Goal: Task Accomplishment & Management: Complete application form

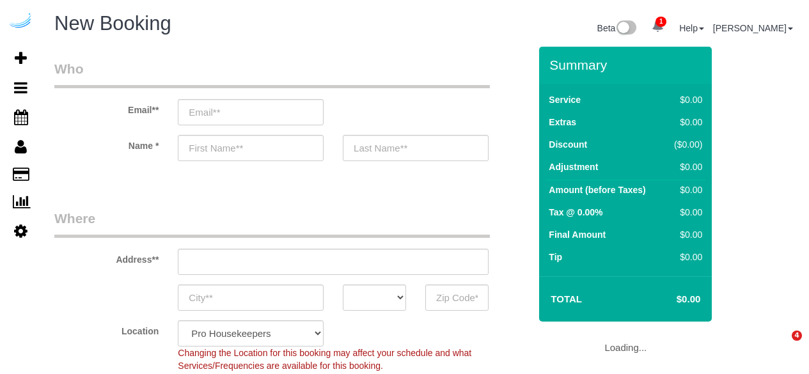
select select "4"
select select "number:9"
click at [225, 104] on input "email" at bounding box center [251, 112] width 146 height 26
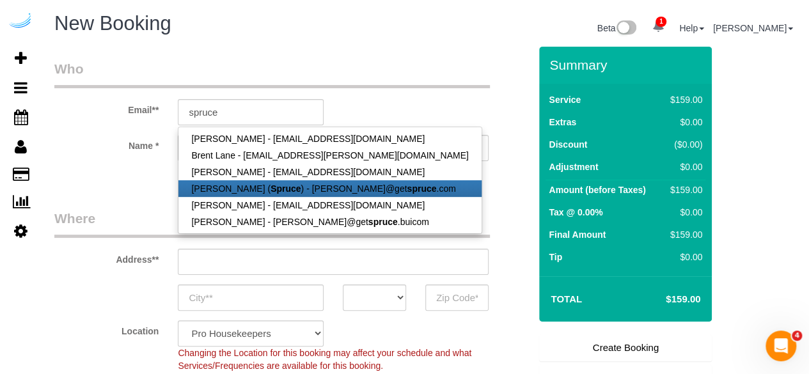
click at [270, 189] on strong "Spruce" at bounding box center [285, 189] width 30 height 10
type input "[PERSON_NAME][EMAIL_ADDRESS][DOMAIN_NAME]"
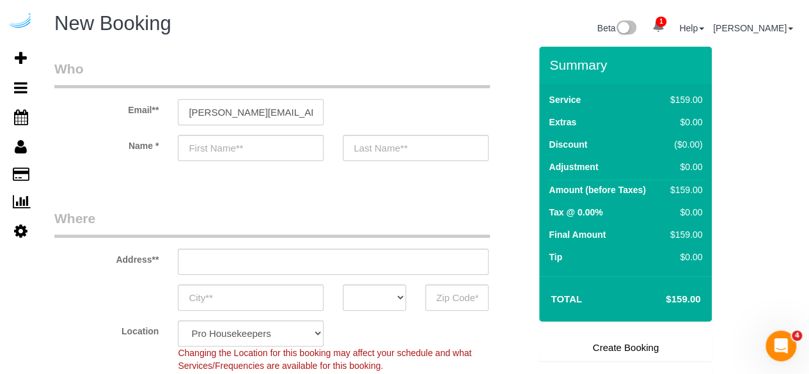
type input "[PERSON_NAME]"
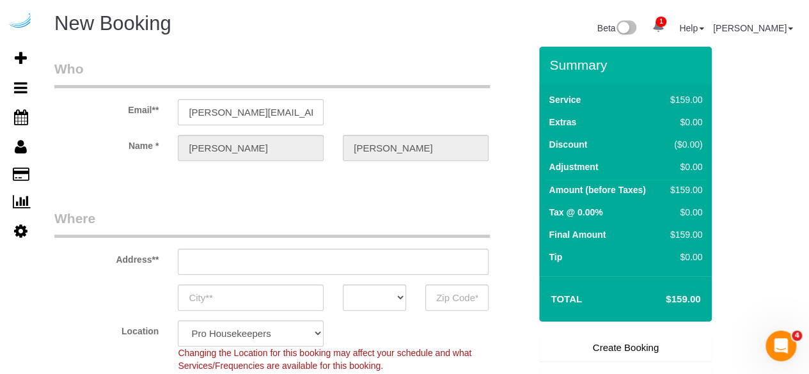
type input "[STREET_ADDRESS][PERSON_NAME]"
type input "Austin"
select select "[GEOGRAPHIC_DATA]"
type input "78704"
select select "9"
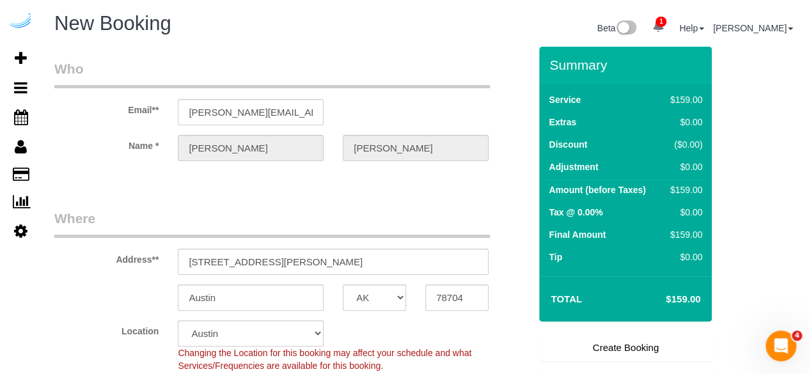
select select "object:3221"
click at [290, 261] on input "[STREET_ADDRESS][PERSON_NAME]" at bounding box center [333, 262] width 311 height 26
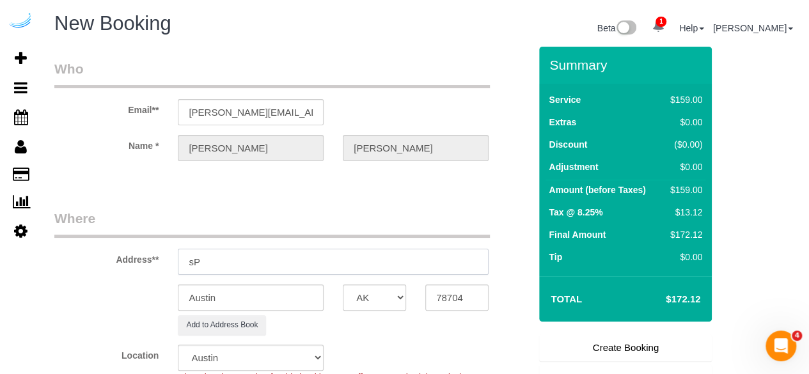
type input "s"
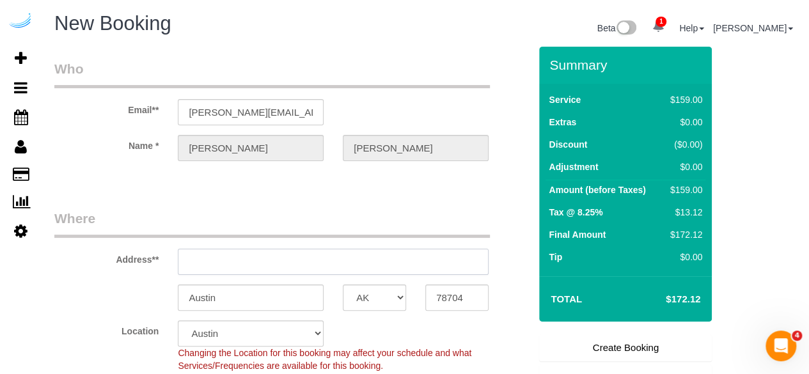
paste input "[STREET_ADDRESS]"
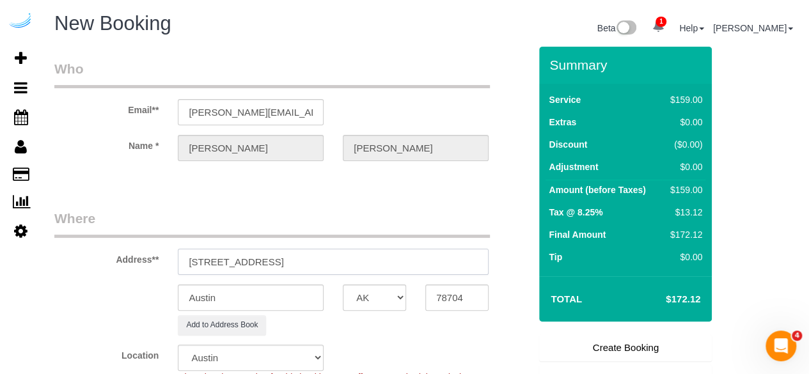
drag, startPoint x: 301, startPoint y: 256, endPoint x: 393, endPoint y: 260, distance: 92.1
click at [393, 260] on input "[STREET_ADDRESS]" at bounding box center [333, 262] width 311 height 26
type input "[STREET_ADDRESS]"
click at [451, 293] on input "78704" at bounding box center [456, 298] width 63 height 26
paste input "1"
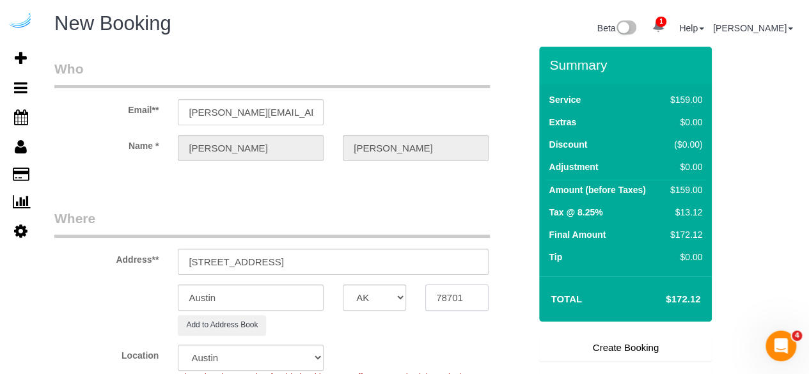
type input "78701"
drag, startPoint x: 253, startPoint y: 259, endPoint x: 567, endPoint y: 236, distance: 314.2
click at [567, 47] on form "Who Email** [PERSON_NAME][EMAIL_ADDRESS][DOMAIN_NAME] Name * [PERSON_NAME][GEOG…" at bounding box center [425, 47] width 742 height 0
paste input "[PERSON_NAME]"
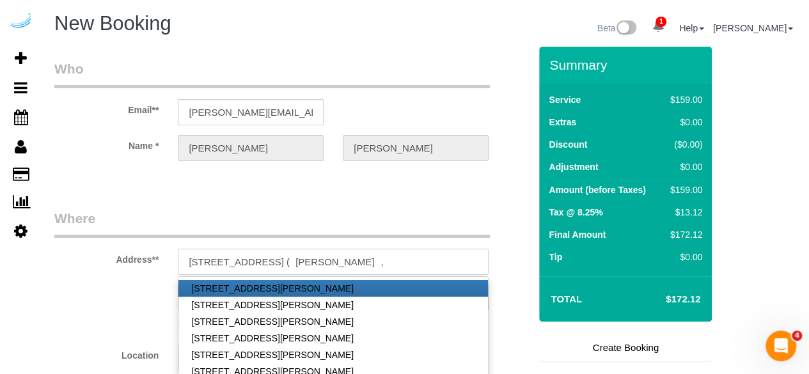
paste input "AMLI Downtown"
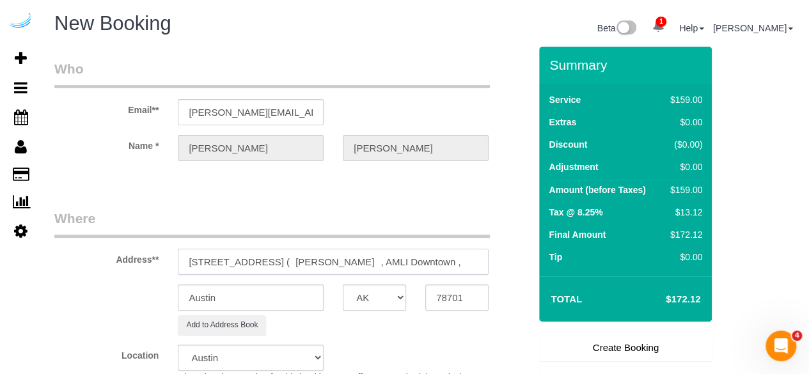
paste input "1404612"
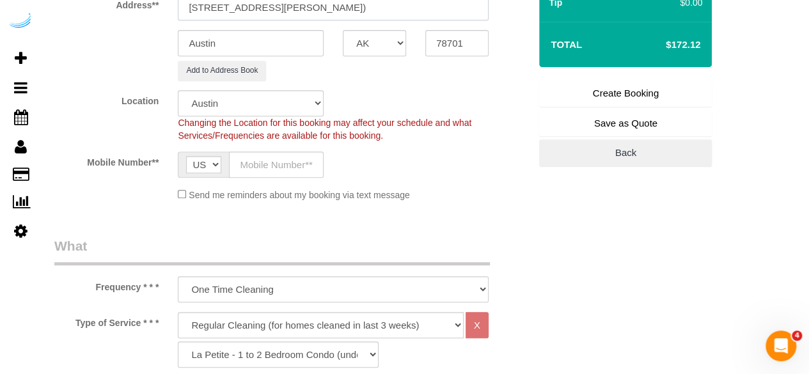
scroll to position [256, 0]
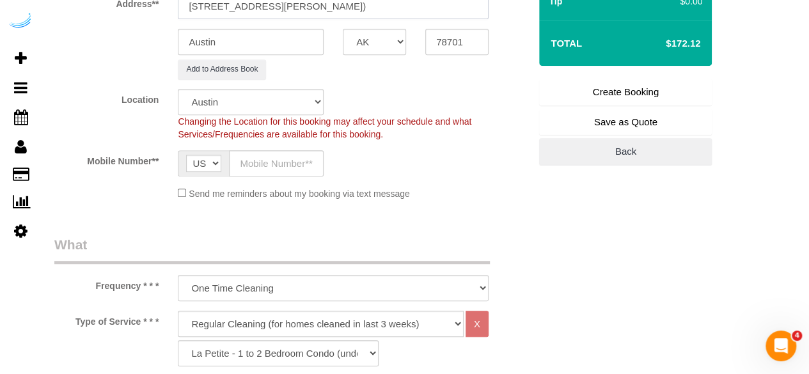
type input "[STREET_ADDRESS][PERSON_NAME])"
click at [298, 155] on input "text" at bounding box center [276, 163] width 95 height 26
paste input "[PHONE_NUMBER]"
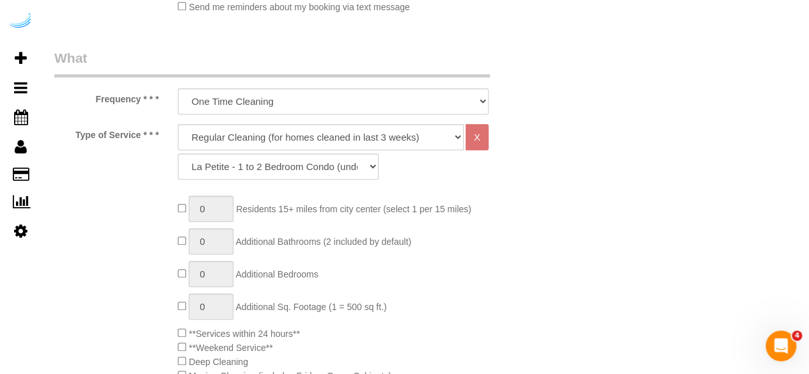
scroll to position [448, 0]
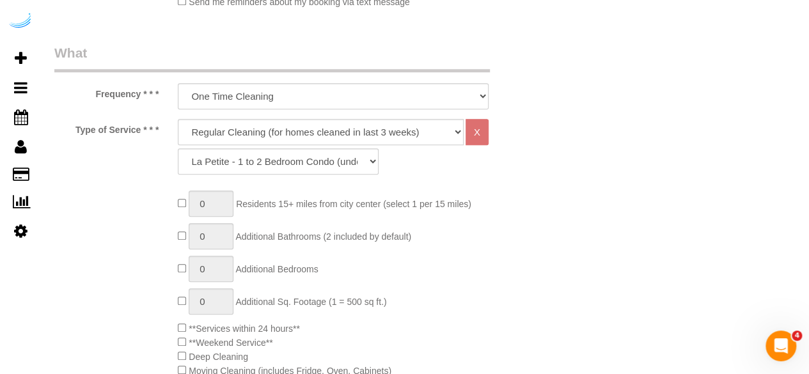
type input "[PHONE_NUMBER]"
click at [371, 135] on select "Deep Cleaning (for homes that have not been cleaned in 3+ weeks) Spruce Regular…" at bounding box center [321, 132] width 286 height 26
select select "282"
click at [178, 119] on select "Deep Cleaning (for homes that have not been cleaned in 3+ weeks) Spruce Regular…" at bounding box center [321, 132] width 286 height 26
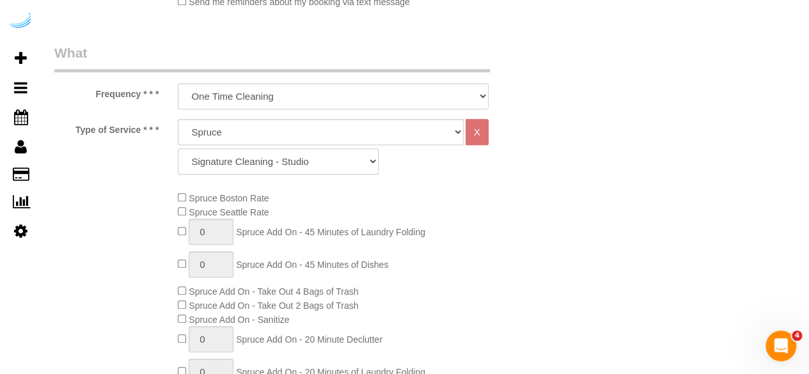
click at [336, 166] on select "Signature Cleaning - Studio Signature Cleaning - 1 Bed 1 Bath Signature Cleanin…" at bounding box center [278, 161] width 201 height 26
select select "304"
click at [178, 148] on select "Signature Cleaning - Studio Signature Cleaning - 1 Bed 1 Bath Signature Cleanin…" at bounding box center [278, 161] width 201 height 26
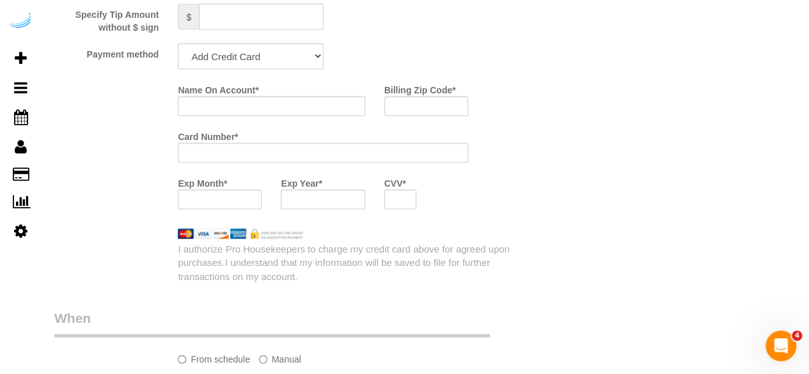
scroll to position [1279, 0]
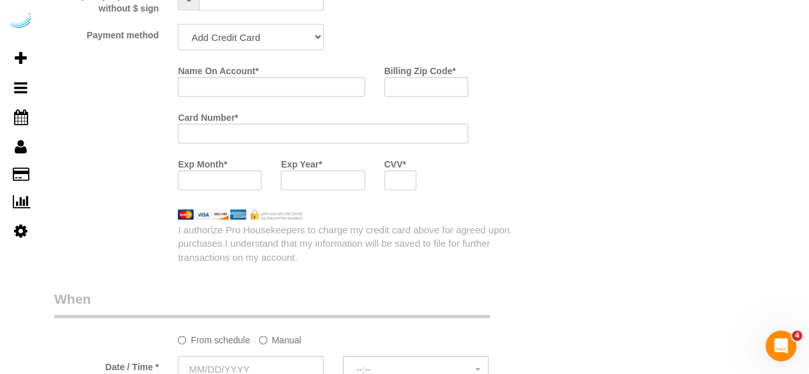
click at [272, 31] on select "Add Credit Card Cash Check Paypal" at bounding box center [251, 37] width 146 height 26
select select "string:check"
click at [178, 26] on select "Add Credit Card Cash Check Paypal" at bounding box center [251, 37] width 146 height 26
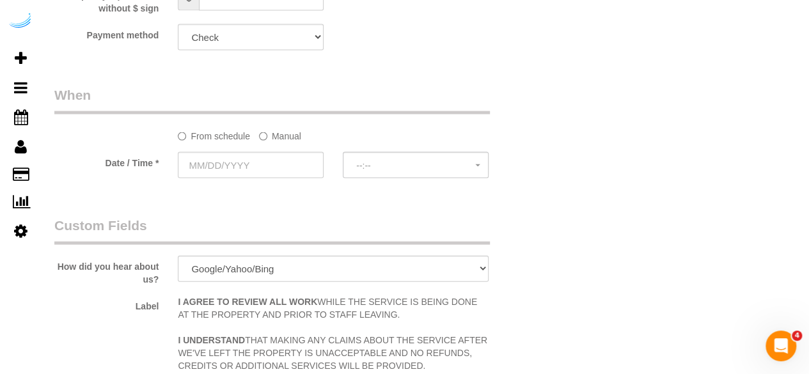
click at [293, 136] on label "Manual" at bounding box center [280, 133] width 42 height 17
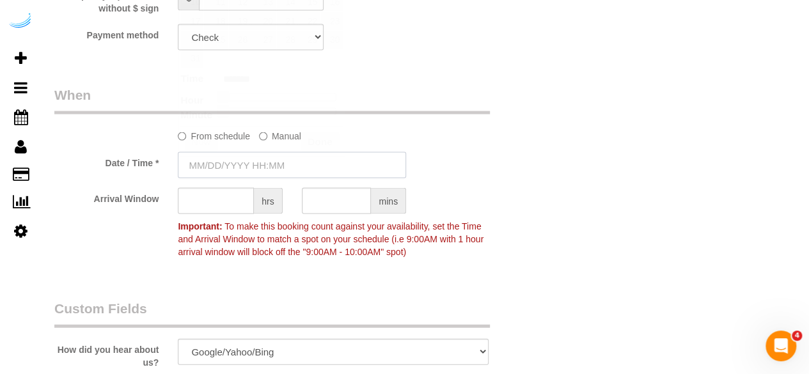
click at [279, 154] on input "text" at bounding box center [292, 165] width 228 height 26
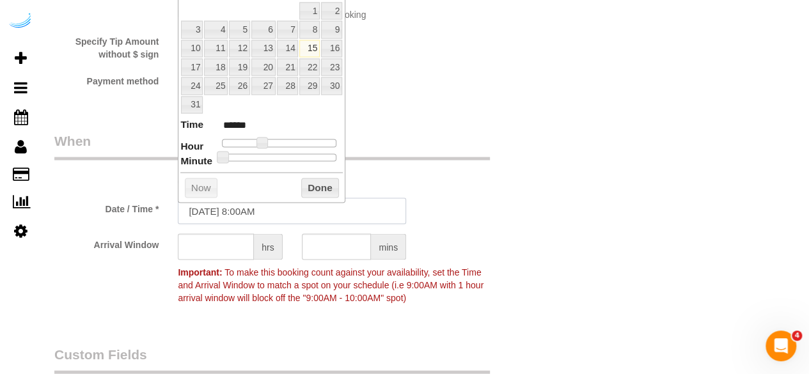
scroll to position [1215, 0]
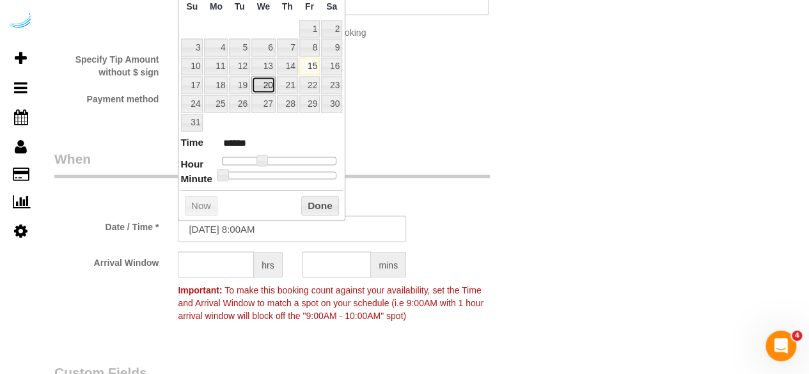
click at [274, 80] on link "20" at bounding box center [263, 85] width 24 height 17
type input "[DATE] 9:00AM"
type input "******"
type input "[DATE] 10:00AM"
type input "*******"
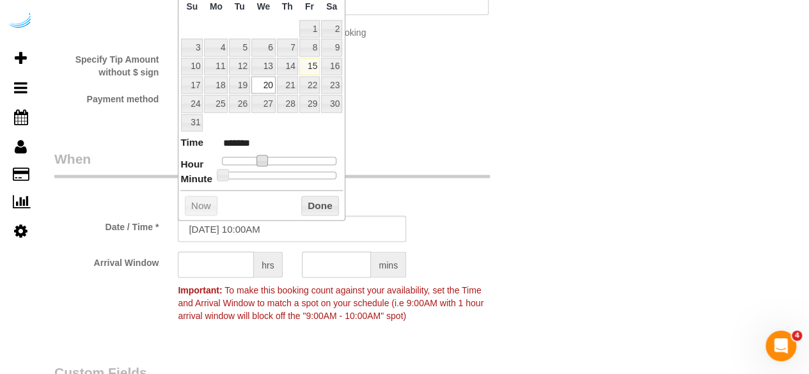
type input "[DATE] 11:00AM"
type input "*******"
type input "[DATE] 12:00PM"
type input "*******"
type input "[DATE] 1:00PM"
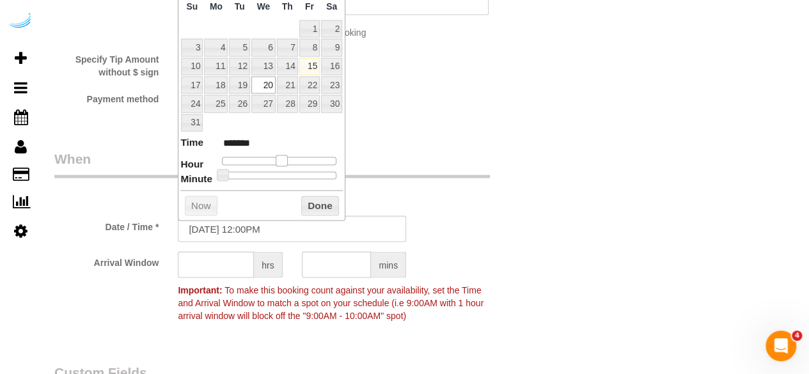
type input "******"
drag, startPoint x: 261, startPoint y: 157, endPoint x: 286, endPoint y: 159, distance: 25.7
click at [286, 159] on span at bounding box center [287, 161] width 12 height 12
click at [220, 266] on input "text" at bounding box center [216, 265] width 76 height 26
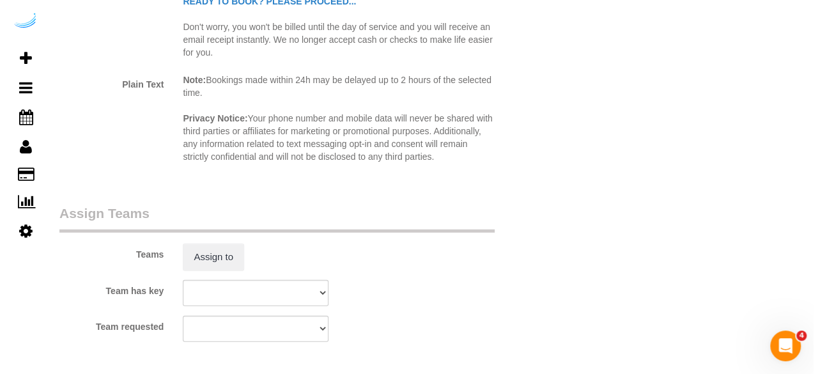
scroll to position [1854, 0]
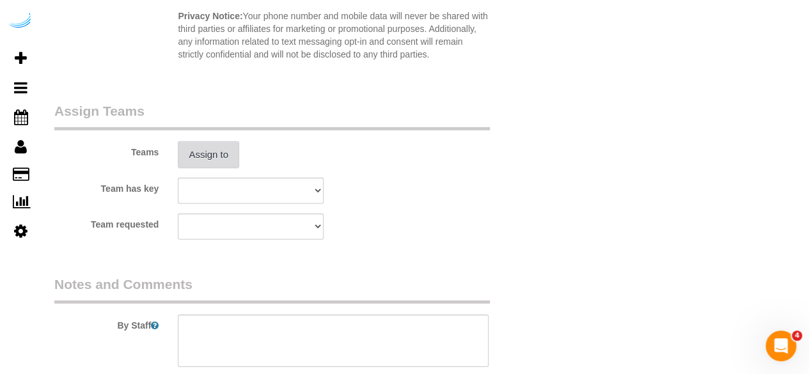
type input "4"
click at [224, 166] on button "Assign to" at bounding box center [208, 154] width 61 height 27
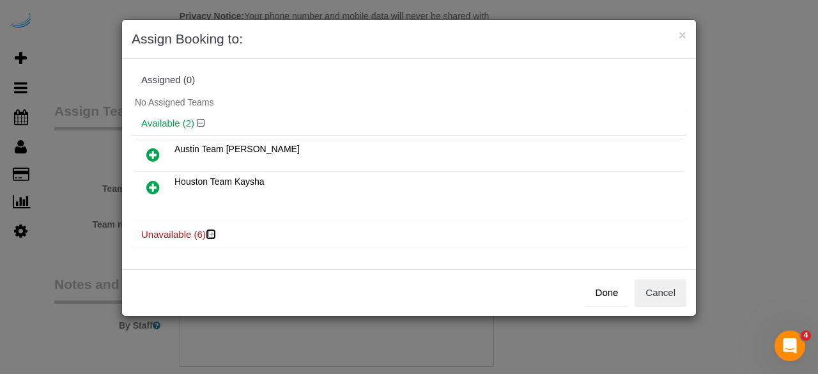
click at [211, 235] on icon at bounding box center [212, 235] width 8 height 10
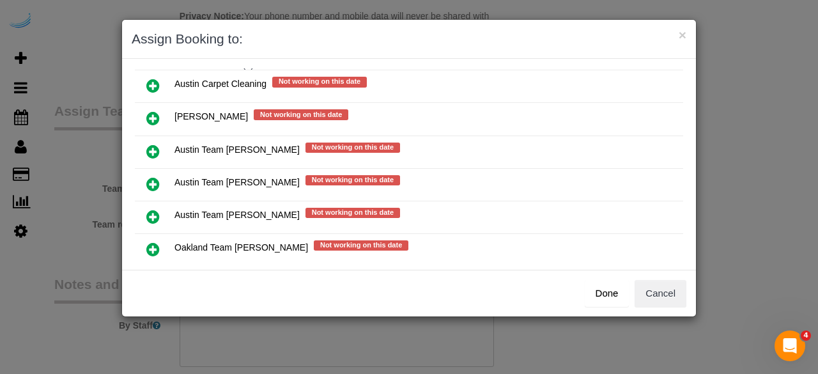
scroll to position [192, 0]
click at [148, 176] on icon at bounding box center [152, 183] width 13 height 15
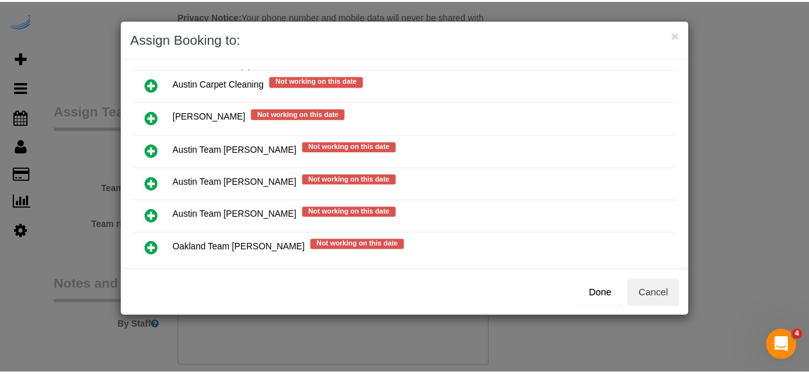
scroll to position [214, 0]
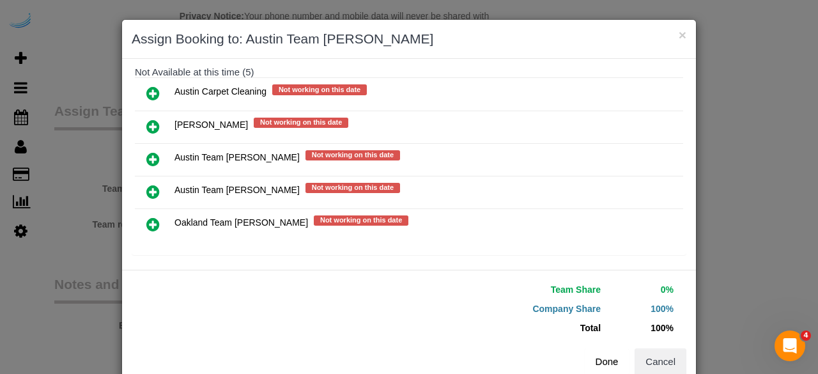
click at [600, 350] on button "Done" at bounding box center [607, 361] width 45 height 27
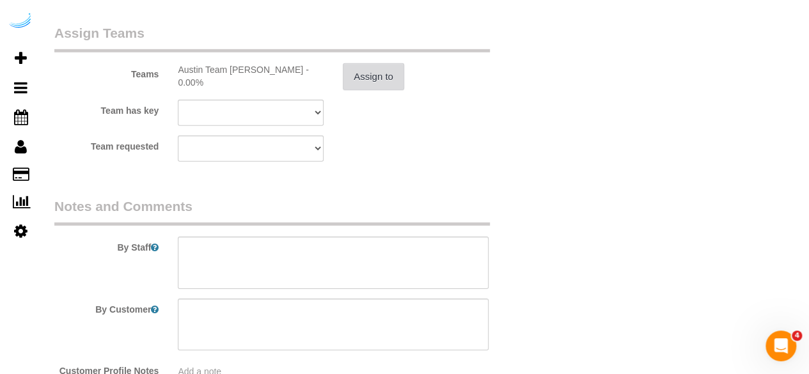
scroll to position [2027, 0]
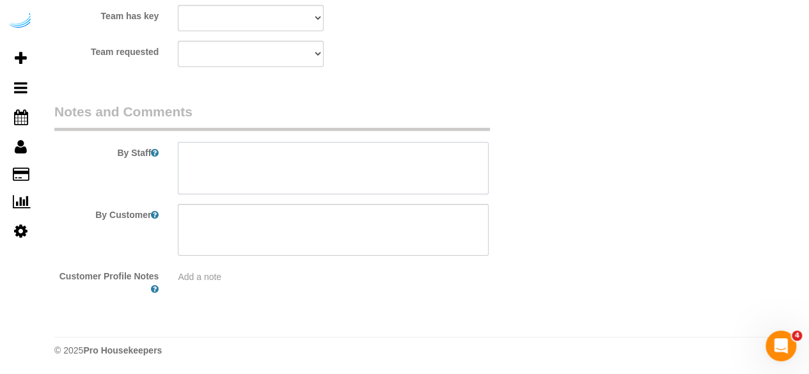
click at [359, 157] on textarea at bounding box center [333, 168] width 311 height 52
paste textarea "Permanent Notes:No notes from this [DOMAIN_NAME][DATE] Notes:No notes from this…"
paste textarea "[PHONE_NUMBER] is elevator, [PHONE_NUMBER] is my apartment AMLI Downtown Unit 7…"
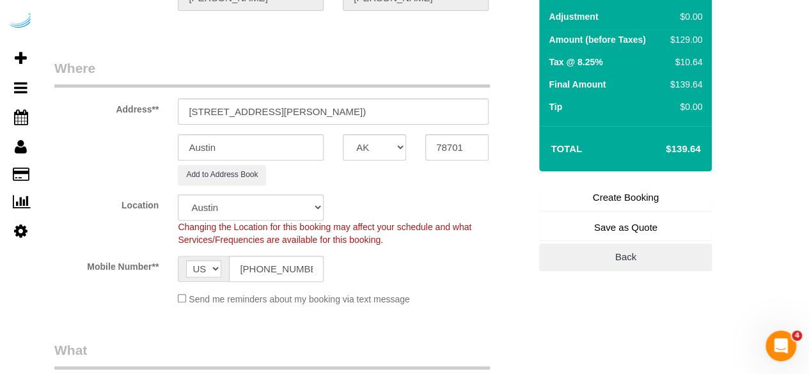
scroll to position [45, 0]
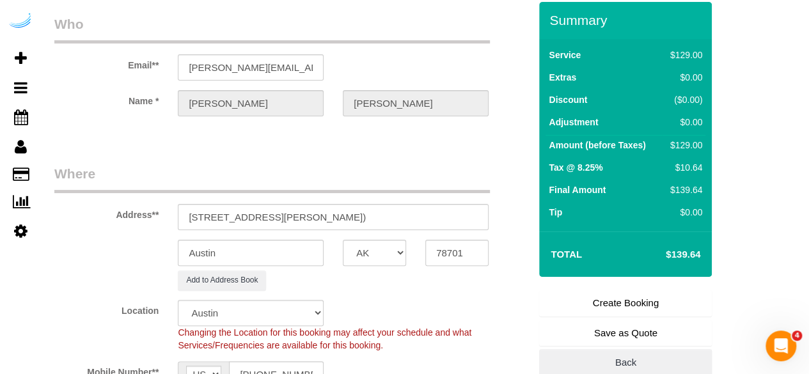
type textarea "Recurrency: Every 4 weeks Permanent Notes:No notes from this [DOMAIN_NAME][DATE…"
click at [601, 302] on link "Create Booking" at bounding box center [625, 303] width 173 height 27
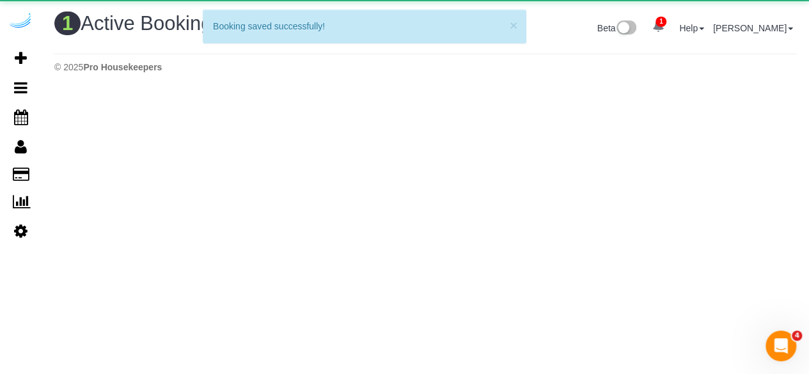
scroll to position [0, 0]
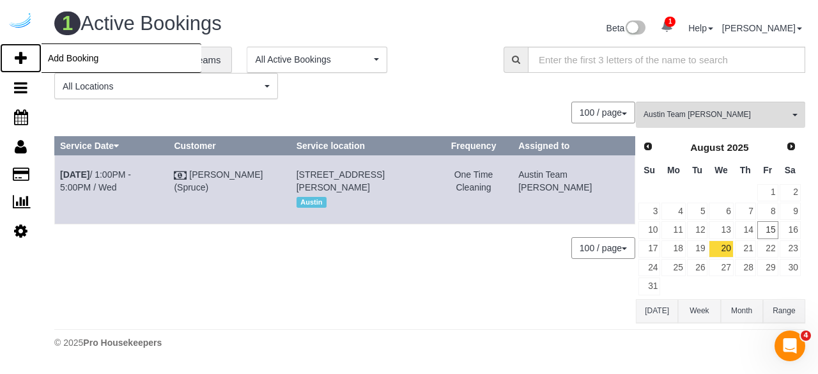
click at [20, 55] on icon at bounding box center [21, 58] width 12 height 15
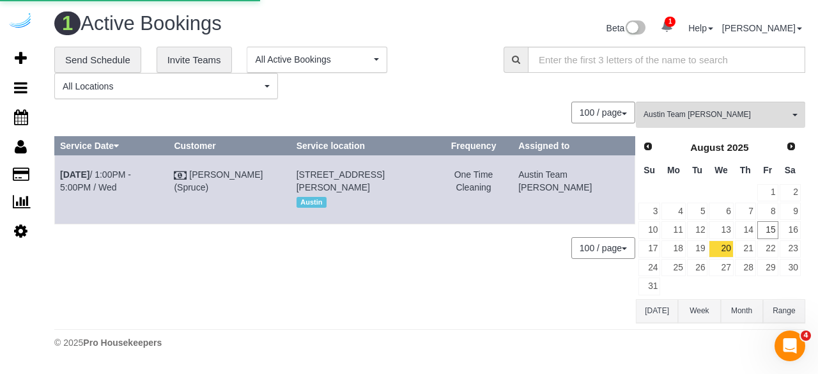
select select "4"
select select "number:9"
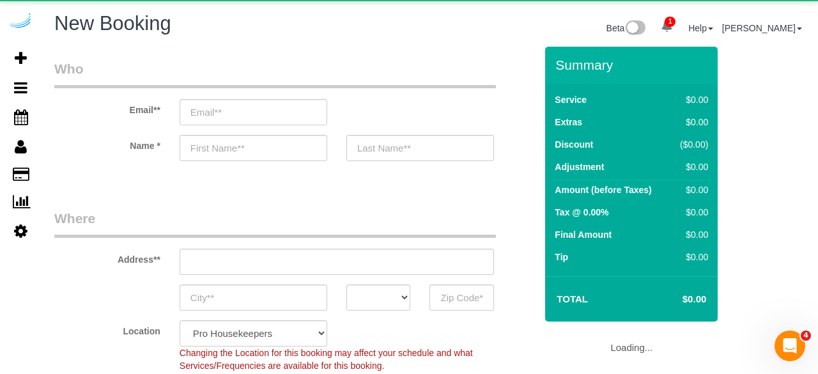
select select "object:4922"
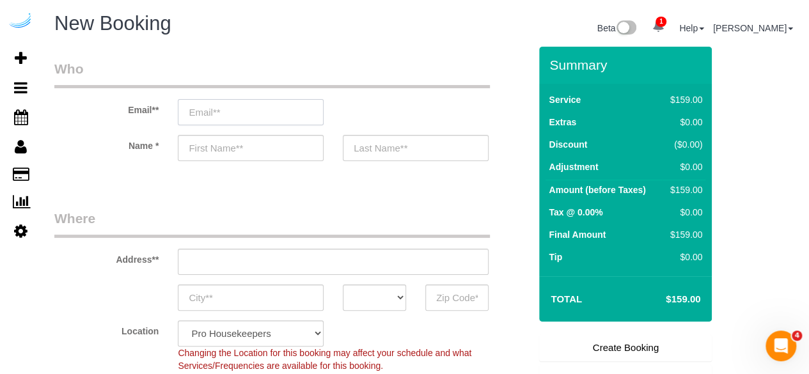
click at [243, 102] on input "email" at bounding box center [251, 112] width 146 height 26
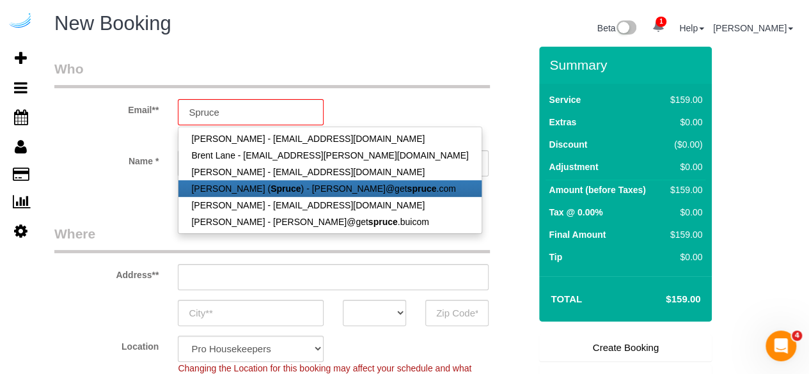
click at [238, 185] on link "[PERSON_NAME] ( Spruce ) - [PERSON_NAME]@get spruce .com" at bounding box center [329, 188] width 302 height 17
type input "[PERSON_NAME][EMAIL_ADDRESS][DOMAIN_NAME]"
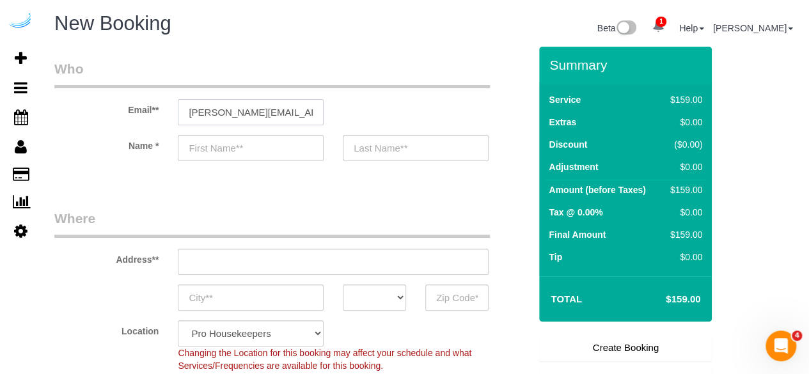
type input "[PERSON_NAME]"
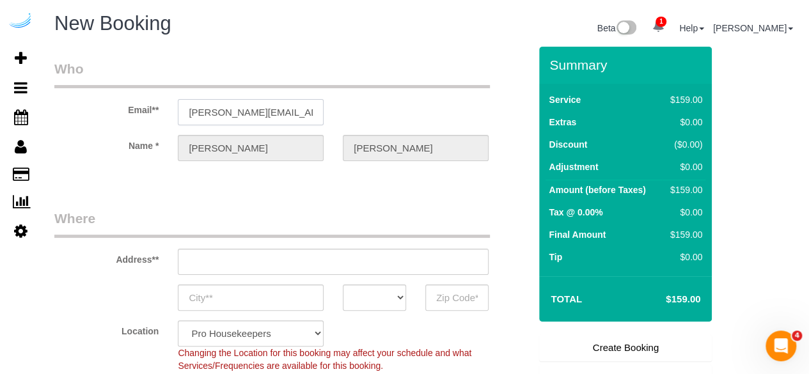
type input "[STREET_ADDRESS][PERSON_NAME]"
type input "Austin"
select select "[GEOGRAPHIC_DATA]"
type input "78704"
select select "9"
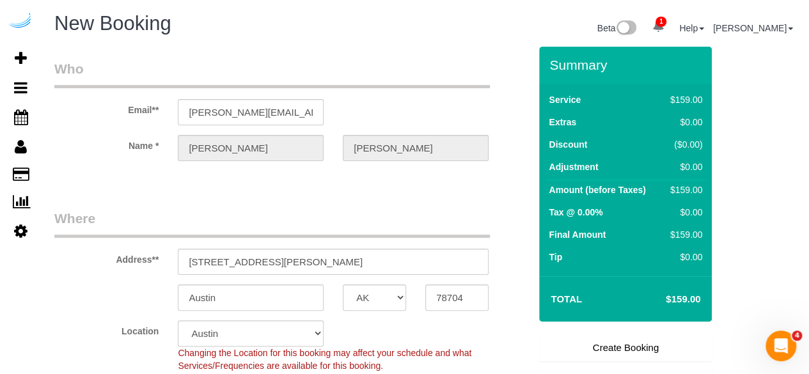
select select "object:4961"
click at [320, 247] on div "Address** [STREET_ADDRESS][PERSON_NAME]" at bounding box center [292, 242] width 494 height 66
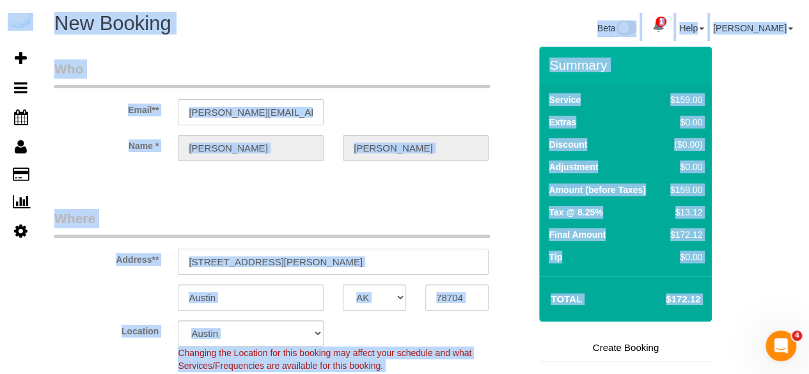
click at [317, 263] on input "[STREET_ADDRESS][PERSON_NAME]" at bounding box center [333, 262] width 311 height 26
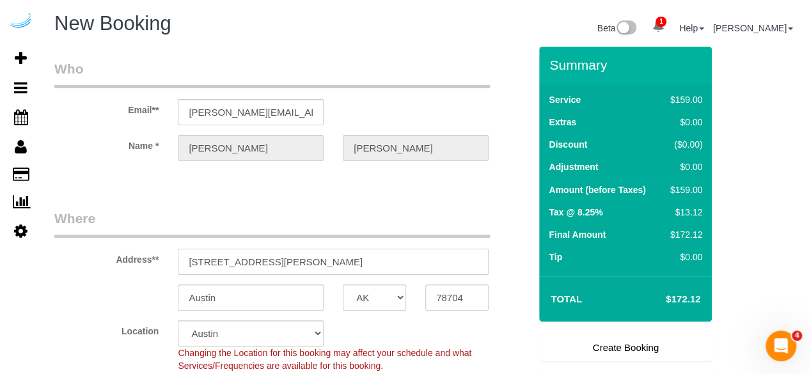
click at [317, 263] on input "[STREET_ADDRESS][PERSON_NAME]" at bounding box center [333, 262] width 311 height 26
paste input "[STREET_ADDRESS]"
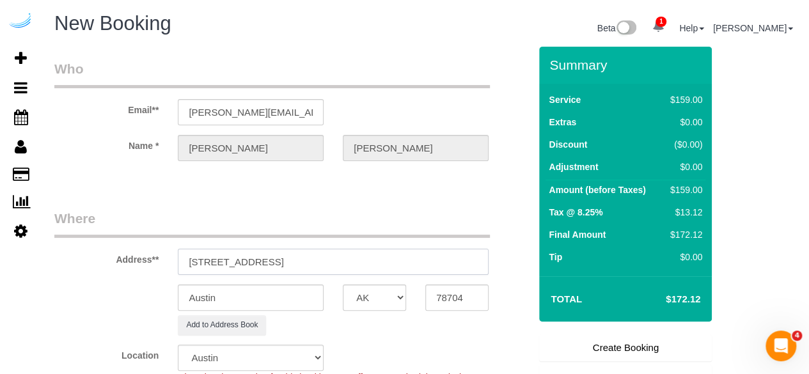
drag, startPoint x: 333, startPoint y: 263, endPoint x: 425, endPoint y: 267, distance: 91.5
click at [396, 254] on input "[STREET_ADDRESS]" at bounding box center [333, 262] width 311 height 26
click at [458, 299] on input "78704" at bounding box center [456, 298] width 63 height 26
drag, startPoint x: 485, startPoint y: 264, endPoint x: 496, endPoint y: 267, distance: 11.8
click at [496, 267] on div "[STREET_ADDRESS]" at bounding box center [333, 262] width 330 height 26
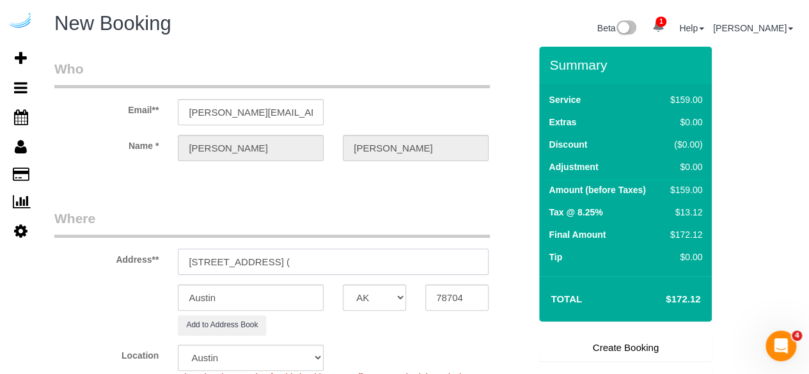
paste input "[PERSON_NAME]"
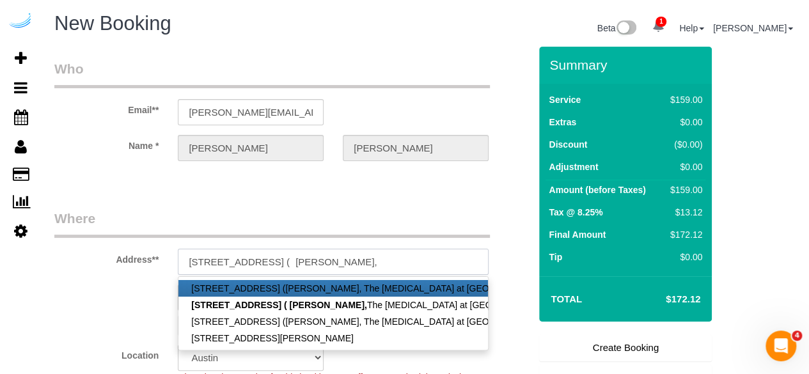
paste input "The [MEDICAL_DATA] at [GEOGRAPHIC_DATA]"
paste input "1405614"
type input "[STREET_ADDRESS] ( [PERSON_NAME], The [MEDICAL_DATA] at [GEOGRAPHIC_DATA] , 140…"
click at [327, 219] on legend "Where" at bounding box center [271, 223] width 435 height 29
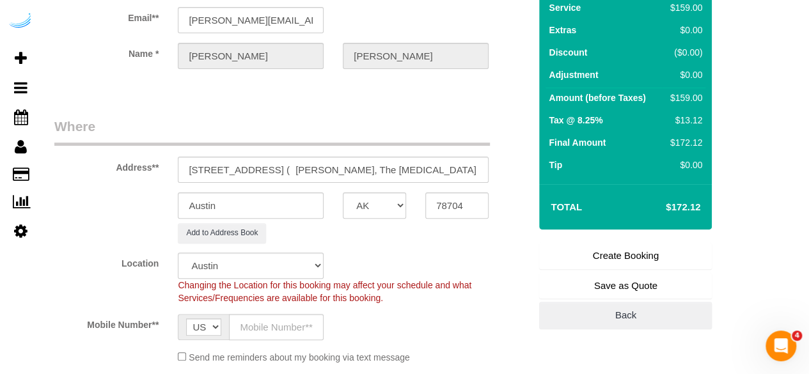
scroll to position [192, 0]
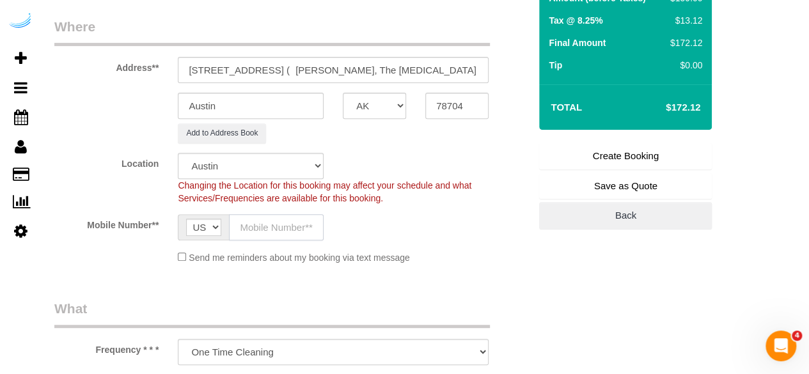
click at [311, 215] on input "text" at bounding box center [276, 227] width 95 height 26
paste input "[PHONE_NUMBER]"
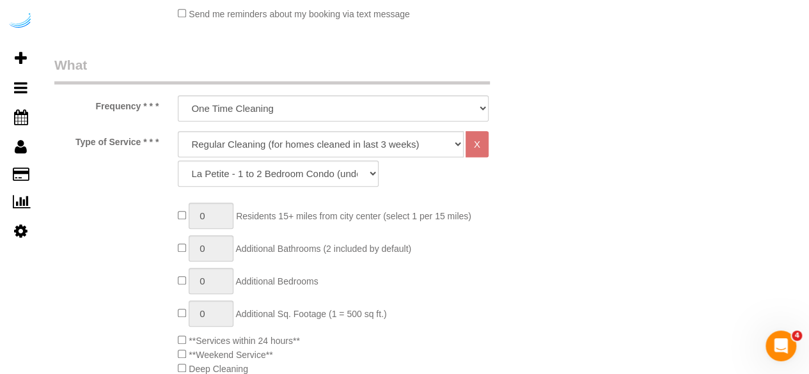
scroll to position [575, 0]
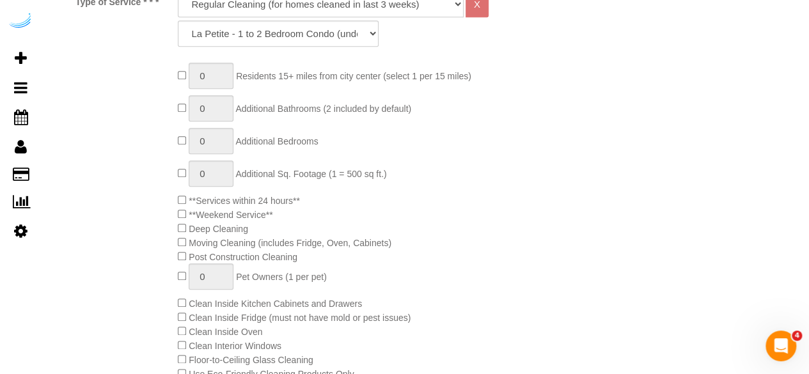
type input "[PHONE_NUMBER]"
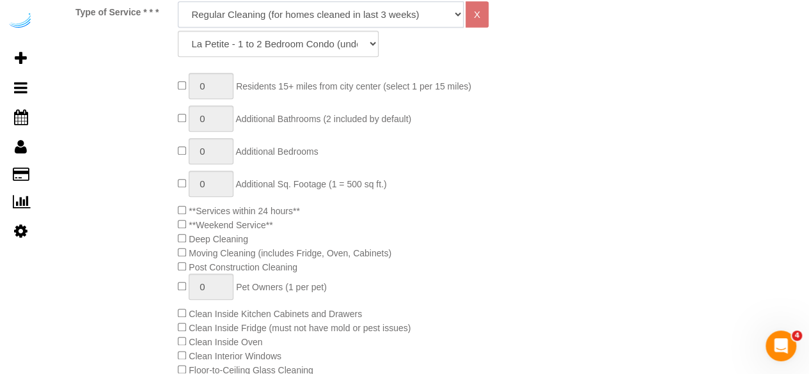
click at [347, 10] on select "Deep Cleaning (for homes that have not been cleaned in 3+ weeks) Spruce Regular…" at bounding box center [321, 14] width 286 height 26
select select "282"
click at [178, 1] on select "Deep Cleaning (for homes that have not been cleaned in 3+ weeks) Spruce Regular…" at bounding box center [321, 14] width 286 height 26
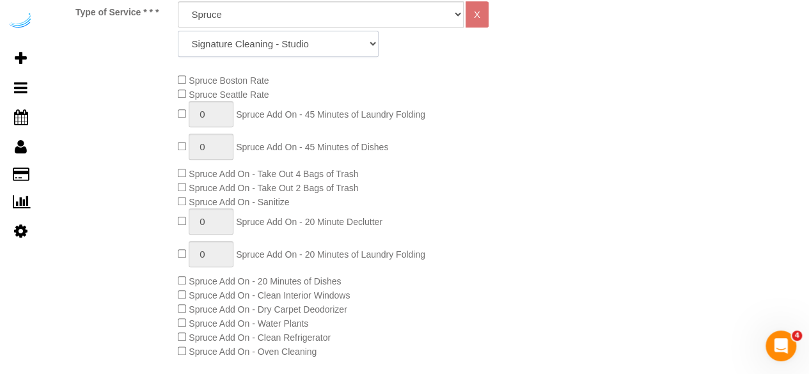
click at [365, 45] on select "Signature Cleaning - Studio Signature Cleaning - 1 Bed 1 Bath Signature Cleanin…" at bounding box center [278, 44] width 201 height 26
select select "304"
click at [178, 31] on select "Signature Cleaning - Studio Signature Cleaning - 1 Bed 1 Bath Signature Cleanin…" at bounding box center [278, 44] width 201 height 26
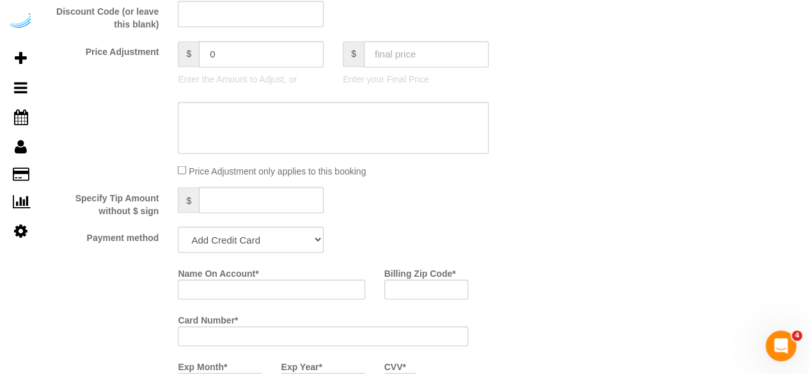
scroll to position [1269, 0]
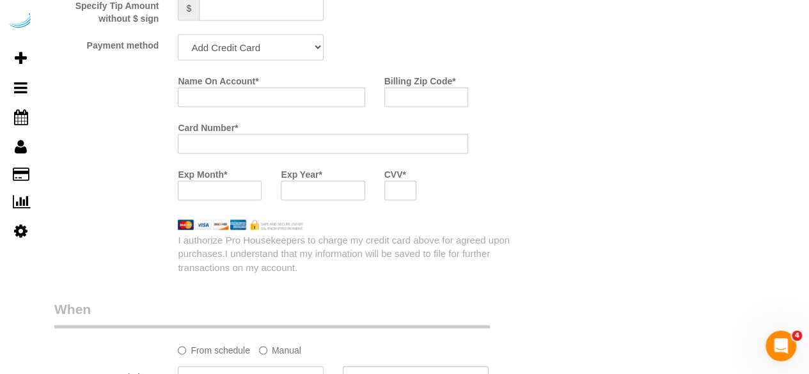
click at [302, 56] on select "Add Credit Card Cash Check Paypal" at bounding box center [251, 48] width 146 height 26
select select "string:check"
click at [178, 36] on select "Add Credit Card Cash Check Paypal" at bounding box center [251, 48] width 146 height 26
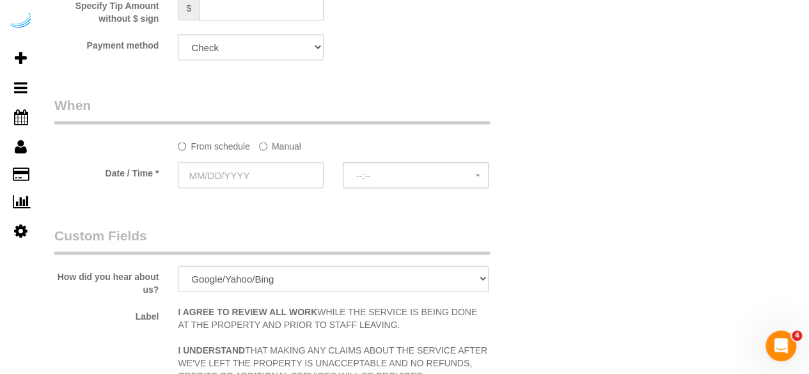
click at [279, 150] on label "Manual" at bounding box center [280, 144] width 42 height 17
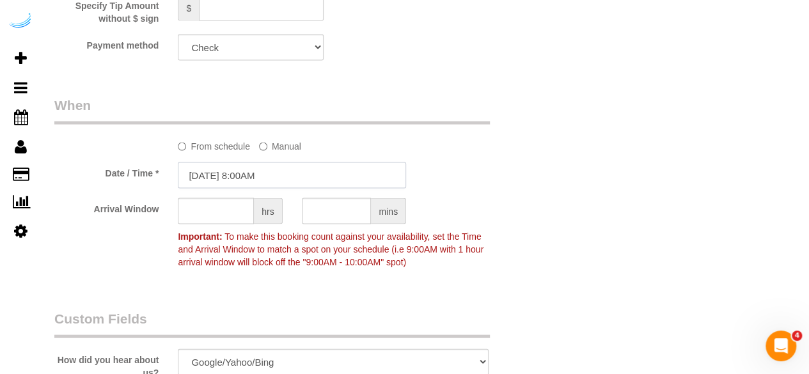
click at [262, 184] on input "[DATE] 8:00AM" at bounding box center [292, 175] width 228 height 26
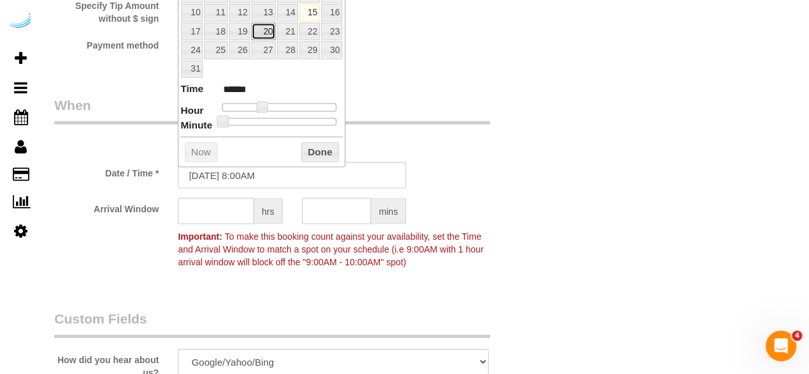
click at [264, 33] on link "20" at bounding box center [263, 31] width 24 height 17
type input "[DATE] 9:00AM"
type input "******"
click at [266, 107] on span at bounding box center [267, 108] width 12 height 12
click at [230, 221] on input "text" at bounding box center [216, 211] width 76 height 26
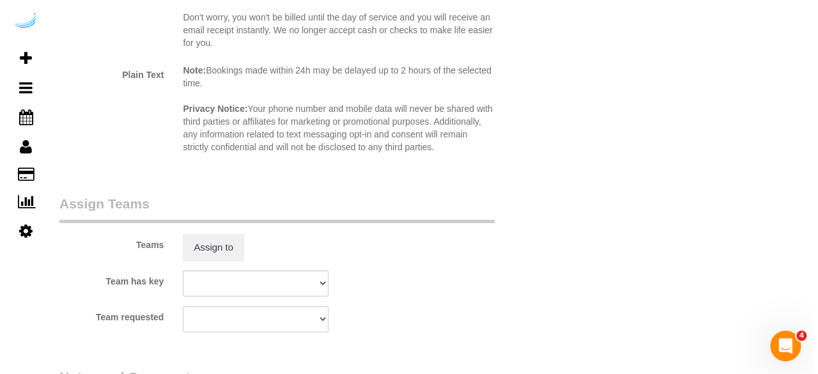
scroll to position [1844, 0]
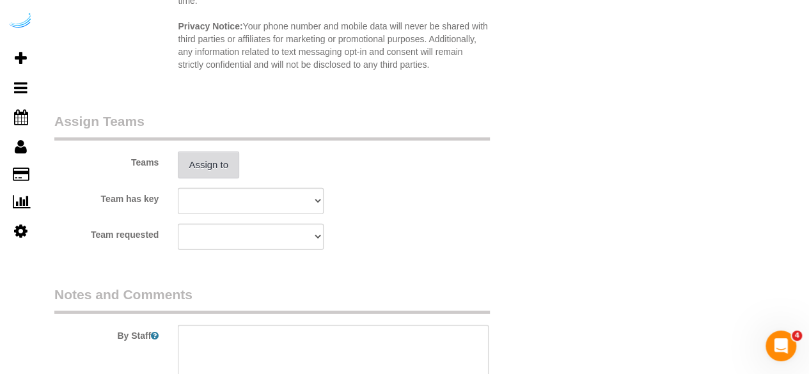
type input "8"
click at [191, 168] on button "Assign to" at bounding box center [208, 165] width 61 height 27
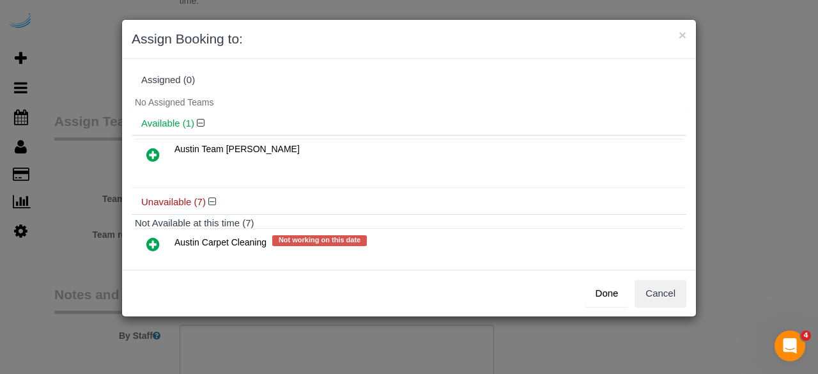
scroll to position [216, 0]
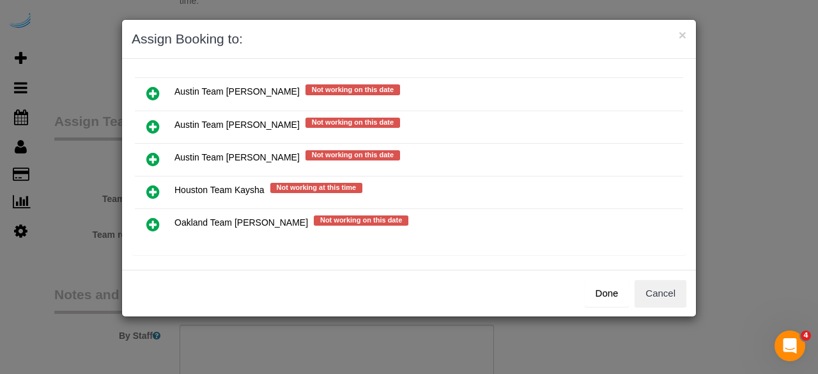
click at [147, 121] on icon at bounding box center [152, 126] width 13 height 15
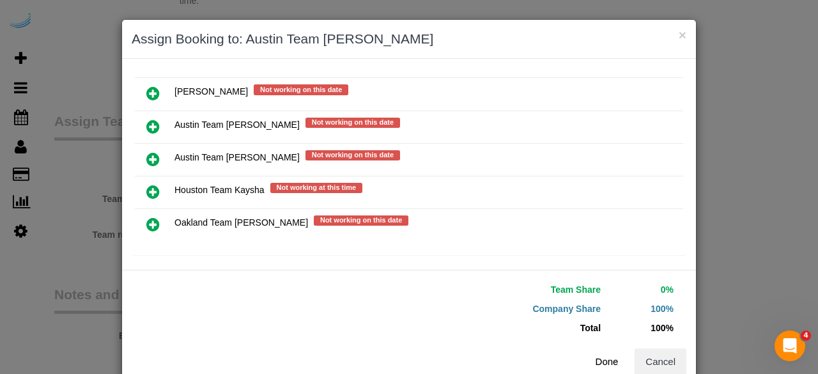
click at [605, 356] on button "Done" at bounding box center [607, 361] width 45 height 27
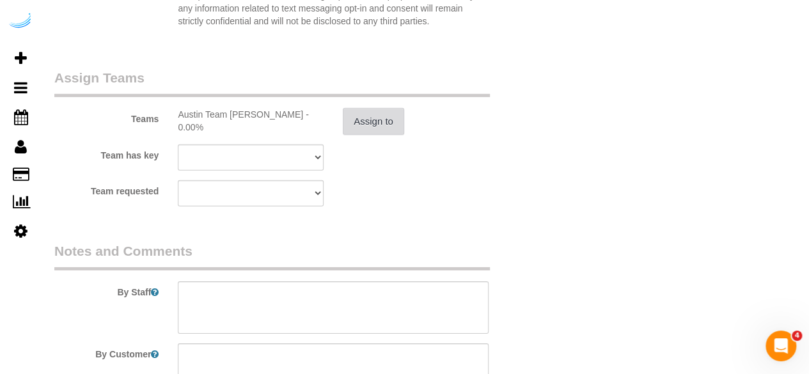
scroll to position [1908, 0]
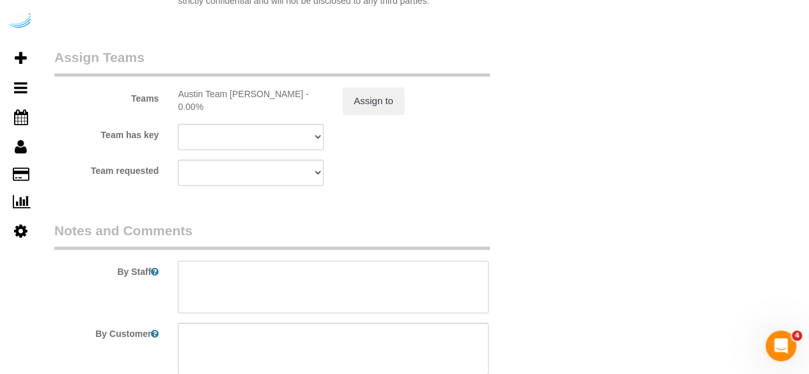
click at [335, 301] on textarea at bounding box center [333, 287] width 311 height 52
click at [332, 278] on textarea at bounding box center [333, 287] width 311 height 52
paste textarea "Permanent Notes:No notes from this [DOMAIN_NAME][DATE] Notes:No notes from this…"
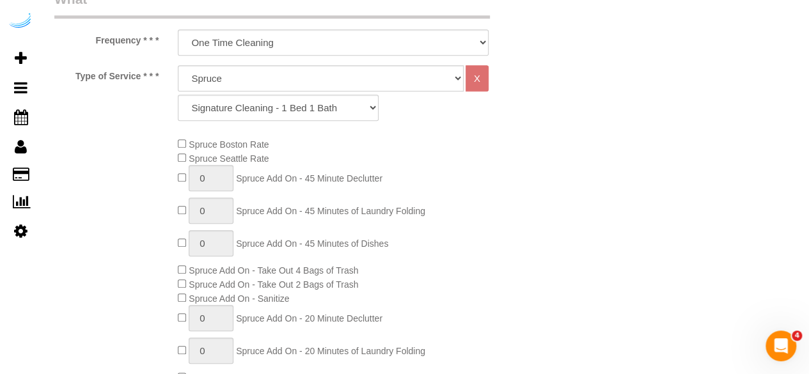
scroll to position [246, 0]
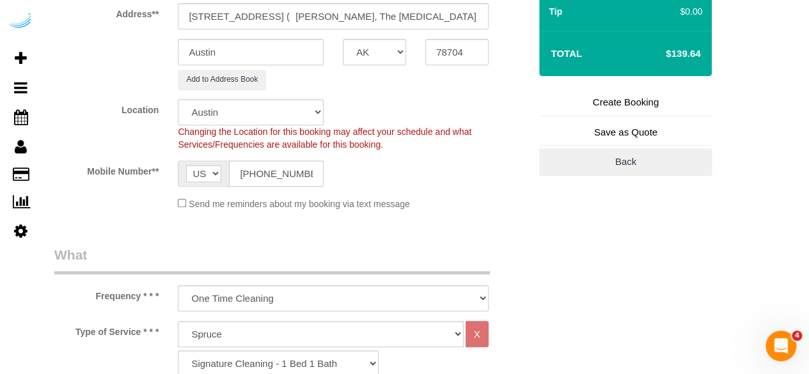
type textarea "Recurrency: Every 1 week Permanent Notes:No notes from this [DOMAIN_NAME][DATE]…"
click at [563, 110] on link "Create Booking" at bounding box center [625, 102] width 173 height 27
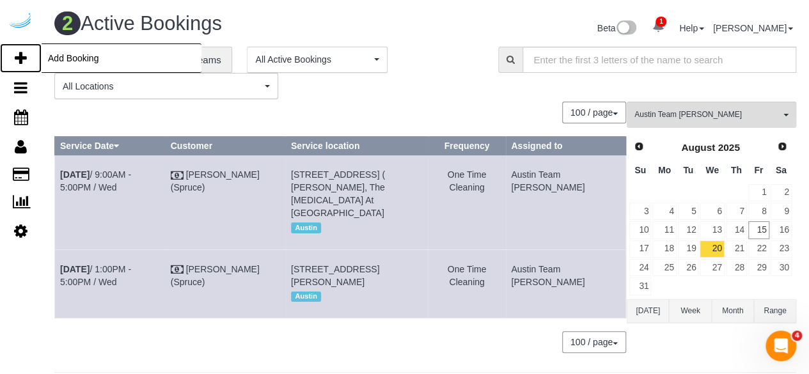
drag, startPoint x: 10, startPoint y: 63, endPoint x: 17, endPoint y: 57, distance: 9.0
click at [10, 63] on link "Add Booking" at bounding box center [21, 57] width 42 height 29
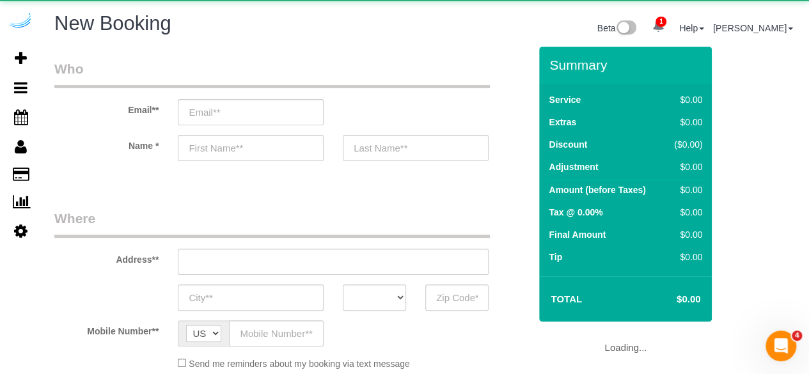
select select "object:6665"
select select "4"
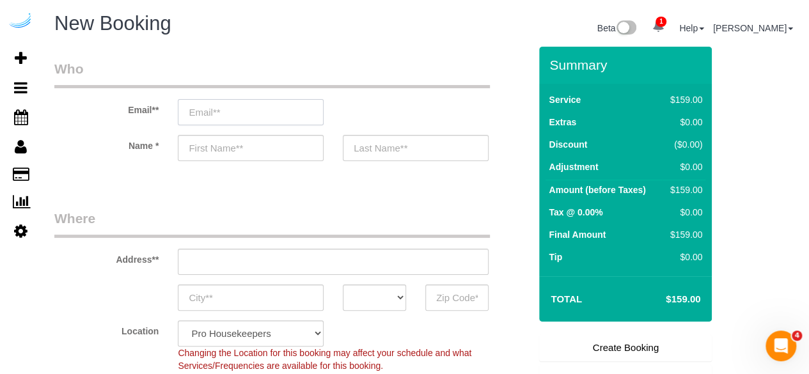
drag, startPoint x: 229, startPoint y: 100, endPoint x: 230, endPoint y: 109, distance: 9.0
click at [229, 103] on input "email" at bounding box center [251, 112] width 146 height 26
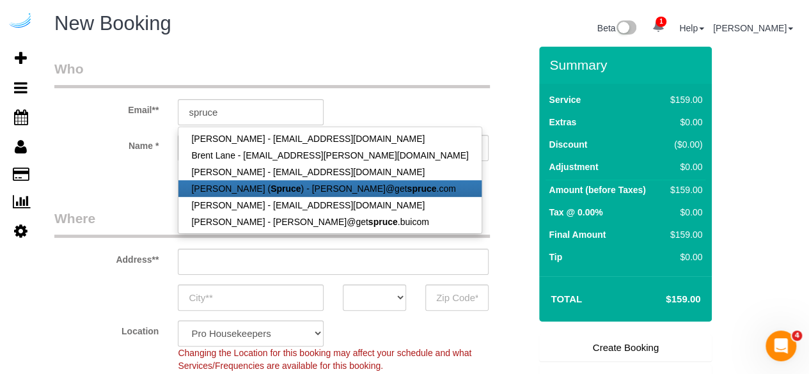
click at [238, 191] on link "[PERSON_NAME] ( Spruce ) - [PERSON_NAME]@get spruce .com" at bounding box center [329, 188] width 302 height 17
type input "[PERSON_NAME][EMAIL_ADDRESS][DOMAIN_NAME]"
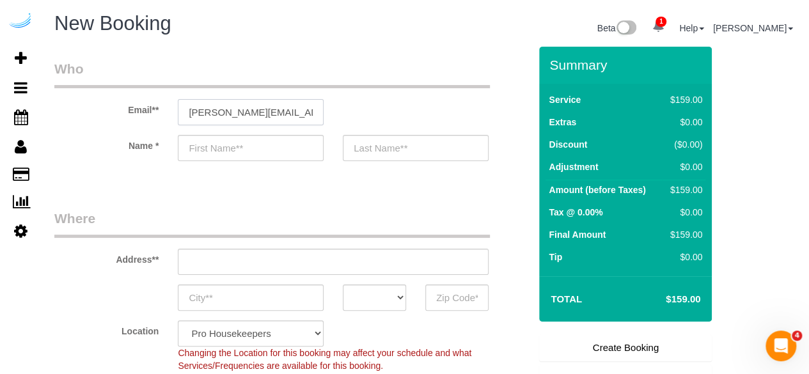
type input "[PERSON_NAME]"
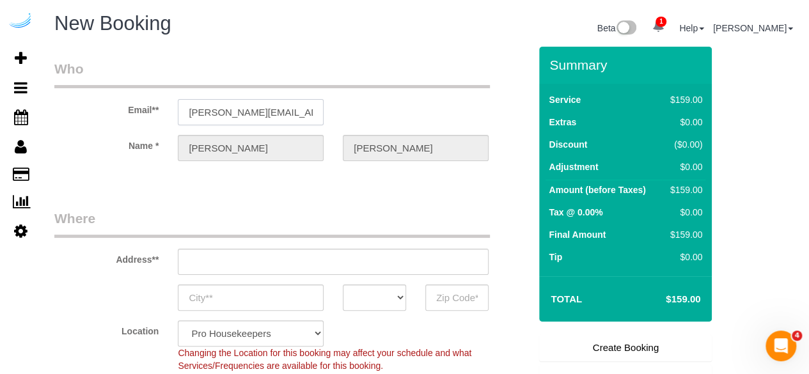
type input "[STREET_ADDRESS][PERSON_NAME]"
type input "Austin"
select select "[GEOGRAPHIC_DATA]"
type input "78704"
click at [326, 267] on input "[STREET_ADDRESS][PERSON_NAME]" at bounding box center [333, 262] width 311 height 26
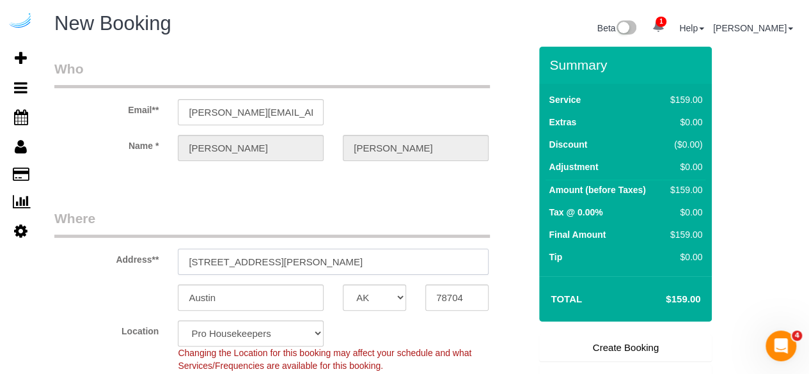
paste input "[STREET_ADDRESS][PERSON_NAME]"
type input "[STREET_ADDRESS][PERSON_NAME]"
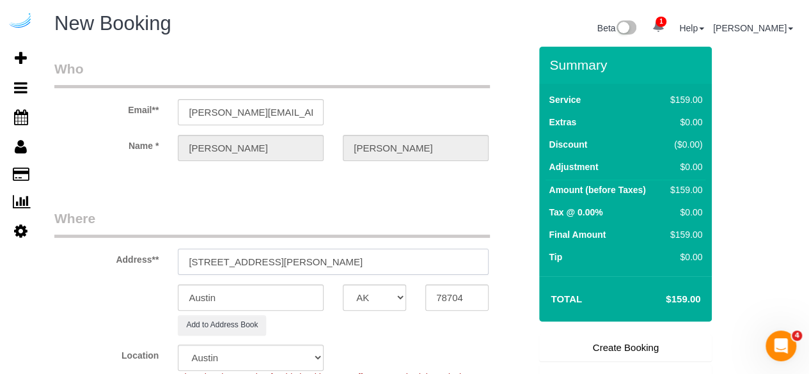
select select "9"
select select "object:6709"
drag, startPoint x: 422, startPoint y: 251, endPoint x: 429, endPoint y: 250, distance: 7.1
click at [429, 250] on input "[STREET_ADDRESS][PERSON_NAME]" at bounding box center [333, 262] width 311 height 26
type input "[STREET_ADDRESS][PERSON_NAME]"
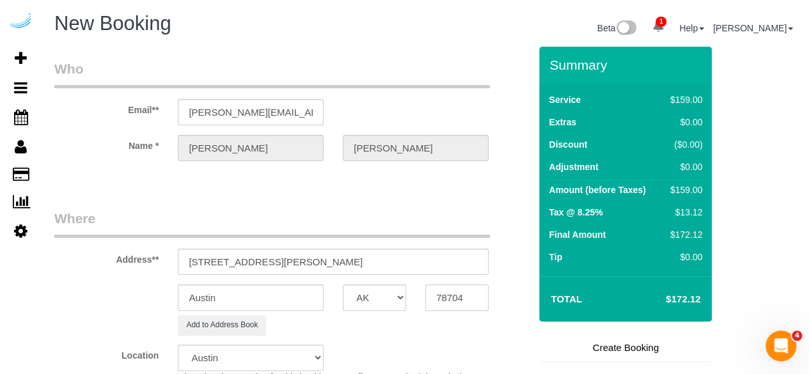
click at [457, 302] on input "78704" at bounding box center [456, 298] width 63 height 26
paste input "78735"
type input "78735"
drag, startPoint x: 334, startPoint y: 253, endPoint x: 471, endPoint y: 249, distance: 136.3
click at [471, 249] on input "[STREET_ADDRESS][PERSON_NAME]" at bounding box center [333, 262] width 311 height 26
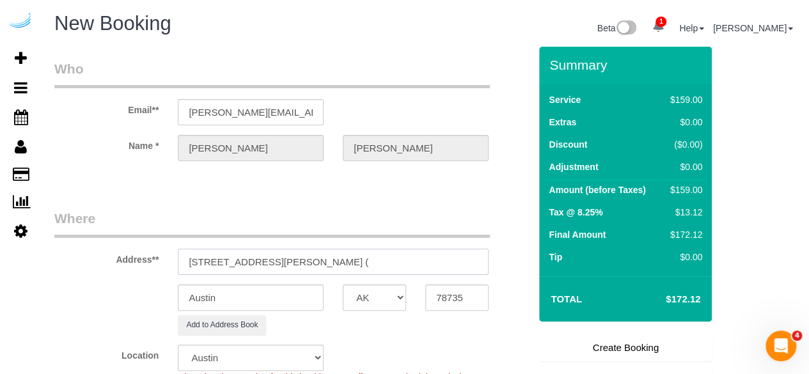
paste input "[PERSON_NAME]"
paste input "[GEOGRAPHIC_DATA][PERSON_NAME]"
paste input "1463913"
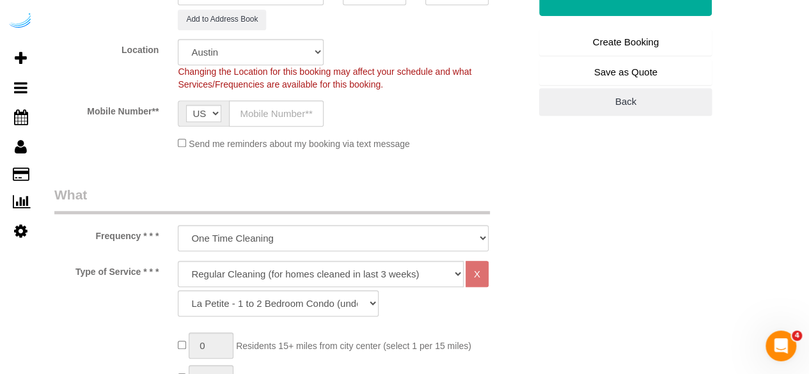
scroll to position [384, 0]
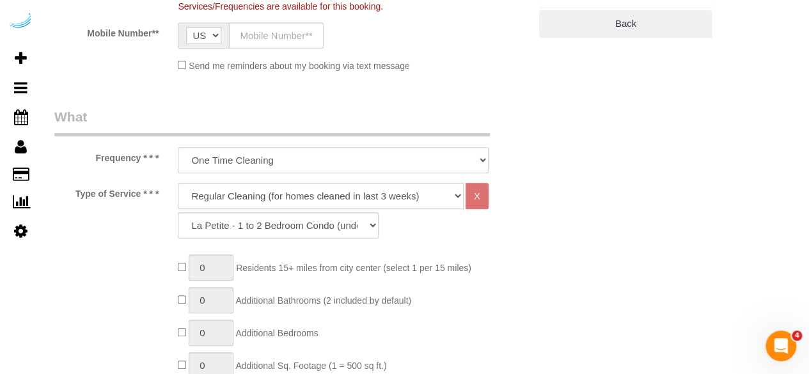
type input "[STREET_ADDRESS][PERSON_NAME] ([PERSON_NAME] , [GEOGRAPHIC_DATA][PERSON_NAME] ,…"
click at [294, 39] on input "text" at bounding box center [276, 35] width 95 height 26
click at [291, 47] on input "text" at bounding box center [276, 35] width 95 height 26
paste input "[PHONE_NUMBER]"
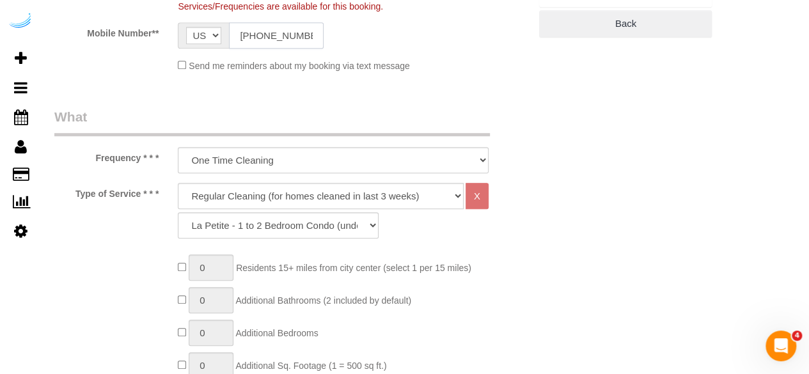
type input "[PHONE_NUMBER]"
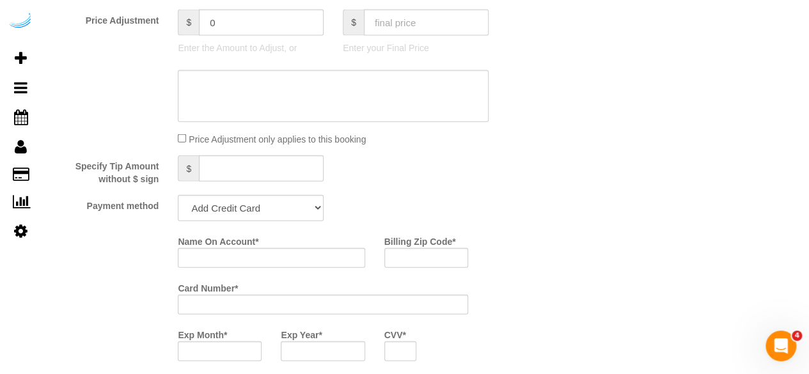
scroll to position [1471, 0]
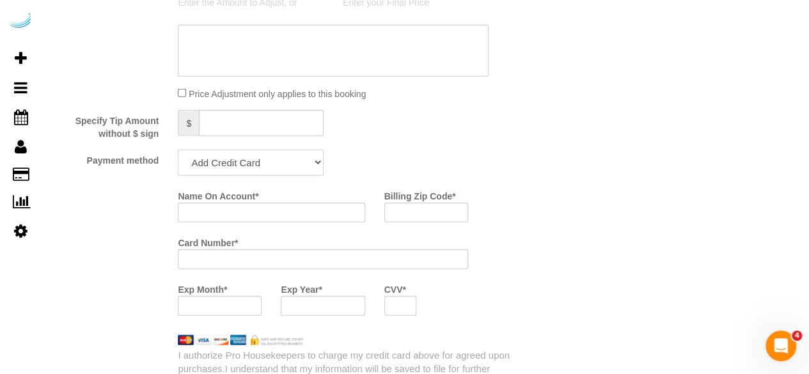
click at [239, 167] on select "Add Credit Card Cash Check Paypal" at bounding box center [251, 163] width 146 height 26
select select "string:check"
click at [178, 152] on select "Add Credit Card Cash Check Paypal" at bounding box center [251, 163] width 146 height 26
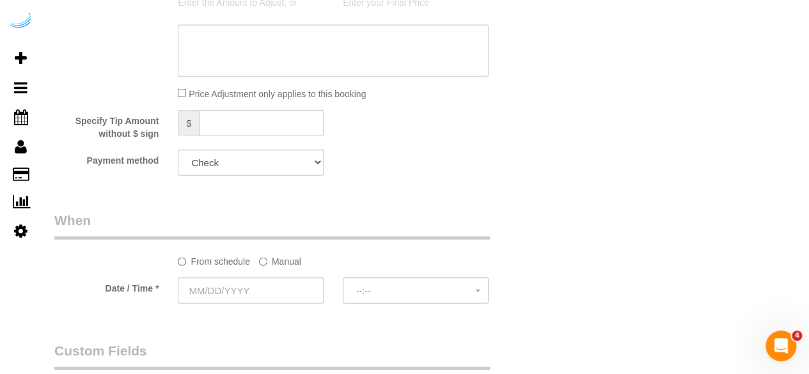
click at [288, 258] on label "Manual" at bounding box center [280, 259] width 42 height 17
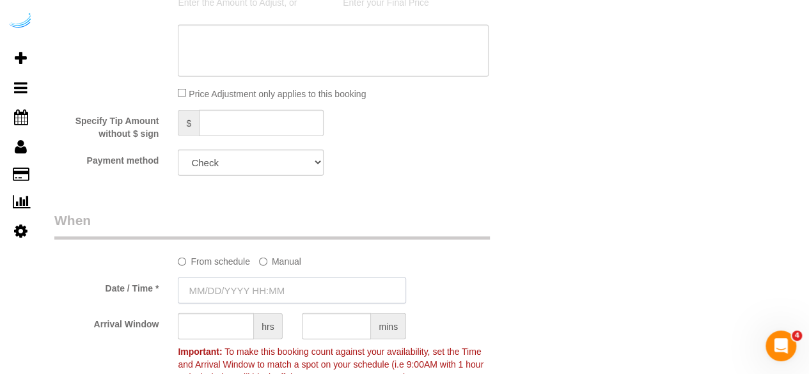
click at [248, 281] on input "text" at bounding box center [292, 291] width 228 height 26
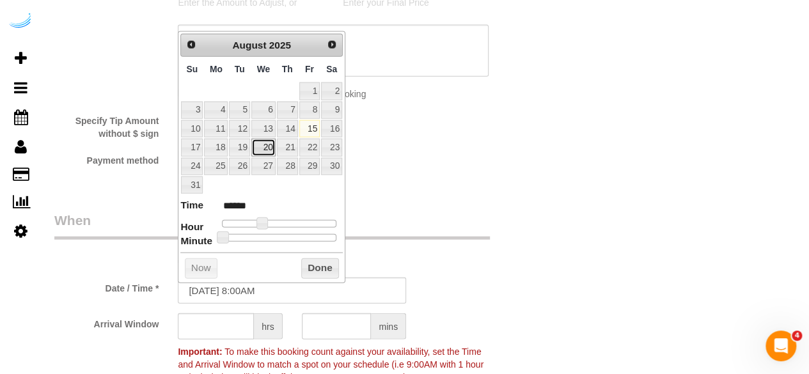
click at [270, 142] on link "20" at bounding box center [263, 147] width 24 height 17
click at [269, 223] on div at bounding box center [279, 224] width 114 height 8
type input "[DATE] 9:00AM"
type input "******"
click at [266, 219] on span at bounding box center [267, 223] width 12 height 12
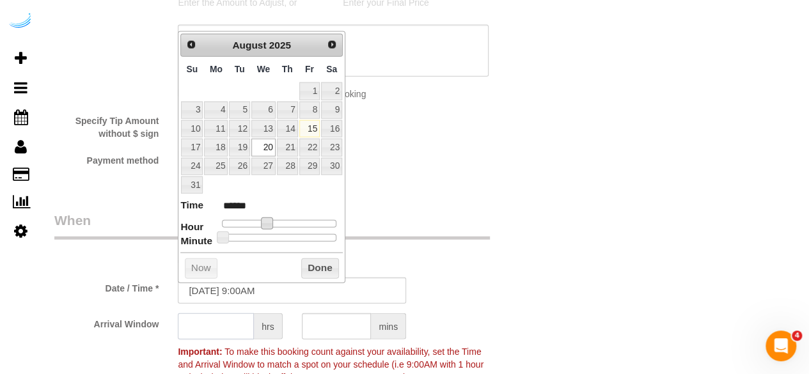
click at [219, 324] on input "text" at bounding box center [216, 326] width 76 height 26
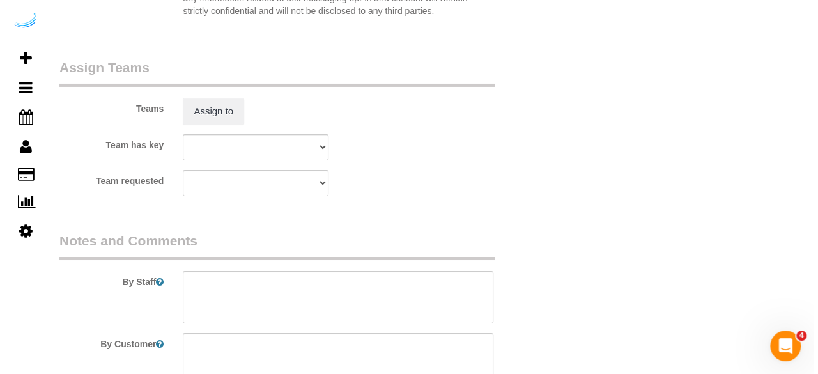
scroll to position [2174, 0]
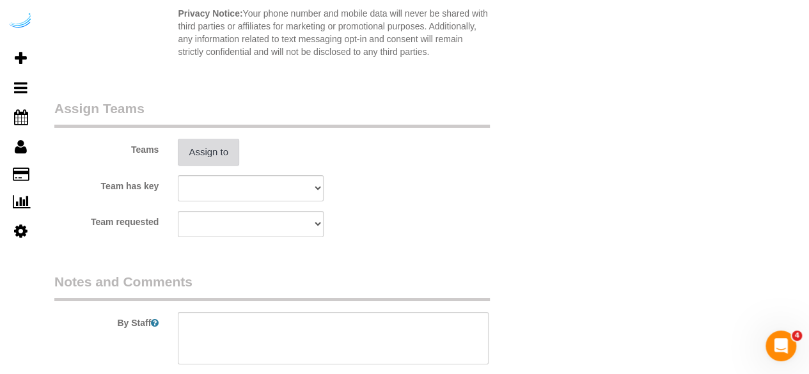
type input "4"
click at [214, 152] on button "Assign to" at bounding box center [208, 152] width 61 height 27
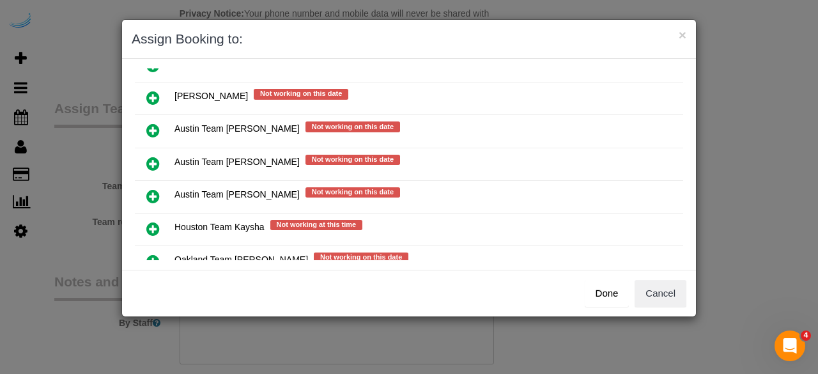
scroll to position [192, 0]
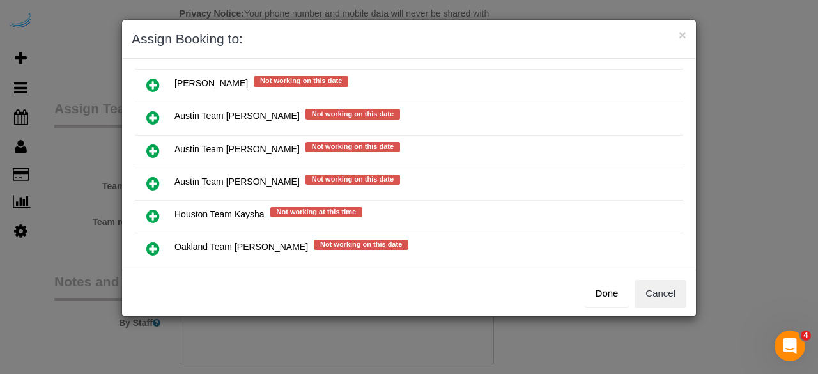
click at [152, 143] on icon at bounding box center [152, 150] width 13 height 15
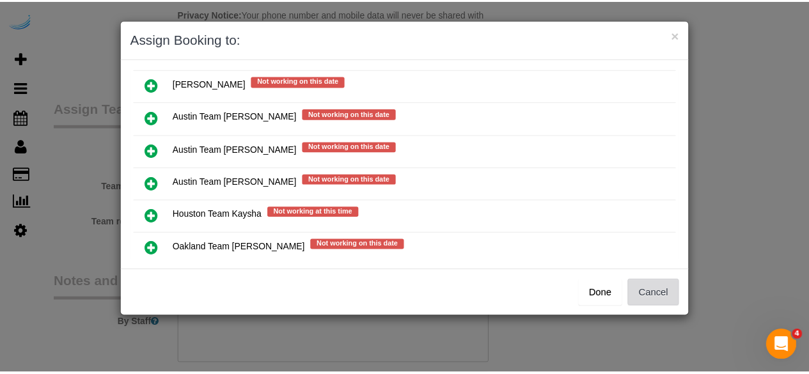
scroll to position [214, 0]
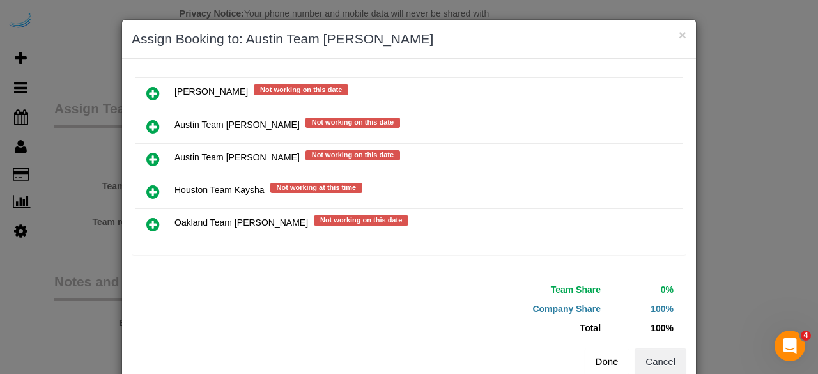
click at [605, 366] on button "Done" at bounding box center [607, 361] width 45 height 27
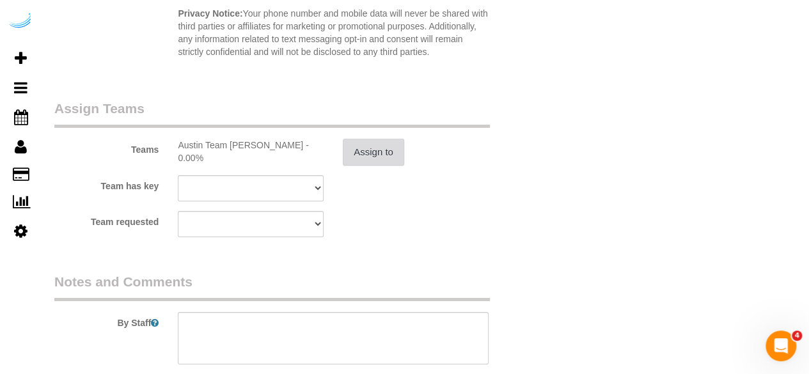
scroll to position [29, 0]
click at [375, 325] on textarea at bounding box center [333, 338] width 311 height 52
paste textarea "Permanent Notes:No notes from this [DOMAIN_NAME][DATE] Notes:No notes from this…"
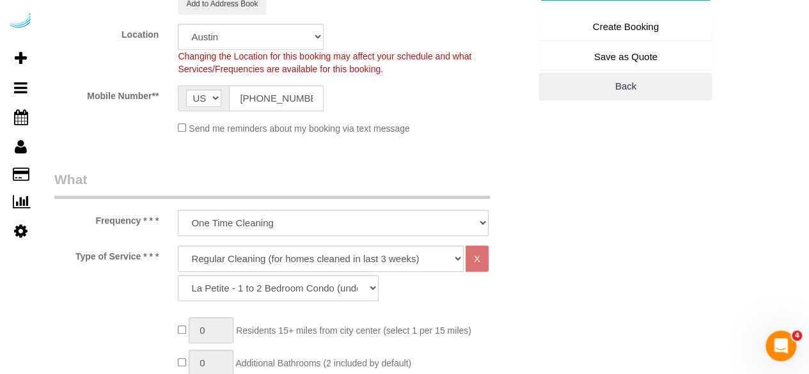
scroll to position [192, 0]
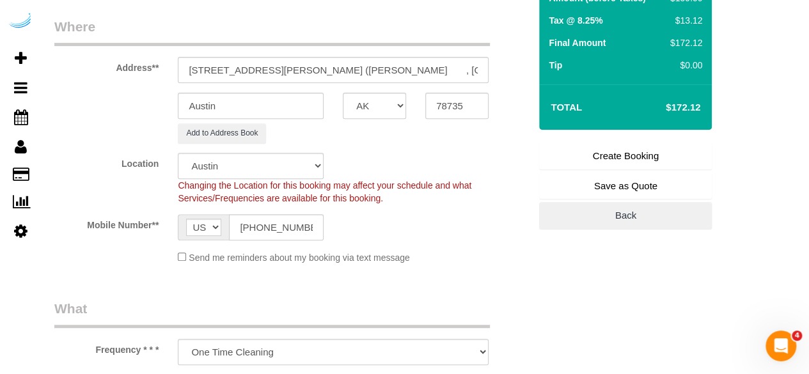
type textarea "Recurrency: One time service Permanent Notes:No notes from this [DOMAIN_NAME][D…"
click at [567, 155] on link "Create Booking" at bounding box center [625, 156] width 173 height 27
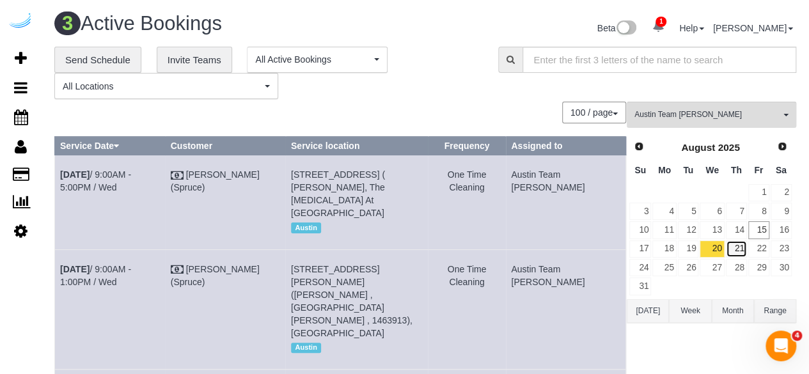
click at [741, 251] on link "21" at bounding box center [736, 248] width 21 height 17
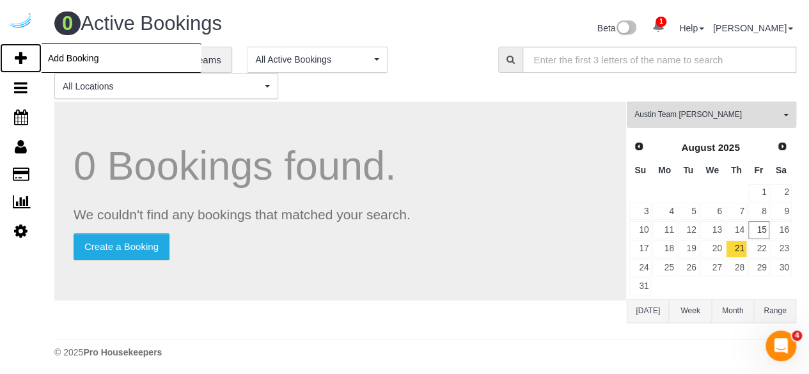
click at [17, 56] on icon at bounding box center [21, 58] width 12 height 15
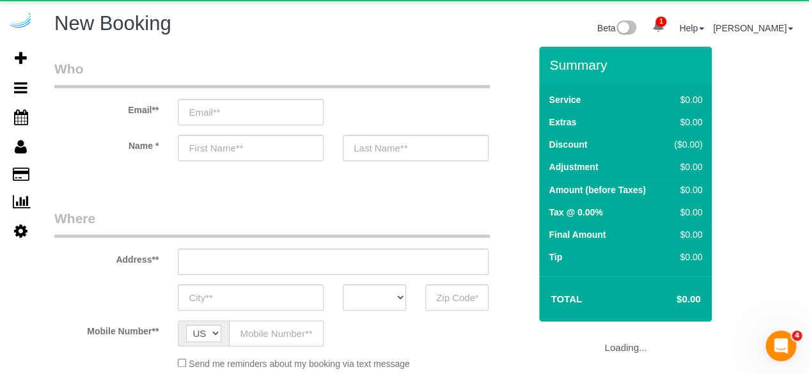
select select "object:8292"
select select "4"
select select "number:9"
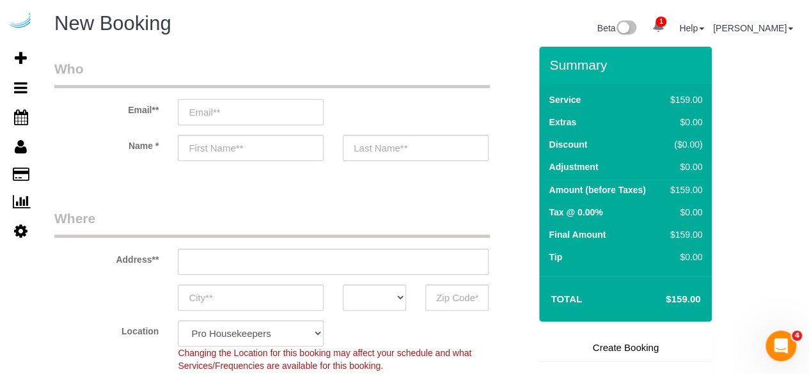
click at [235, 114] on input "email" at bounding box center [251, 112] width 146 height 26
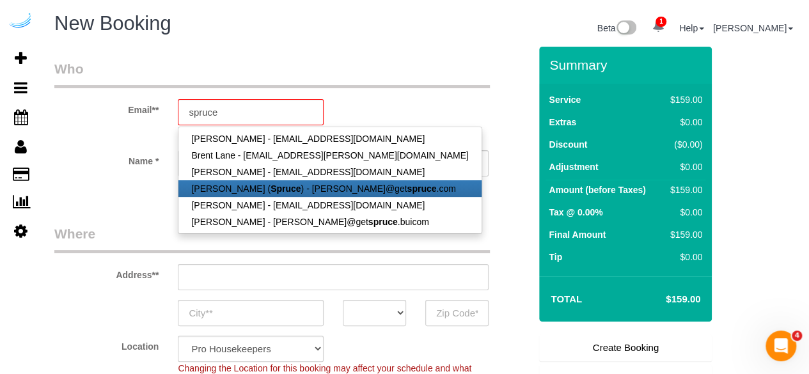
click at [278, 187] on strong "Spruce" at bounding box center [285, 189] width 30 height 10
type input "[PERSON_NAME][EMAIL_ADDRESS][DOMAIN_NAME]"
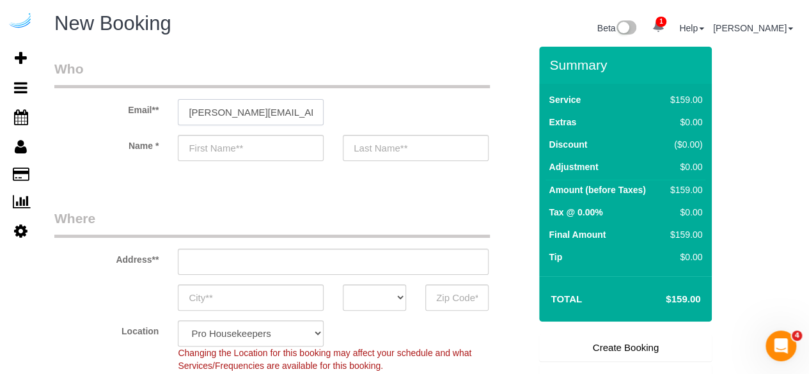
type input "[PERSON_NAME]"
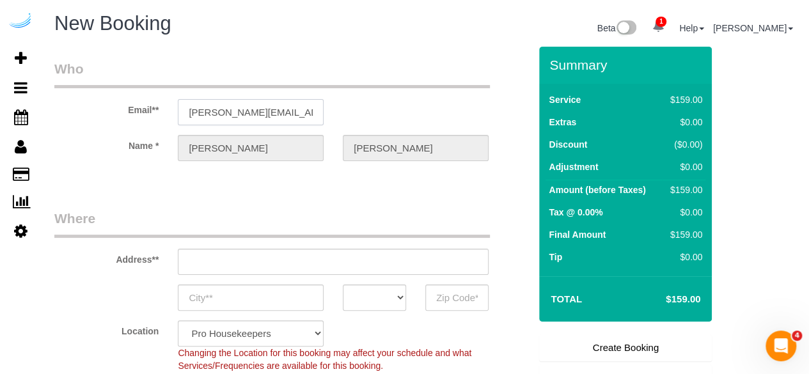
type input "[STREET_ADDRESS][PERSON_NAME]"
type input "Austin"
select select "[GEOGRAPHIC_DATA]"
type input "78704"
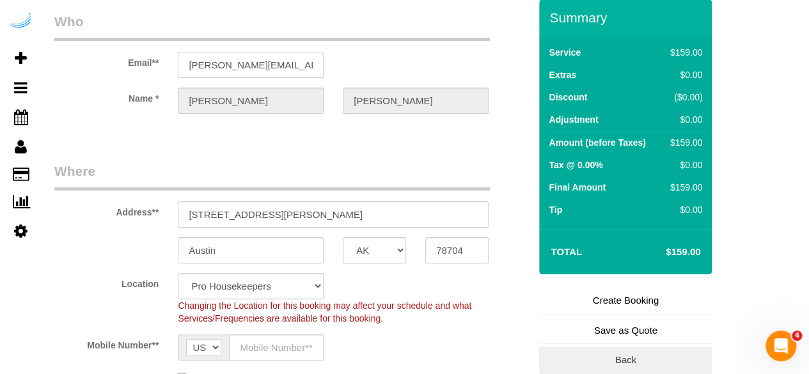
scroll to position [128, 0]
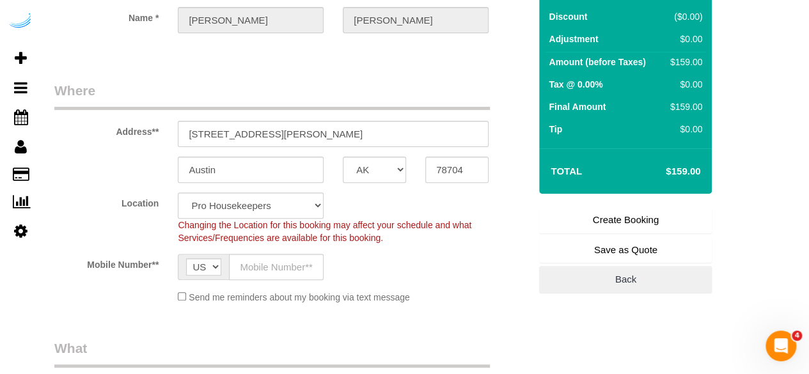
select select "9"
select select "object:8547"
click at [301, 137] on input "[STREET_ADDRESS][PERSON_NAME]" at bounding box center [333, 134] width 311 height 26
paste input "[STREET_ADDRESS][PERSON_NAME]"
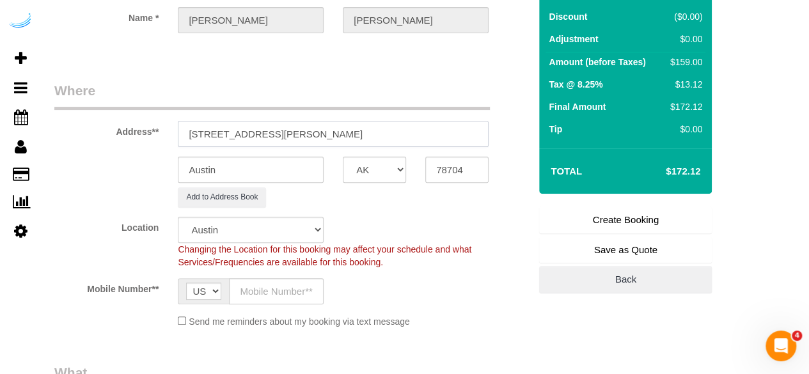
drag, startPoint x: 302, startPoint y: 131, endPoint x: 393, endPoint y: 128, distance: 90.9
click at [382, 124] on input "[STREET_ADDRESS][PERSON_NAME]" at bounding box center [333, 134] width 311 height 26
type input "[STREET_ADDRESS][PERSON_NAME]"
click at [442, 166] on input "78704" at bounding box center [456, 170] width 63 height 26
paste input "78735"
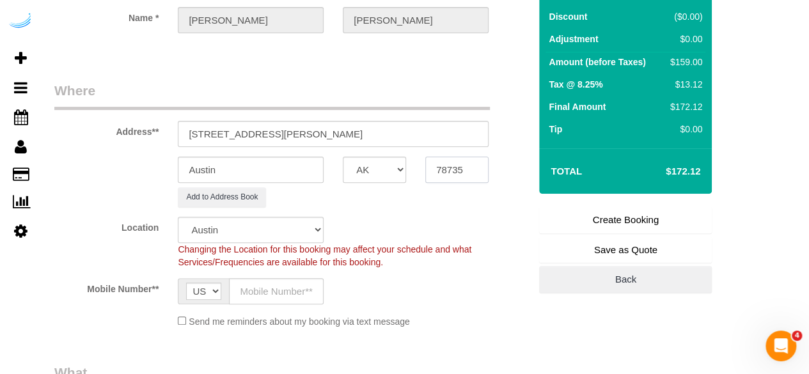
type input "78735"
drag, startPoint x: 255, startPoint y: 135, endPoint x: 448, endPoint y: 120, distance: 193.7
click at [448, 121] on input "[STREET_ADDRESS][PERSON_NAME]" at bounding box center [333, 134] width 311 height 26
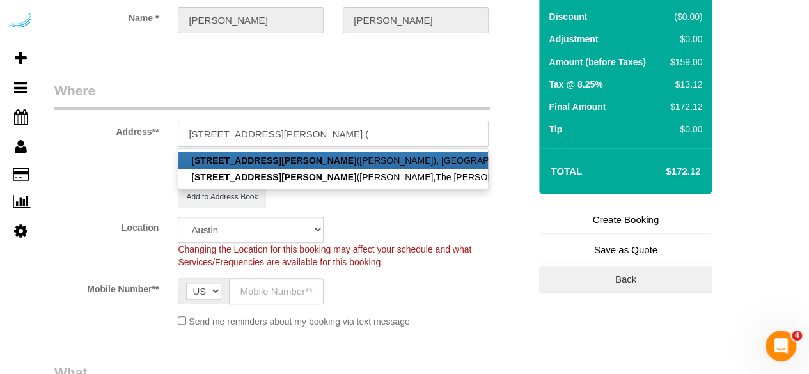
paste input "[PERSON_NAME]"
paste input "1406089"
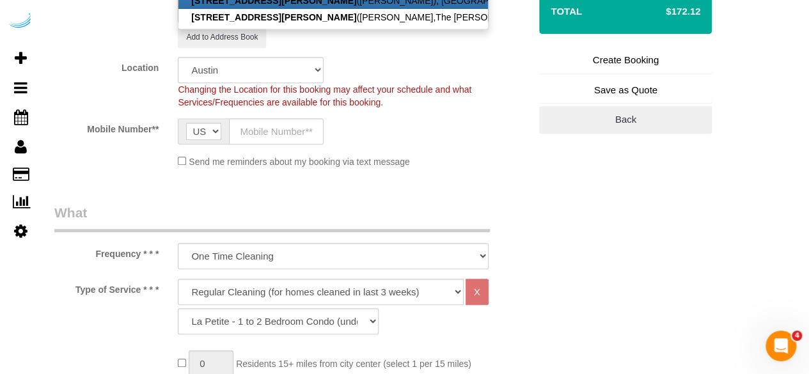
scroll to position [320, 0]
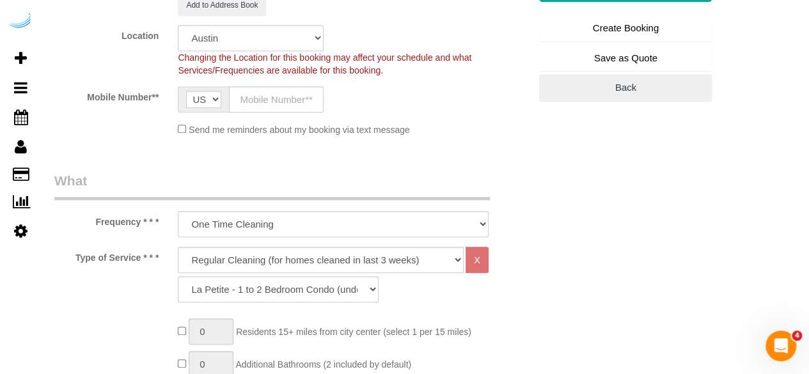
type input "[STREET_ADDRESS][PERSON_NAME][PERSON_NAME][PERSON_NAME])"
click at [277, 91] on input "text" at bounding box center [276, 99] width 95 height 26
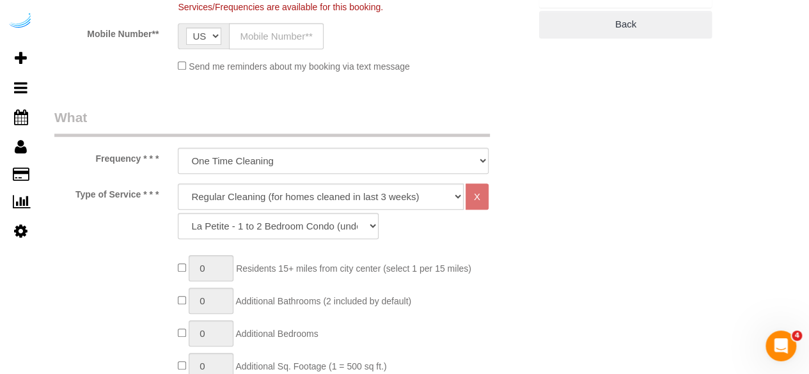
scroll to position [320, 0]
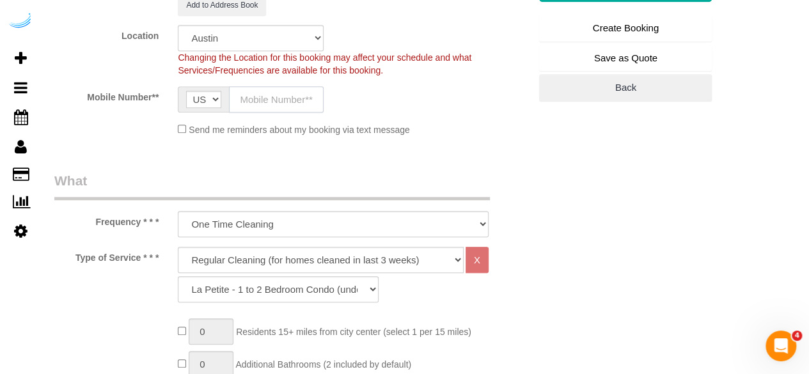
click at [307, 89] on input "text" at bounding box center [276, 99] width 95 height 26
paste input "[PHONE_NUMBER]"
type input "[PHONE_NUMBER]"
click at [325, 248] on select "Deep Cleaning (for homes that have not been cleaned in 3+ weeks) Spruce Regular…" at bounding box center [321, 260] width 286 height 26
select select "5"
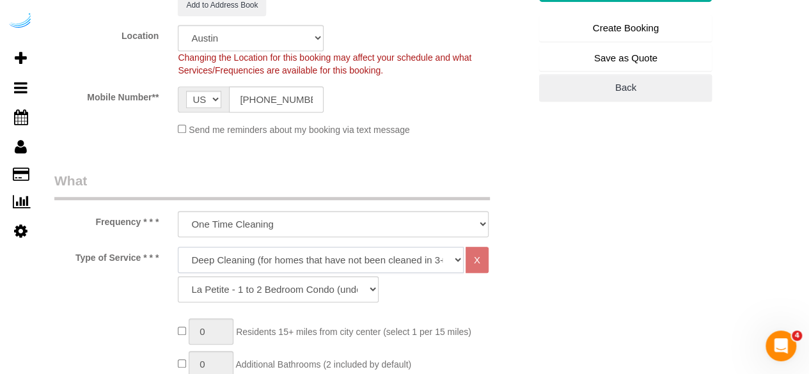
click at [178, 247] on select "Deep Cleaning (for homes that have not been cleaned in 3+ weeks) Spruce Regular…" at bounding box center [321, 260] width 286 height 26
select select "93"
click at [314, 259] on select "Deep Cleaning (for homes that have not been cleaned in 3+ weeks) Spruce Regular…" at bounding box center [321, 260] width 286 height 26
select select "282"
click at [178, 247] on select "Deep Cleaning (for homes that have not been cleaned in 3+ weeks) Spruce Regular…" at bounding box center [321, 260] width 286 height 26
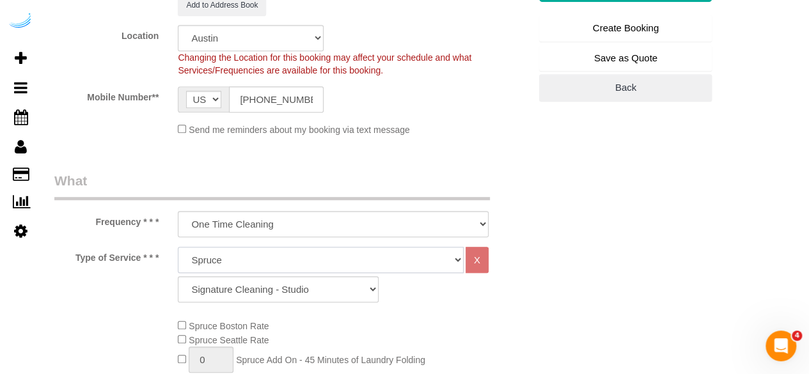
scroll to position [448, 0]
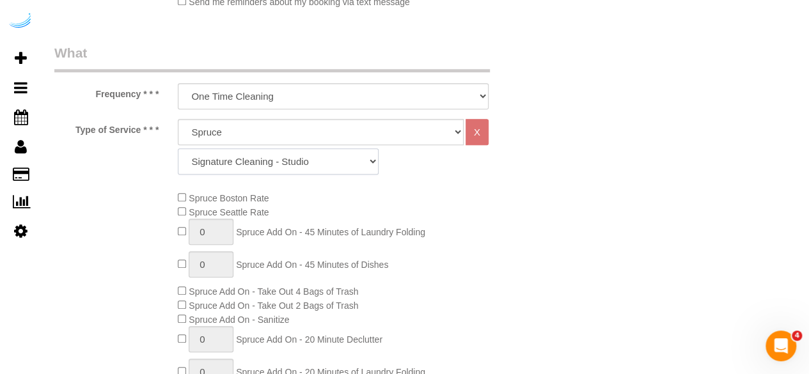
click at [311, 150] on select "Signature Cleaning - Studio Signature Cleaning - 1 Bed 1 Bath Signature Cleanin…" at bounding box center [278, 161] width 201 height 26
select select "309"
click at [178, 148] on select "Signature Cleaning - Studio Signature Cleaning - 1 Bed 1 Bath Signature Cleanin…" at bounding box center [278, 161] width 201 height 26
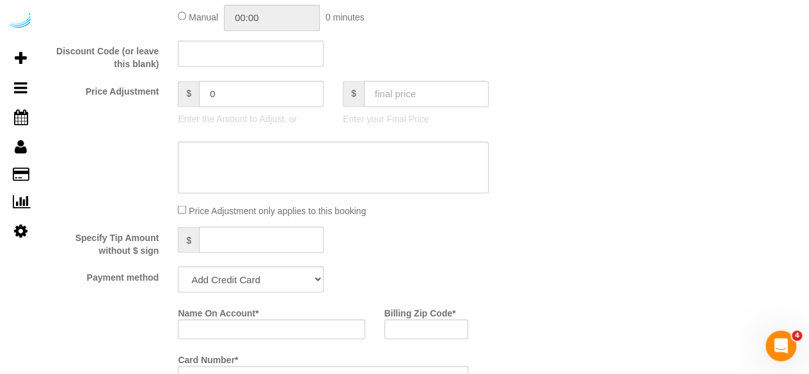
scroll to position [1151, 0]
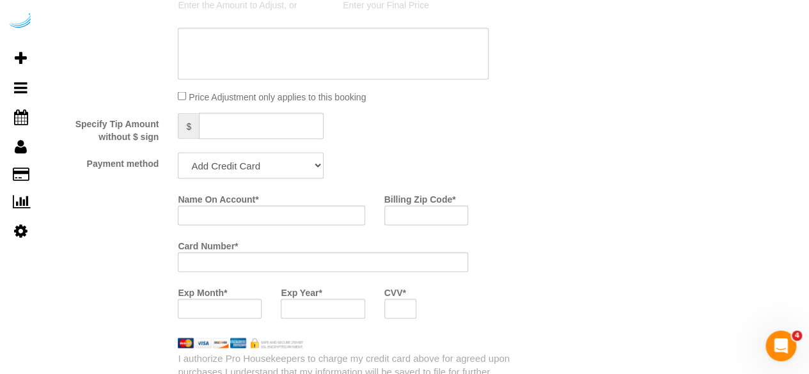
click at [277, 174] on select "Add Credit Card Cash Check Paypal" at bounding box center [251, 165] width 146 height 26
select select "string:check"
click at [178, 153] on select "Add Credit Card Cash Check Paypal" at bounding box center [251, 165] width 146 height 26
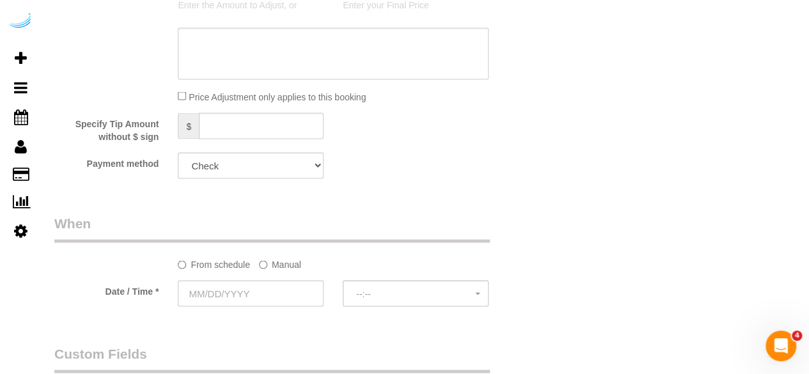
click at [278, 263] on label "Manual" at bounding box center [280, 261] width 42 height 17
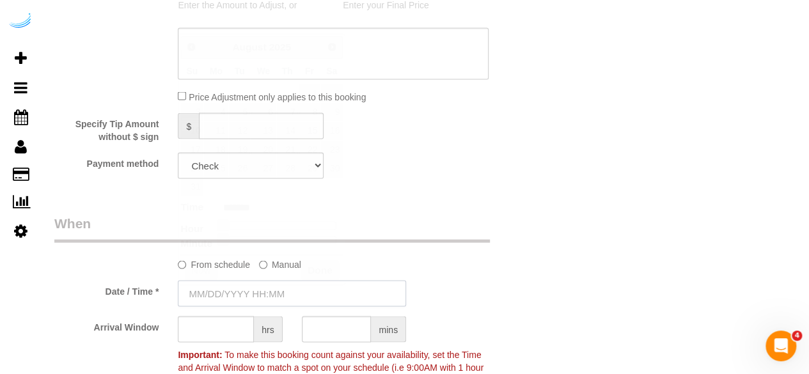
click at [258, 286] on input "text" at bounding box center [292, 293] width 228 height 26
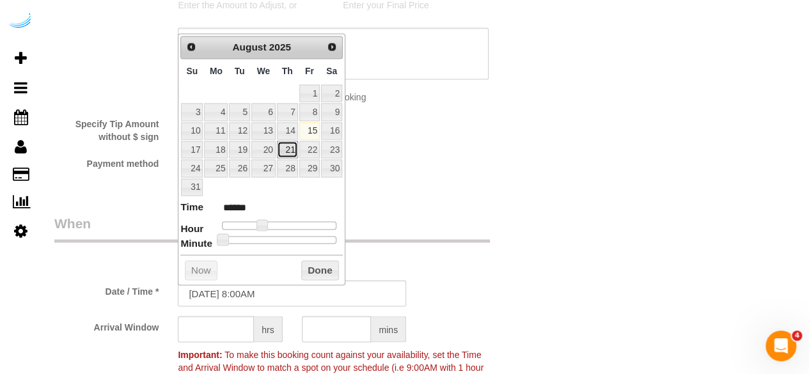
click at [297, 148] on link "21" at bounding box center [287, 149] width 21 height 17
type input "[DATE] 9:00AM"
type input "******"
type input "[DATE] 10:00AM"
type input "*******"
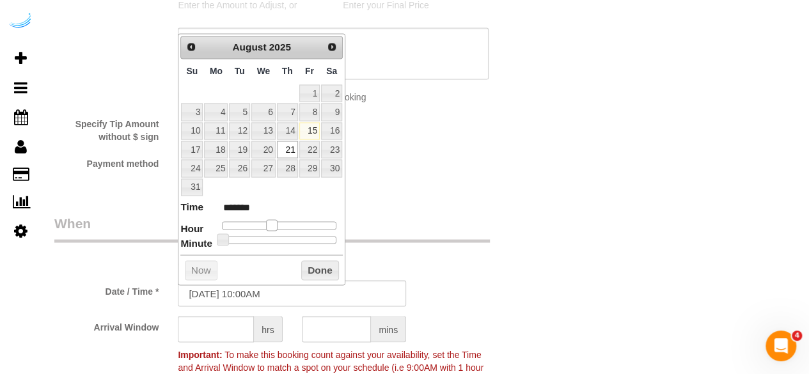
type input "[DATE] 11:00AM"
type input "*******"
type input "[DATE] 12:00PM"
type input "*******"
type input "[DATE] 1:00PM"
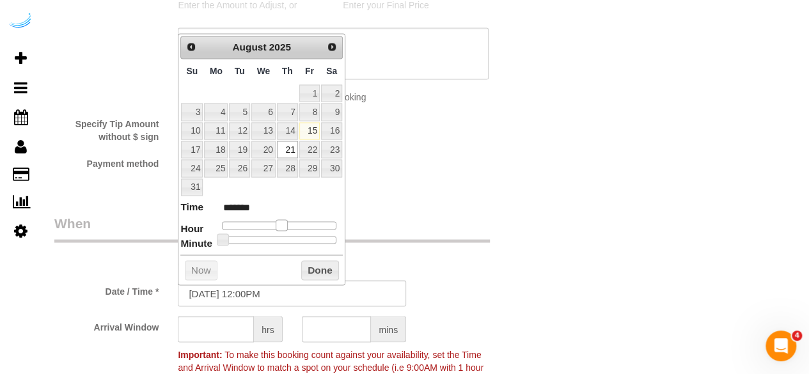
type input "******"
drag, startPoint x: 262, startPoint y: 223, endPoint x: 289, endPoint y: 228, distance: 27.3
click at [289, 228] on dl "Time ****** Hour Minute Second Millisecond Microsecond Time Zone ***** ***** **…" at bounding box center [261, 221] width 162 height 44
click at [199, 325] on input "text" at bounding box center [216, 329] width 76 height 26
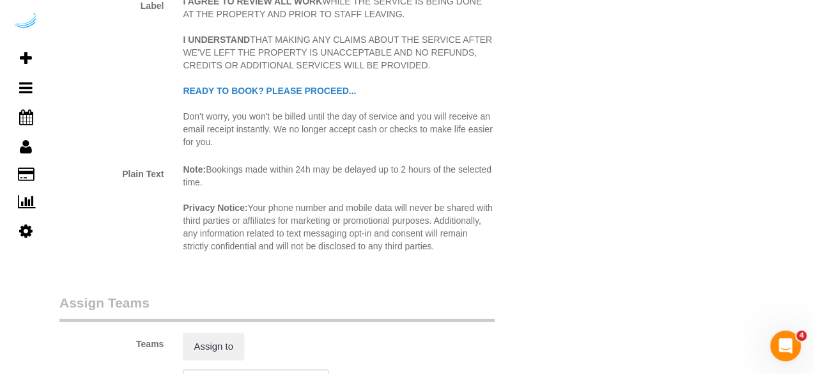
scroll to position [1854, 0]
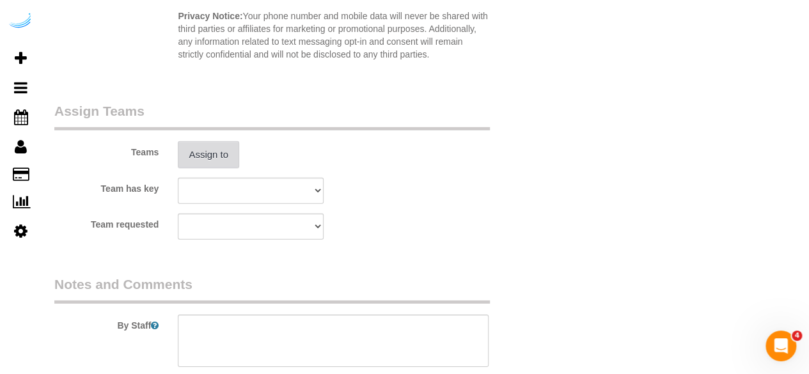
type input "4"
click at [215, 152] on button "Assign to" at bounding box center [208, 154] width 61 height 27
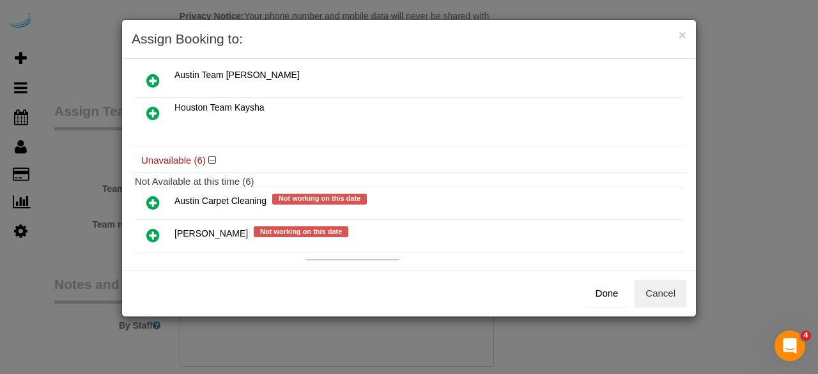
scroll to position [192, 0]
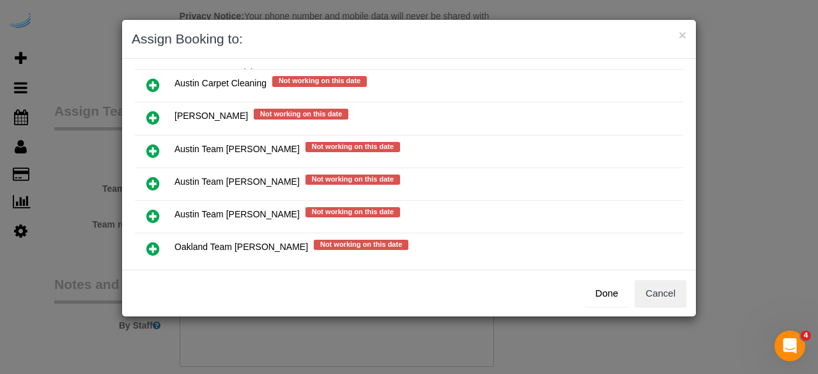
click at [153, 177] on icon at bounding box center [152, 183] width 13 height 15
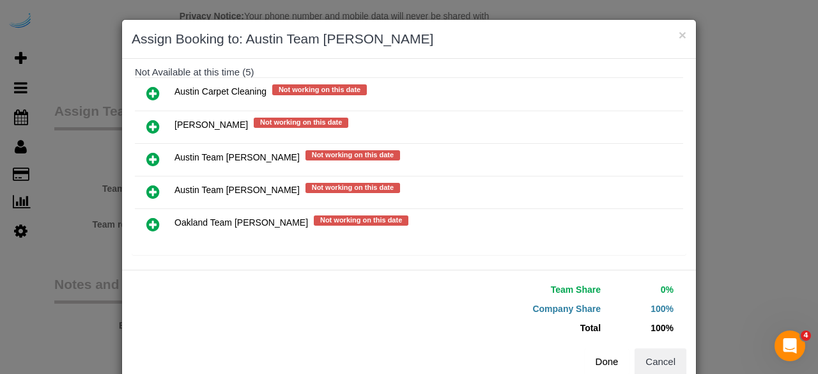
click at [606, 356] on button "Done" at bounding box center [607, 361] width 45 height 27
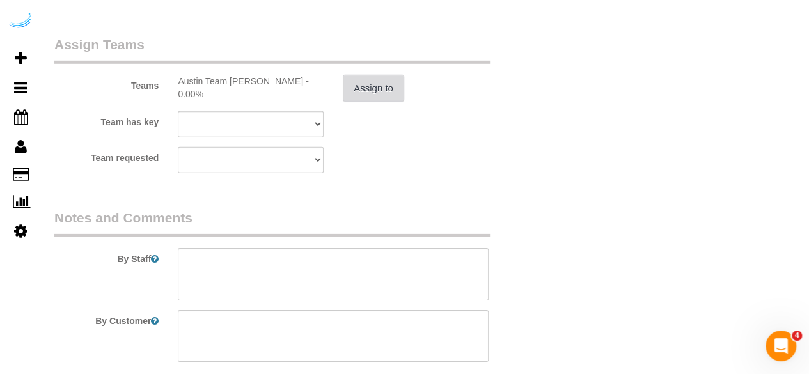
scroll to position [2027, 0]
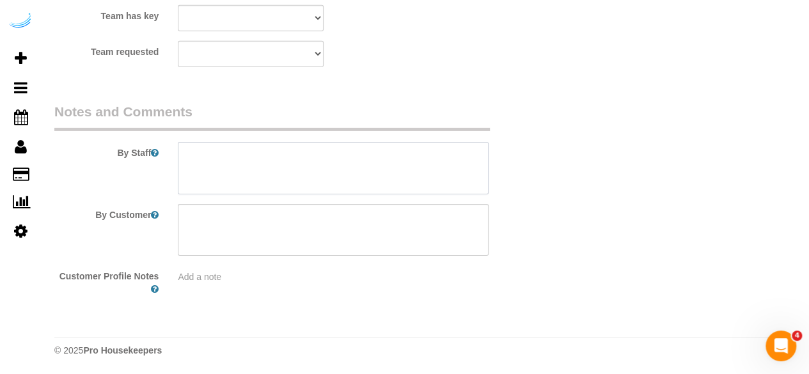
click at [392, 180] on textarea at bounding box center [333, 168] width 311 height 52
paste textarea "Permanent Notes:No notes from this [DOMAIN_NAME][DATE] Notes:No notes from this…"
paste textarea "Please give on the way notification in advance of arrival. Customer is particul…"
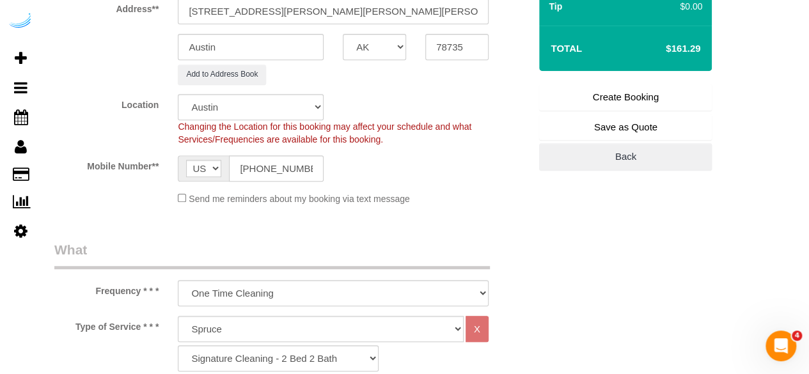
scroll to position [173, 0]
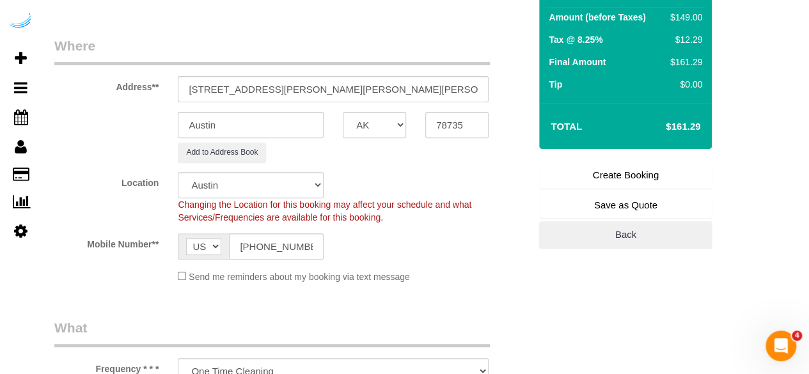
type textarea "Recurrency: EVERY 4 WEEKS Permanent Notes:No notes from this [DOMAIN_NAME][DATE…"
click at [671, 173] on link "Create Booking" at bounding box center [625, 175] width 173 height 27
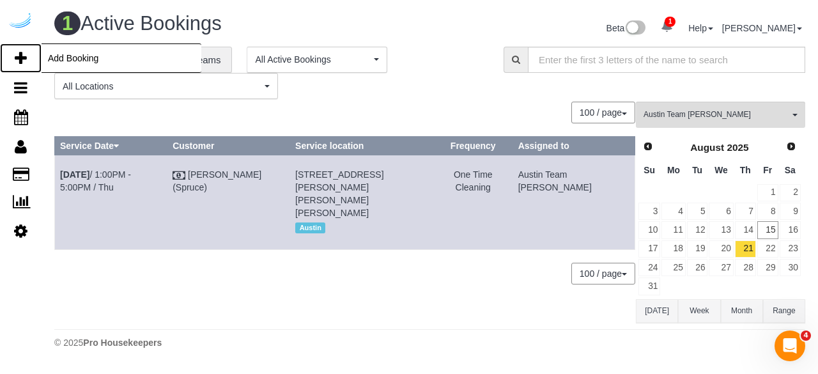
click at [26, 51] on icon at bounding box center [21, 58] width 12 height 15
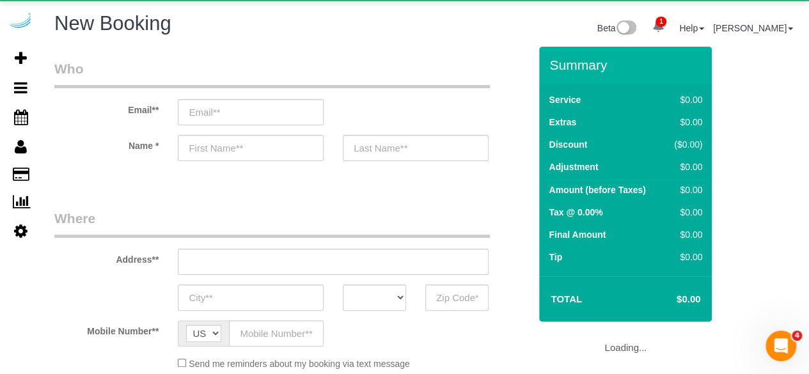
select select "number:9"
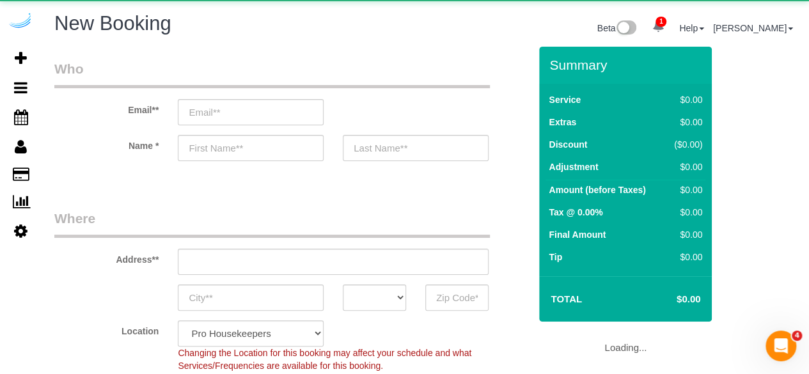
select select "object:10507"
select select "4"
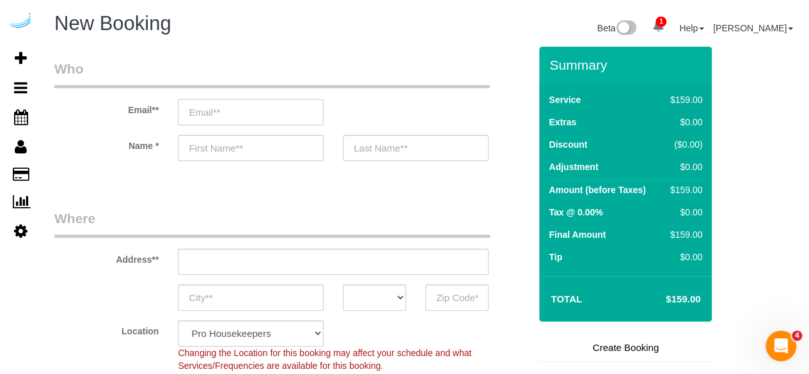
click at [281, 108] on input "email" at bounding box center [251, 112] width 146 height 26
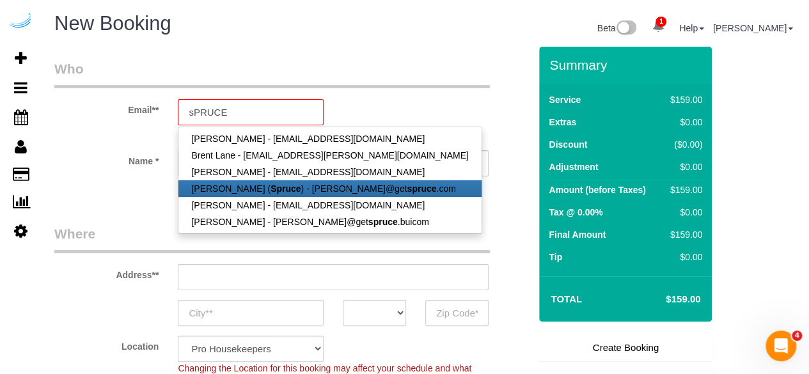
click at [251, 192] on link "[PERSON_NAME] ( Spruce ) - [PERSON_NAME]@get spruce .com" at bounding box center [329, 188] width 302 height 17
type input "[PERSON_NAME][EMAIL_ADDRESS][DOMAIN_NAME]"
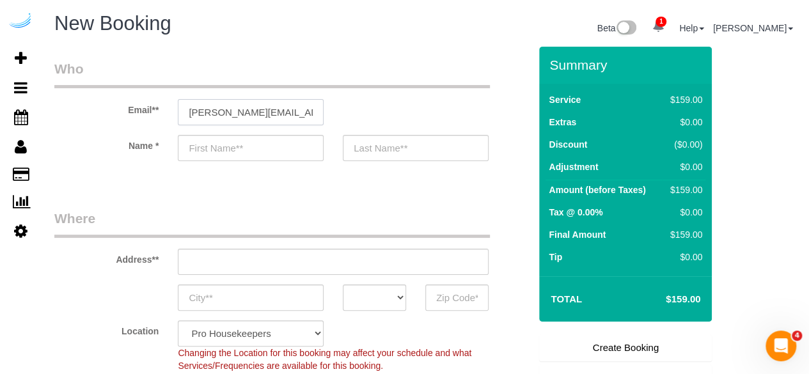
type input "[PERSON_NAME]"
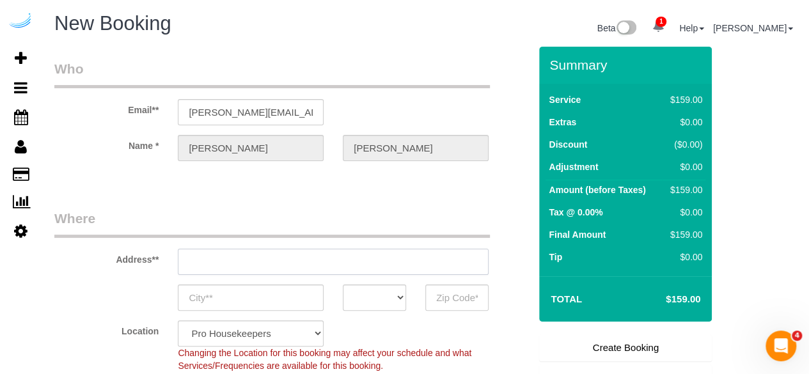
click at [347, 259] on input "text" at bounding box center [333, 262] width 311 height 26
type input "[STREET_ADDRESS][PERSON_NAME]"
type input "Austin"
select select "[GEOGRAPHIC_DATA]"
type input "78704"
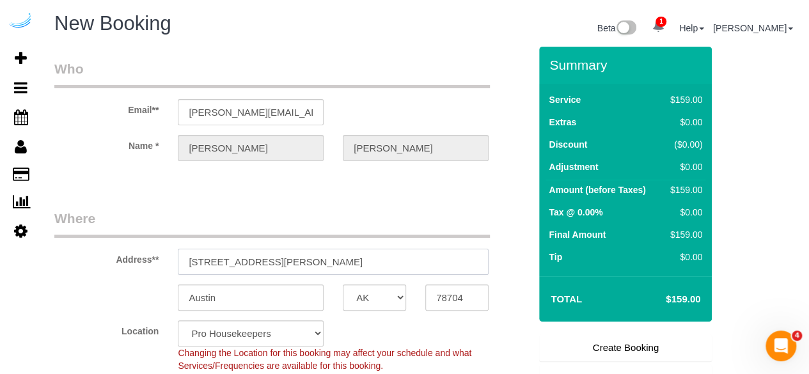
paste input "[STREET_ADDRESS][PERSON_NAME]"
type input "[STREET_ADDRESS][PERSON_NAME]"
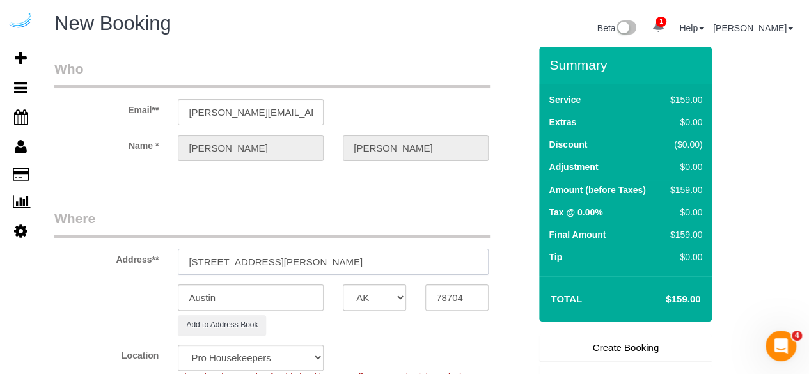
select select "9"
select select "object:10551"
drag, startPoint x: 347, startPoint y: 259, endPoint x: 458, endPoint y: 256, distance: 111.3
click at [458, 256] on input "[STREET_ADDRESS][PERSON_NAME]" at bounding box center [333, 262] width 311 height 26
type input "[STREET_ADDRESS][PERSON_NAME]"
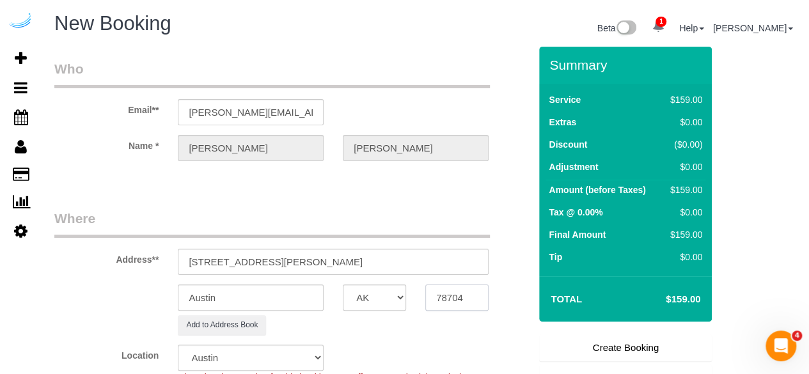
click at [461, 295] on input "78704" at bounding box center [456, 298] width 63 height 26
paste input "78735"
type input "78735"
drag, startPoint x: 536, startPoint y: 258, endPoint x: 551, endPoint y: 259, distance: 14.8
click at [551, 47] on form "Who Email** [PERSON_NAME][EMAIL_ADDRESS][DOMAIN_NAME] Name * [PERSON_NAME][GEOG…" at bounding box center [425, 47] width 742 height 0
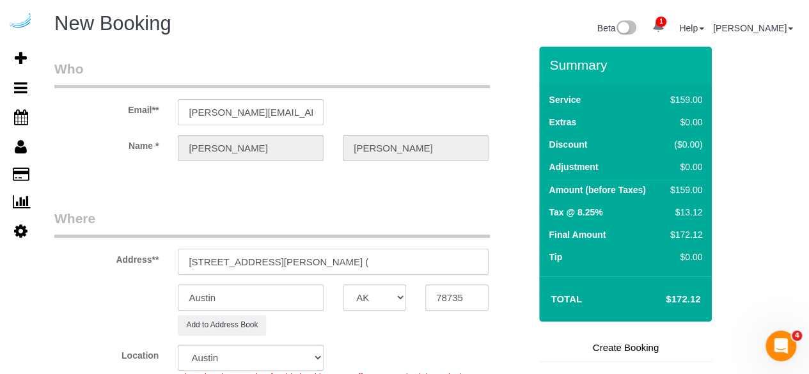
paste input "[PERSON_NAME]"
paste input "[GEOGRAPHIC_DATA][PERSON_NAME]"
paste input "1446141"
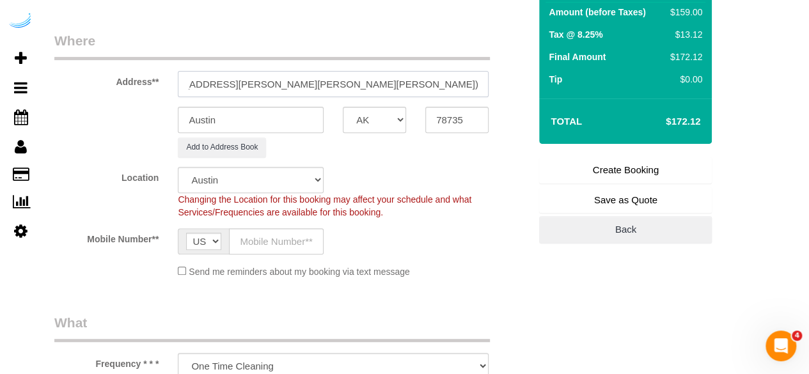
scroll to position [192, 0]
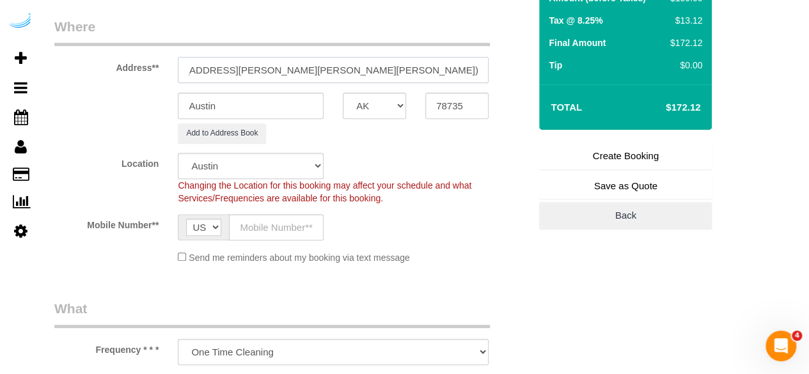
type input "[STREET_ADDRESS][PERSON_NAME][PERSON_NAME][PERSON_NAME])"
click at [279, 223] on input "text" at bounding box center [276, 227] width 95 height 26
paste input "[PHONE_NUMBER]"
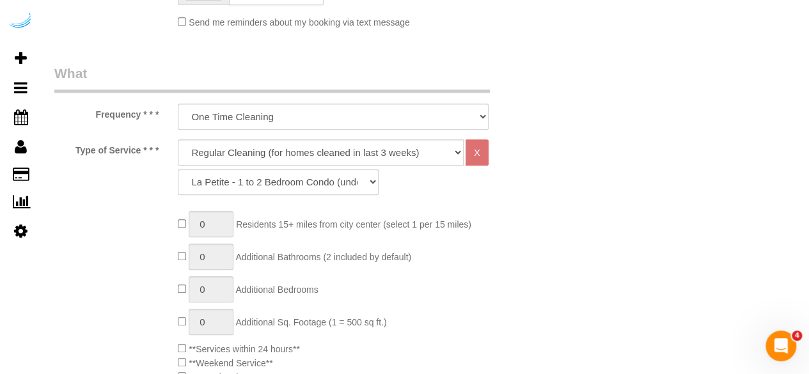
scroll to position [448, 0]
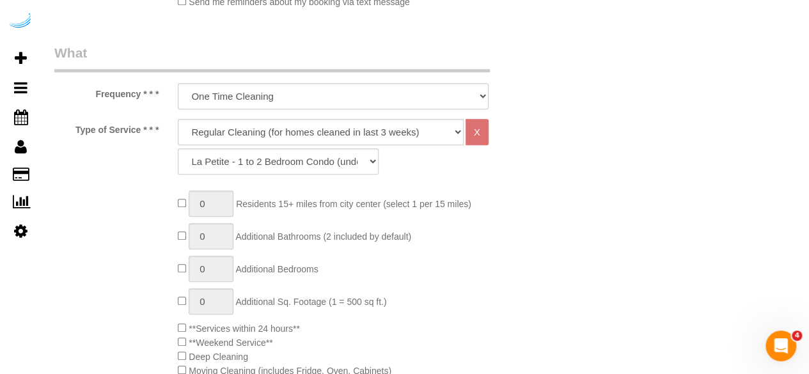
type input "[PHONE_NUMBER]"
drag, startPoint x: 334, startPoint y: 129, endPoint x: 324, endPoint y: 132, distance: 10.9
click at [334, 129] on select "Deep Cleaning (for homes that have not been cleaned in 3+ weeks) Spruce Regular…" at bounding box center [321, 132] width 286 height 26
select select "282"
click at [178, 119] on select "Deep Cleaning (for homes that have not been cleaned in 3+ weeks) Spruce Regular…" at bounding box center [321, 132] width 286 height 26
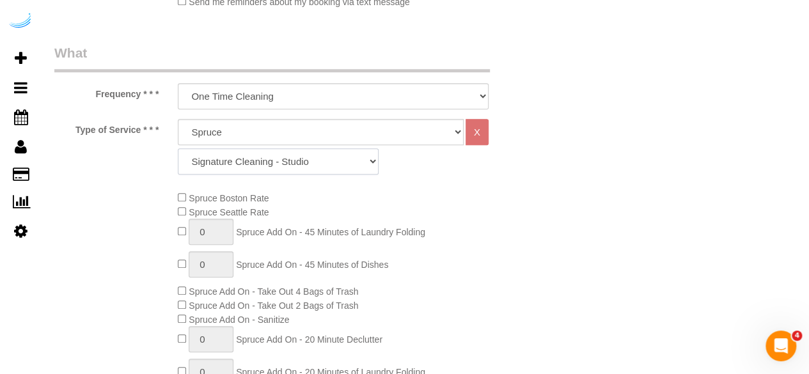
drag, startPoint x: 356, startPoint y: 157, endPoint x: 341, endPoint y: 163, distance: 15.5
click at [356, 157] on select "Signature Cleaning - Studio Signature Cleaning - 1 Bed 1 Bath Signature Cleanin…" at bounding box center [278, 161] width 201 height 26
select select "309"
click at [178, 148] on select "Signature Cleaning - Studio Signature Cleaning - 1 Bed 1 Bath Signature Cleanin…" at bounding box center [278, 161] width 201 height 26
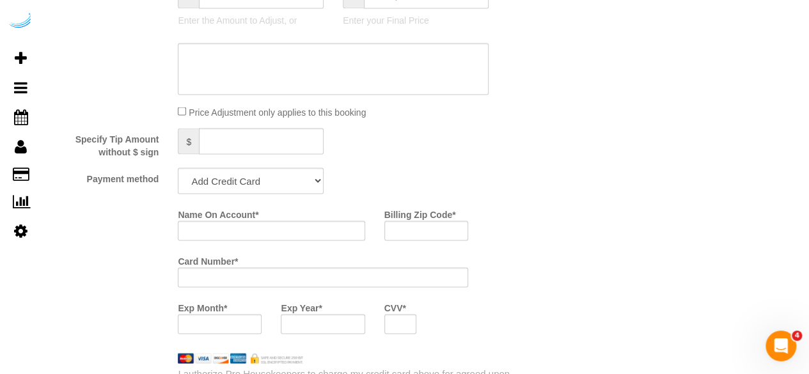
scroll to position [1279, 0]
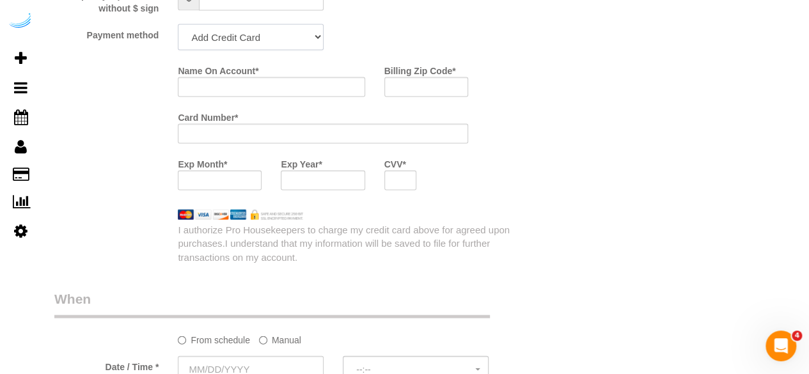
click at [301, 40] on select "Add Credit Card Cash Check Paypal" at bounding box center [251, 37] width 146 height 26
select select "string:check"
click at [178, 26] on select "Add Credit Card Cash Check Paypal" at bounding box center [251, 37] width 146 height 26
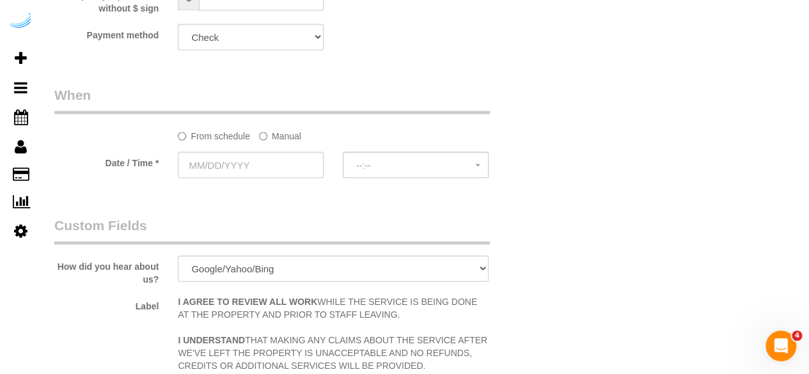
click at [285, 133] on label "Manual" at bounding box center [280, 133] width 42 height 17
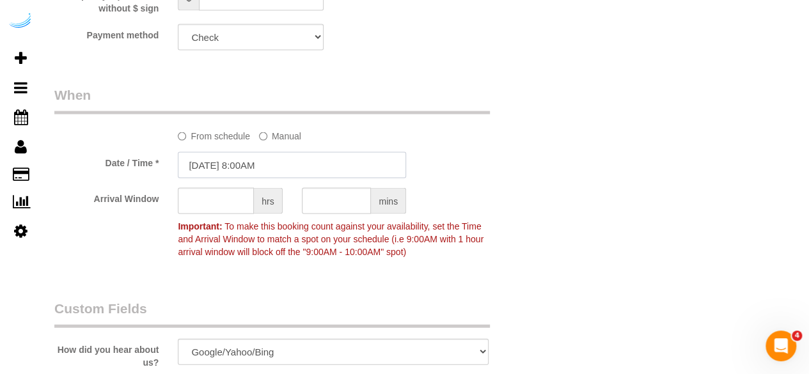
click at [260, 169] on input "[DATE] 8:00AM" at bounding box center [292, 165] width 228 height 26
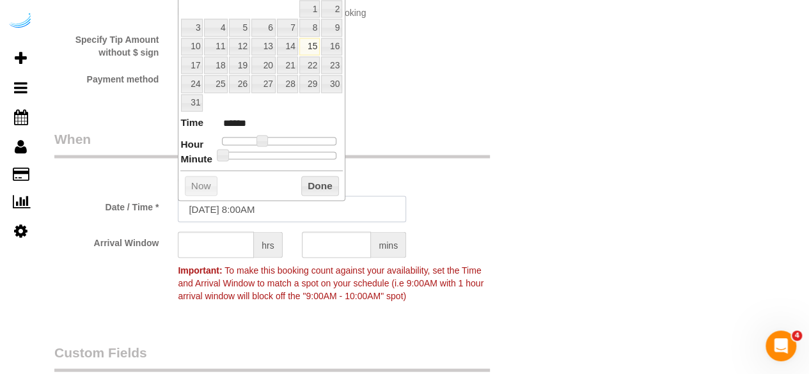
scroll to position [1215, 0]
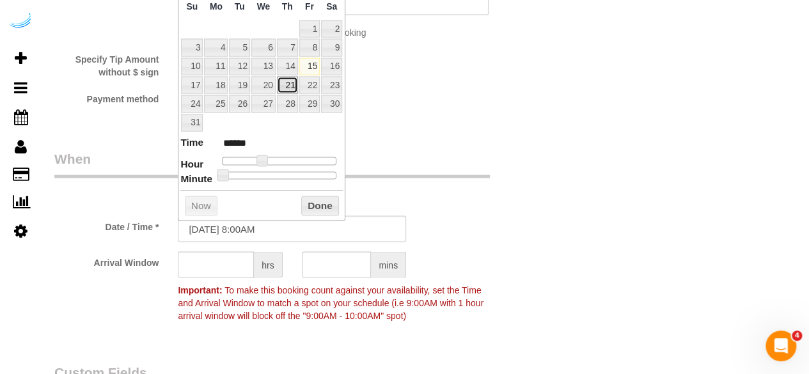
click at [297, 77] on link "21" at bounding box center [287, 85] width 21 height 17
type input "[DATE] 9:00AM"
type input "******"
click at [264, 157] on span at bounding box center [267, 161] width 12 height 12
click at [225, 262] on input "text" at bounding box center [216, 265] width 76 height 26
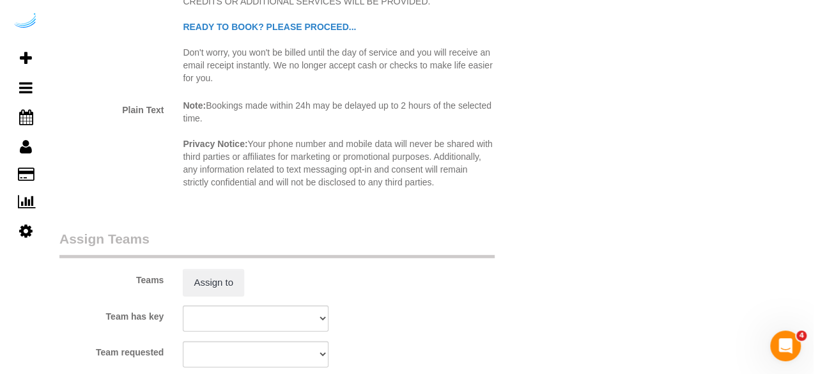
scroll to position [1790, 0]
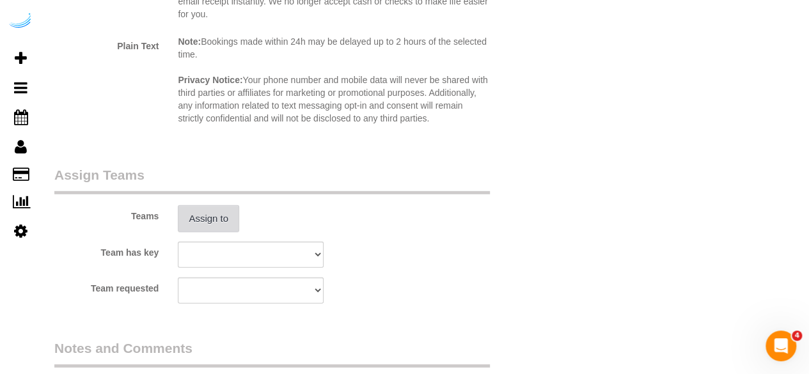
type input "4"
click at [193, 220] on button "Assign to" at bounding box center [208, 218] width 61 height 27
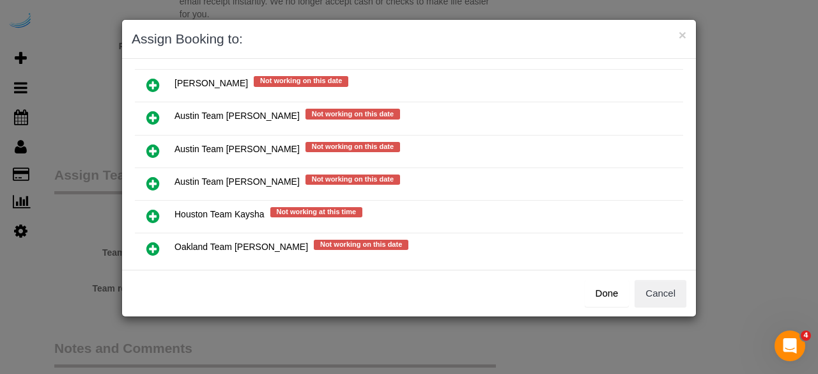
click at [152, 148] on icon at bounding box center [152, 150] width 13 height 15
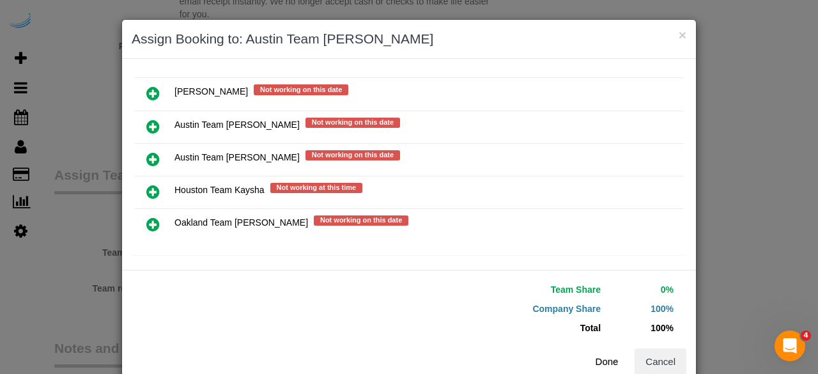
click at [600, 359] on button "Done" at bounding box center [607, 361] width 45 height 27
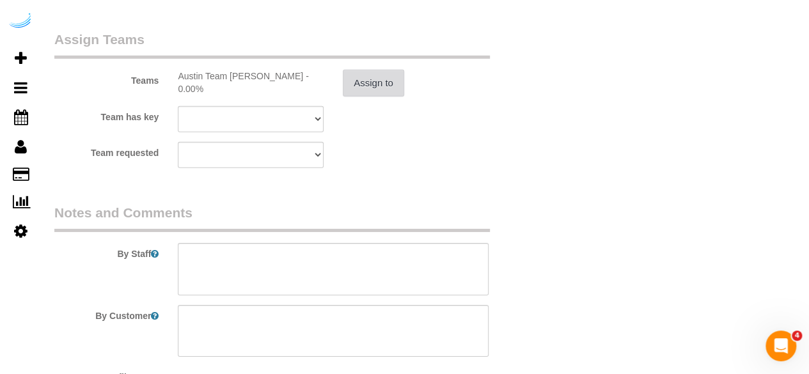
scroll to position [2027, 0]
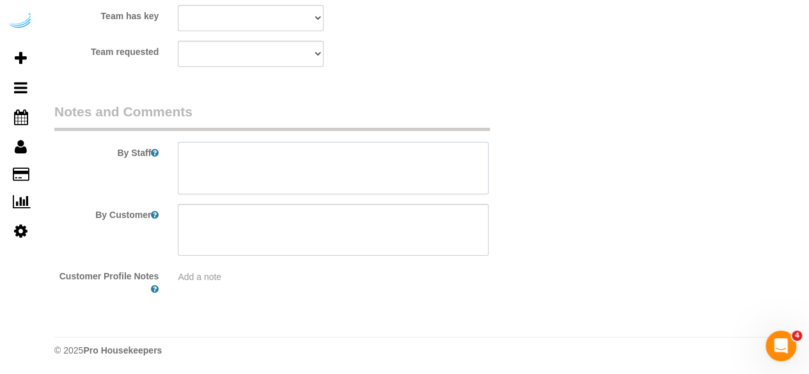
click at [372, 175] on textarea at bounding box center [333, 168] width 311 height 52
paste textarea "Permanent Notes:No notes from this [DOMAIN_NAME][DATE] Notes:Kitchen, Mastery B…"
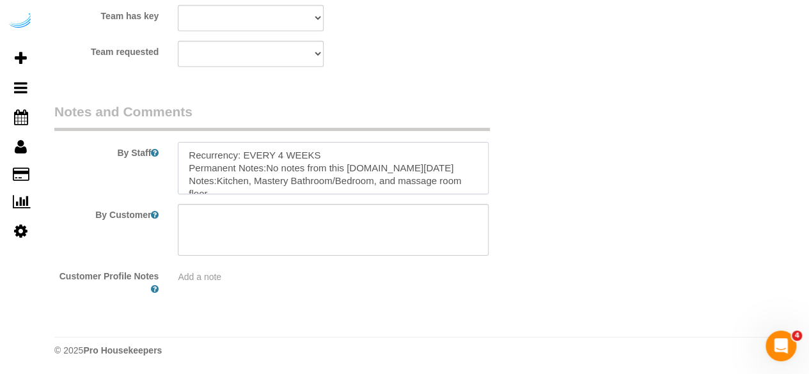
scroll to position [120, 0]
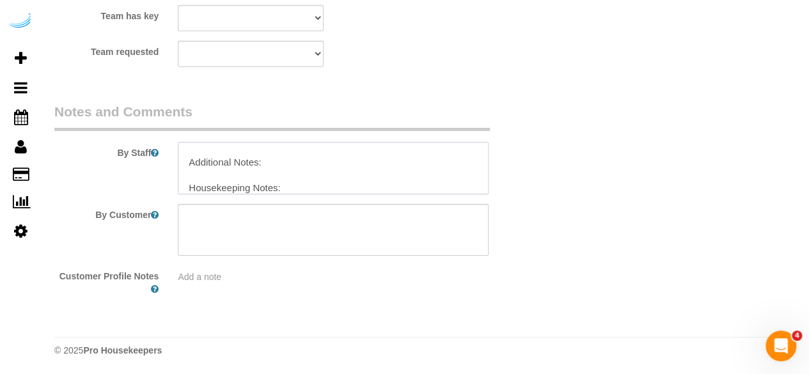
type textarea "Recurrency: EVERY 4 WEEKS Permanent Notes:No notes from this [DOMAIN_NAME][DATE…"
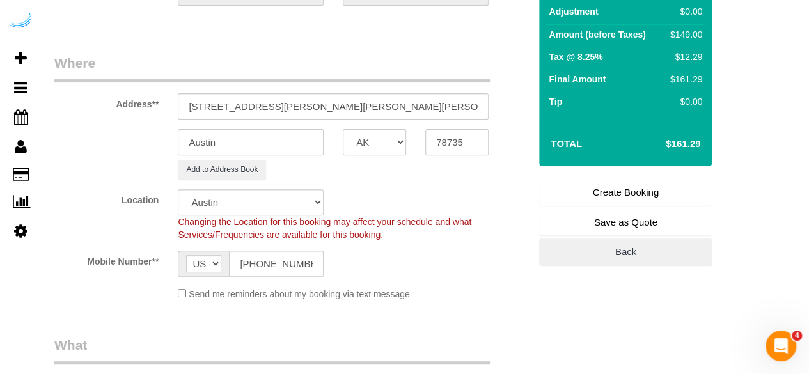
scroll to position [45, 0]
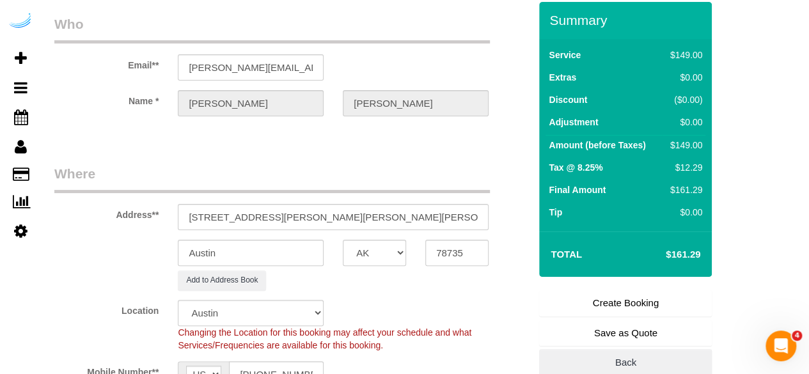
click at [609, 308] on link "Create Booking" at bounding box center [625, 303] width 173 height 27
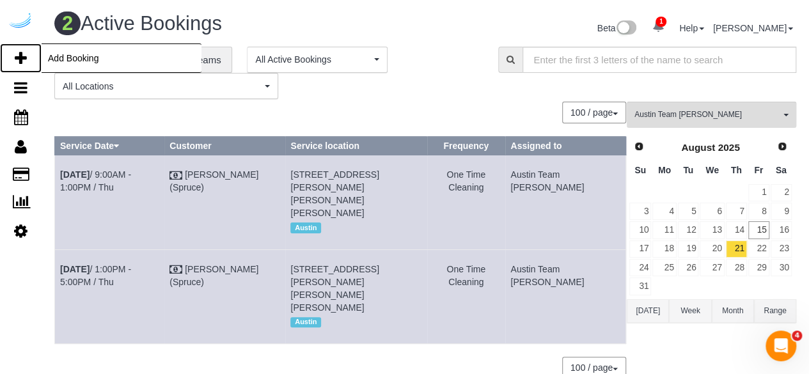
click at [27, 58] on link "Add Booking" at bounding box center [21, 57] width 42 height 29
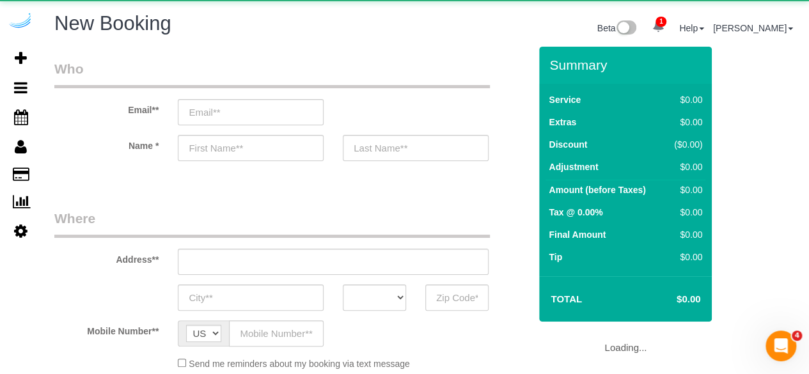
select select "object:11639"
select select "4"
select select "number:9"
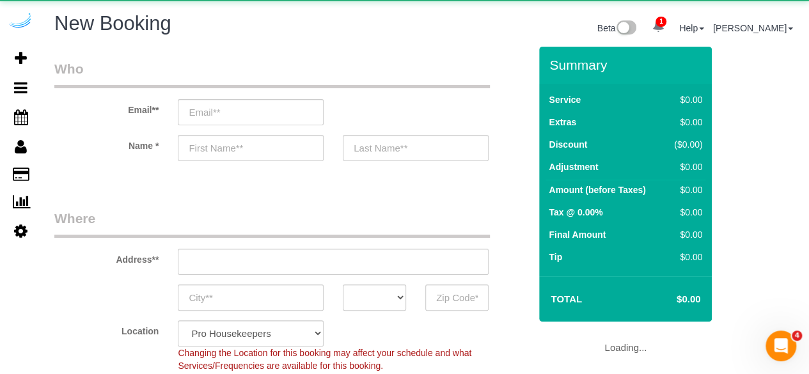
select select "object:12238"
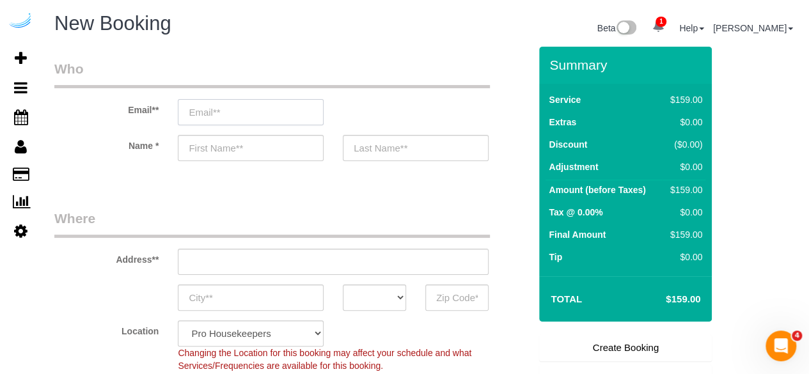
click at [302, 114] on input "email" at bounding box center [251, 112] width 146 height 26
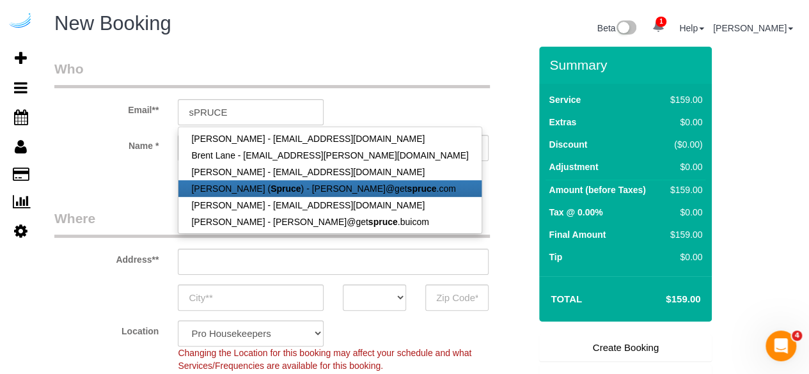
click at [281, 187] on strong "Spruce" at bounding box center [285, 189] width 30 height 10
type input "[PERSON_NAME][EMAIL_ADDRESS][DOMAIN_NAME]"
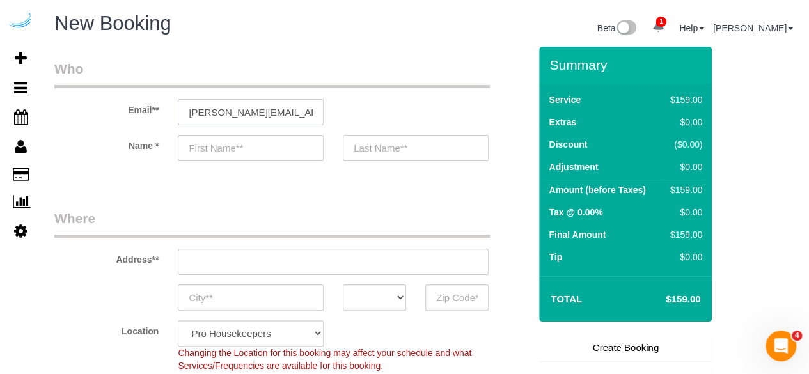
type input "[PERSON_NAME]"
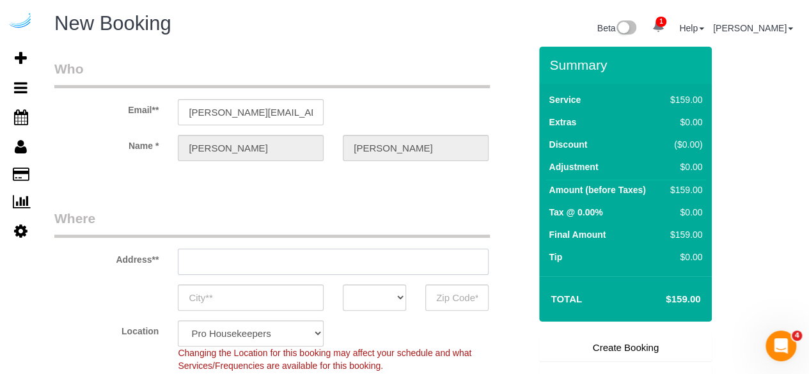
click at [305, 256] on input "text" at bounding box center [333, 262] width 311 height 26
type input "[STREET_ADDRESS][PERSON_NAME]"
type input "Austin"
select select "[GEOGRAPHIC_DATA]"
type input "78704"
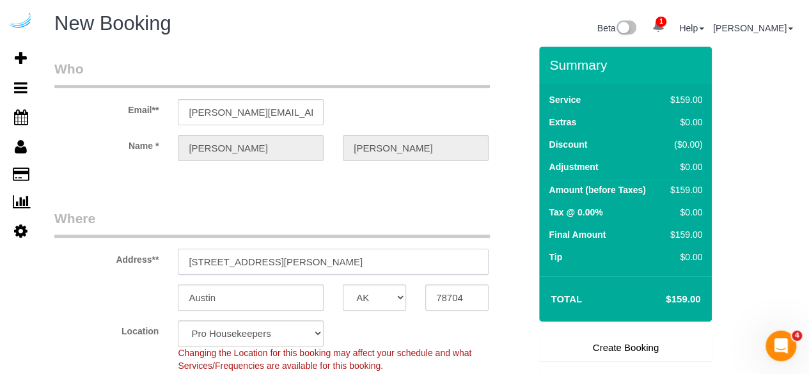
select select "9"
select select "object:12277"
paste input "[STREET_ADDRESS][PERSON_NAME]"
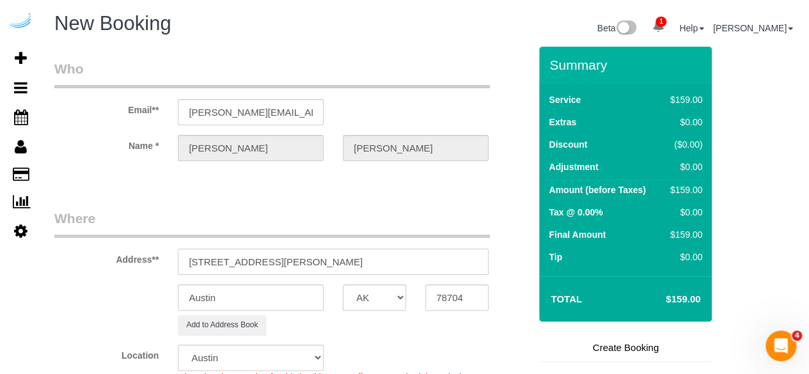
drag, startPoint x: 305, startPoint y: 256, endPoint x: 389, endPoint y: 263, distance: 84.0
click at [373, 259] on input "[STREET_ADDRESS][PERSON_NAME]" at bounding box center [333, 262] width 311 height 26
type input "[STREET_ADDRESS][PERSON_NAME]"
click at [453, 296] on input "78704" at bounding box center [456, 298] width 63 height 26
paste input "78735"
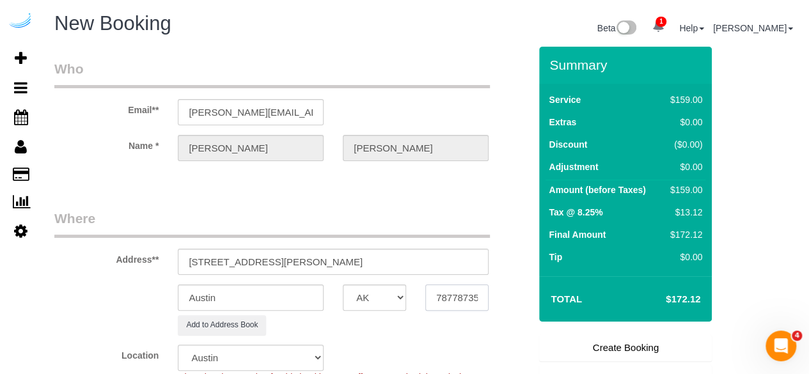
scroll to position [0, 1]
type input "7877873504"
select select "1"
select select "object:12329"
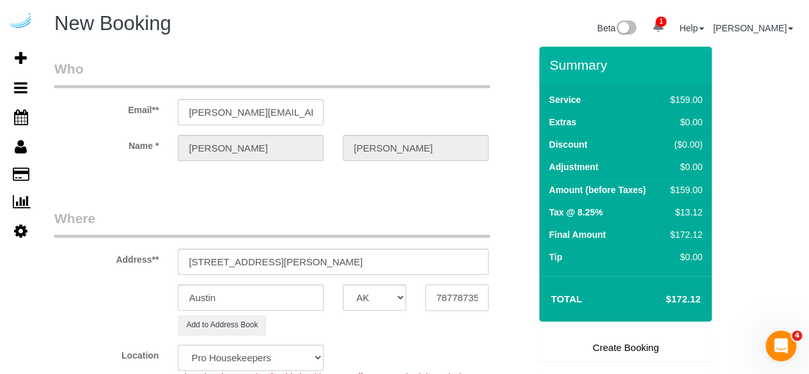
click at [447, 299] on input "7877873504" at bounding box center [456, 298] width 63 height 26
paste input "35"
type input "78735"
select select "9"
select select "object:12791"
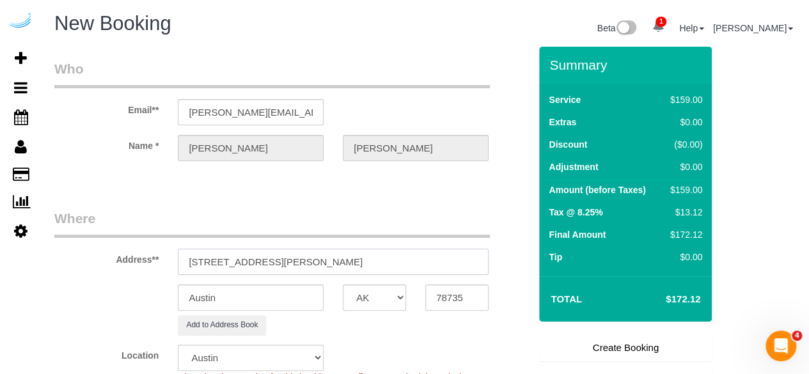
drag, startPoint x: 256, startPoint y: 253, endPoint x: 420, endPoint y: 255, distance: 163.7
click at [420, 255] on input "[STREET_ADDRESS][PERSON_NAME]" at bounding box center [333, 262] width 311 height 26
paste input "[PERSON_NAME]"
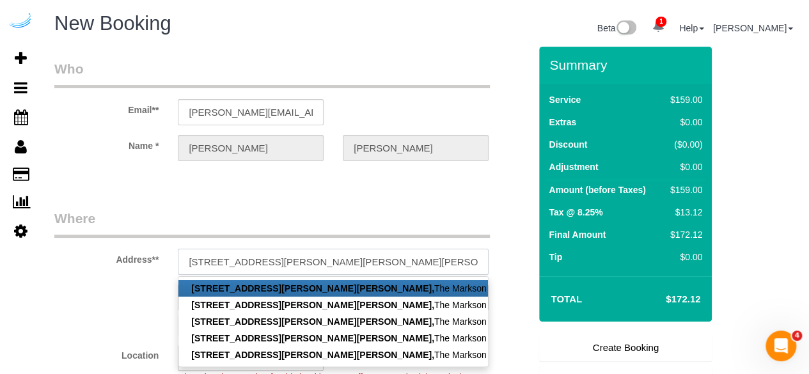
paste input "1406327"
type input "[STREET_ADDRESS][PERSON_NAME][PERSON_NAME][PERSON_NAME])"
click at [308, 178] on fieldset "Who Email** [PERSON_NAME][EMAIL_ADDRESS][DOMAIN_NAME] Name * [PERSON_NAME][GEOG…" at bounding box center [291, 121] width 475 height 124
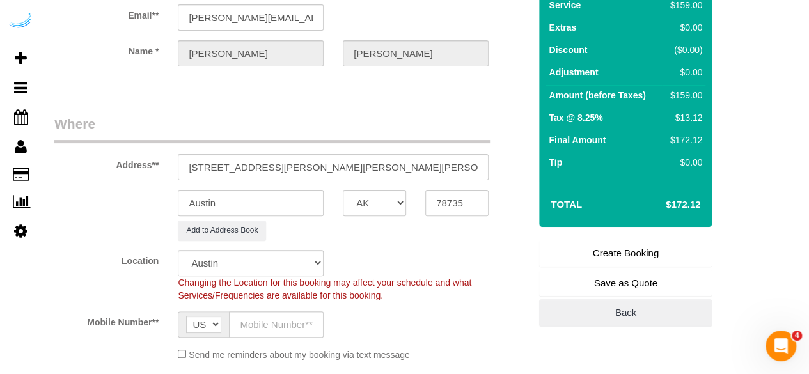
scroll to position [128, 0]
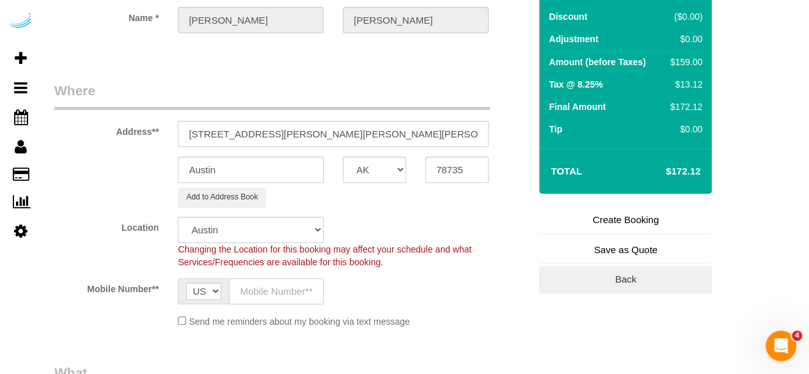
click at [269, 292] on input "text" at bounding box center [276, 291] width 95 height 26
paste input "[PHONE_NUMBER]"
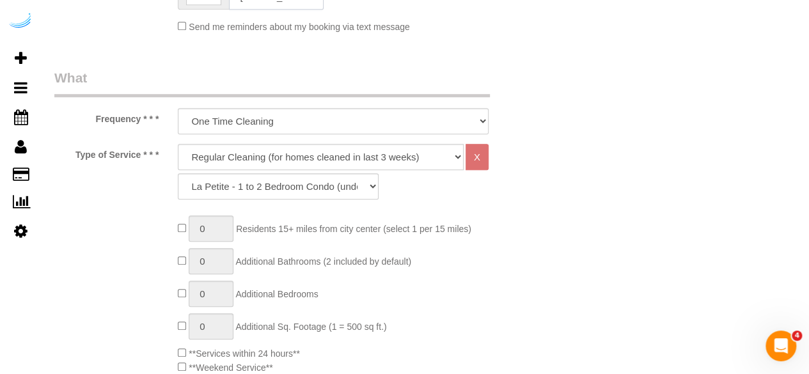
scroll to position [448, 0]
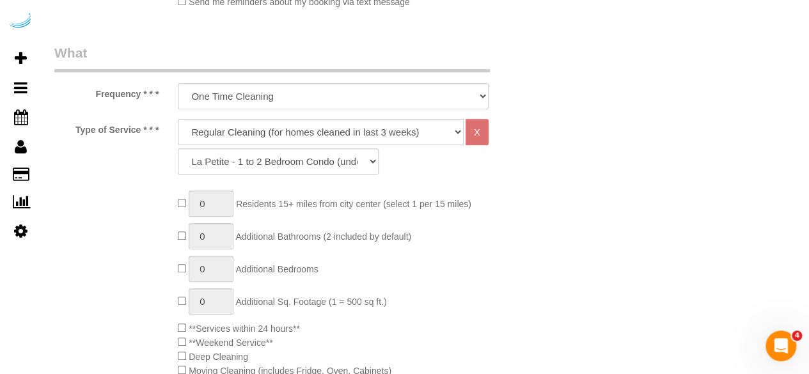
type input "[PHONE_NUMBER]"
click at [321, 123] on select "Deep Cleaning (for homes that have not been cleaned in 3+ weeks) Spruce Regular…" at bounding box center [321, 132] width 286 height 26
select select "282"
click at [178, 119] on select "Deep Cleaning (for homes that have not been cleaned in 3+ weeks) Spruce Regular…" at bounding box center [321, 132] width 286 height 26
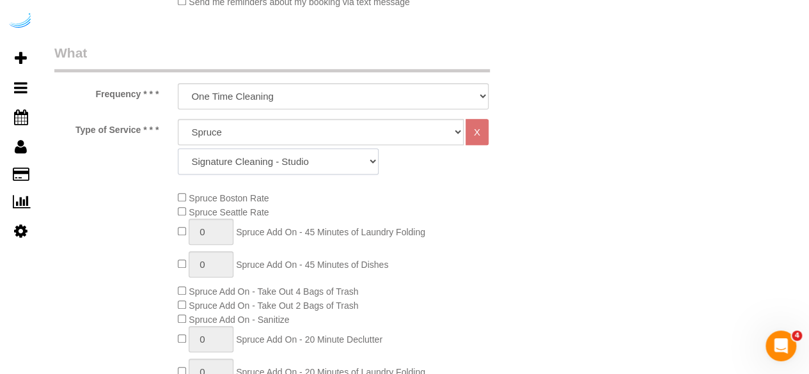
click at [312, 153] on select "Signature Cleaning - Studio Signature Cleaning - 1 Bed 1 Bath Signature Cleanin…" at bounding box center [278, 161] width 201 height 26
click at [178, 148] on select "Signature Cleaning - Studio Signature Cleaning - 1 Bed 1 Bath Signature Cleanin…" at bounding box center [278, 161] width 201 height 26
click at [305, 152] on select "Signature Cleaning - Studio Signature Cleaning - 1 Bed 1 Bath Signature Cleanin…" at bounding box center [278, 161] width 201 height 26
select select "304"
click at [178, 148] on select "Signature Cleaning - Studio Signature Cleaning - 1 Bed 1 Bath Signature Cleanin…" at bounding box center [278, 161] width 201 height 26
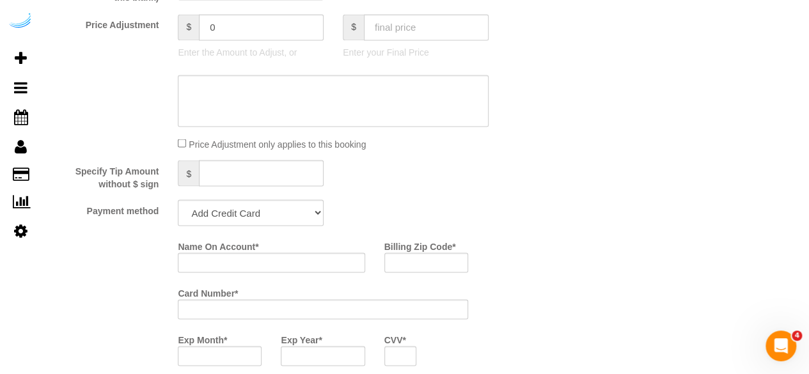
scroll to position [1279, 0]
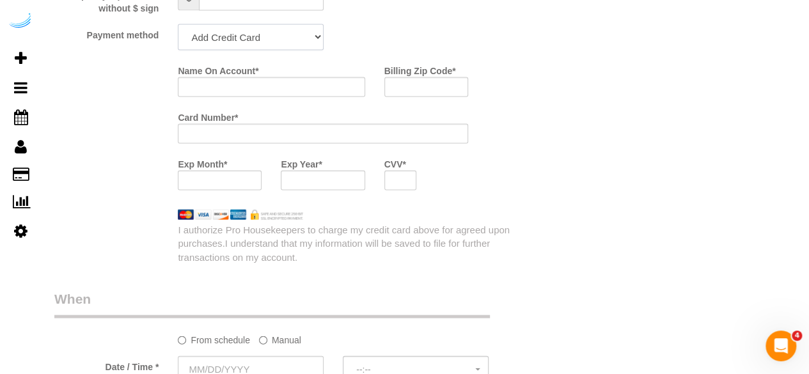
click at [290, 35] on select "Add Credit Card Cash Check Paypal" at bounding box center [251, 37] width 146 height 26
select select "string:check"
click at [178, 26] on select "Add Credit Card Cash Check Paypal" at bounding box center [251, 37] width 146 height 26
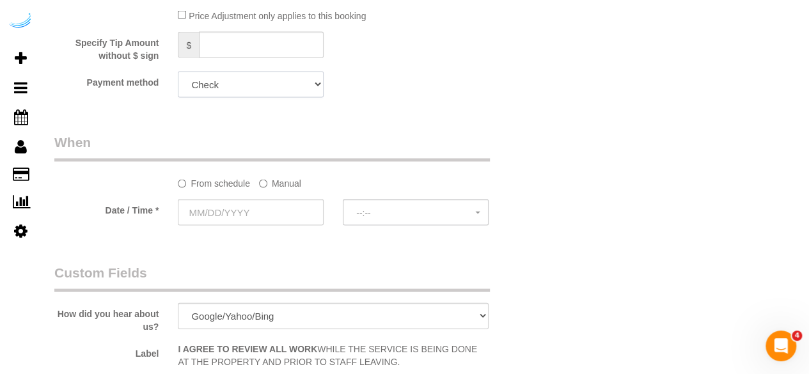
scroll to position [1151, 0]
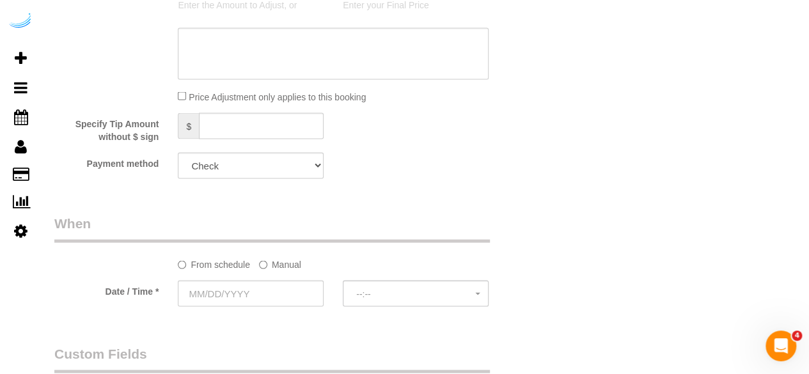
click at [276, 267] on label "Manual" at bounding box center [280, 261] width 42 height 17
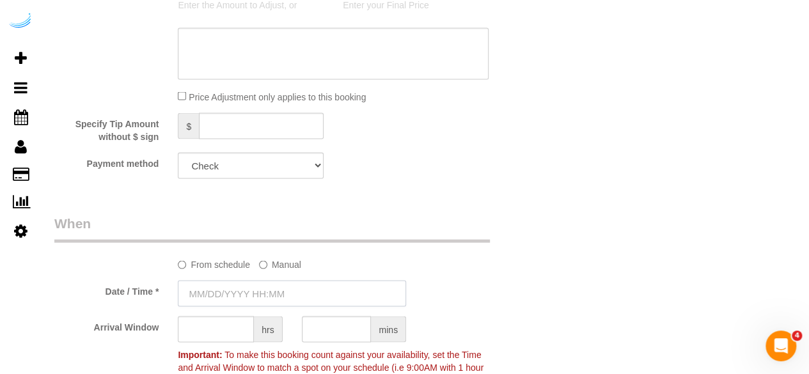
click at [270, 286] on input "text" at bounding box center [292, 293] width 228 height 26
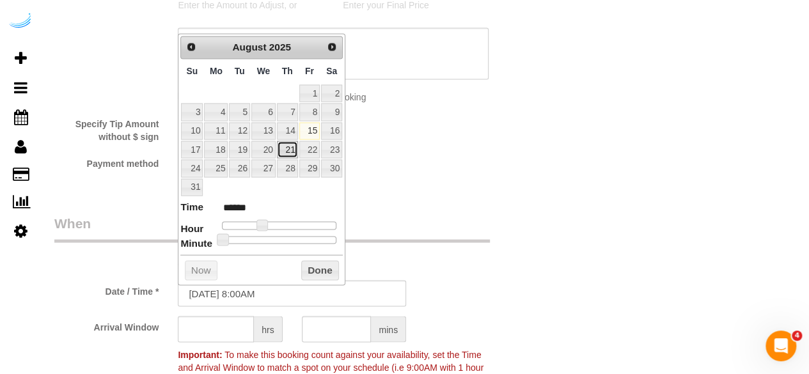
click at [293, 146] on link "21" at bounding box center [287, 149] width 21 height 17
type input "[DATE] 9:00AM"
type input "******"
click at [264, 223] on span at bounding box center [267, 225] width 12 height 12
click at [228, 329] on input "text" at bounding box center [216, 329] width 76 height 26
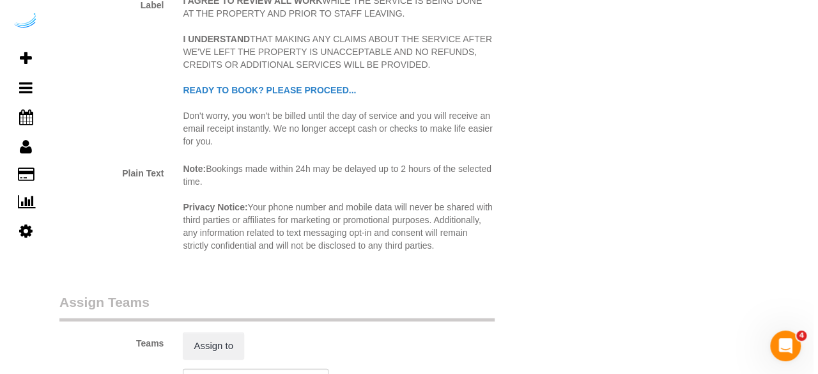
scroll to position [1726, 0]
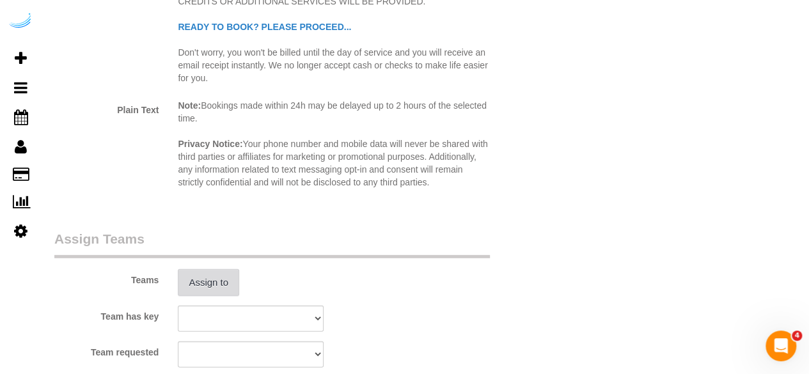
type input "4"
click at [215, 278] on button "Assign to" at bounding box center [208, 282] width 61 height 27
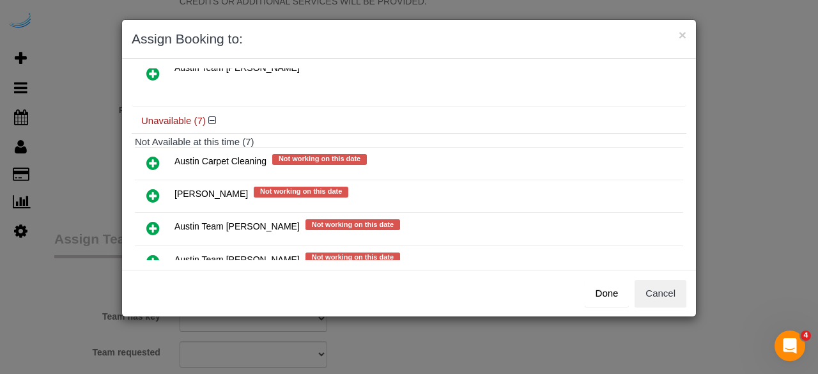
scroll to position [216, 0]
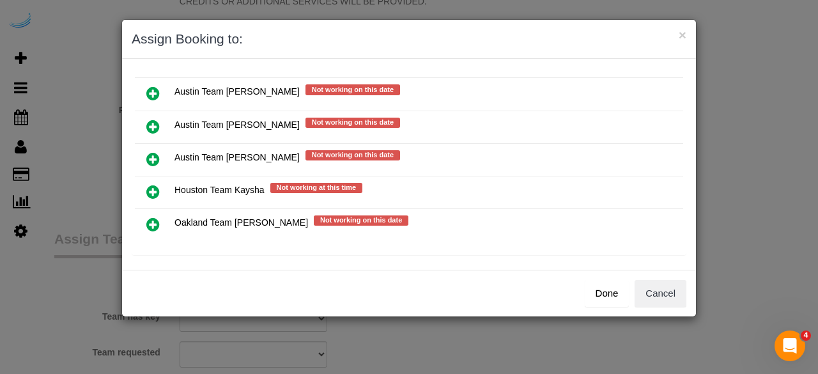
click at [151, 120] on icon at bounding box center [152, 126] width 13 height 15
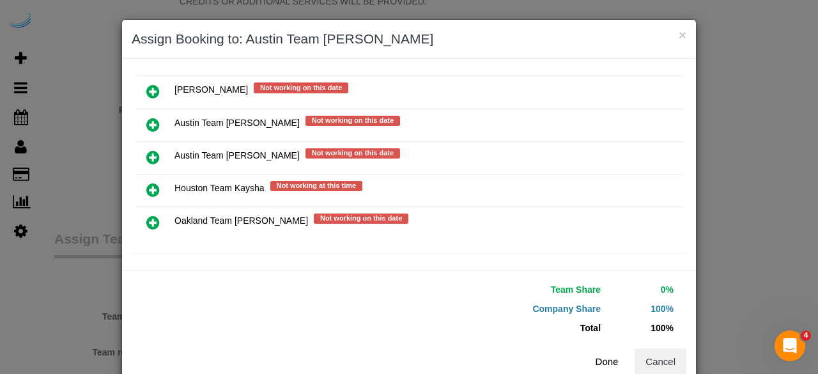
scroll to position [214, 0]
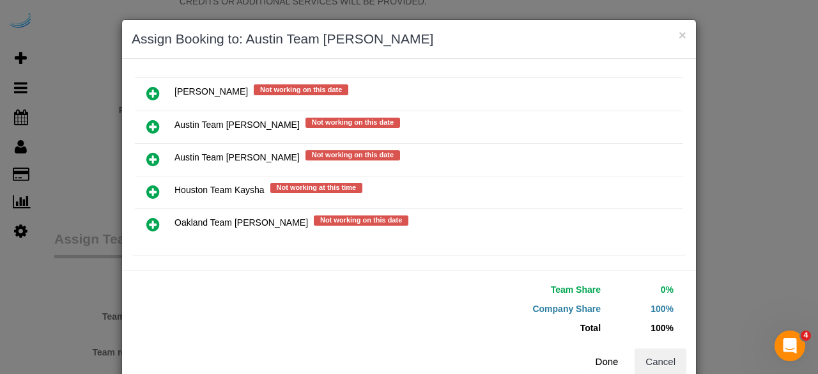
click at [593, 359] on button "Done" at bounding box center [607, 361] width 45 height 27
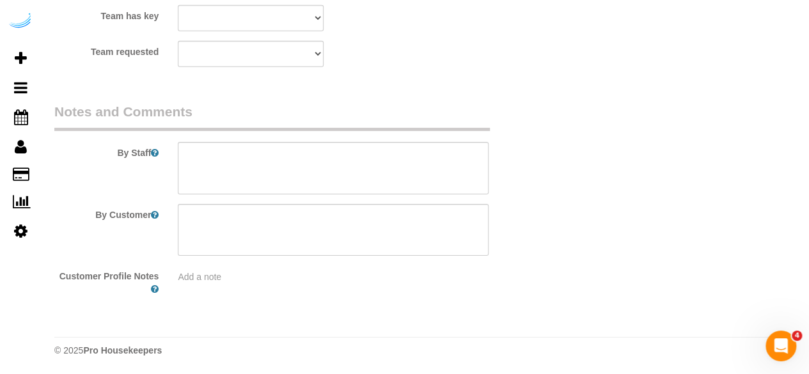
scroll to position [2027, 0]
click at [276, 182] on textarea at bounding box center [333, 168] width 311 height 52
paste textarea "Permanent Notes:No notes from this [DOMAIN_NAME][DATE] Notes:Please clean commo…"
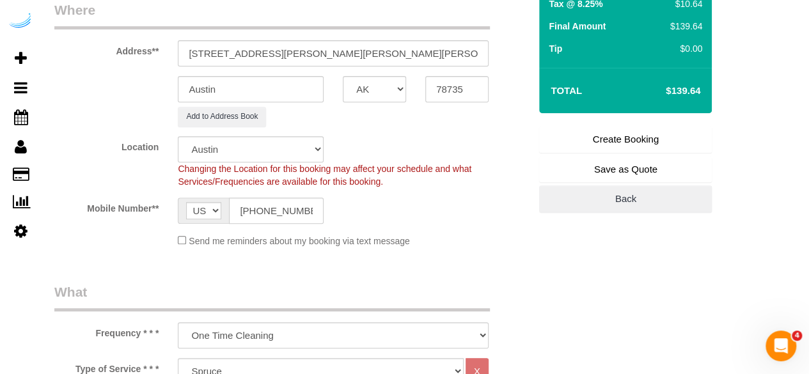
scroll to position [45, 0]
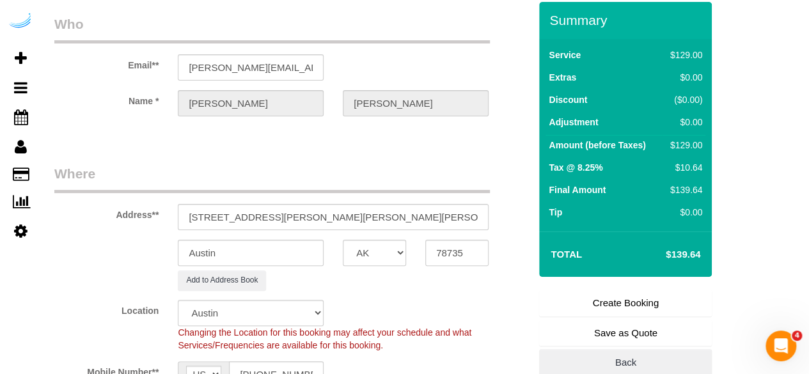
type textarea "Recurrency: EVERY 4 WEEKS Permanent Notes:No notes from this [DOMAIN_NAME][DATE…"
click at [622, 307] on link "Create Booking" at bounding box center [625, 303] width 173 height 27
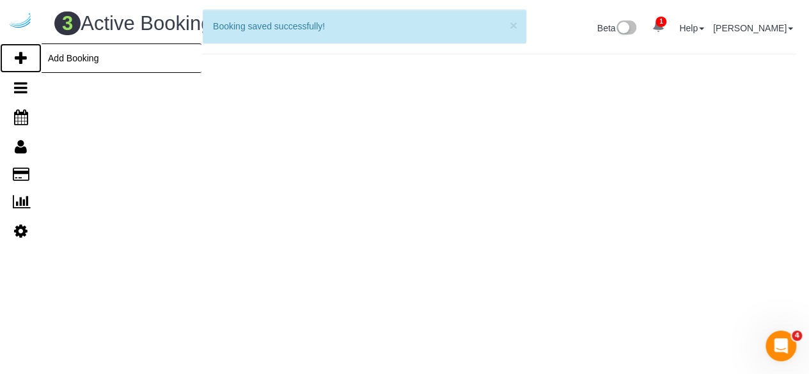
click at [27, 52] on link "Add Booking" at bounding box center [21, 57] width 42 height 29
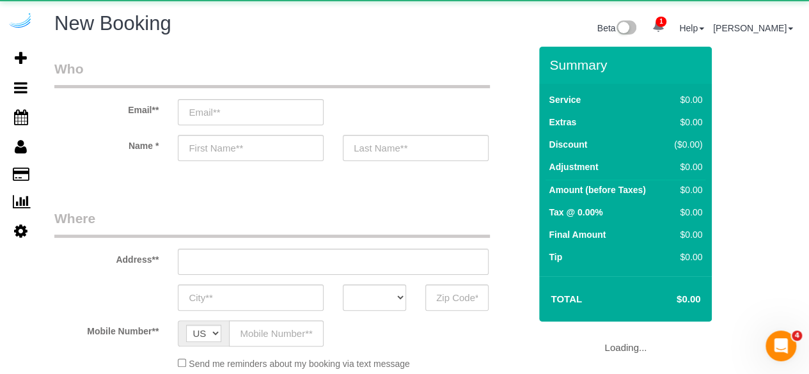
select select "object:13866"
select select "4"
select select "number:9"
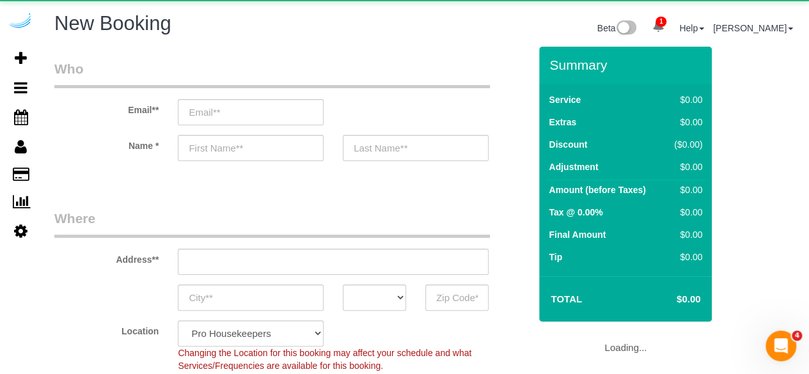
select select "object:14511"
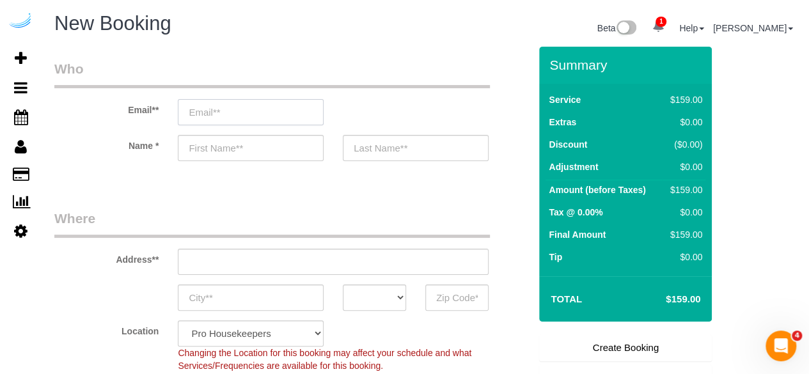
click at [258, 103] on input "email" at bounding box center [251, 112] width 146 height 26
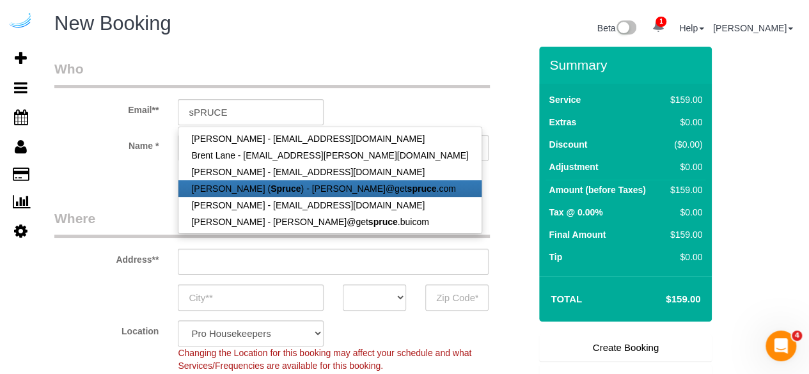
click at [270, 184] on strong "Spruce" at bounding box center [285, 189] width 30 height 10
type input "[PERSON_NAME][EMAIL_ADDRESS][DOMAIN_NAME]"
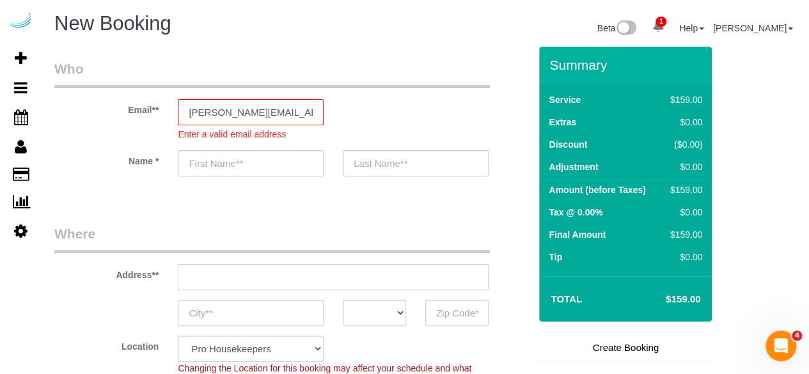
click at [325, 259] on div "Address**" at bounding box center [292, 257] width 494 height 66
type input "[PERSON_NAME]"
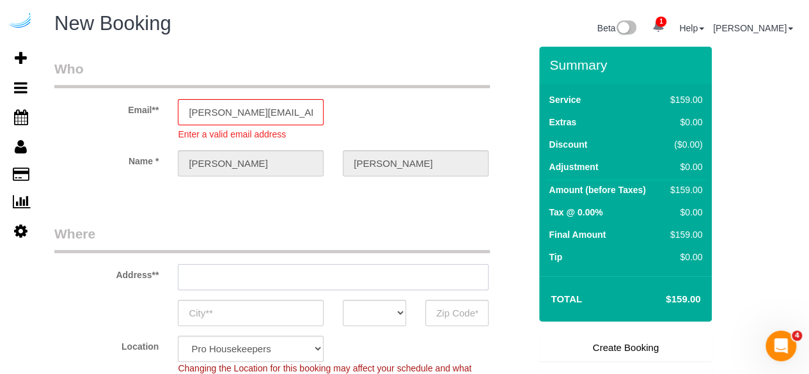
paste input "[STREET_ADDRESS]"
type input "[STREET_ADDRESS][PERSON_NAME]"
type input "Austin"
select select "[GEOGRAPHIC_DATA]"
type input "78704"
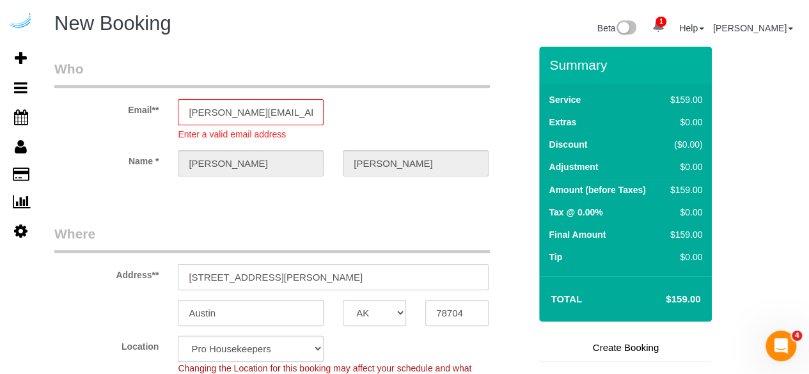
click at [337, 269] on input "[STREET_ADDRESS][PERSON_NAME]" at bounding box center [333, 277] width 311 height 26
paste input "[STREET_ADDRESS]"
type input "[STREET_ADDRESS]"
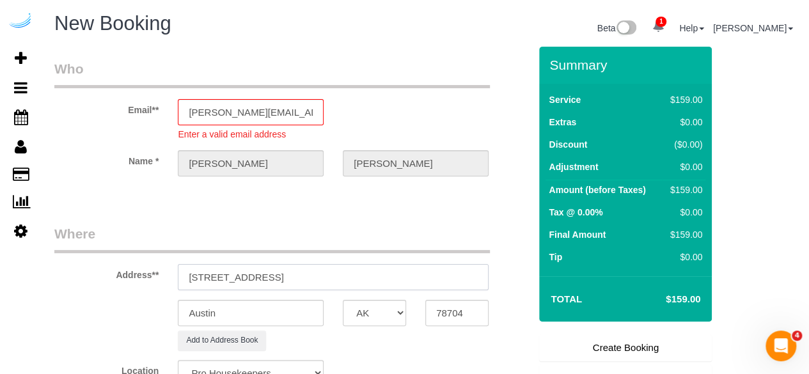
select select "9"
click at [338, 270] on input "[STREET_ADDRESS]" at bounding box center [333, 277] width 311 height 26
select select "object:14557"
drag, startPoint x: 335, startPoint y: 270, endPoint x: 410, endPoint y: 276, distance: 75.0
click at [403, 276] on input "[STREET_ADDRESS]" at bounding box center [333, 277] width 311 height 26
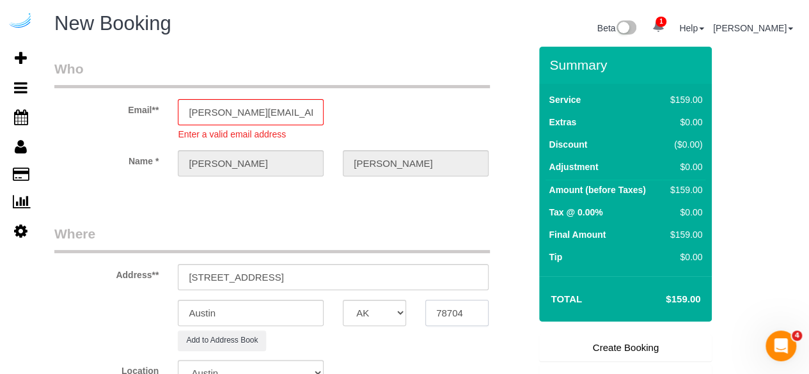
click at [457, 314] on input "78704" at bounding box center [456, 313] width 63 height 26
drag, startPoint x: 286, startPoint y: 277, endPoint x: 549, endPoint y: 288, distance: 263.1
click at [549, 47] on form "Who Email** [PERSON_NAME][EMAIL_ADDRESS][DOMAIN_NAME] Enter a valid email addre…" at bounding box center [425, 47] width 742 height 0
paste input "[PERSON_NAME]"
paste input "The [MEDICAL_DATA] at [GEOGRAPHIC_DATA]"
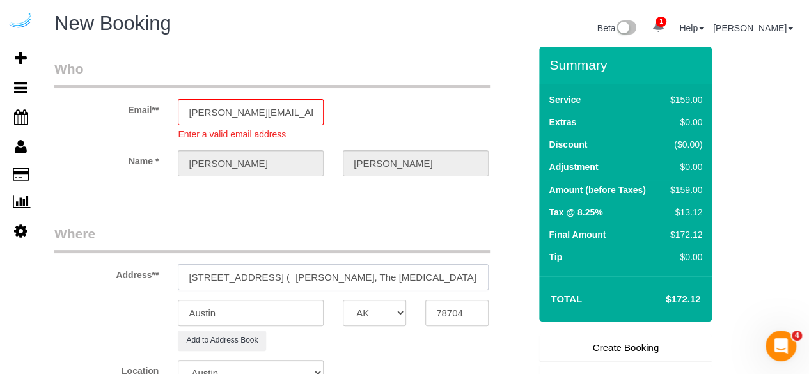
paste input "1404757"
click at [459, 263] on div "Address** [STREET_ADDRESS] ( [PERSON_NAME], The [MEDICAL_DATA] at [GEOGRAPHIC_D…" at bounding box center [292, 257] width 494 height 66
click at [468, 278] on input "[STREET_ADDRESS] ( [PERSON_NAME], The [MEDICAL_DATA] at [GEOGRAPHIC_DATA] , 140…" at bounding box center [333, 277] width 311 height 26
type input "[STREET_ADDRESS] ( [PERSON_NAME], The [MEDICAL_DATA] at [GEOGRAPHIC_DATA] , 140…"
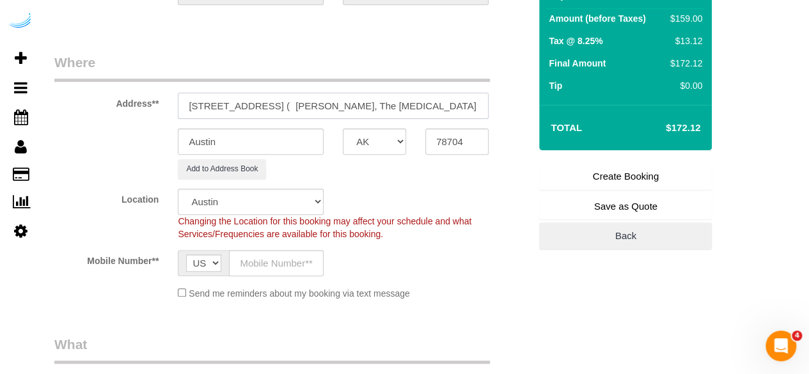
scroll to position [192, 0]
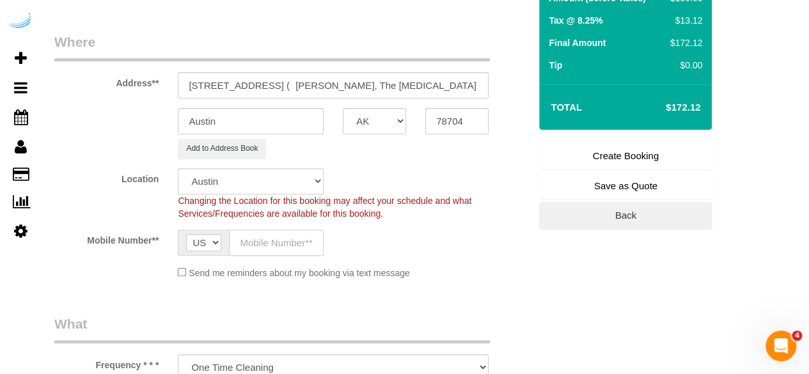
click at [271, 239] on input "text" at bounding box center [276, 243] width 95 height 26
paste input "[PHONE_NUMBER]"
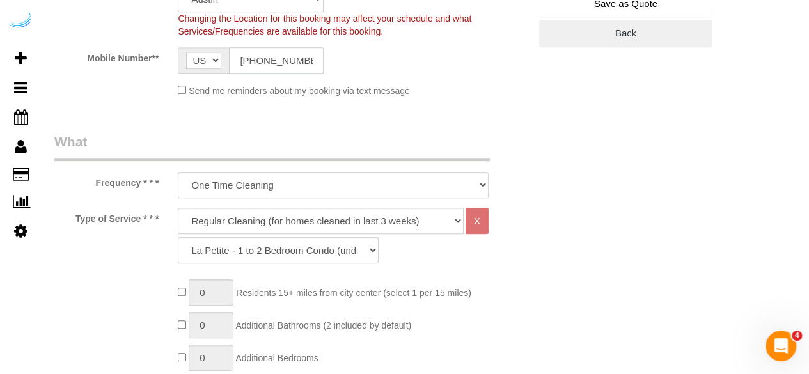
scroll to position [384, 0]
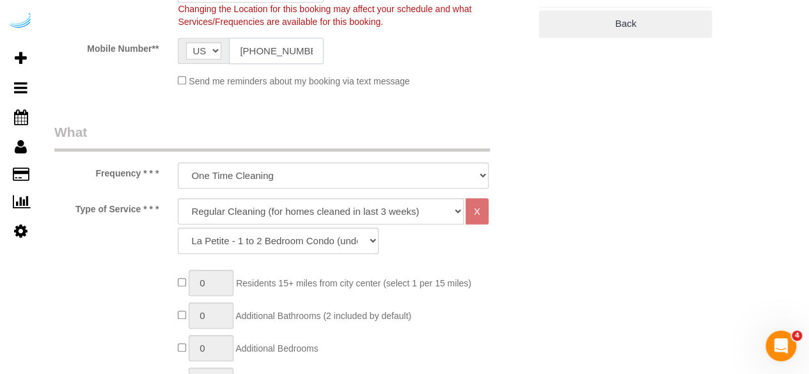
type input "[PHONE_NUMBER]"
click at [297, 213] on select "Deep Cleaning (for homes that have not been cleaned in 3+ weeks) Spruce Regular…" at bounding box center [321, 211] width 286 height 26
select select "282"
click at [178, 198] on select "Deep Cleaning (for homes that have not been cleaned in 3+ weeks) Spruce Regular…" at bounding box center [321, 211] width 286 height 26
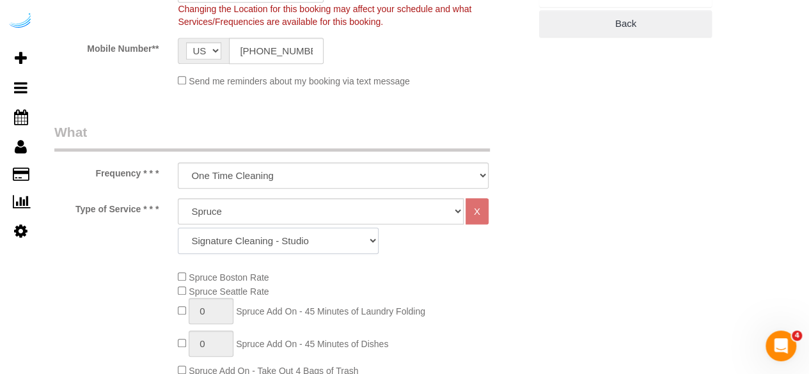
click at [267, 238] on select "Signature Cleaning - Studio Signature Cleaning - 1 Bed 1 Bath Signature Cleanin…" at bounding box center [278, 241] width 201 height 26
select select "309"
click at [178, 228] on select "Signature Cleaning - Studio Signature Cleaning - 1 Bed 1 Bath Signature Cleanin…" at bounding box center [278, 241] width 201 height 26
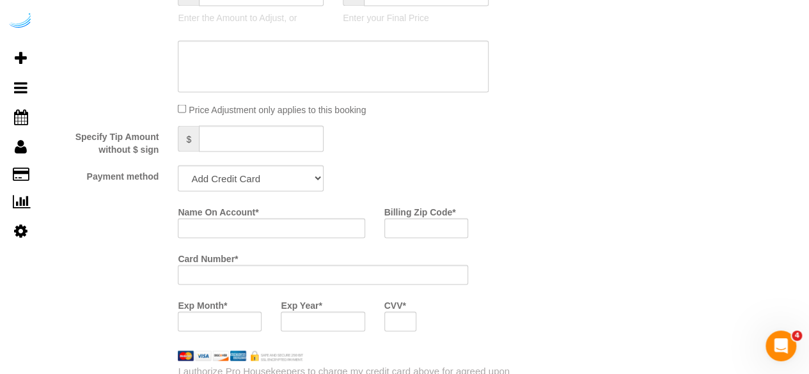
scroll to position [1151, 0]
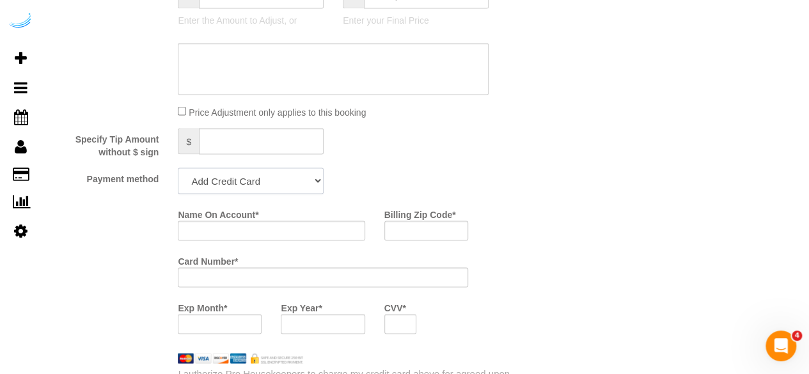
click at [259, 175] on select "Add Credit Card Cash Check Paypal" at bounding box center [251, 181] width 146 height 26
select select "string:check"
click at [178, 169] on select "Add Credit Card Cash Check Paypal" at bounding box center [251, 181] width 146 height 26
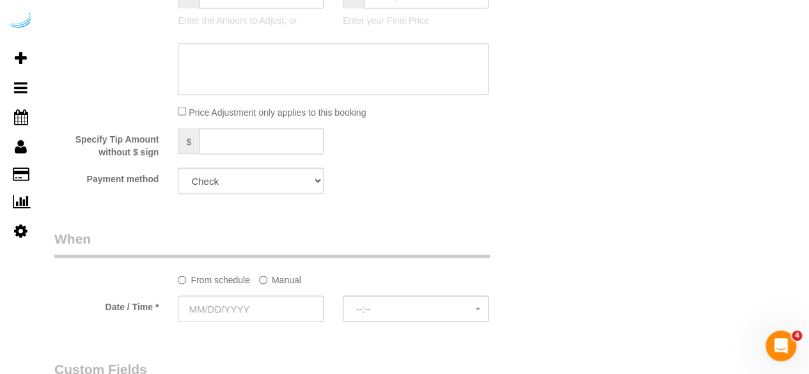
click at [269, 281] on label "Manual" at bounding box center [280, 277] width 42 height 17
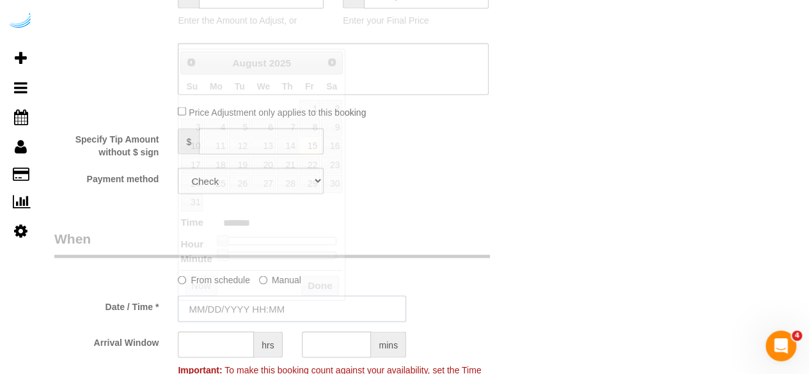
click at [248, 308] on input "text" at bounding box center [292, 308] width 228 height 26
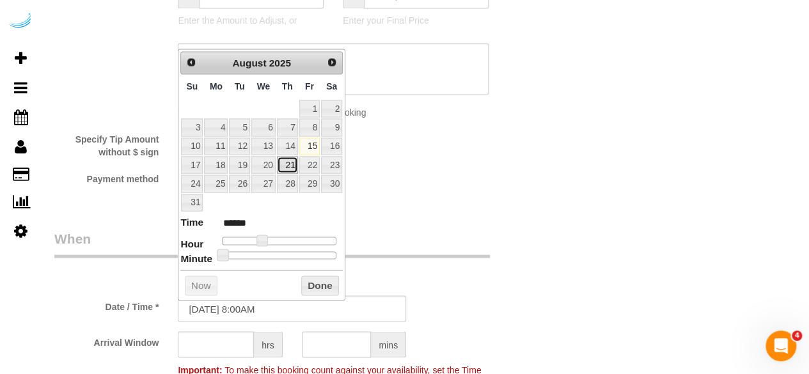
click at [290, 167] on link "21" at bounding box center [287, 164] width 21 height 17
type input "[DATE] 9:00AM"
type input "******"
type input "[DATE] 10:00AM"
type input "*******"
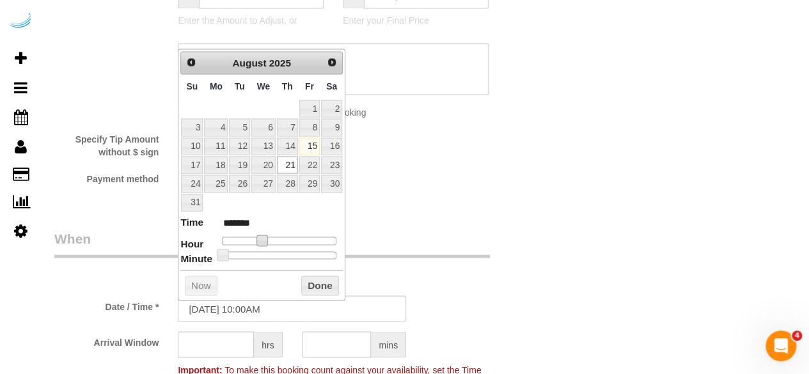
type input "[DATE] 11:00AM"
type input "*******"
type input "[DATE] 10:00AM"
type input "*******"
type input "[DATE] 9:00AM"
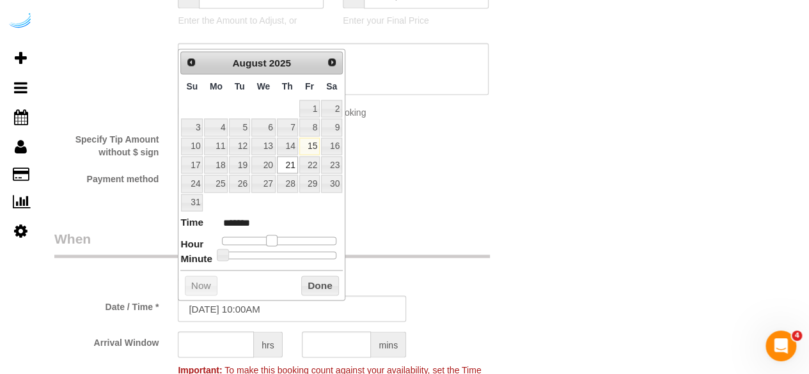
type input "******"
drag, startPoint x: 256, startPoint y: 239, endPoint x: 241, endPoint y: 249, distance: 17.9
click at [258, 244] on dl "Time ****** Hour Minute Second Millisecond Microsecond Time Zone ***** ***** **…" at bounding box center [261, 237] width 162 height 44
type input "[DATE] 8:00AM"
type input "******"
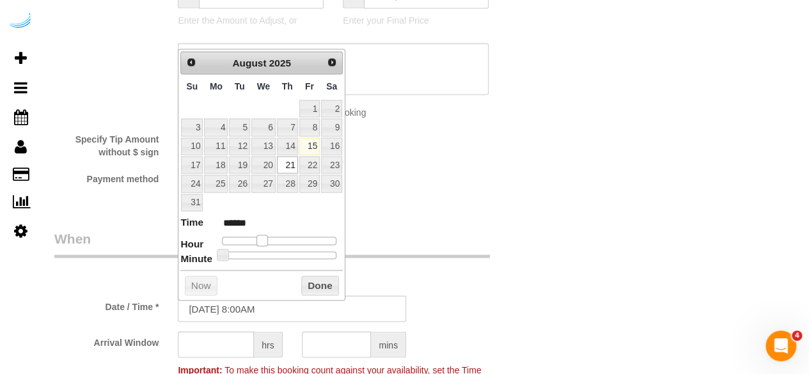
type input "[DATE] 9:00AM"
type input "******"
click at [262, 237] on span at bounding box center [267, 241] width 12 height 12
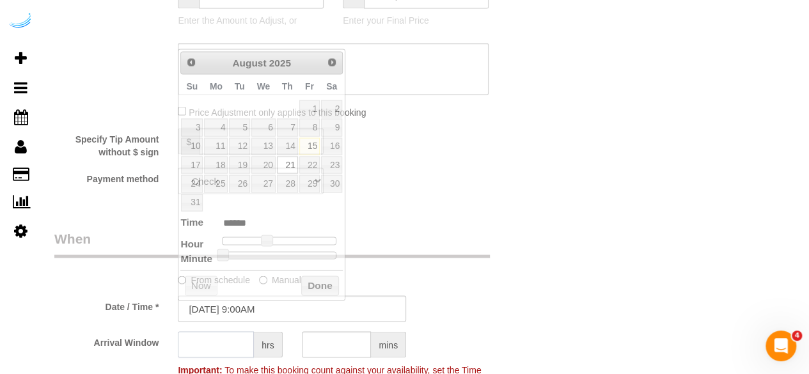
click at [221, 347] on input "text" at bounding box center [216, 344] width 76 height 26
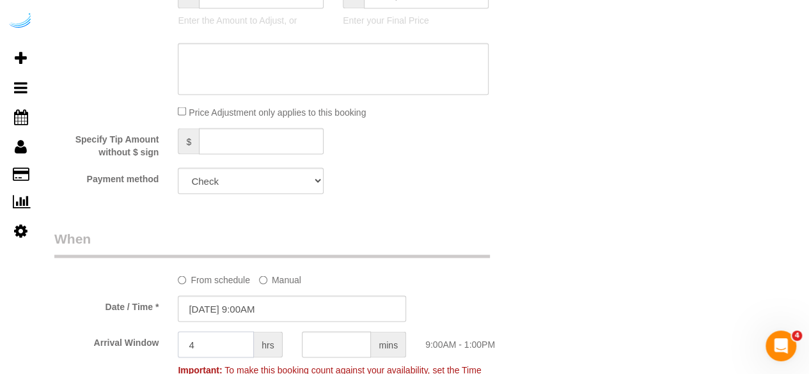
type input "4"
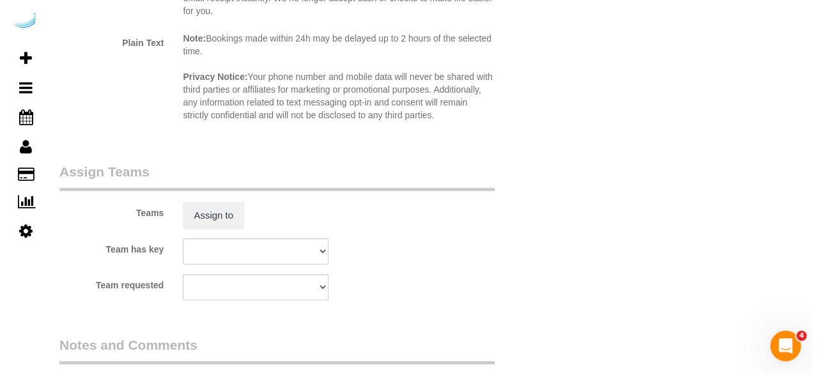
scroll to position [1918, 0]
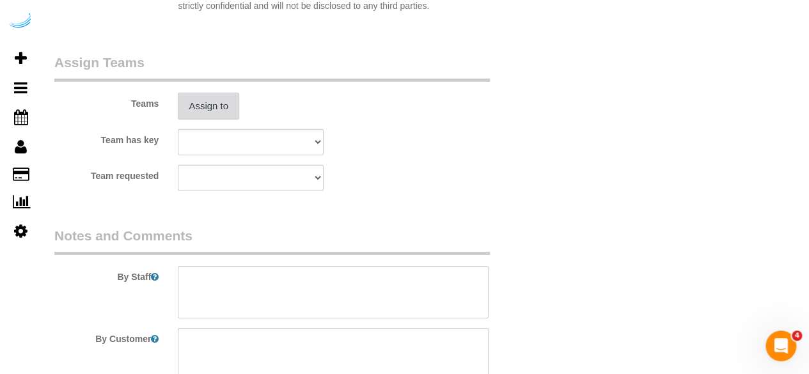
click at [219, 114] on button "Assign to" at bounding box center [208, 106] width 61 height 27
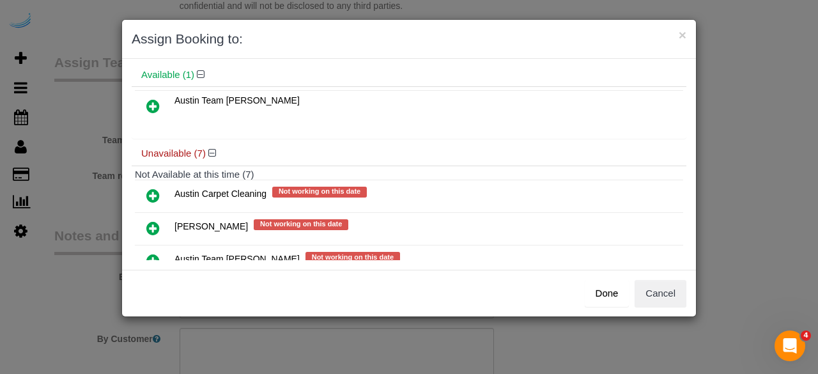
scroll to position [128, 0]
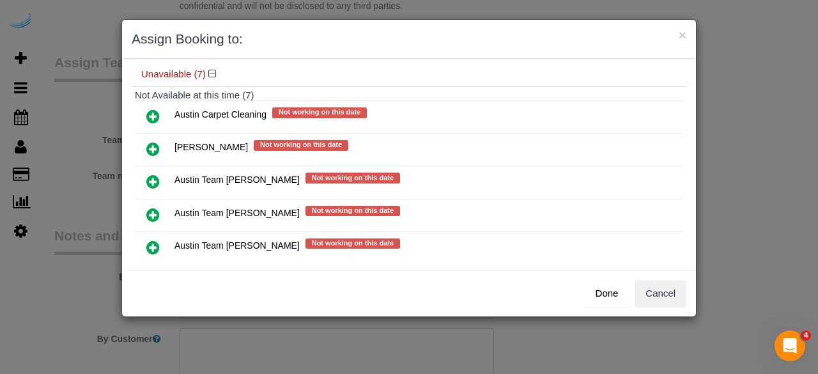
click at [148, 209] on icon at bounding box center [152, 214] width 13 height 15
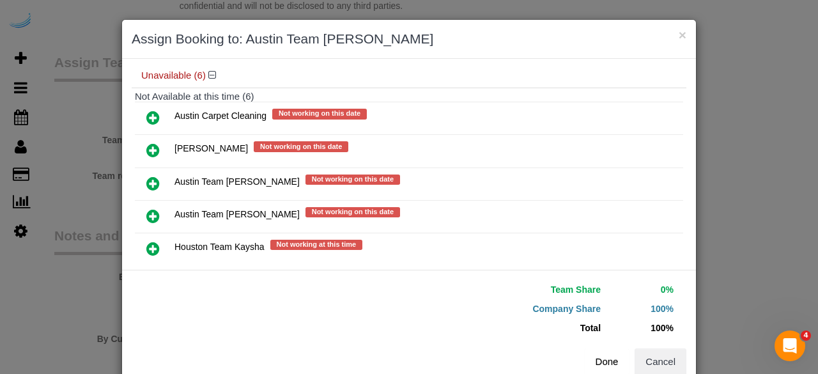
click at [600, 353] on button "Done" at bounding box center [607, 361] width 45 height 27
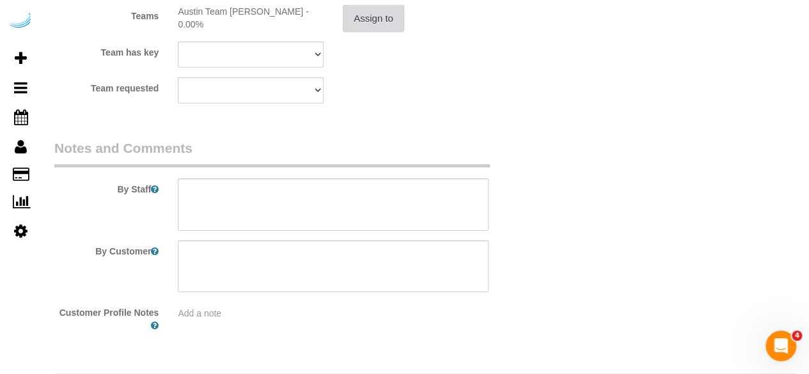
scroll to position [2042, 0]
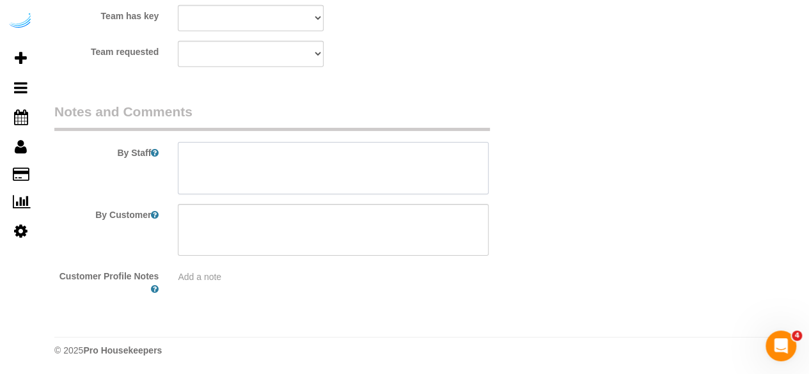
click at [367, 153] on textarea at bounding box center [333, 168] width 311 height 52
paste textarea "Permanent Notes:[PHONE_NUMBER]= the mom's phone numberToday's Notes:No notes fr…"
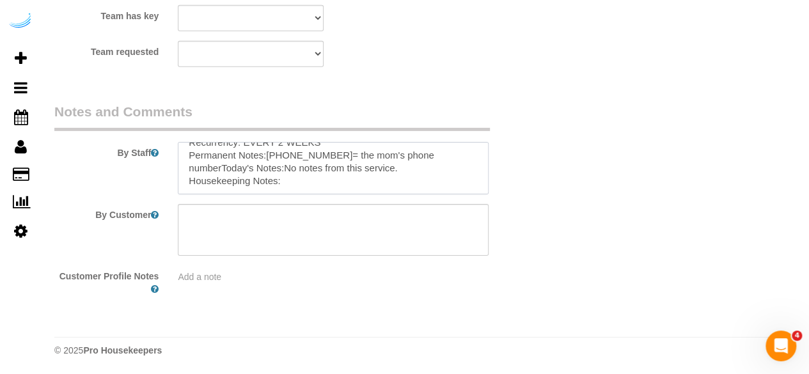
scroll to position [31, 0]
paste textarea "customer uses legal CBD products for medical use he states. Please send a pro t…"
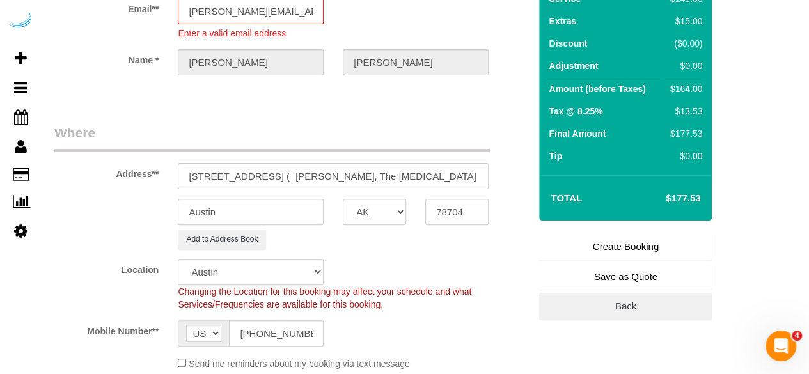
scroll to position [0, 0]
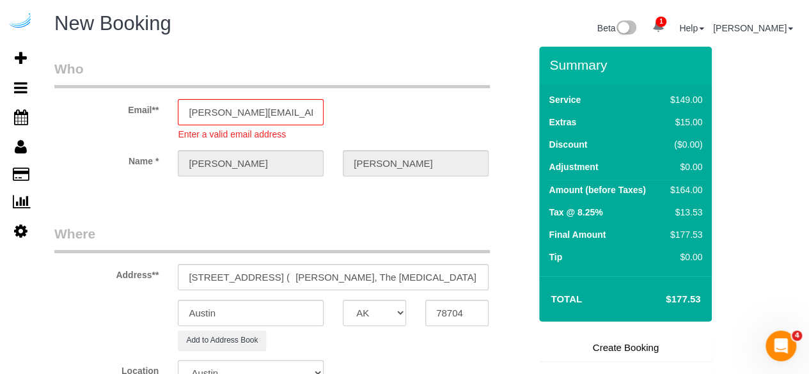
type textarea "Recurrency: EVERY 2 WEEKS Permanent Notes:[PHONE_NUMBER]= the mom's phone numbe…"
click at [564, 347] on link "Create Booking" at bounding box center [625, 347] width 173 height 27
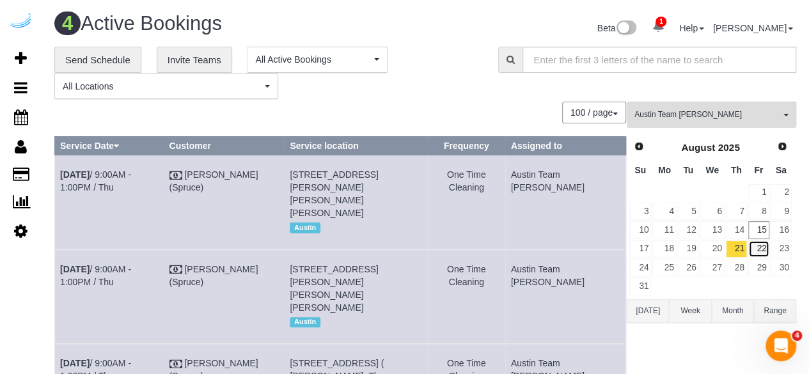
click at [767, 247] on link "22" at bounding box center [758, 248] width 21 height 17
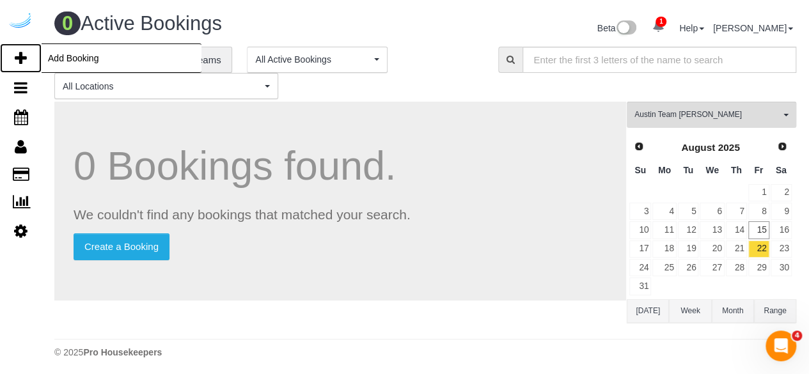
drag, startPoint x: 17, startPoint y: 57, endPoint x: 38, endPoint y: 8, distance: 53.8
click at [17, 58] on icon at bounding box center [21, 58] width 12 height 15
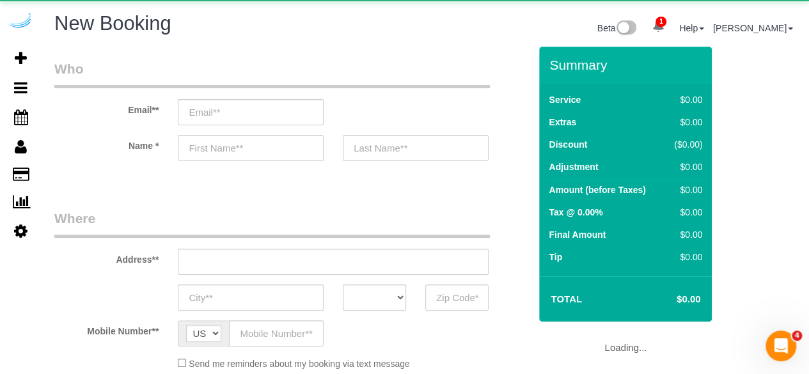
select select "object:15671"
select select "4"
select select "number:9"
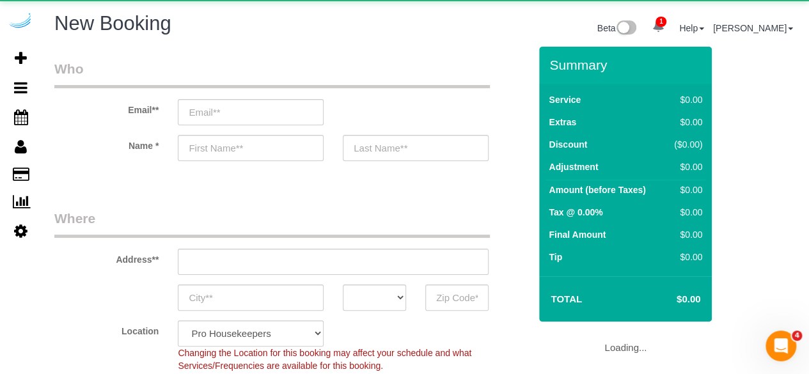
select select "object:16270"
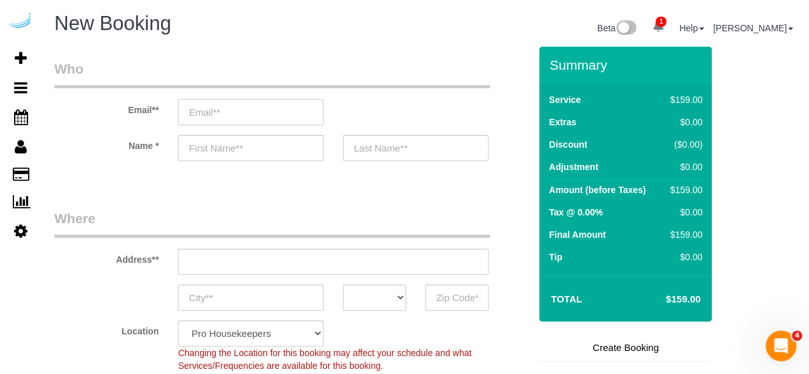
click at [236, 116] on input "email" at bounding box center [251, 112] width 146 height 26
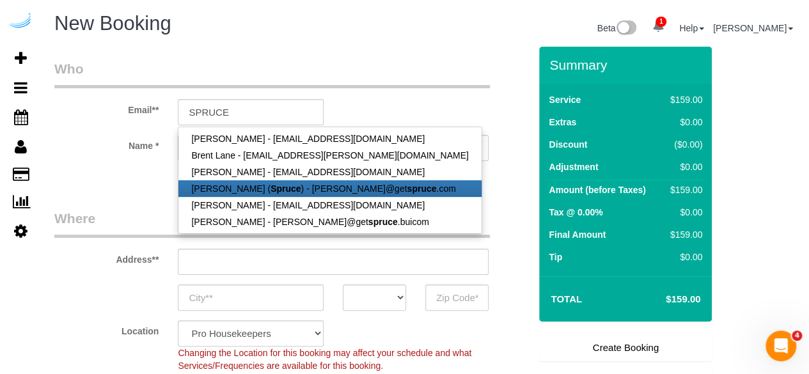
click at [270, 190] on strong "Spruce" at bounding box center [285, 189] width 30 height 10
type input "[PERSON_NAME][EMAIL_ADDRESS][DOMAIN_NAME]"
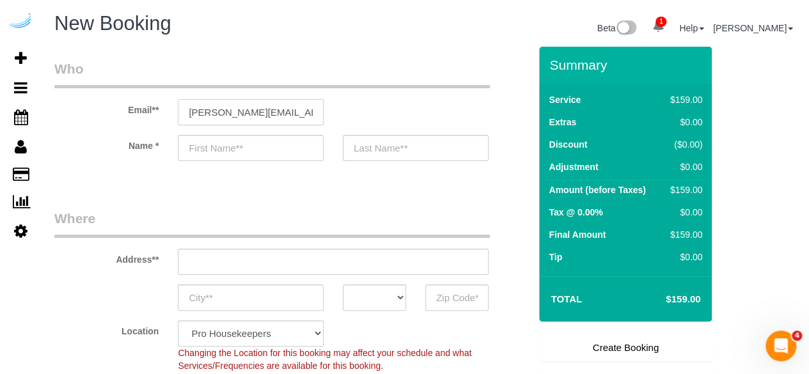
type input "[PERSON_NAME]"
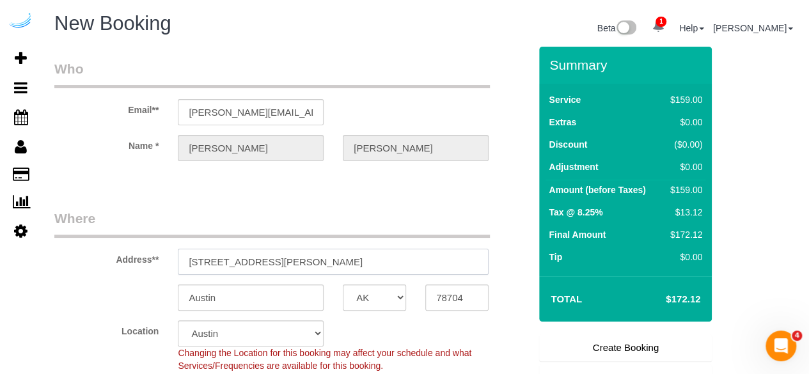
click at [292, 249] on input "[STREET_ADDRESS][PERSON_NAME]" at bounding box center [333, 262] width 311 height 26
paste input "[STREET_ADDRESS][PERSON_NAME]"
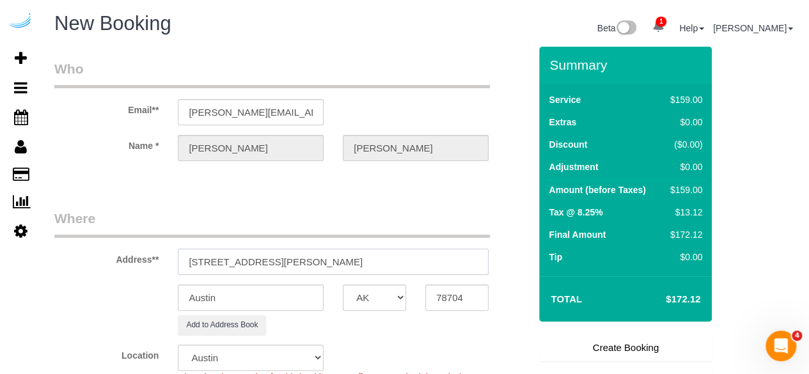
drag, startPoint x: 396, startPoint y: 262, endPoint x: 413, endPoint y: 267, distance: 17.4
click at [401, 262] on input "[STREET_ADDRESS][PERSON_NAME]" at bounding box center [333, 262] width 311 height 26
click at [432, 290] on input "78704" at bounding box center [456, 298] width 63 height 26
drag, startPoint x: 297, startPoint y: 259, endPoint x: 501, endPoint y: 253, distance: 204.7
click at [501, 253] on div "Address** [STREET_ADDRESS][PERSON_NAME]" at bounding box center [292, 242] width 494 height 66
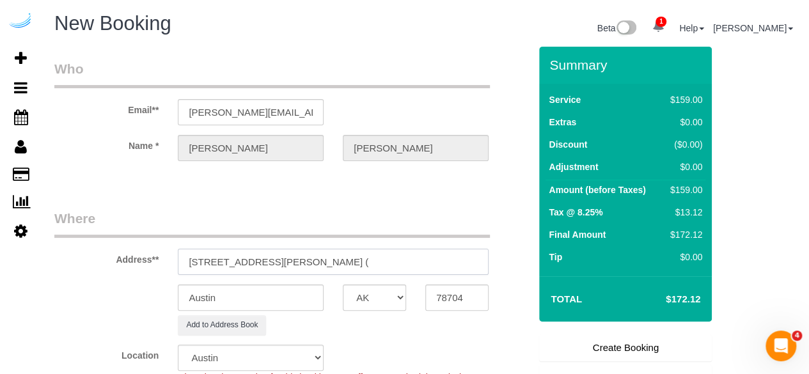
paste input "[PERSON_NAME]"
paste input "[STREET_ADDRESS][PERSON_NAME]"
paste input "1415671"
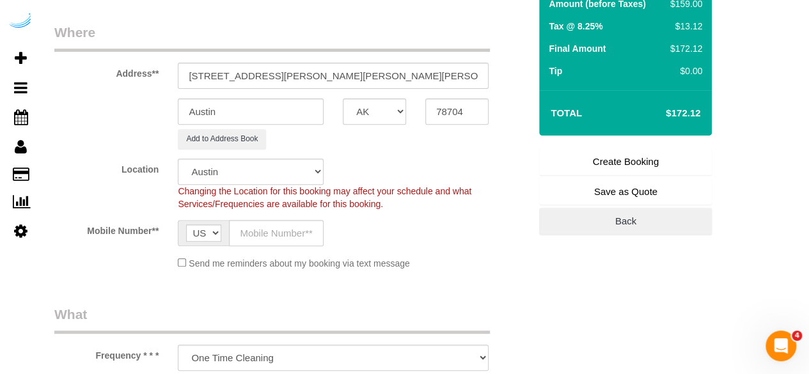
scroll to position [192, 0]
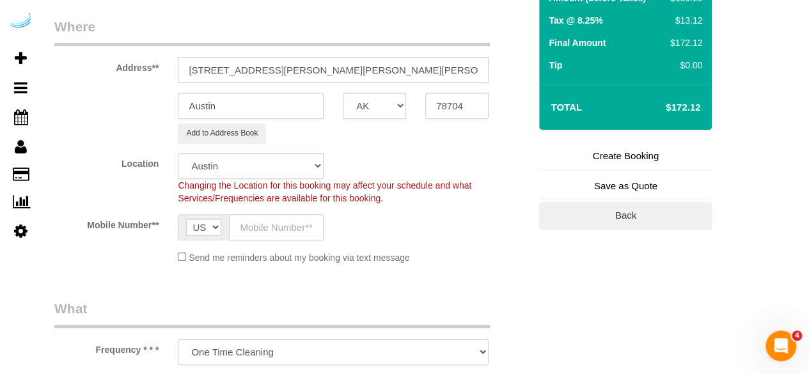
click at [242, 224] on input "text" at bounding box center [276, 227] width 95 height 26
paste input "[PHONE_NUMBER]"
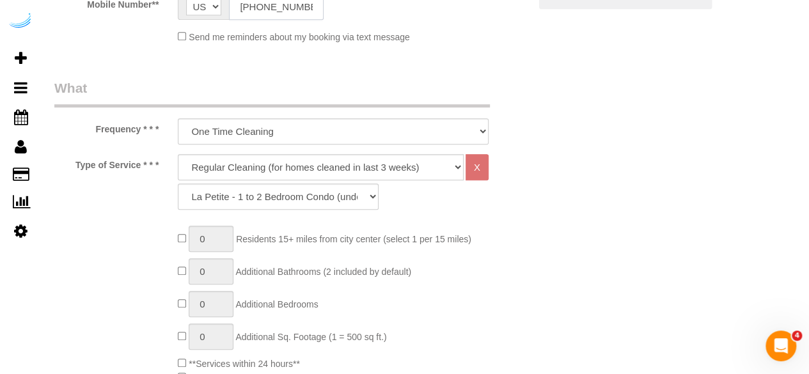
scroll to position [448, 0]
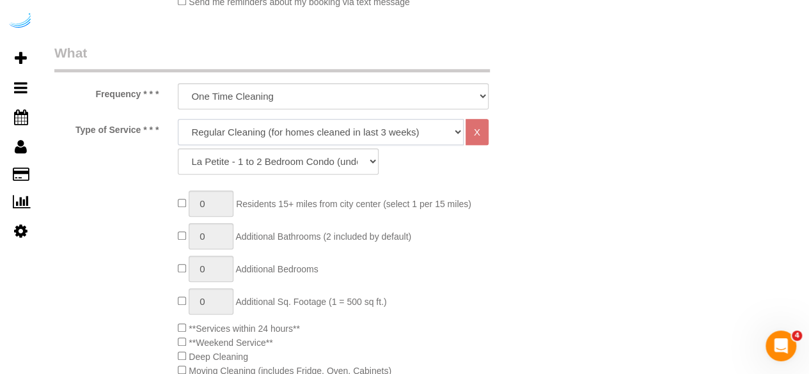
click at [292, 136] on select "Deep Cleaning (for homes that have not been cleaned in 3+ weeks) Spruce Regular…" at bounding box center [321, 132] width 286 height 26
click at [178, 119] on select "Deep Cleaning (for homes that have not been cleaned in 3+ weeks) Spruce Regular…" at bounding box center [321, 132] width 286 height 26
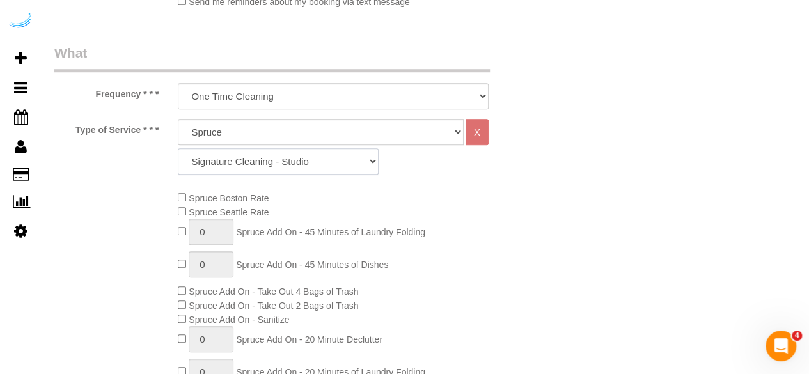
click at [348, 159] on select "Signature Cleaning - Studio Signature Cleaning - 1 Bed 1 Bath Signature Cleanin…" at bounding box center [278, 161] width 201 height 26
click at [178, 148] on select "Signature Cleaning - Studio Signature Cleaning - 1 Bed 1 Bath Signature Cleanin…" at bounding box center [278, 161] width 201 height 26
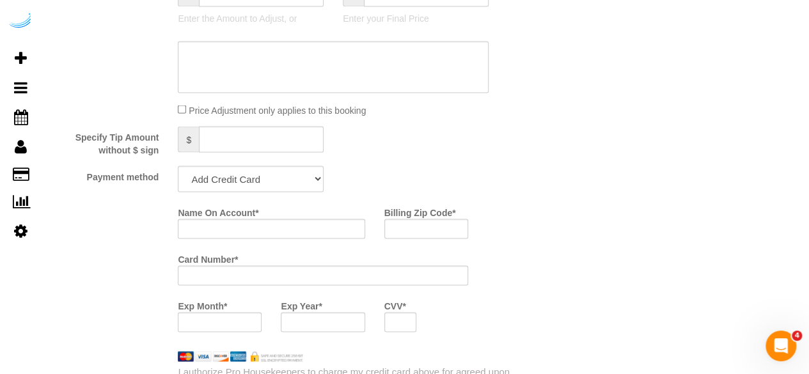
scroll to position [1215, 0]
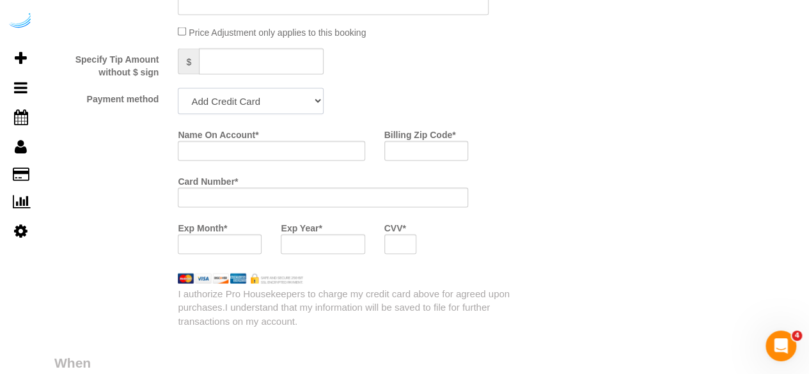
drag, startPoint x: 286, startPoint y: 103, endPoint x: 285, endPoint y: 110, distance: 7.3
click at [286, 103] on select "Add Credit Card Cash Check Paypal" at bounding box center [251, 101] width 146 height 26
click at [178, 90] on select "Add Credit Card Cash Check Paypal" at bounding box center [251, 101] width 146 height 26
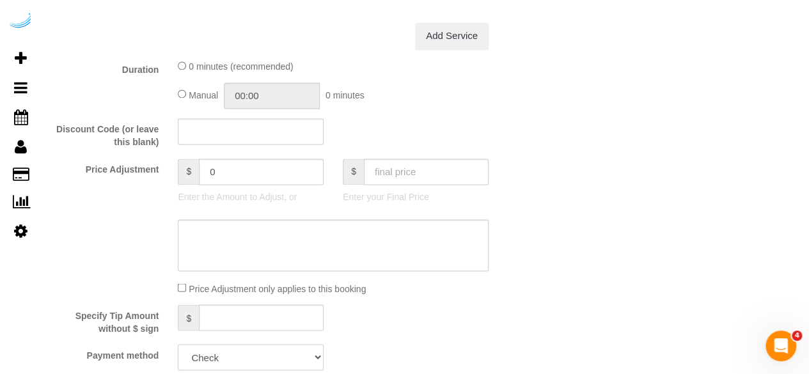
scroll to position [1279, 0]
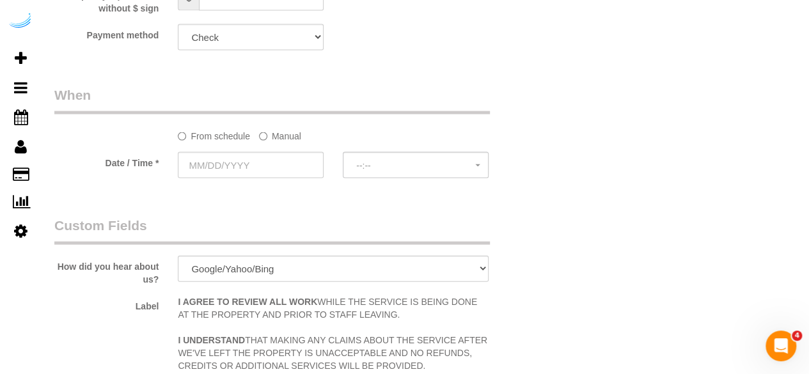
click at [281, 131] on label "Manual" at bounding box center [280, 133] width 42 height 17
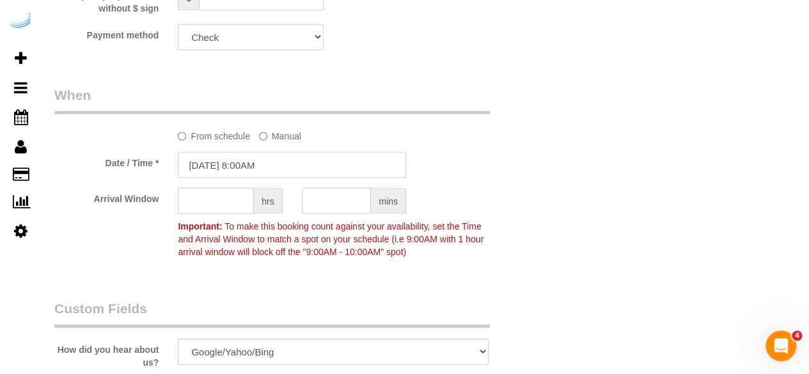
click at [265, 162] on input "[DATE] 8:00AM" at bounding box center [292, 165] width 228 height 26
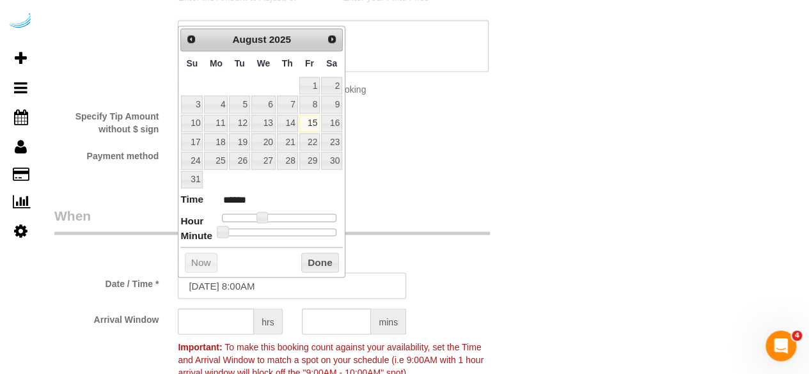
scroll to position [1151, 0]
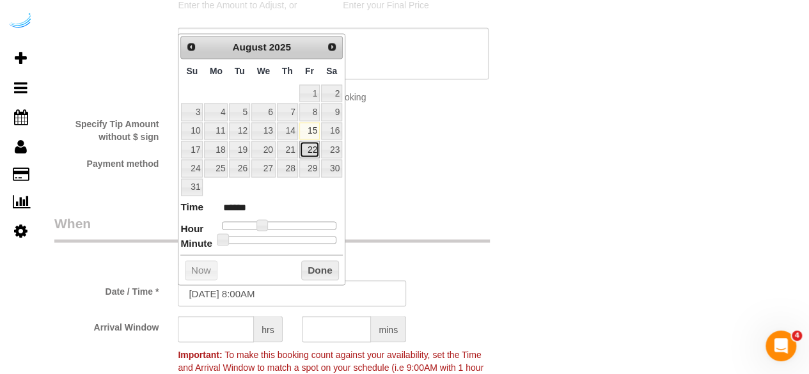
click at [311, 141] on link "22" at bounding box center [309, 149] width 20 height 17
drag, startPoint x: 260, startPoint y: 223, endPoint x: 283, endPoint y: 224, distance: 23.1
click at [283, 224] on span at bounding box center [287, 225] width 12 height 12
click at [220, 338] on input "text" at bounding box center [216, 329] width 76 height 26
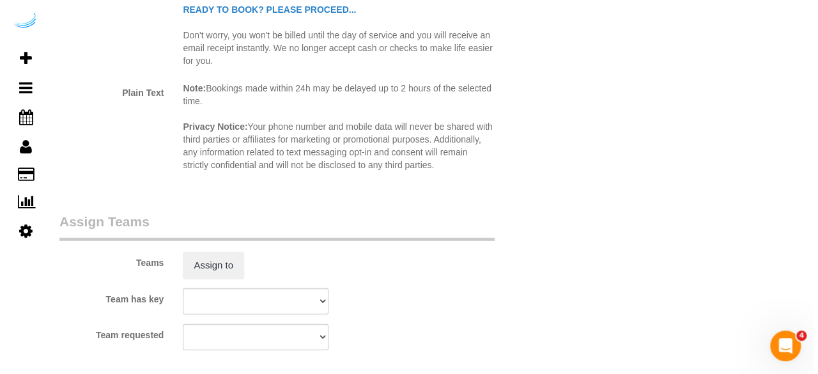
scroll to position [1790, 0]
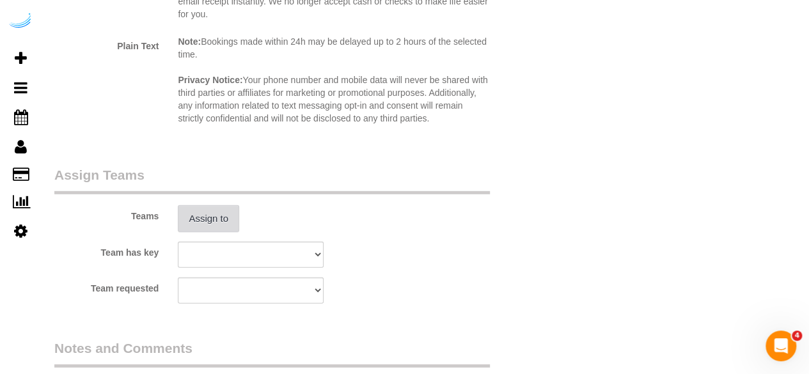
click at [189, 230] on button "Assign to" at bounding box center [208, 218] width 61 height 27
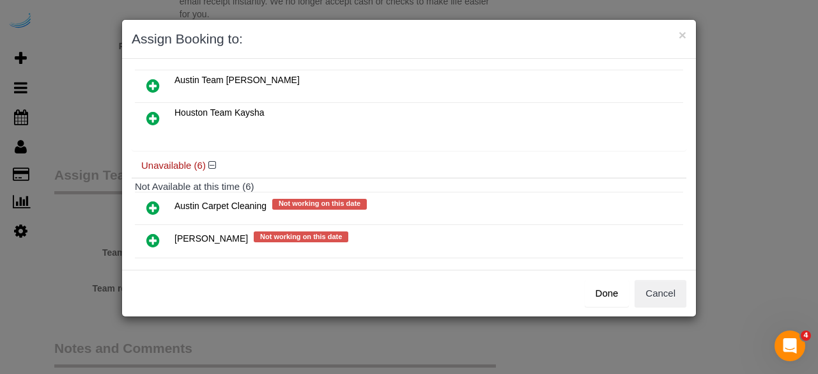
scroll to position [128, 0]
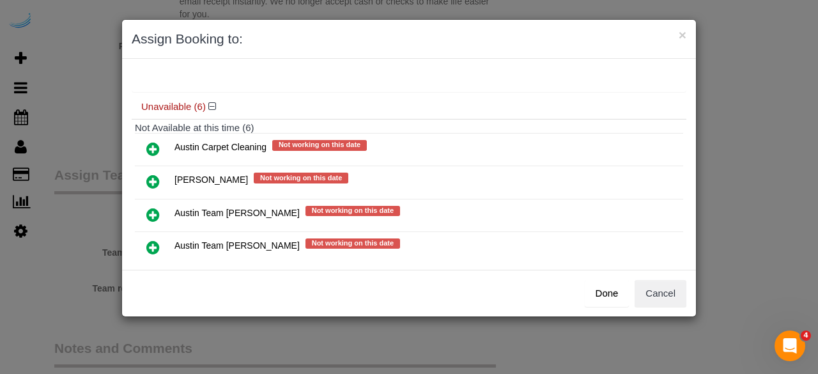
click at [153, 240] on icon at bounding box center [152, 247] width 13 height 15
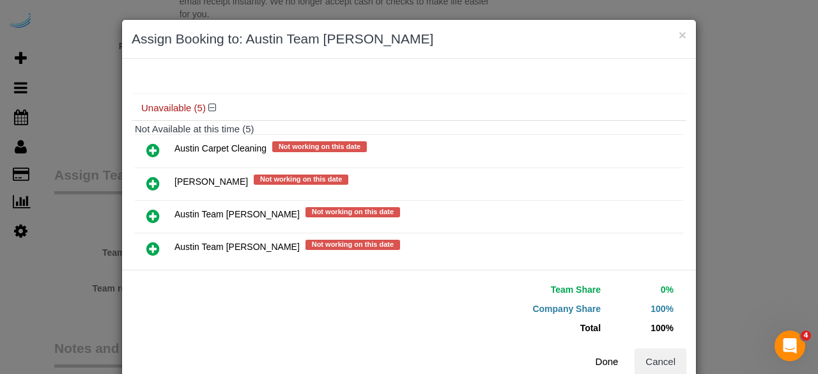
click at [600, 350] on button "Done" at bounding box center [607, 361] width 45 height 27
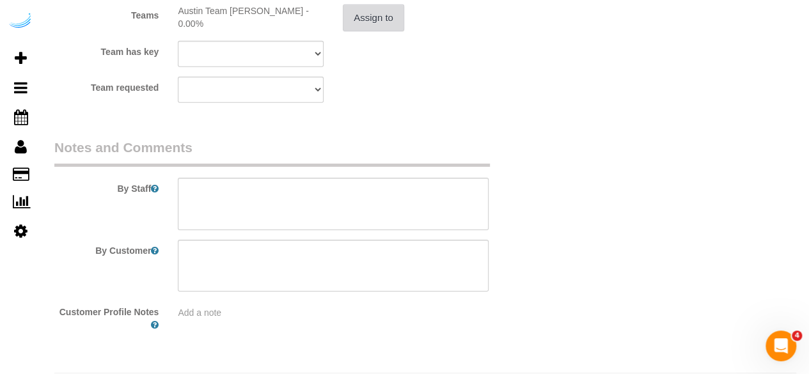
scroll to position [2027, 0]
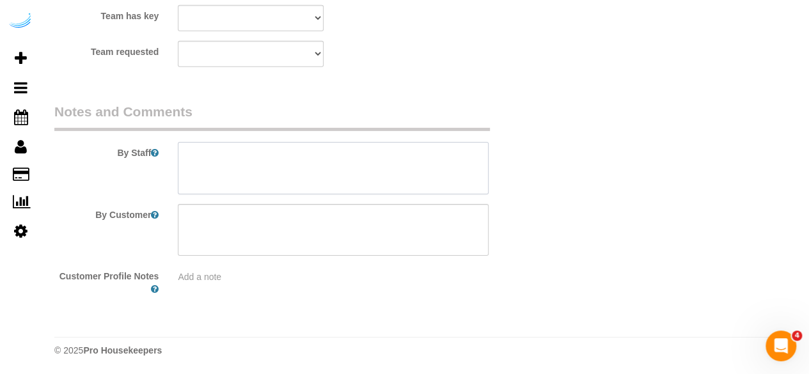
drag, startPoint x: 382, startPoint y: 185, endPoint x: 390, endPoint y: 173, distance: 14.4
click at [382, 185] on textarea at bounding box center [333, 168] width 311 height 52
click at [355, 166] on textarea at bounding box center [333, 168] width 311 height 52
paste textarea "Permanent Notes:No notes from this [DOMAIN_NAME][DATE] Notes:Biggest issue is d…"
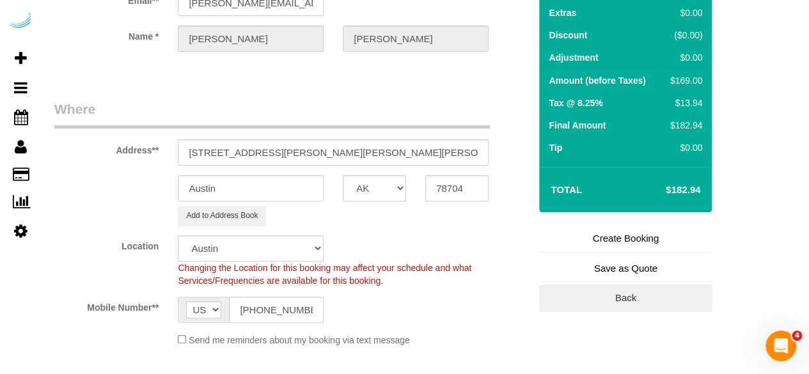
scroll to position [109, 0]
click at [636, 234] on link "Create Booking" at bounding box center [625, 239] width 173 height 27
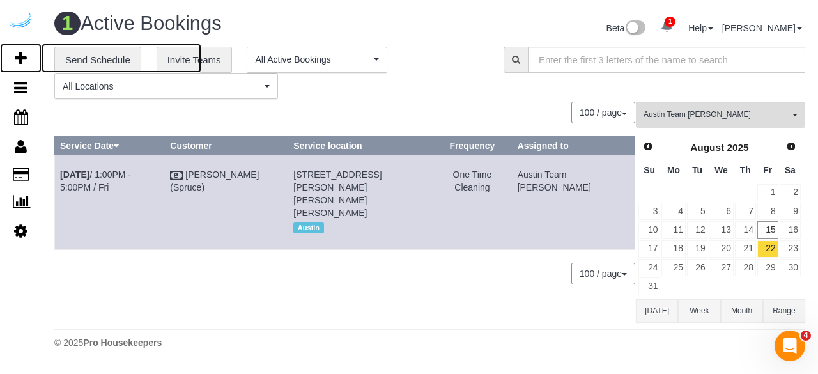
drag, startPoint x: 16, startPoint y: 56, endPoint x: 91, endPoint y: 13, distance: 86.2
click at [16, 56] on icon at bounding box center [21, 58] width 12 height 15
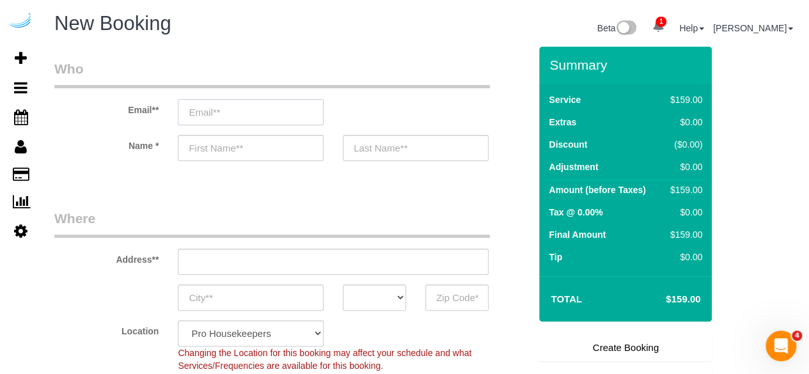
click at [233, 120] on input "email" at bounding box center [251, 112] width 146 height 26
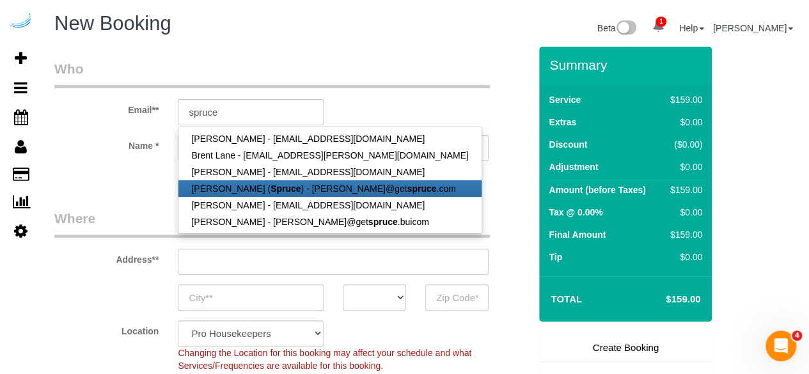
click at [244, 180] on link "[PERSON_NAME] ( Spruce ) - [PERSON_NAME]@get spruce .com" at bounding box center [329, 188] width 302 height 17
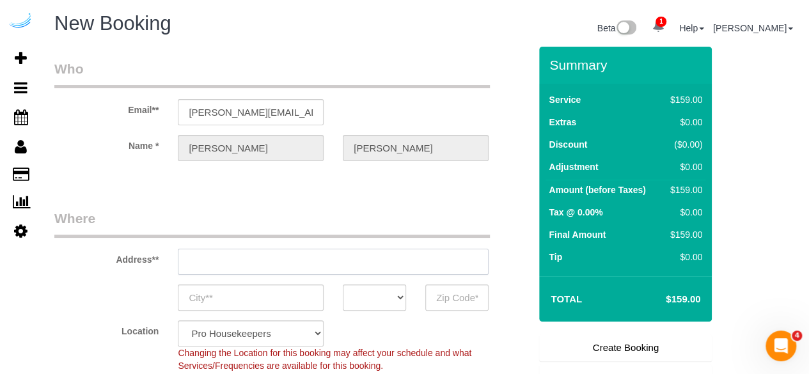
click at [337, 263] on input "text" at bounding box center [333, 262] width 311 height 26
paste input "[STREET_ADDRESS][PERSON_NAME]"
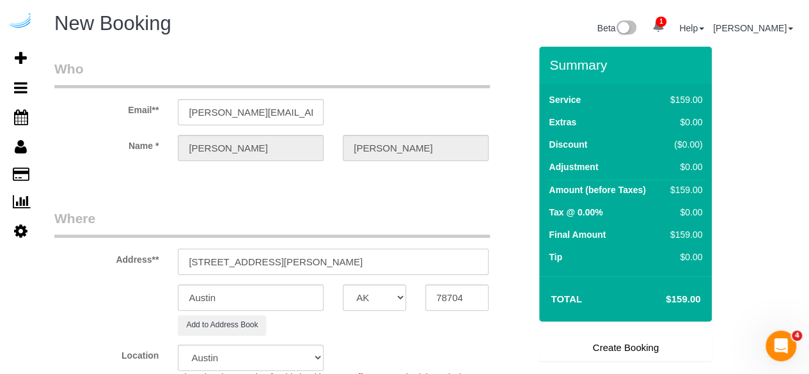
drag, startPoint x: 322, startPoint y: 265, endPoint x: 426, endPoint y: 283, distance: 105.9
click at [400, 263] on input "[STREET_ADDRESS][PERSON_NAME]" at bounding box center [333, 262] width 311 height 26
click at [449, 295] on input "78704" at bounding box center [456, 298] width 63 height 26
drag, startPoint x: 275, startPoint y: 260, endPoint x: 430, endPoint y: 260, distance: 154.7
click at [430, 260] on input "[STREET_ADDRESS][PERSON_NAME]" at bounding box center [333, 262] width 311 height 26
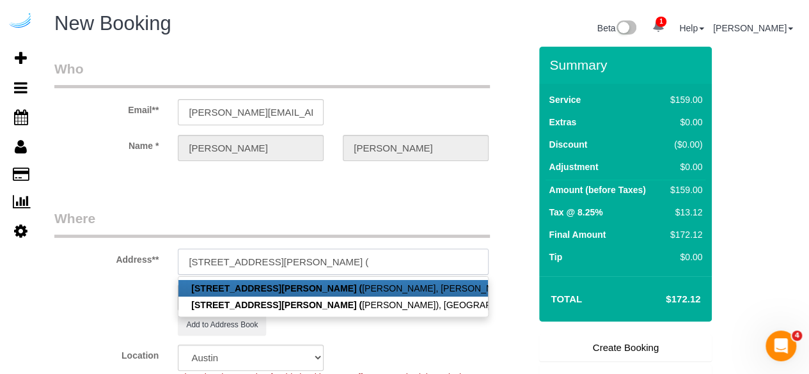
paste input "[PERSON_NAME]"
paste input "[PERSON_NAME] Union"
paste input "1459060"
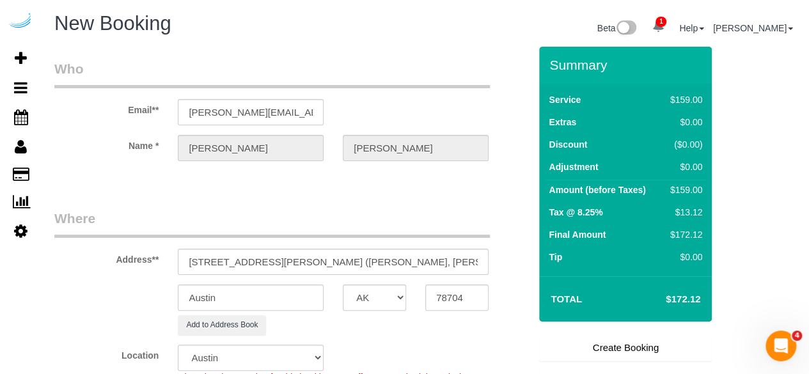
scroll to position [192, 0]
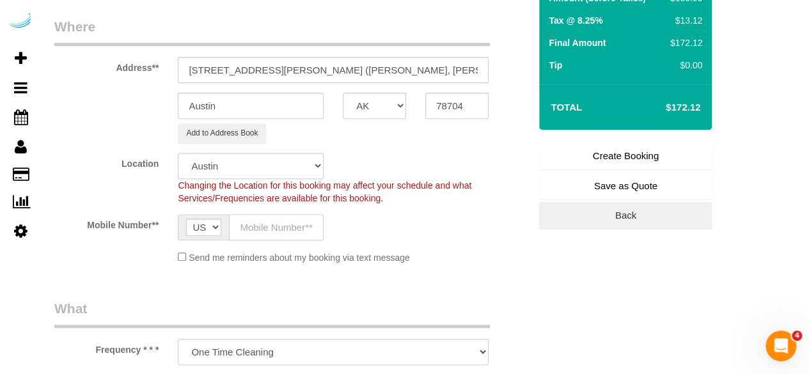
click at [272, 223] on input "text" at bounding box center [276, 227] width 95 height 26
click at [283, 237] on input "text" at bounding box center [276, 227] width 95 height 26
paste input "[PHONE_NUMBER]"
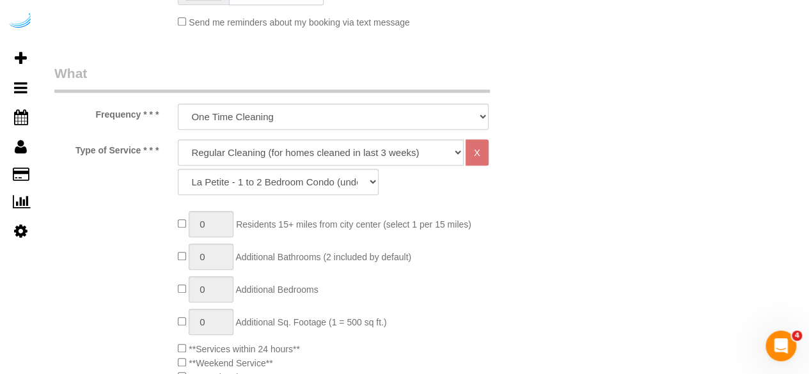
scroll to position [448, 0]
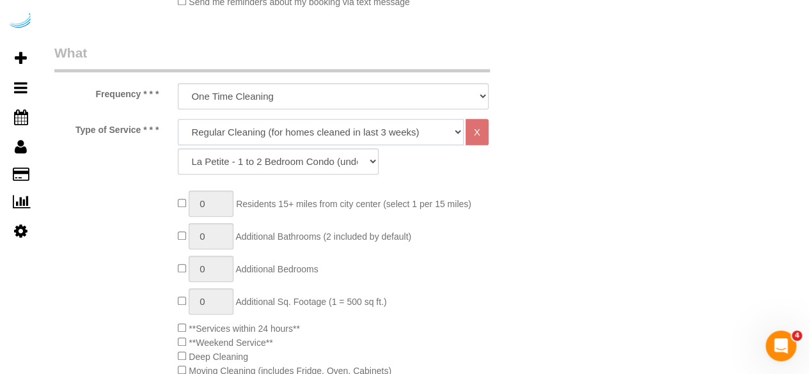
click at [319, 139] on select "Deep Cleaning (for homes that have not been cleaned in 3+ weeks) Spruce Regular…" at bounding box center [321, 132] width 286 height 26
click at [178, 119] on select "Deep Cleaning (for homes that have not been cleaned in 3+ weeks) Spruce Regular…" at bounding box center [321, 132] width 286 height 26
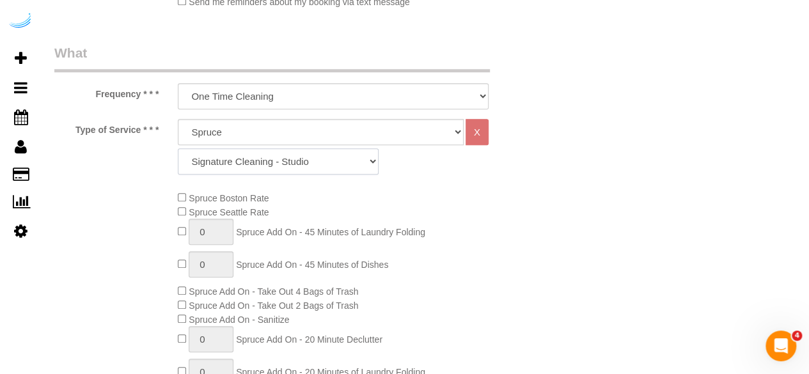
click at [288, 168] on select "Signature Cleaning - Studio Signature Cleaning - 1 Bed 1 Bath Signature Cleanin…" at bounding box center [278, 161] width 201 height 26
click at [178, 148] on select "Signature Cleaning - Studio Signature Cleaning - 1 Bed 1 Bath Signature Cleanin…" at bounding box center [278, 161] width 201 height 26
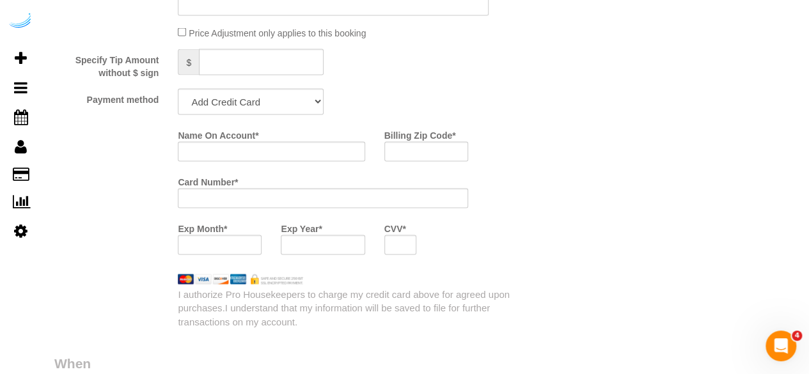
scroll to position [1215, 0]
click at [243, 94] on select "Add Credit Card Cash Check Paypal" at bounding box center [251, 101] width 146 height 26
click at [178, 90] on select "Add Credit Card Cash Check Paypal" at bounding box center [251, 101] width 146 height 26
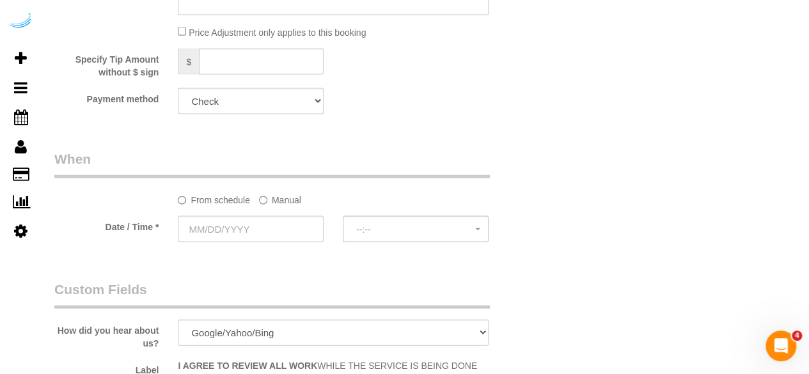
drag, startPoint x: 279, startPoint y: 202, endPoint x: 272, endPoint y: 208, distance: 9.5
click at [279, 203] on label "Manual" at bounding box center [280, 197] width 42 height 17
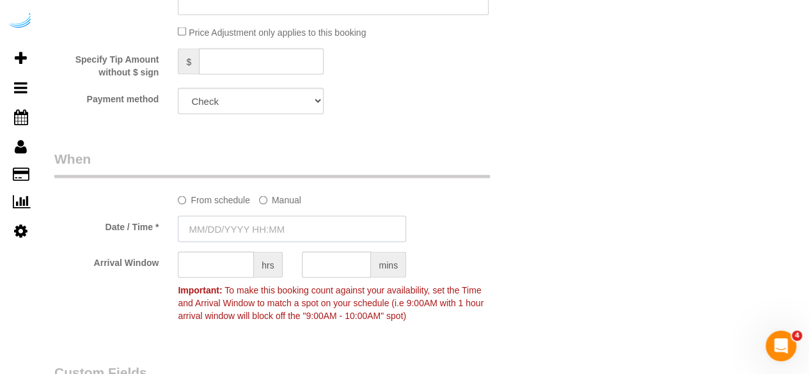
click at [254, 237] on input "text" at bounding box center [292, 229] width 228 height 26
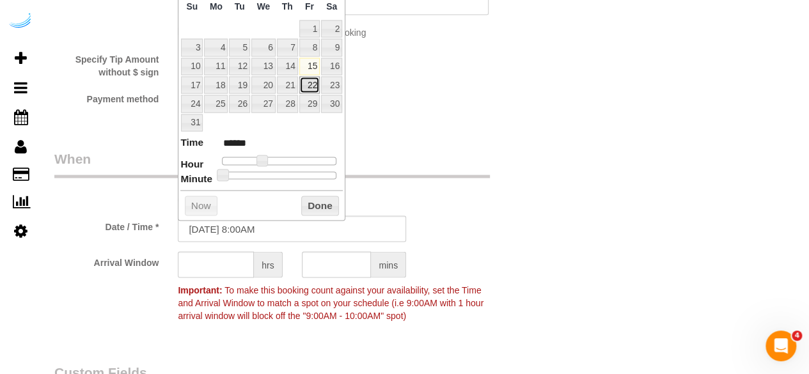
click at [313, 85] on link "22" at bounding box center [309, 85] width 20 height 17
drag, startPoint x: 262, startPoint y: 157, endPoint x: 270, endPoint y: 158, distance: 7.8
click at [270, 158] on span at bounding box center [267, 161] width 12 height 12
click at [226, 262] on input "text" at bounding box center [216, 265] width 76 height 26
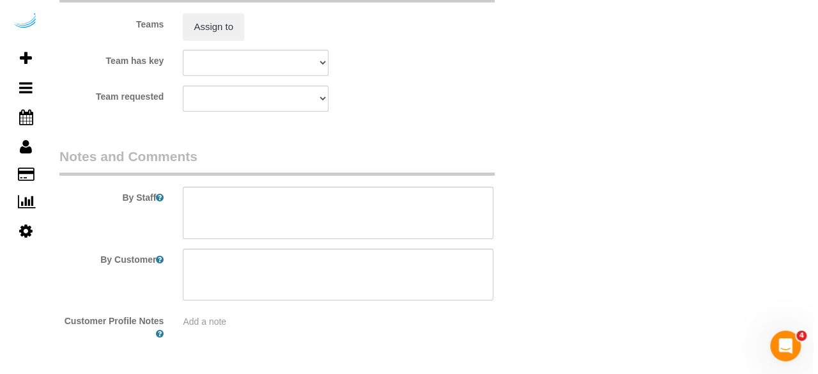
scroll to position [1790, 0]
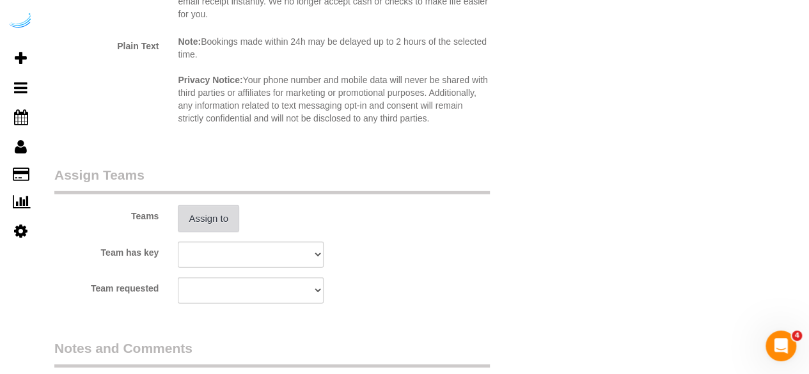
click at [196, 223] on button "Assign to" at bounding box center [208, 218] width 61 height 27
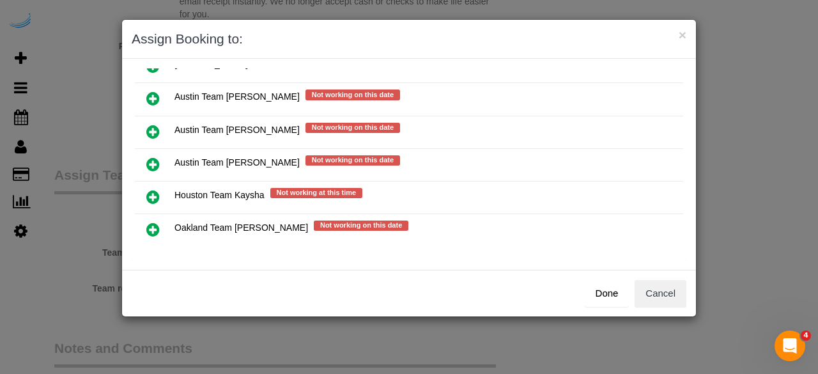
scroll to position [216, 0]
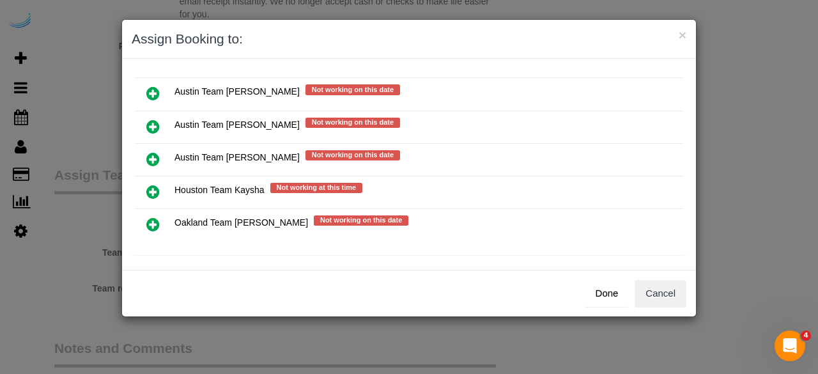
click at [150, 120] on icon at bounding box center [152, 126] width 13 height 15
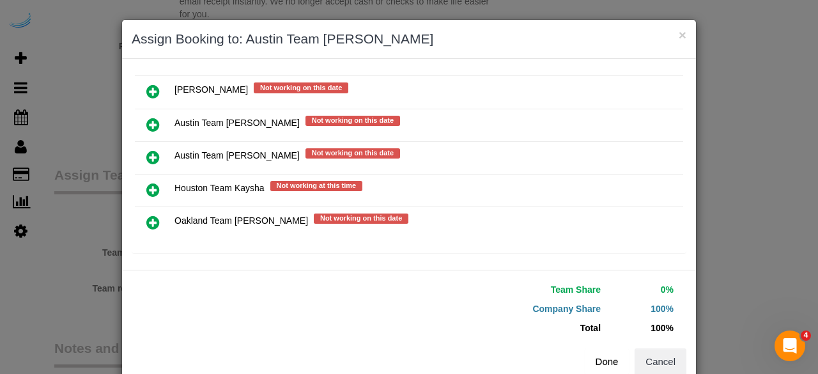
scroll to position [214, 0]
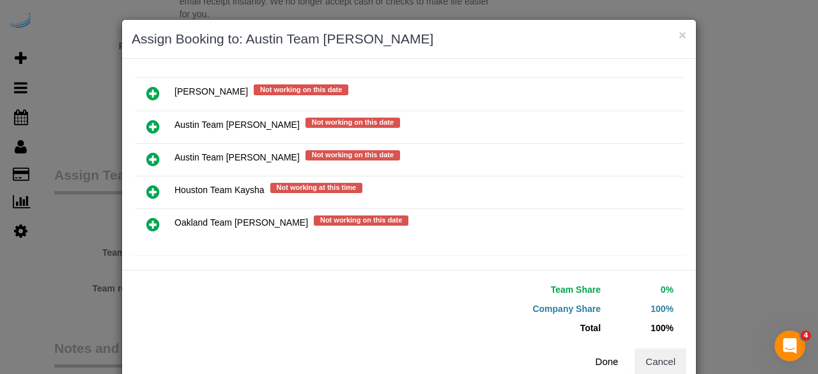
click at [614, 360] on button "Done" at bounding box center [607, 361] width 45 height 27
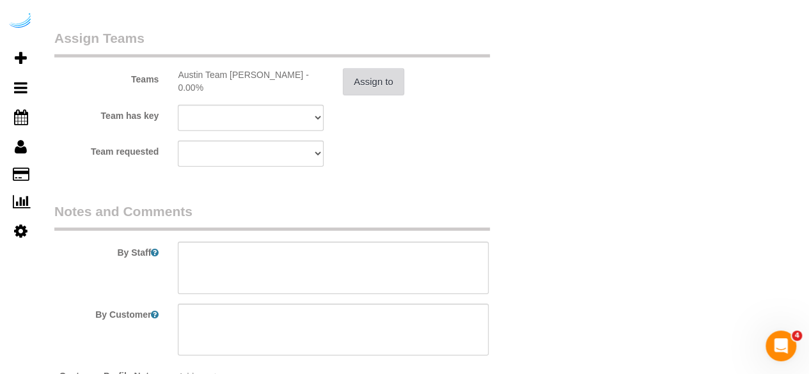
scroll to position [2027, 0]
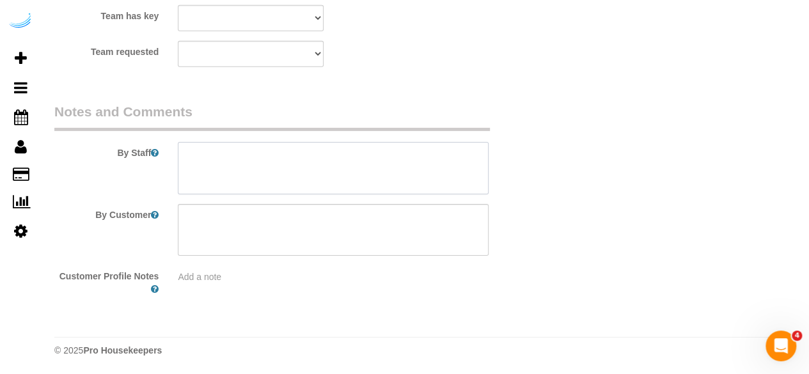
click at [349, 162] on textarea at bounding box center [333, 168] width 311 height 52
click at [417, 164] on textarea at bounding box center [333, 168] width 311 height 52
paste textarea "Permanent Notes:No notes from this [DOMAIN_NAME][DATE] Notes:No notes from this…"
paste textarea "Text 6508269694 when here. I’ll be available a little after 1pm [DATE]."
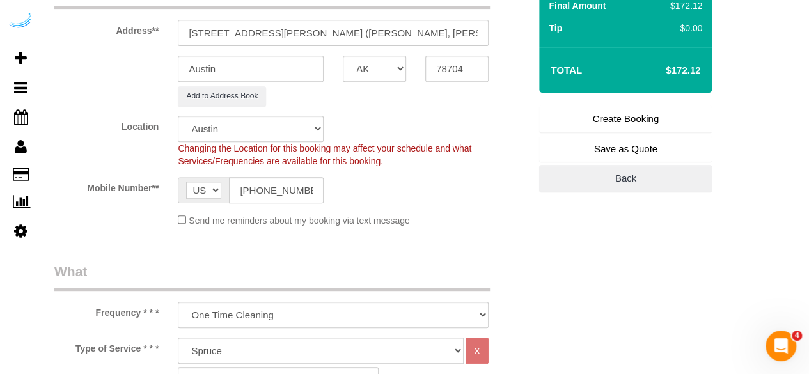
scroll to position [173, 0]
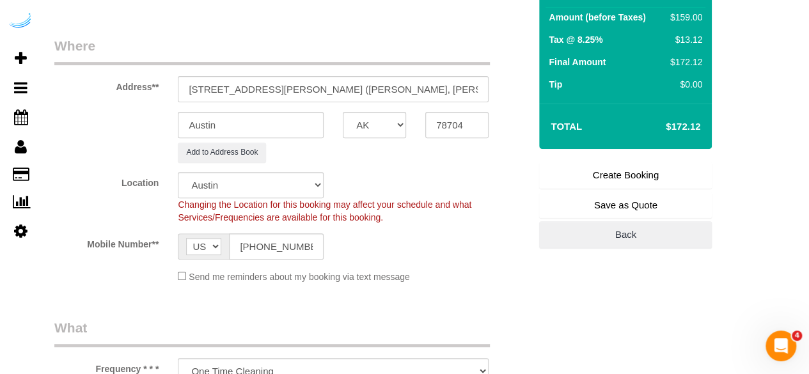
click at [639, 176] on link "Create Booking" at bounding box center [625, 175] width 173 height 27
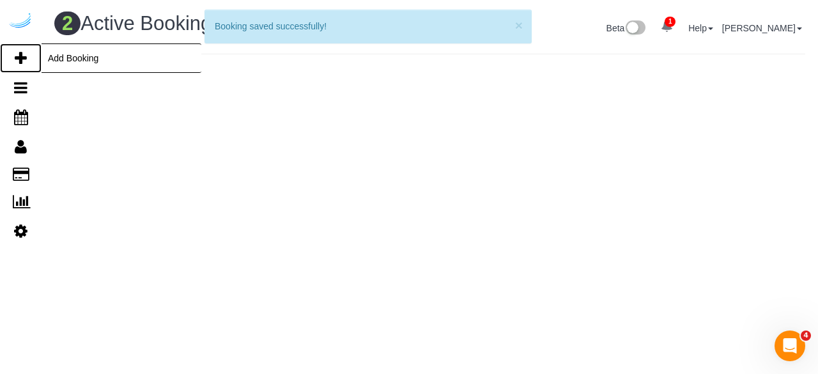
drag, startPoint x: 16, startPoint y: 56, endPoint x: 160, endPoint y: 4, distance: 152.7
click at [17, 56] on icon at bounding box center [21, 58] width 12 height 15
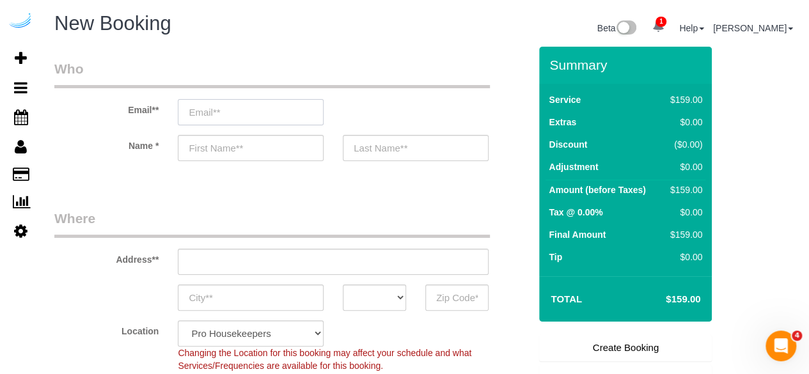
click at [258, 112] on input "email" at bounding box center [251, 112] width 146 height 26
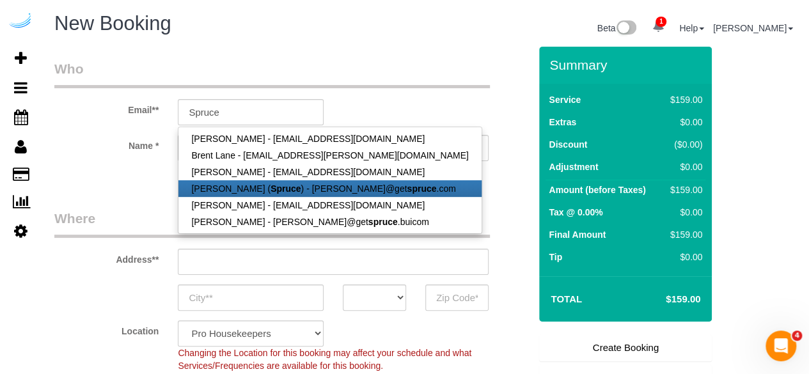
click at [248, 184] on link "[PERSON_NAME] ( Spruce ) - [PERSON_NAME]@get spruce .com" at bounding box center [329, 188] width 302 height 17
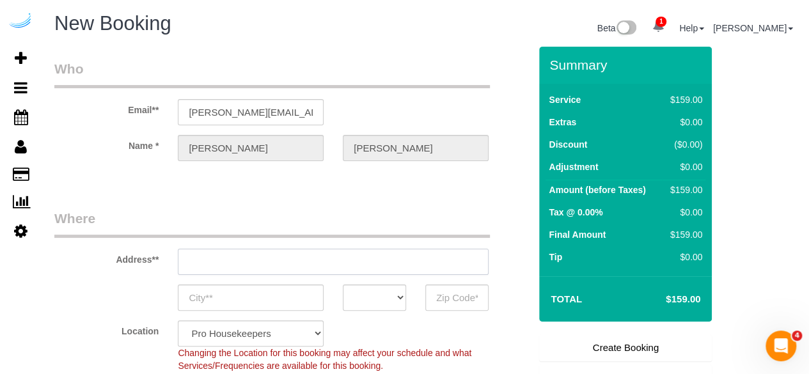
click at [334, 265] on input "text" at bounding box center [333, 262] width 311 height 26
paste input "[STREET_ADDRESS]"
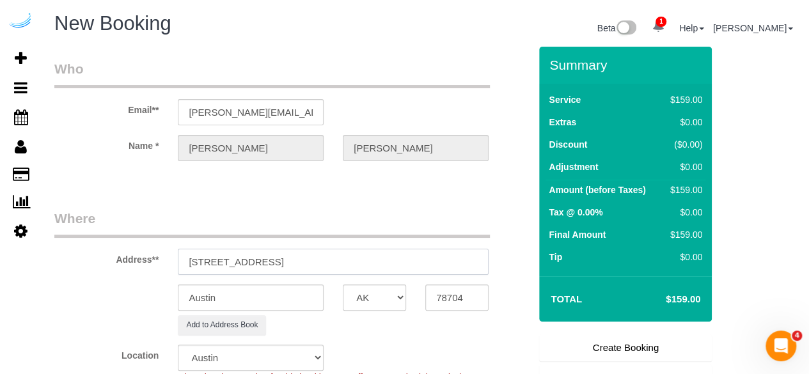
drag, startPoint x: 334, startPoint y: 265, endPoint x: 414, endPoint y: 264, distance: 79.9
click at [394, 258] on input "[STREET_ADDRESS]" at bounding box center [333, 262] width 311 height 26
click at [453, 287] on input "78704" at bounding box center [456, 298] width 63 height 26
drag, startPoint x: 290, startPoint y: 264, endPoint x: 407, endPoint y: 269, distance: 117.1
click at [407, 269] on input "[STREET_ADDRESS]" at bounding box center [333, 262] width 311 height 26
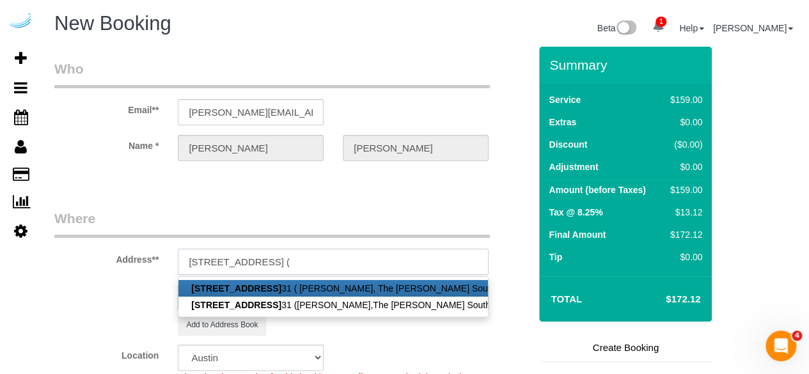
paste input "[PERSON_NAME]"
paste input "The Lola South Congress"
paste input "1419904"
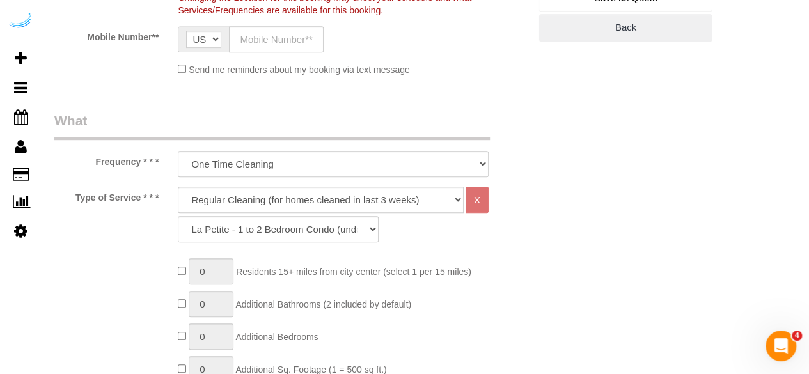
scroll to position [384, 0]
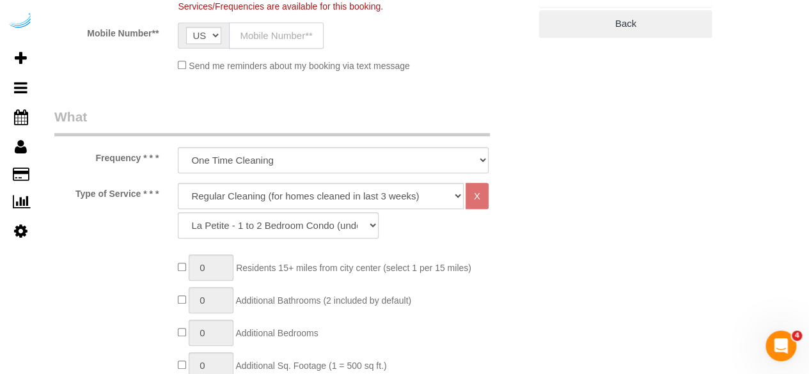
click at [292, 27] on input "text" at bounding box center [276, 35] width 95 height 26
click at [287, 32] on input "text" at bounding box center [276, 35] width 95 height 26
paste input "[PHONE_NUMBER]"
click at [311, 200] on select "Deep Cleaning (for homes that have not been cleaned in 3+ weeks) Spruce Regular…" at bounding box center [321, 196] width 286 height 26
click at [178, 183] on select "Deep Cleaning (for homes that have not been cleaned in 3+ weeks) Spruce Regular…" at bounding box center [321, 196] width 286 height 26
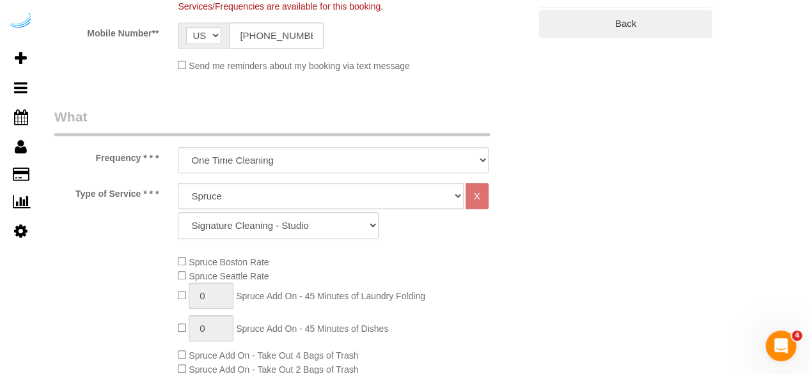
click at [298, 222] on select "Signature Cleaning - Studio Signature Cleaning - 1 Bed 1 Bath Signature Cleanin…" at bounding box center [278, 225] width 201 height 26
click at [178, 212] on select "Signature Cleaning - Studio Signature Cleaning - 1 Bed 1 Bath Signature Cleanin…" at bounding box center [278, 225] width 201 height 26
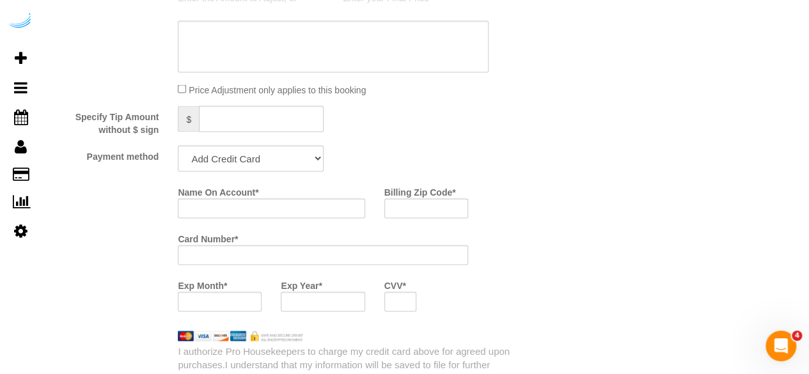
scroll to position [1215, 0]
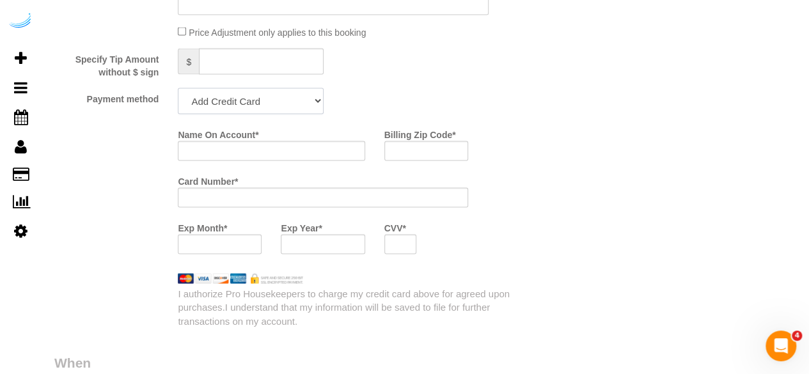
click at [265, 106] on select "Add Credit Card Cash Check Paypal" at bounding box center [251, 101] width 146 height 26
click at [178, 90] on select "Add Credit Card Cash Check Paypal" at bounding box center [251, 101] width 146 height 26
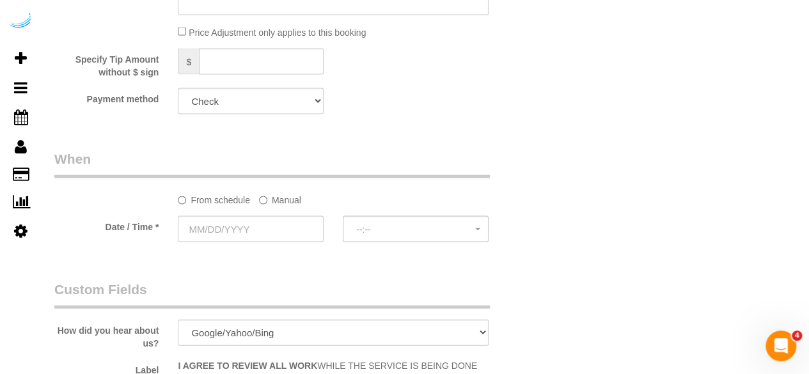
click at [270, 200] on label "Manual" at bounding box center [280, 197] width 42 height 17
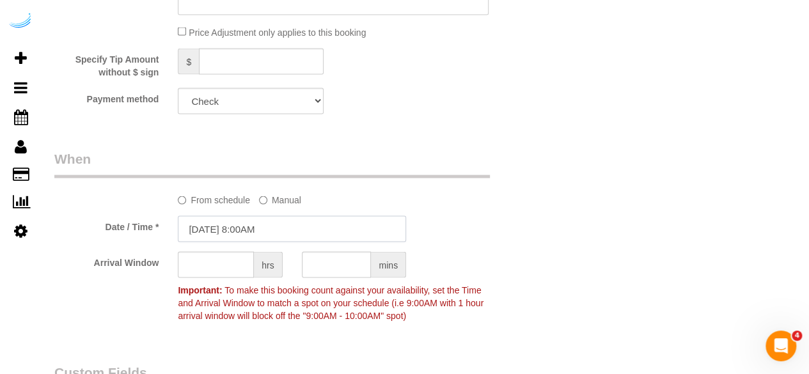
click at [258, 221] on input "[DATE] 8:00AM" at bounding box center [292, 229] width 228 height 26
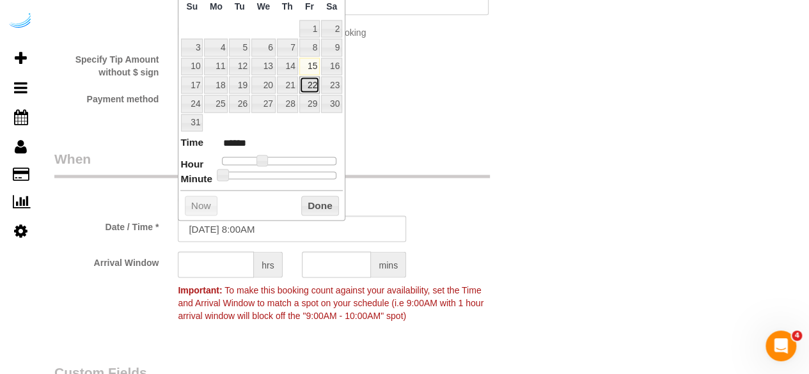
click at [306, 82] on link "22" at bounding box center [309, 85] width 20 height 17
click at [266, 157] on span at bounding box center [267, 161] width 12 height 12
click at [218, 263] on input "text" at bounding box center [216, 265] width 76 height 26
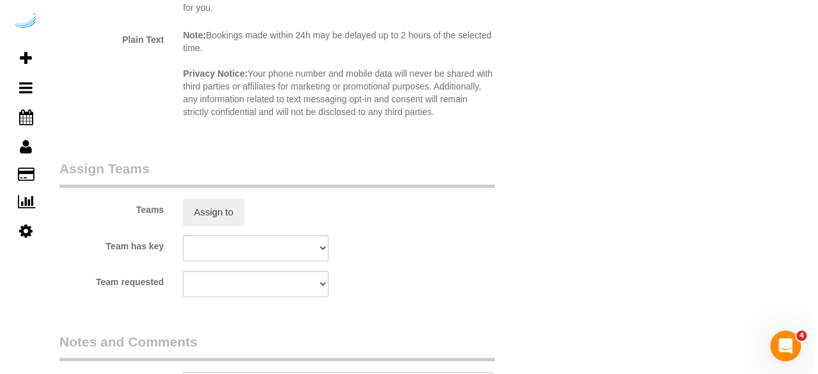
scroll to position [1854, 0]
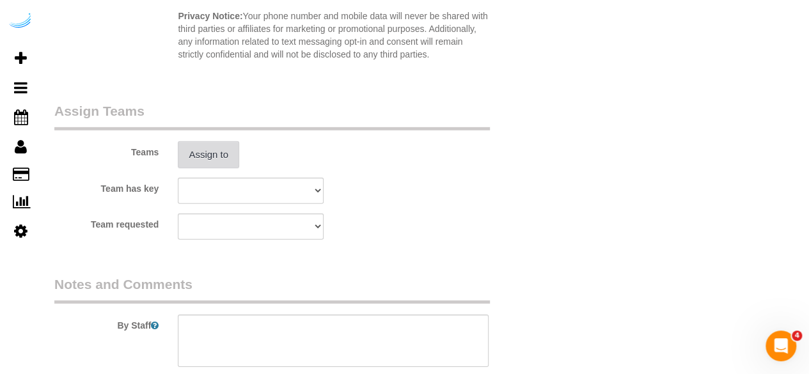
click at [235, 152] on button "Assign to" at bounding box center [208, 154] width 61 height 27
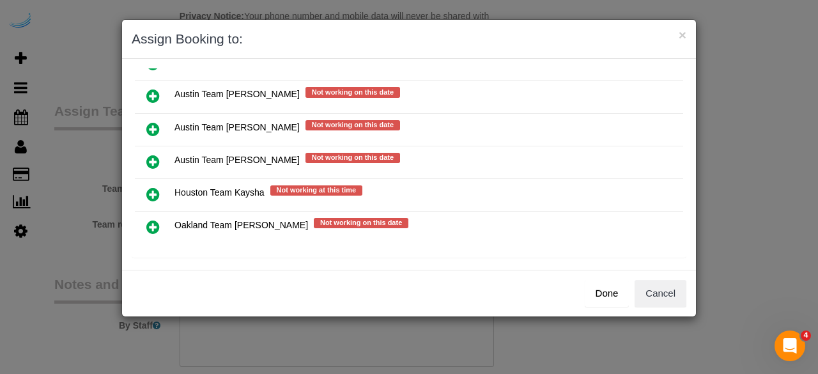
scroll to position [216, 0]
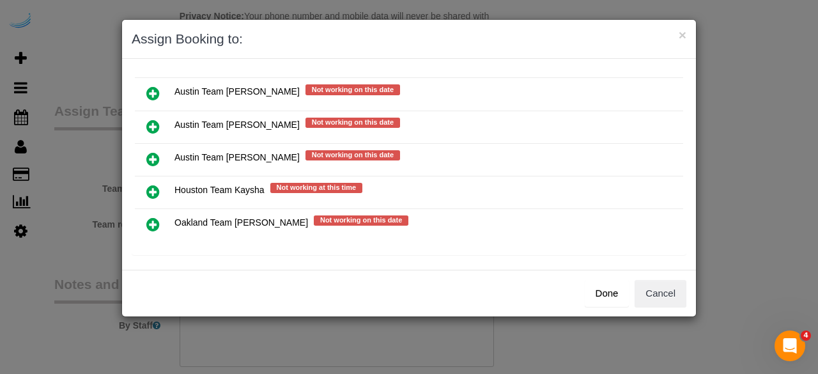
click at [155, 125] on icon at bounding box center [152, 126] width 13 height 15
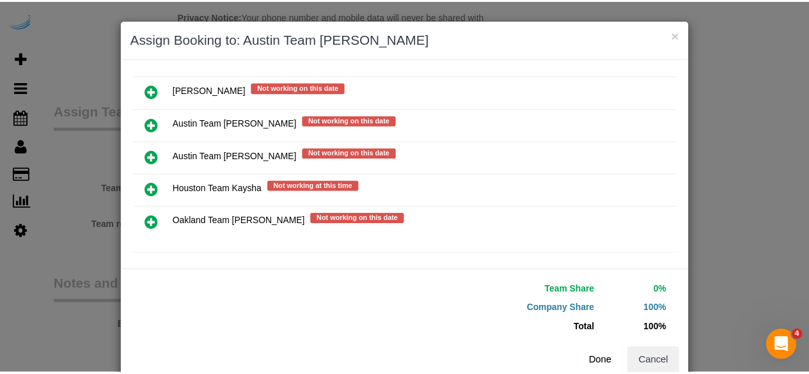
scroll to position [214, 0]
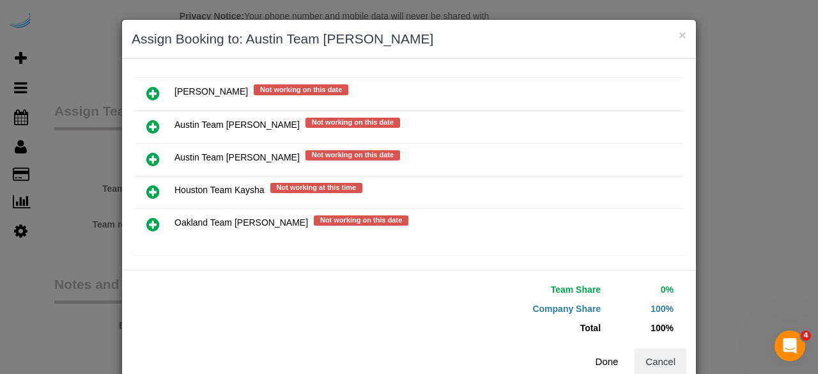
click at [604, 364] on button "Done" at bounding box center [607, 361] width 45 height 27
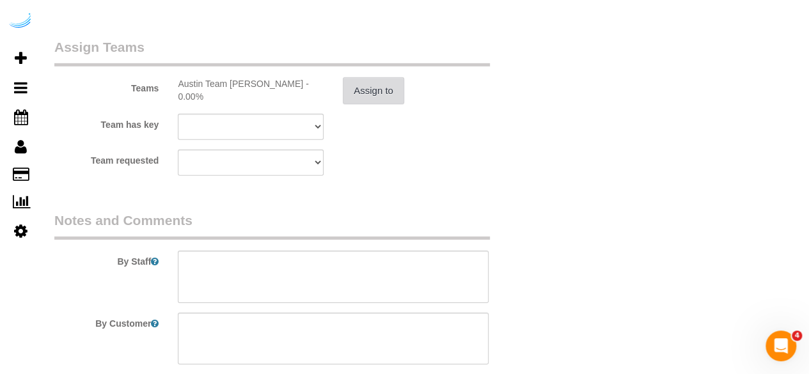
scroll to position [1982, 0]
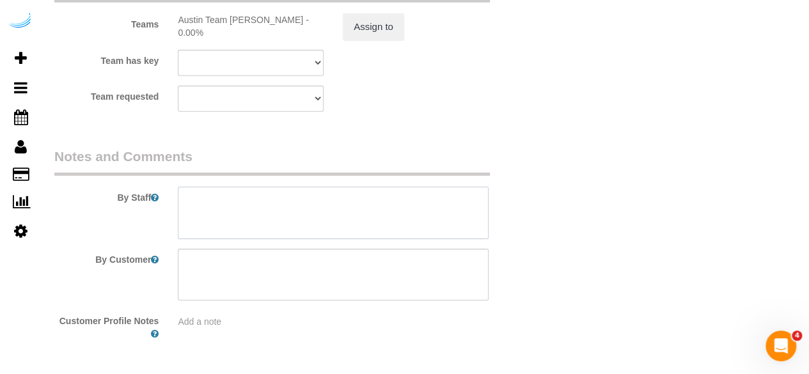
drag, startPoint x: 270, startPoint y: 213, endPoint x: 327, endPoint y: 26, distance: 196.0
click at [274, 212] on textarea at bounding box center [333, 213] width 311 height 52
paste textarea "Permanent Notes:No notes from this [DOMAIN_NAME][DATE] Notes:No notes from this…"
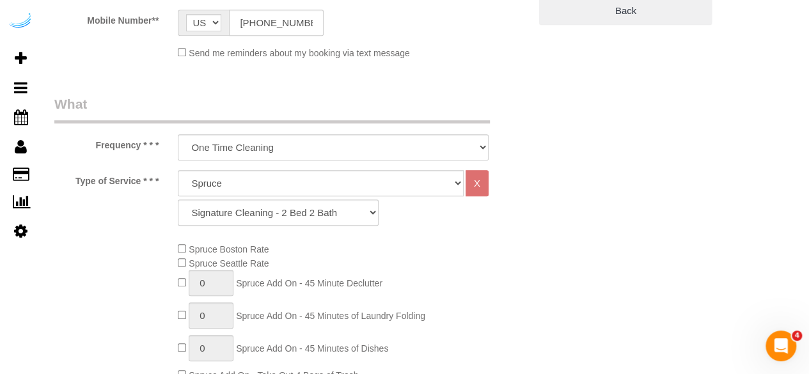
scroll to position [256, 0]
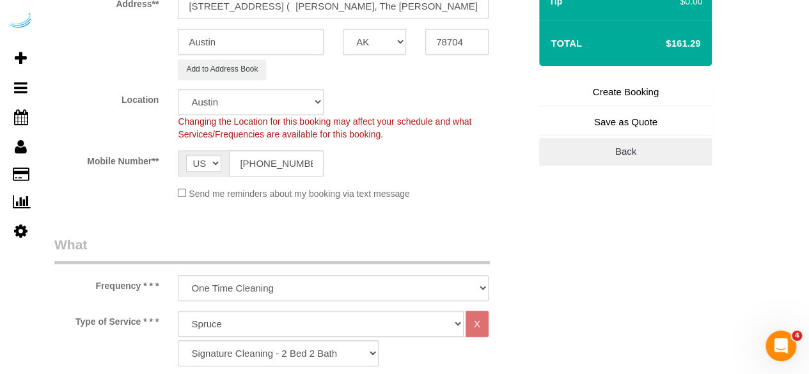
drag, startPoint x: 662, startPoint y: 92, endPoint x: 600, endPoint y: 51, distance: 74.8
click at [662, 92] on link "Create Booking" at bounding box center [625, 92] width 173 height 27
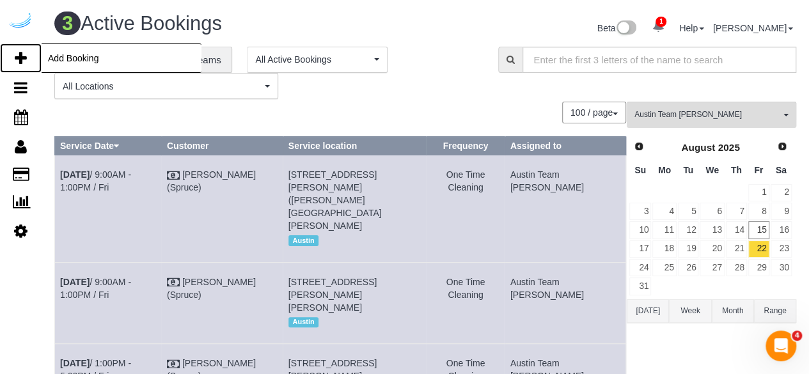
click at [13, 61] on link "Add Booking" at bounding box center [21, 57] width 42 height 29
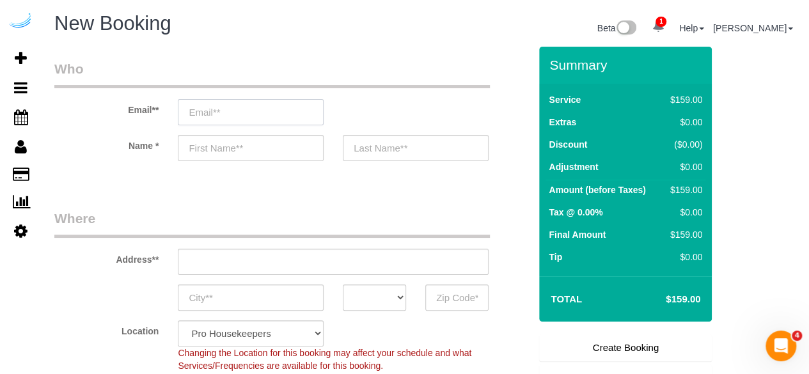
click at [280, 118] on input "email" at bounding box center [251, 112] width 146 height 26
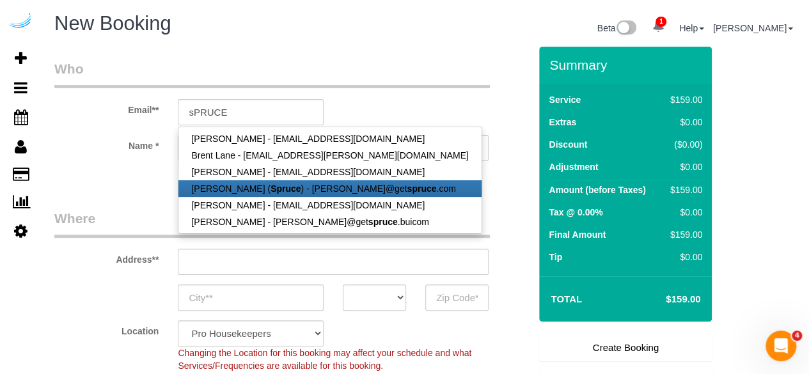
click at [288, 186] on link "[PERSON_NAME] ( Spruce ) - [PERSON_NAME]@get spruce .com" at bounding box center [329, 188] width 302 height 17
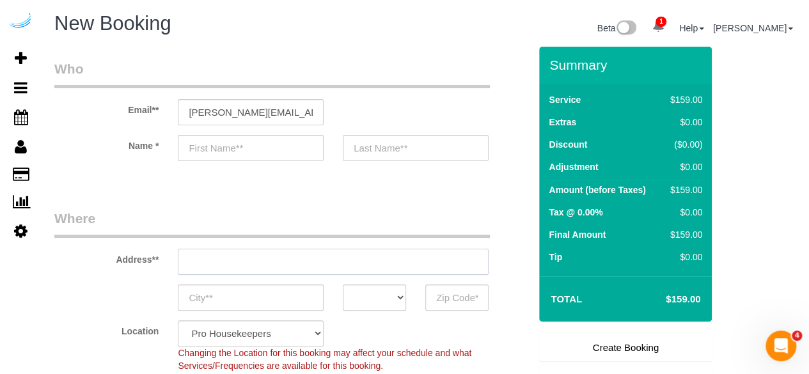
click at [347, 254] on div "Address**" at bounding box center [292, 242] width 494 height 66
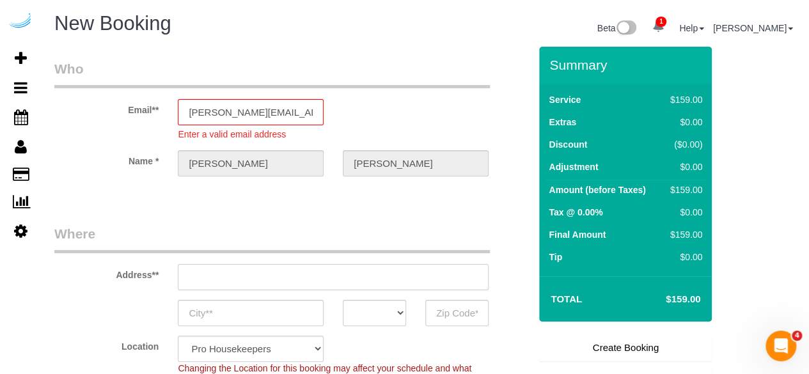
paste input "[STREET_ADDRESS][PERSON_NAME]"
click at [334, 276] on input "[STREET_ADDRESS][PERSON_NAME]" at bounding box center [333, 277] width 311 height 26
paste input "[STREET_ADDRESS][PERSON_NAME]"
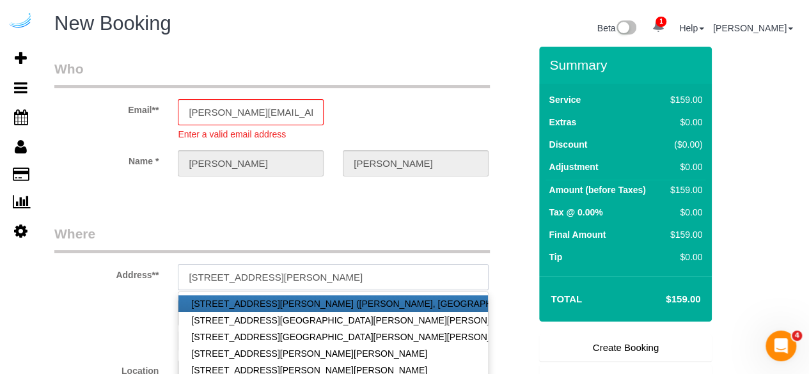
drag, startPoint x: 316, startPoint y: 275, endPoint x: 409, endPoint y: 276, distance: 93.4
click at [409, 276] on input "[STREET_ADDRESS][PERSON_NAME]" at bounding box center [333, 277] width 311 height 26
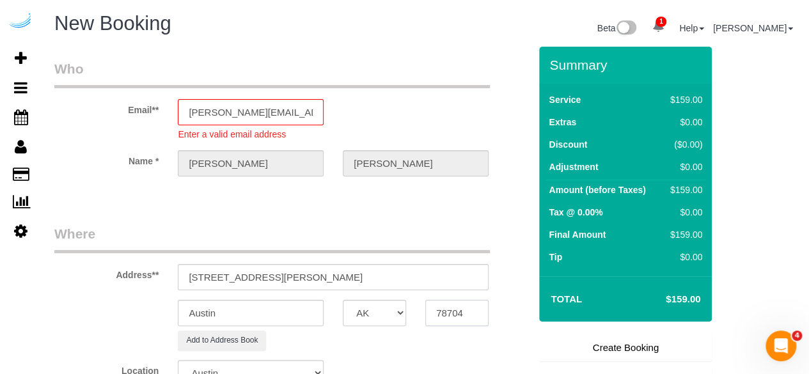
click at [438, 306] on input "78704" at bounding box center [456, 313] width 63 height 26
paste input "text"
drag, startPoint x: 276, startPoint y: 276, endPoint x: 397, endPoint y: 267, distance: 121.2
click at [396, 267] on input "[STREET_ADDRESS][PERSON_NAME]" at bounding box center [333, 277] width 311 height 26
paste input "[PERSON_NAME]"
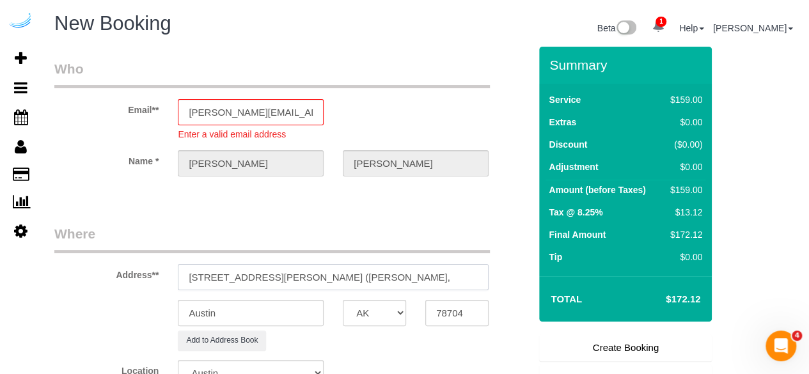
paste input "[PERSON_NAME] Union"
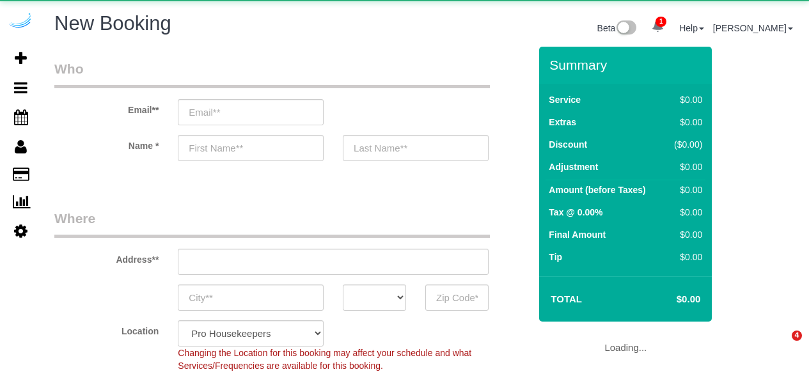
select select "4"
select select "number:9"
select select "object:23695"
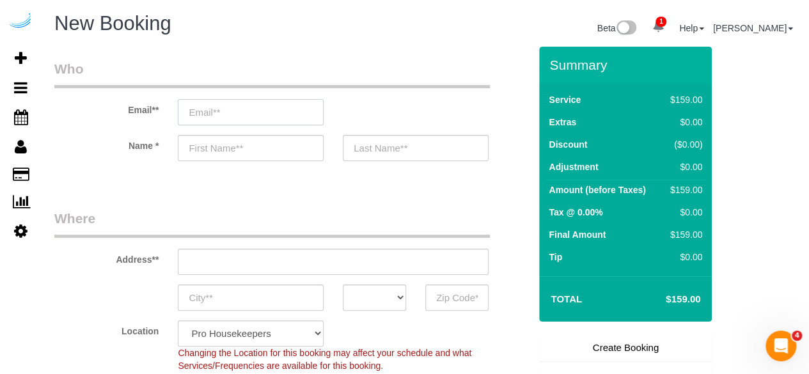
click at [296, 121] on input "email" at bounding box center [251, 112] width 146 height 26
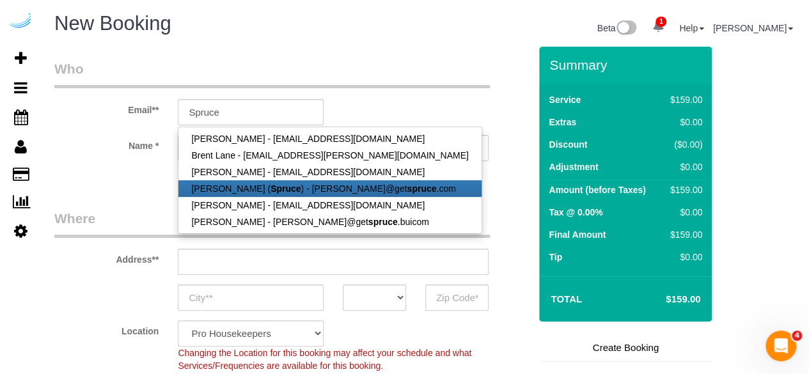
click at [251, 189] on link "[PERSON_NAME] ( Spruce ) - [PERSON_NAME]@get spruce .com" at bounding box center [329, 188] width 302 height 17
type input "[PERSON_NAME][EMAIL_ADDRESS][DOMAIN_NAME]"
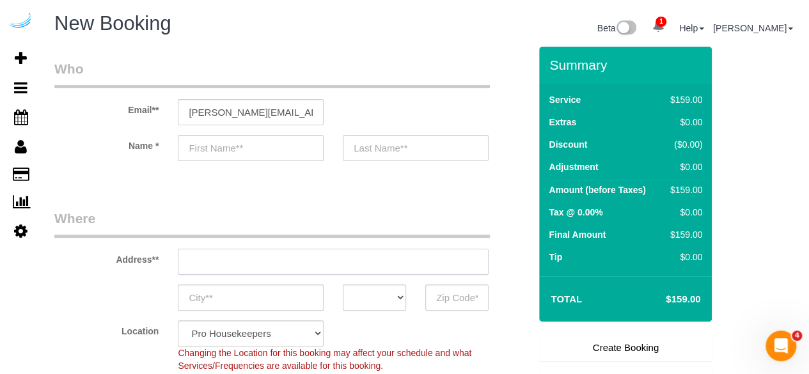
click at [339, 267] on input "text" at bounding box center [333, 262] width 311 height 26
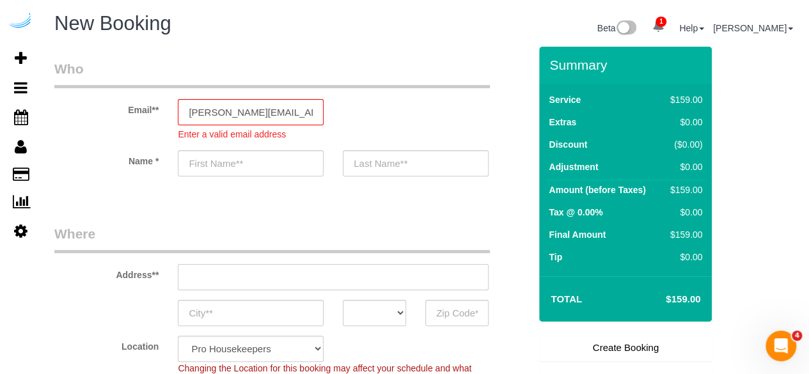
type input "[PERSON_NAME]"
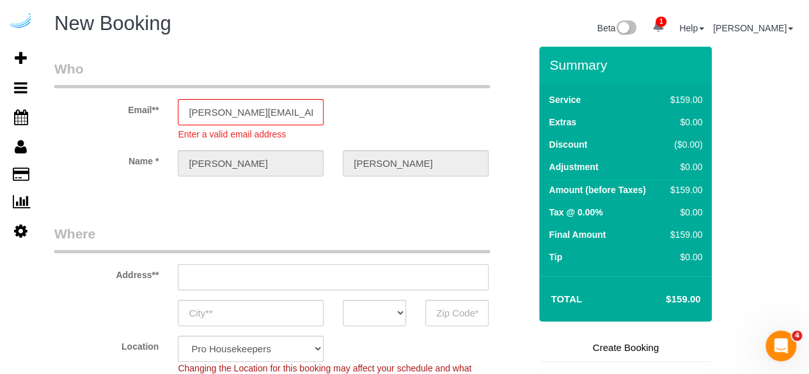
click at [339, 268] on input "text" at bounding box center [333, 277] width 311 height 26
paste input "[STREET_ADDRESS][PERSON_NAME]"
type input "[STREET_ADDRESS][PERSON_NAME]"
type input "Austin"
select select "[GEOGRAPHIC_DATA]"
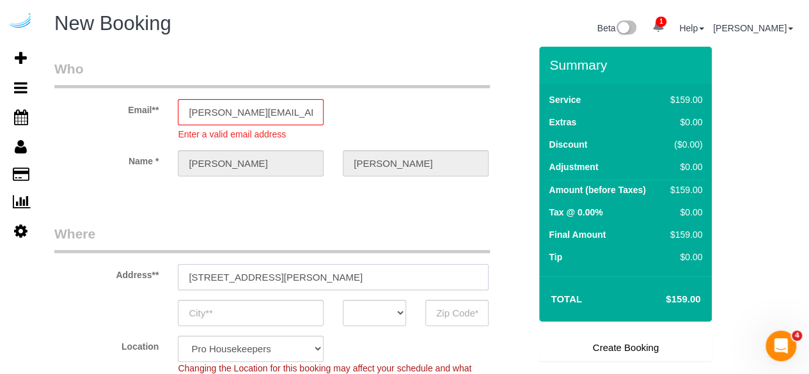
type input "78704"
click at [336, 278] on input "[STREET_ADDRESS][PERSON_NAME]" at bounding box center [333, 277] width 311 height 26
paste input "[STREET_ADDRESS][PERSON_NAME]"
type input "[STREET_ADDRESS][PERSON_NAME]"
select select "9"
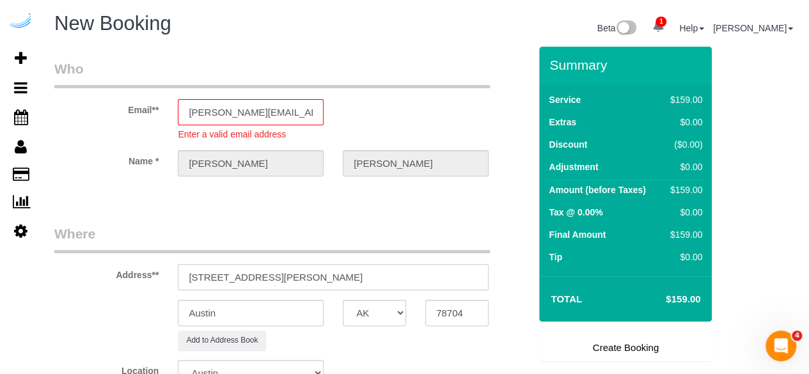
select select "object:23741"
drag, startPoint x: 318, startPoint y: 277, endPoint x: 425, endPoint y: 283, distance: 106.9
click at [425, 283] on input "728 N Morgan St, Chicago, IL 60642" at bounding box center [333, 277] width 311 height 26
type input "728 N Morgan St, Chicago, IL 60642"
click at [453, 311] on input "78704" at bounding box center [456, 313] width 63 height 26
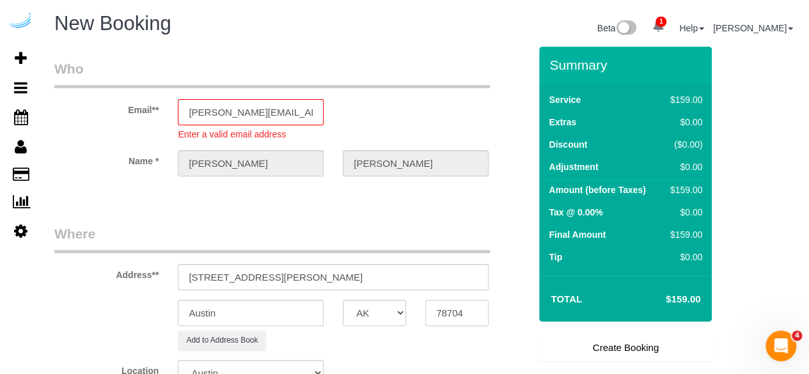
paste input "60642"
type input "60642"
click at [380, 309] on select "AK AL AR AZ CA CO CT DC DE FL GA HI IA ID IL IN KS KY LA MA MD ME MI MN MO MS M…" at bounding box center [374, 313] width 63 height 26
select select "9"
select select "IL"
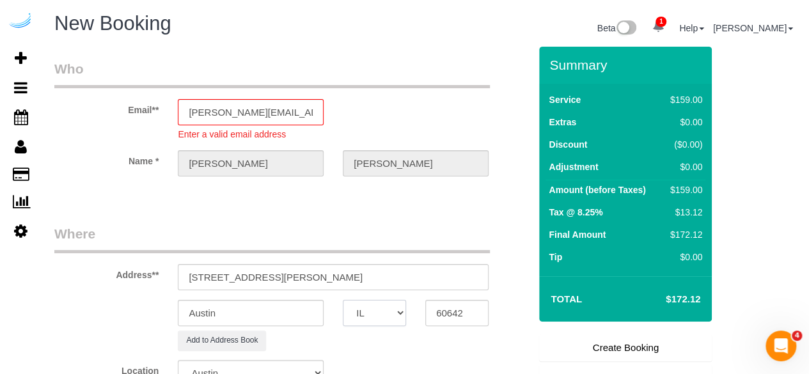
click at [343, 300] on select "AK AL AR AZ CA CO CT DC DE FL GA HI IA ID IL IN KS KY LA MA MD ME MI MN MO MS M…" at bounding box center [374, 313] width 63 height 26
select select "object:23795"
select select "11"
click at [286, 322] on input "Austin" at bounding box center [251, 313] width 146 height 26
type input "C"
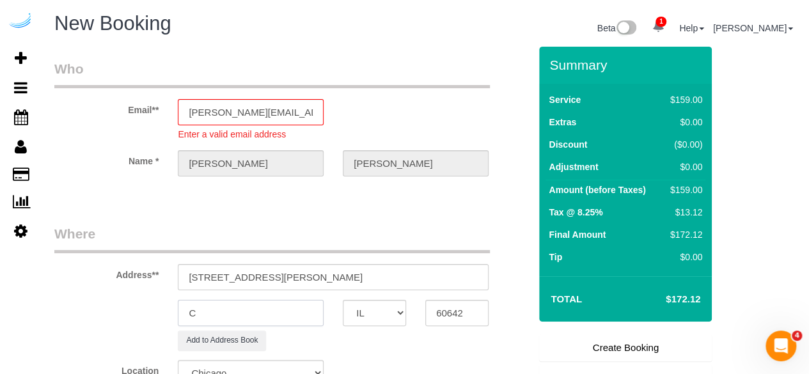
select select "object:23802"
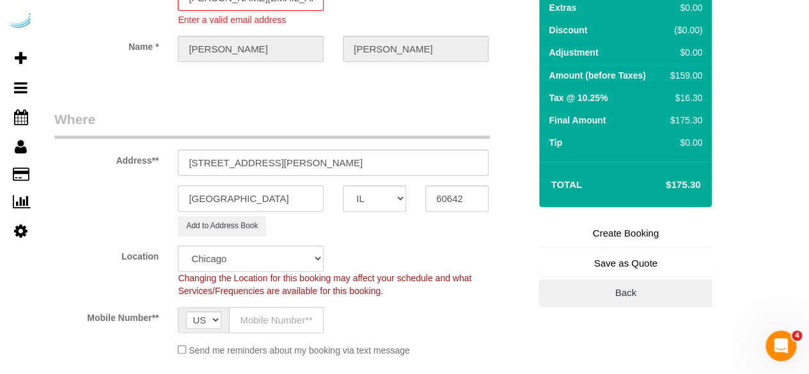
scroll to position [192, 0]
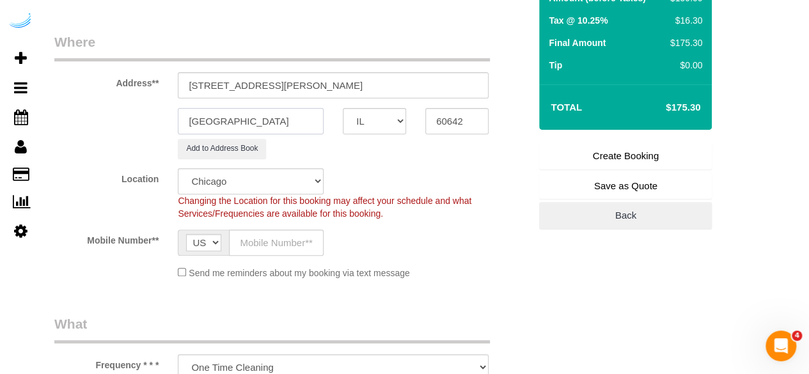
type input "[GEOGRAPHIC_DATA]"
drag, startPoint x: 269, startPoint y: 81, endPoint x: 528, endPoint y: 97, distance: 259.5
click at [528, 97] on div "Address** 728 N Morgan St, Chicago, IL 60642" at bounding box center [292, 66] width 494 height 66
paste input "Bryant Archie"
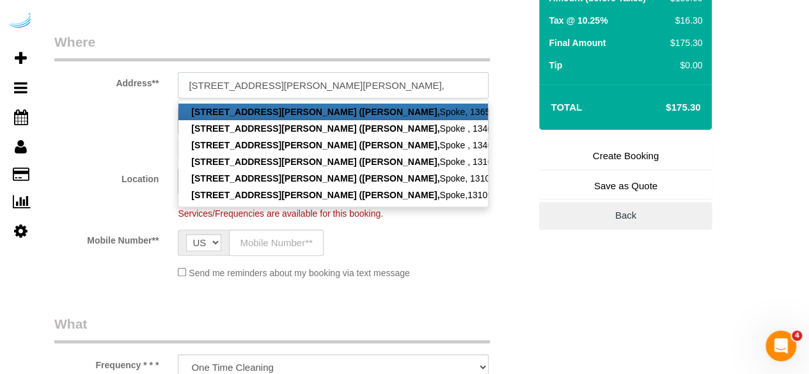
paste input "1407920"
type input "728 N Morgan St, Unit S701 (Bryant Archie, Spoke, 1407920 )"
drag, startPoint x: 212, startPoint y: 6, endPoint x: 223, endPoint y: 4, distance: 10.3
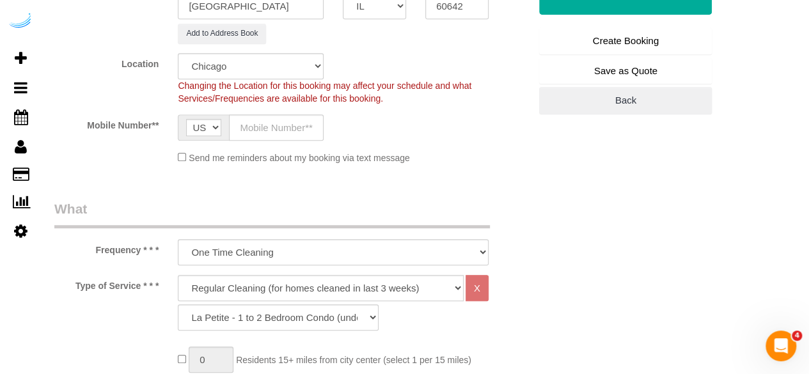
scroll to position [320, 0]
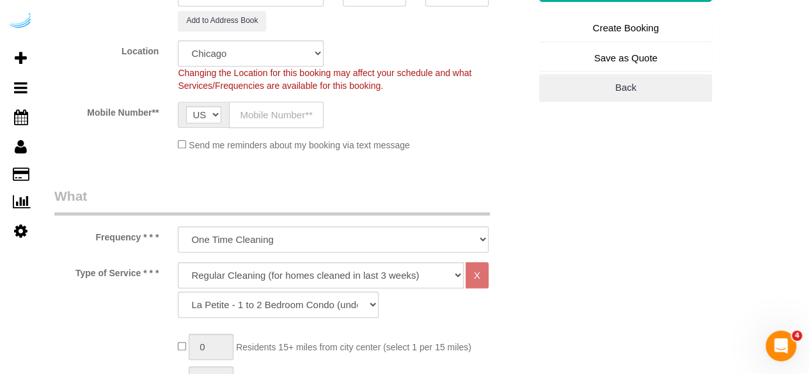
click at [253, 118] on input "text" at bounding box center [276, 115] width 95 height 26
type input "[PHONE_NUMBER]"
type input "Brandie Louck"
type input "[PHONE_NUMBER]"
click at [313, 271] on select "Deep Cleaning (for homes that have not been cleaned in 3+ weeks) Spruce Regular…" at bounding box center [321, 275] width 286 height 26
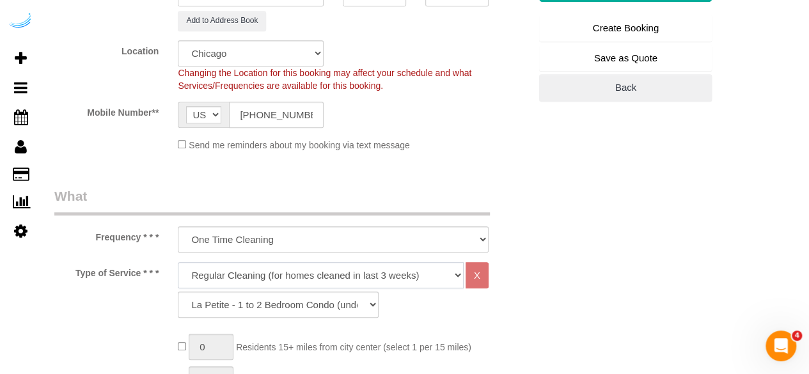
select select "5"
click at [178, 262] on select "Deep Cleaning (for homes that have not been cleaned in 3+ weeks) Spruce Regular…" at bounding box center [321, 275] width 286 height 26
select select "93"
drag, startPoint x: 309, startPoint y: 273, endPoint x: 306, endPoint y: 262, distance: 12.1
click at [309, 274] on select "Deep Cleaning (for homes that have not been cleaned in 3+ weeks) Spruce Regular…" at bounding box center [321, 275] width 286 height 26
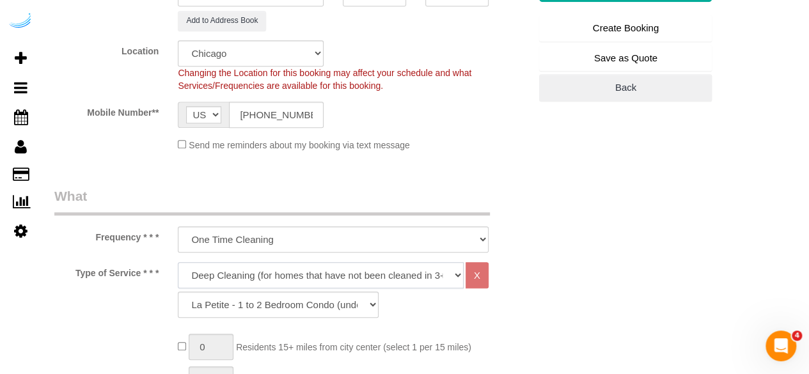
select select "282"
click at [178, 262] on select "Deep Cleaning (for homes that have not been cleaned in 3+ weeks) Spruce Regular…" at bounding box center [321, 275] width 286 height 26
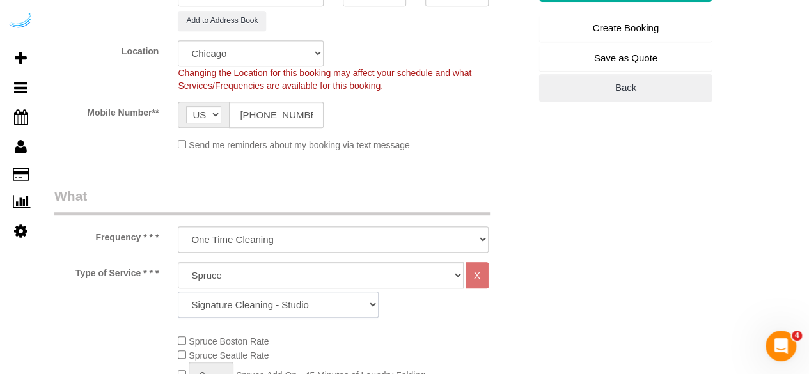
click at [295, 305] on select "Signature Cleaning - Studio Signature Cleaning - 1 Bed 1 Bath Signature Cleanin…" at bounding box center [278, 305] width 201 height 26
select select "304"
click at [178, 292] on select "Signature Cleaning - Studio Signature Cleaning - 1 Bed 1 Bath Signature Cleanin…" at bounding box center [278, 305] width 201 height 26
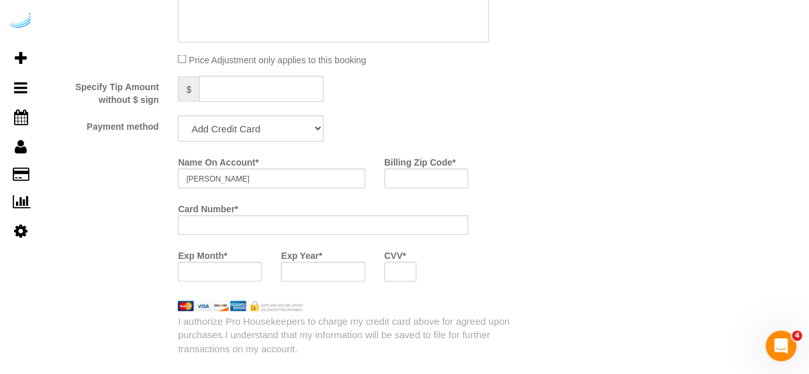
scroll to position [1279, 0]
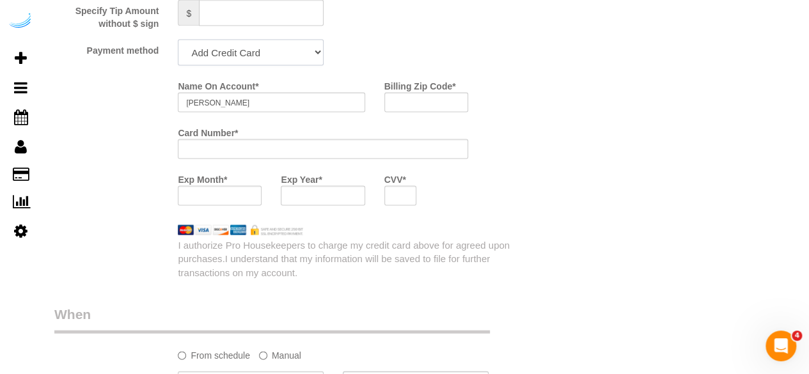
click at [302, 56] on select "Add Credit Card Cash Check Paypal" at bounding box center [251, 53] width 146 height 26
select select "string:check"
click at [178, 41] on select "Add Credit Card Cash Check Paypal" at bounding box center [251, 53] width 146 height 26
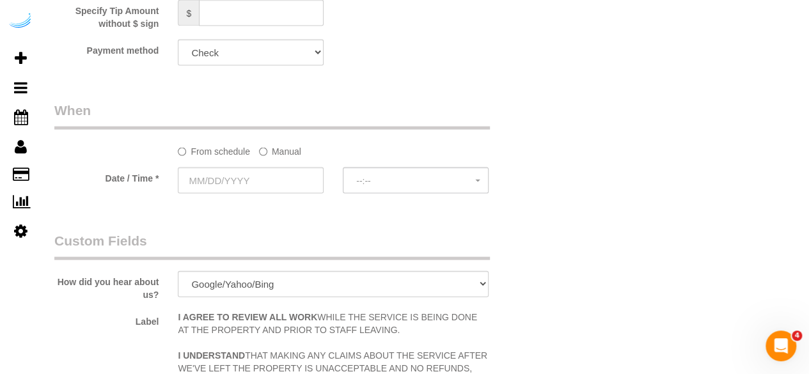
click at [289, 148] on label "Manual" at bounding box center [280, 149] width 42 height 17
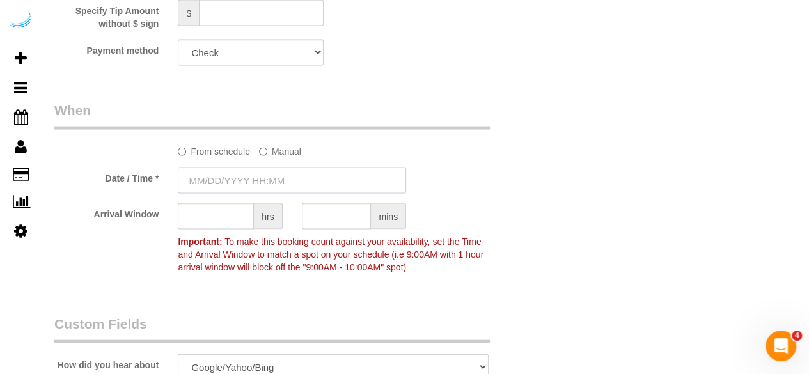
click at [263, 178] on input "text" at bounding box center [292, 181] width 228 height 26
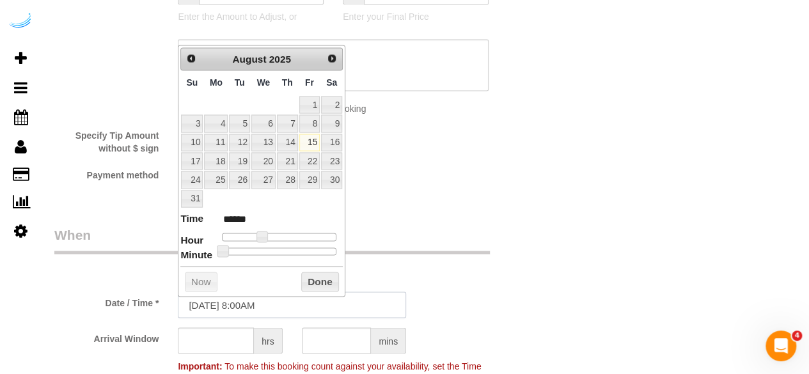
scroll to position [1151, 0]
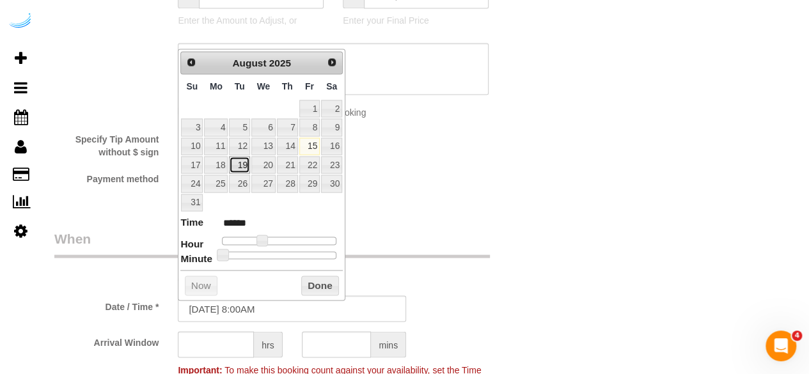
click at [245, 156] on link "19" at bounding box center [239, 164] width 20 height 17
type input "08/19/2025 9:00AM"
type input "******"
type input "08/19/2025 10:00AM"
type input "*******"
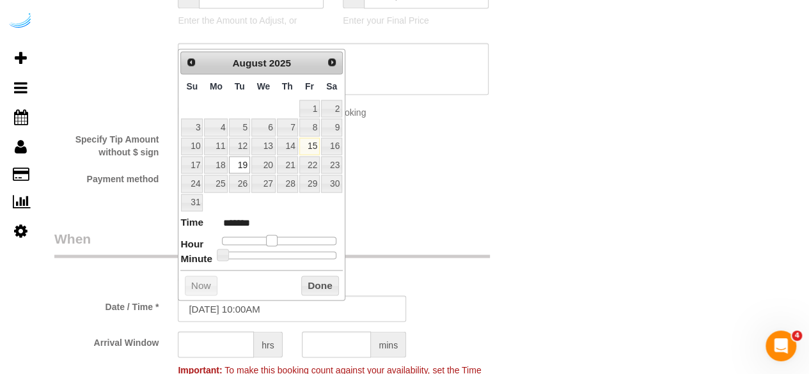
drag, startPoint x: 257, startPoint y: 233, endPoint x: 266, endPoint y: 235, distance: 9.0
click at [266, 235] on span at bounding box center [272, 241] width 12 height 12
type input "08/19/2025 9:00AM"
type input "******"
click at [261, 236] on span at bounding box center [267, 241] width 12 height 12
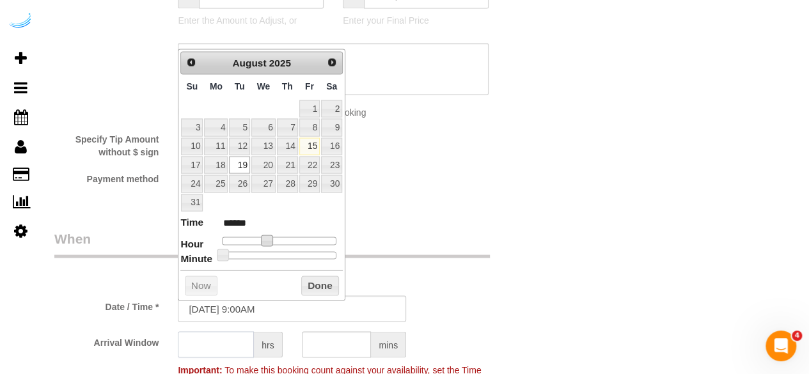
click at [224, 334] on input "text" at bounding box center [216, 344] width 76 height 26
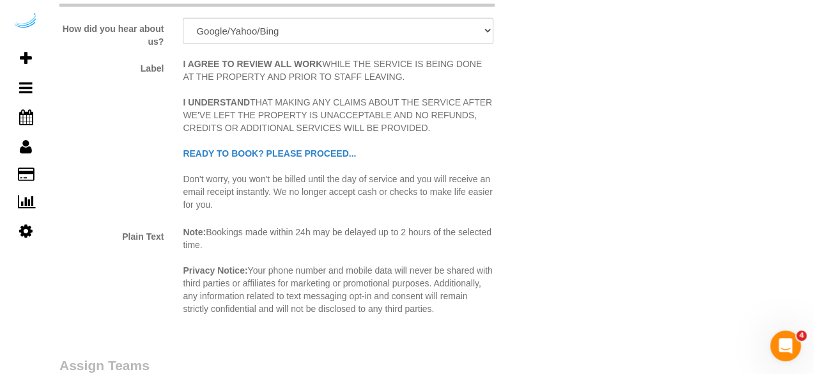
scroll to position [1726, 0]
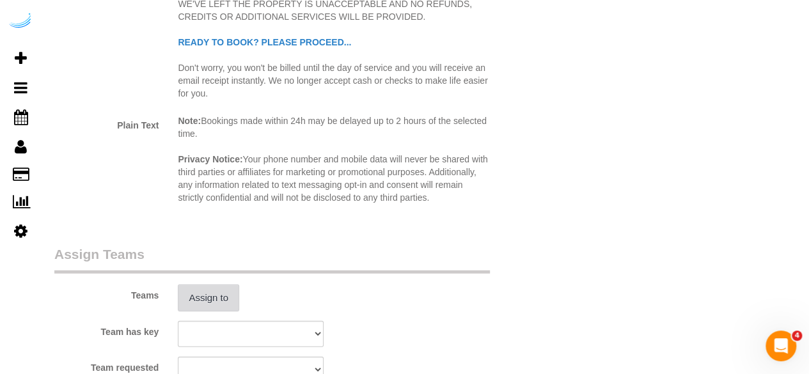
type input "4"
click at [202, 305] on button "Assign to" at bounding box center [208, 298] width 61 height 27
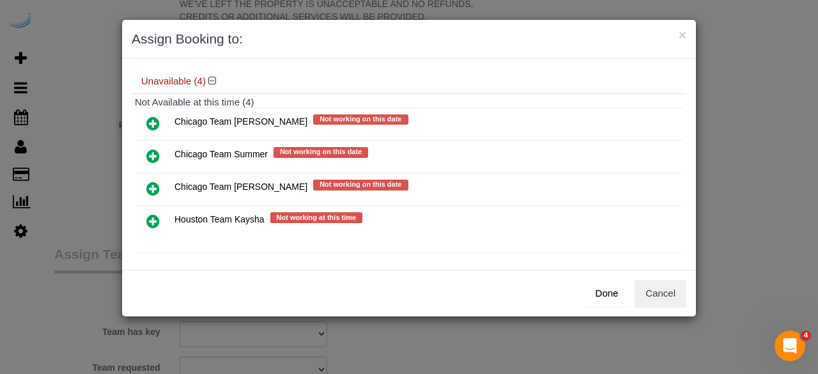
click at [154, 184] on icon at bounding box center [152, 188] width 13 height 15
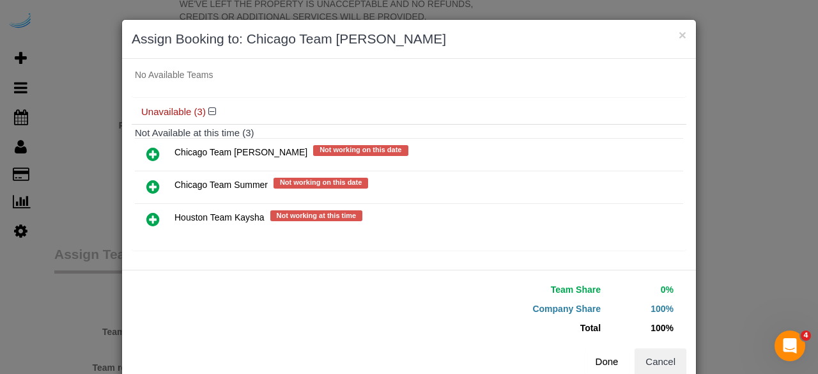
scroll to position [100, 0]
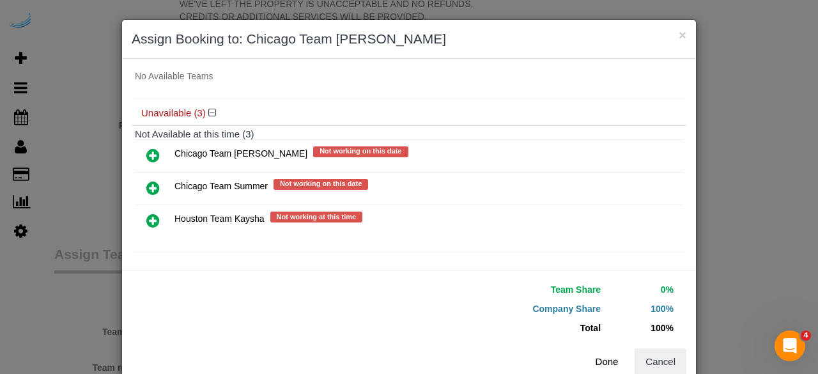
click at [595, 353] on button "Done" at bounding box center [607, 361] width 45 height 27
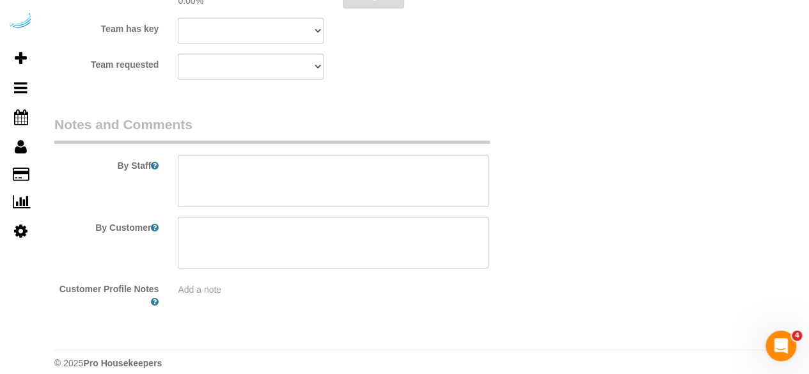
scroll to position [2042, 0]
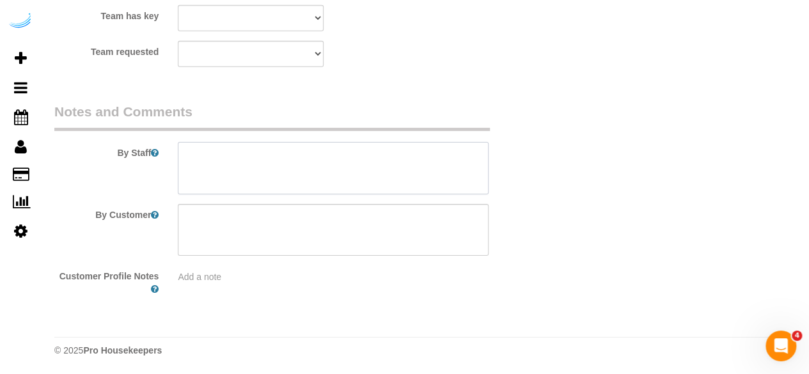
drag, startPoint x: 299, startPoint y: 182, endPoint x: 281, endPoint y: 26, distance: 157.1
click at [299, 181] on textarea at bounding box center [333, 168] width 311 height 52
paste textarea "Permanent Notes:No notes from this customer.Today's Notes:No notes from this se…"
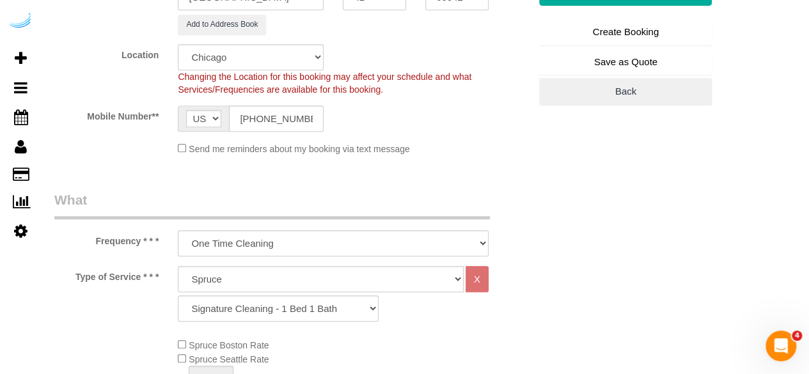
scroll to position [188, 0]
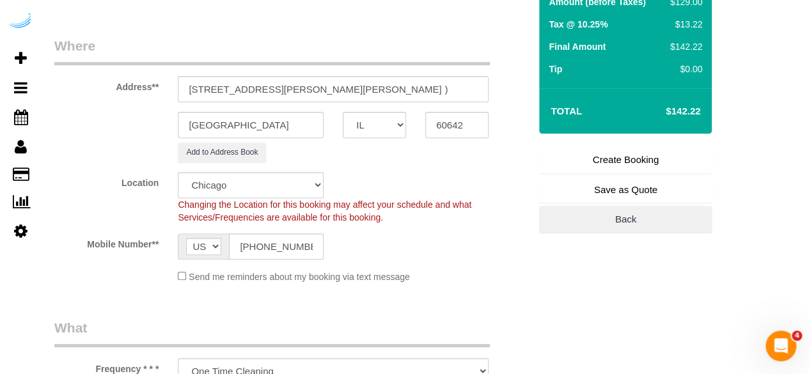
type textarea "Recurrency: Every 2 weeks Permanent Notes:No notes from this customer.Today's N…"
drag, startPoint x: 609, startPoint y: 158, endPoint x: 602, endPoint y: 149, distance: 11.4
click at [609, 158] on link "Create Booking" at bounding box center [625, 159] width 173 height 27
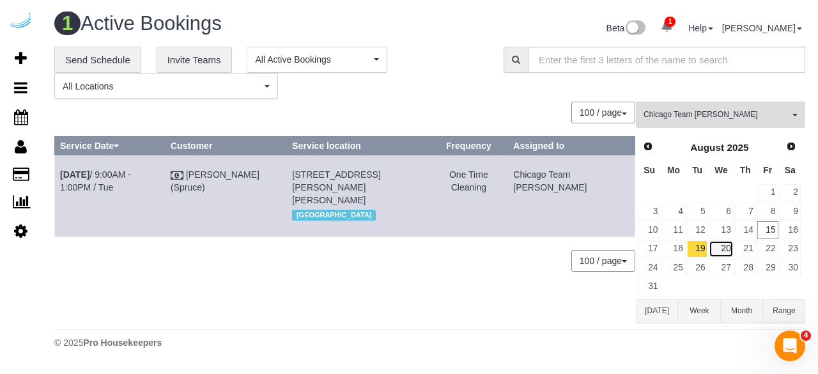
click at [731, 242] on link "20" at bounding box center [721, 248] width 24 height 17
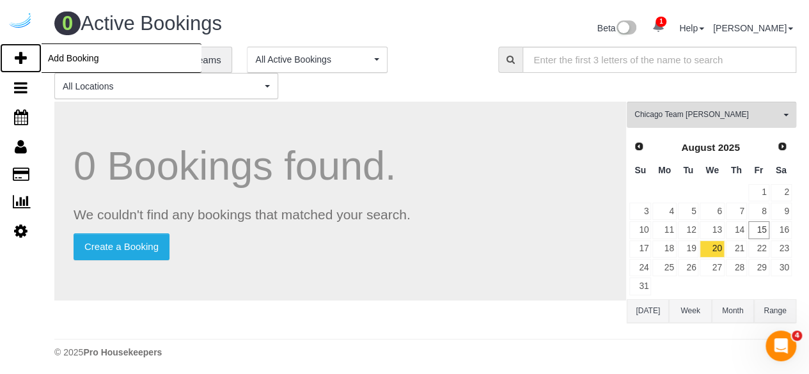
click at [15, 53] on icon at bounding box center [21, 58] width 12 height 15
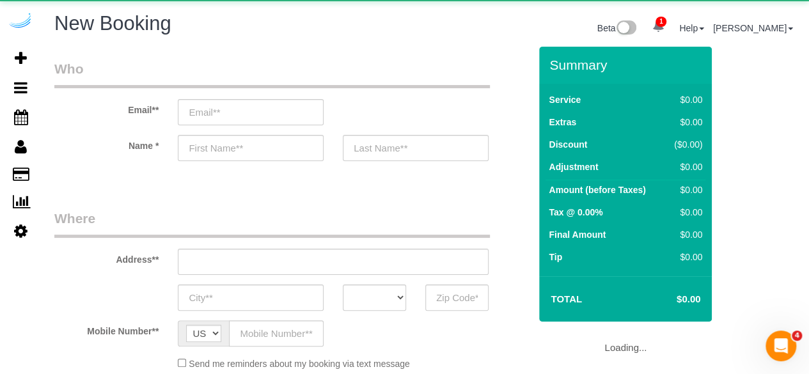
select select "object:24899"
select select "4"
select select "number:9"
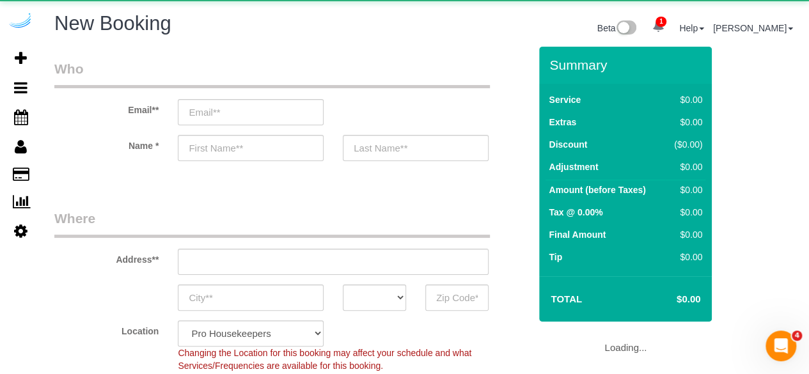
select select "object:25544"
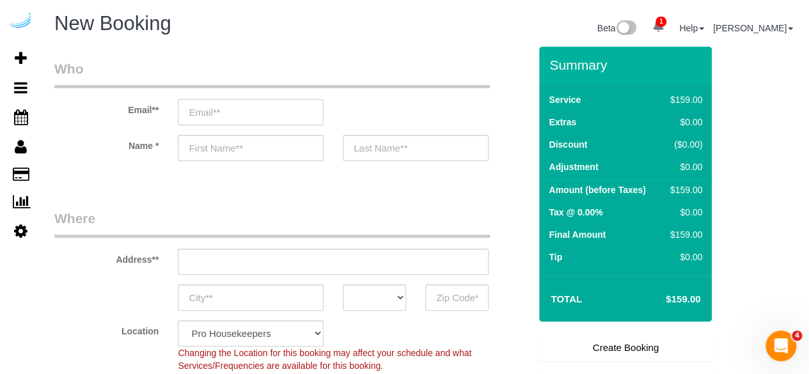
click at [304, 106] on input "email" at bounding box center [251, 112] width 146 height 26
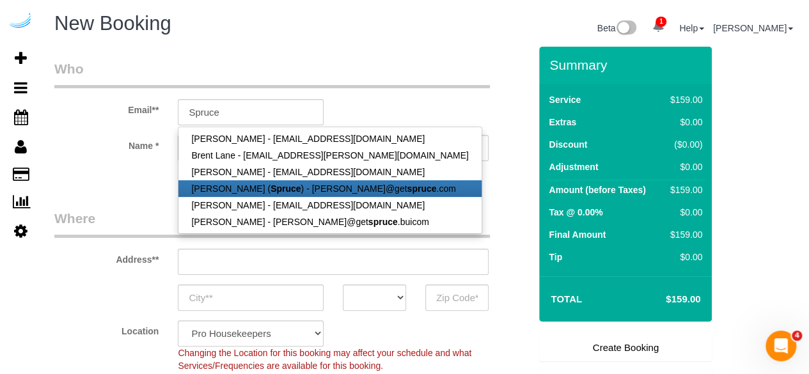
click at [283, 182] on link "[PERSON_NAME] ( Spruce ) - [PERSON_NAME]@get spruce .com" at bounding box center [329, 188] width 302 height 17
type input "[PERSON_NAME][EMAIL_ADDRESS][DOMAIN_NAME]"
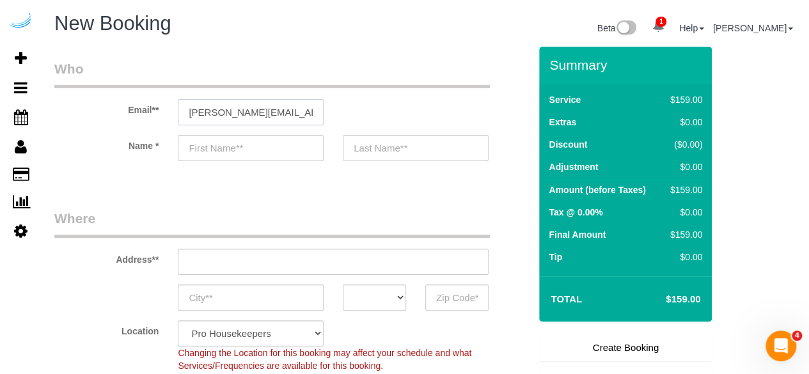
type input "[PERSON_NAME]"
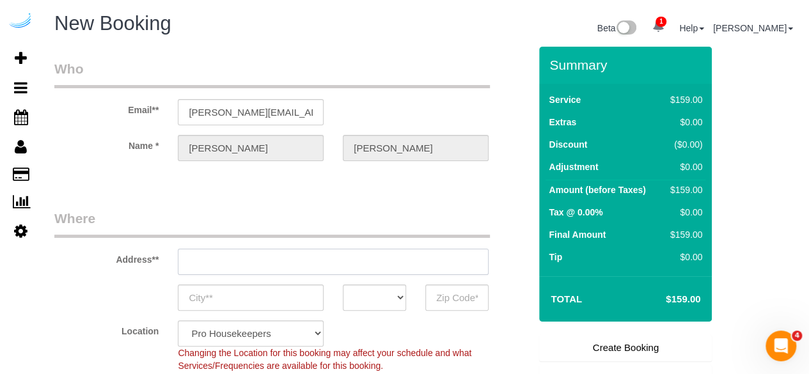
click at [345, 267] on input "text" at bounding box center [333, 262] width 311 height 26
type input "[STREET_ADDRESS][PERSON_NAME]"
type input "Austin"
select select "[GEOGRAPHIC_DATA]"
type input "78704"
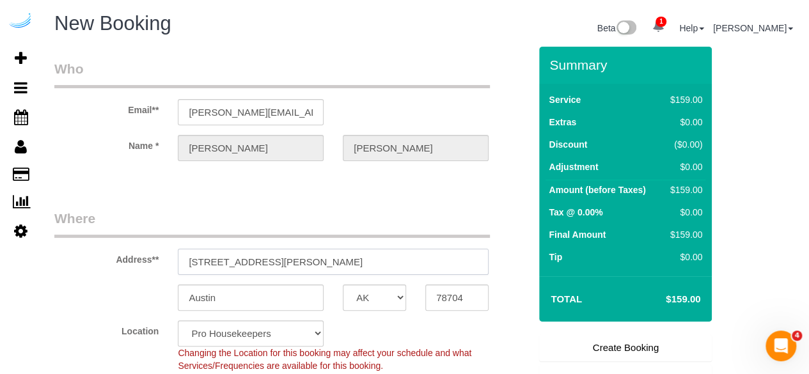
paste input "555 W Kinzie St, Chicago, IL 60654"
type input "555 W Kinzie St, Chicago, IL 60654"
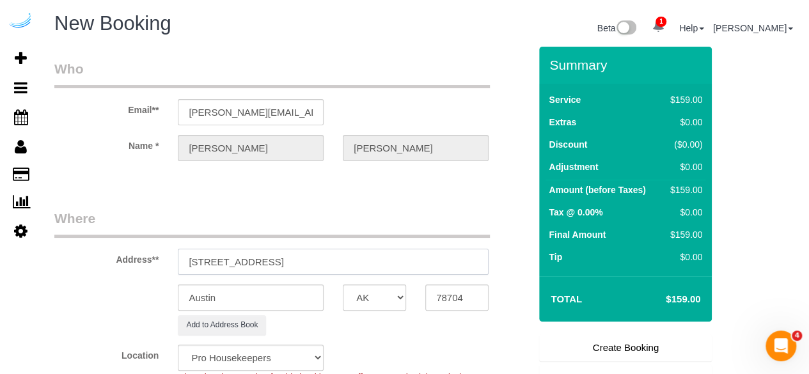
select select "9"
drag, startPoint x: 309, startPoint y: 259, endPoint x: 446, endPoint y: 258, distance: 136.2
click at [444, 257] on input "555 W Kinzie St, Chicago, IL 60654" at bounding box center [333, 262] width 311 height 26
select select "object:25588"
type input "555 W Kinzie St, Chicago, IL 60654"
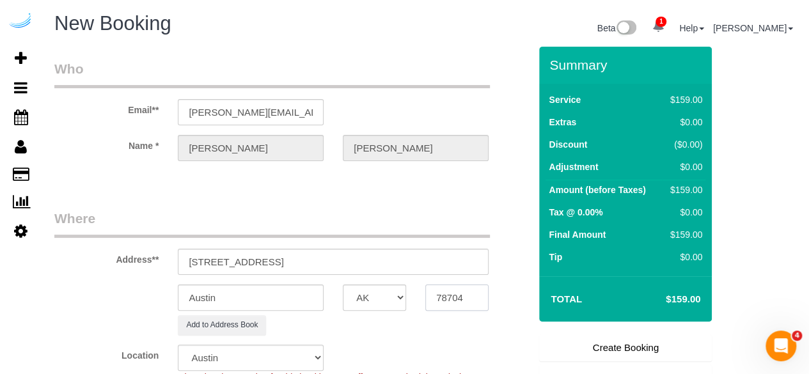
click at [450, 296] on input "78704" at bounding box center [456, 298] width 63 height 26
paste input "6065"
type input "60654"
click at [361, 297] on select "AK AL AR AZ CA CO CT DC DE FL GA HI IA ID IL IN KS KY LA MA MD ME MI MN MO MS M…" at bounding box center [374, 298] width 63 height 26
select select "11"
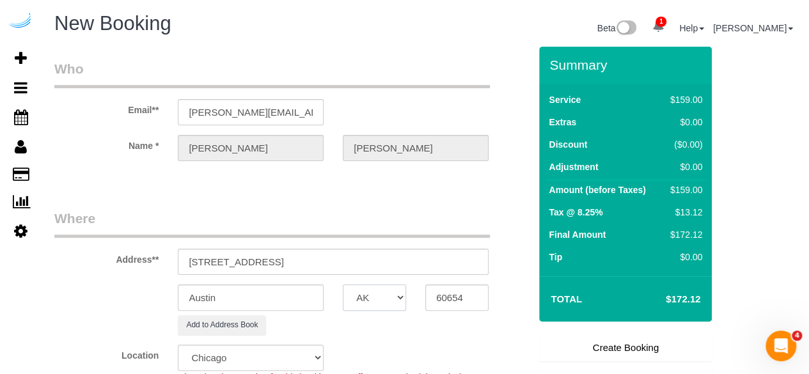
select select "IL"
click at [343, 285] on select "AK AL AR AZ CA CO CT DC DE FL GA HI IA ID IL IN KS KY LA MA MD ME MI MN MO MS M…" at bounding box center [374, 298] width 63 height 26
select select "object:25635"
click at [291, 301] on input "Austin" at bounding box center [251, 298] width 146 height 26
type input "[GEOGRAPHIC_DATA]"
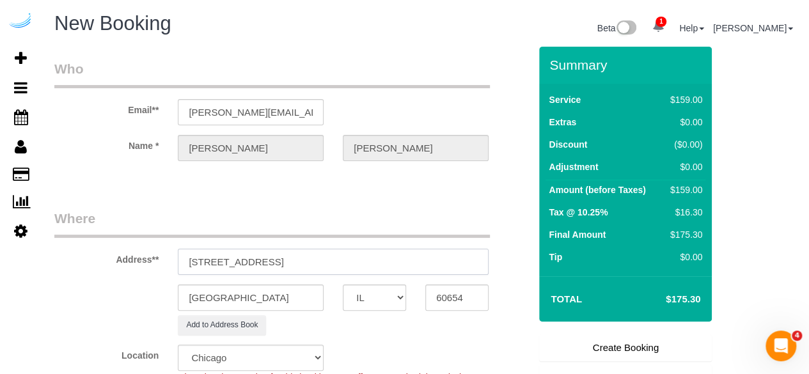
drag, startPoint x: 265, startPoint y: 257, endPoint x: 536, endPoint y: 218, distance: 273.9
click at [536, 47] on form "Who Email** brandie@getspruce.com Name * Brandie Louck Where Address** 555 W Ki…" at bounding box center [425, 47] width 742 height 0
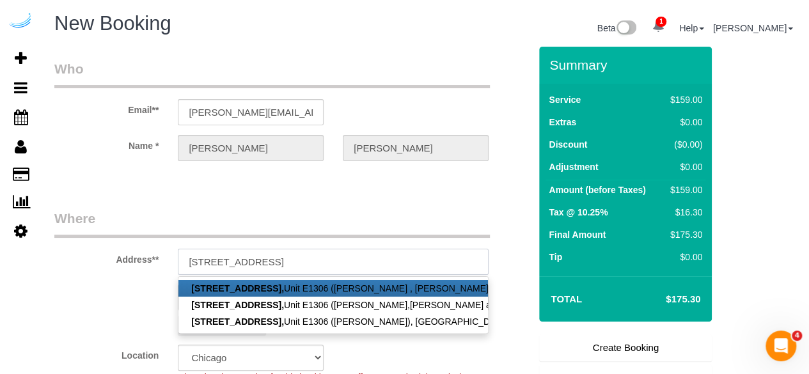
paste input "E1306"
paste input "Erica Schroer"
paste input "Alta at K Station"
paste input "1462777"
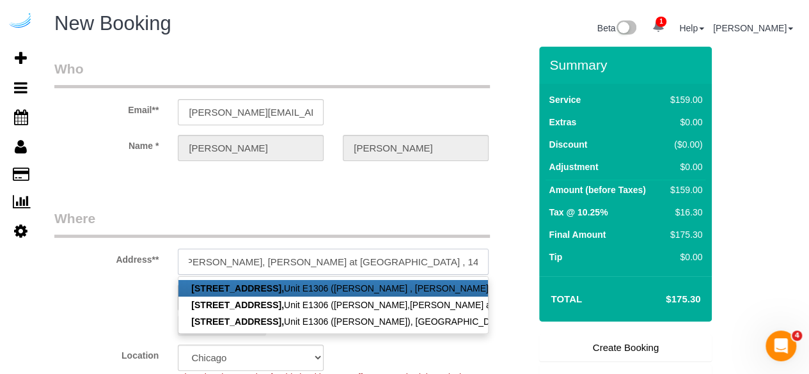
type input "555 W Kinzie St, Building East Tower, Unit E1306 (Erica Schroer, Alta at K Stat…"
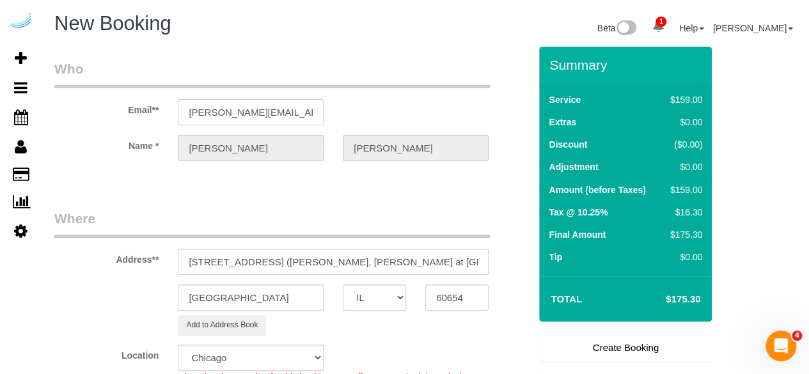
scroll to position [320, 0]
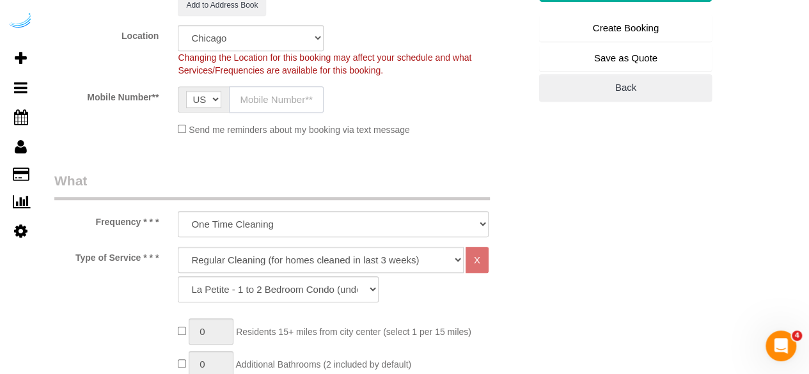
click at [294, 95] on input "text" at bounding box center [276, 99] width 95 height 26
type input "[PHONE_NUMBER]"
type input "Brandie Louck"
type input "[PHONE_NUMBER]"
click at [327, 255] on select "Deep Cleaning (for homes that have not been cleaned in 3+ weeks) Spruce Regular…" at bounding box center [321, 260] width 286 height 26
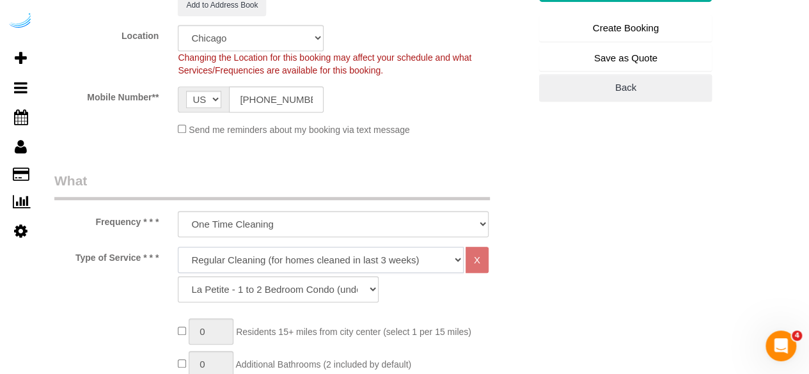
select select "282"
click at [178, 247] on select "Deep Cleaning (for homes that have not been cleaned in 3+ weeks) Spruce Regular…" at bounding box center [321, 260] width 286 height 26
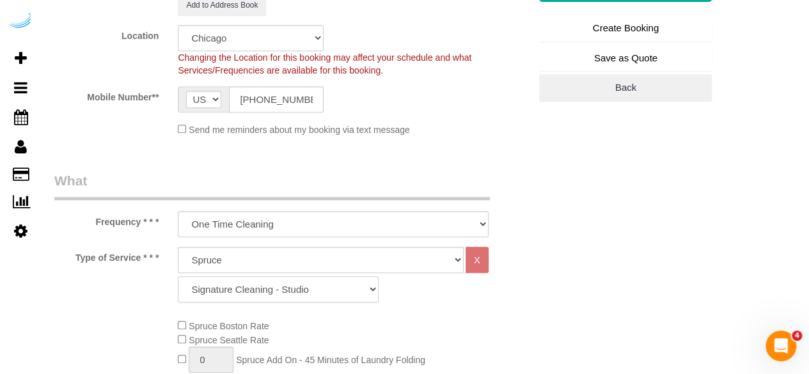
drag, startPoint x: 326, startPoint y: 295, endPoint x: 327, endPoint y: 286, distance: 8.4
click at [326, 296] on select "Signature Cleaning - Studio Signature Cleaning - 1 Bed 1 Bath Signature Cleanin…" at bounding box center [278, 289] width 201 height 26
select select "320"
click at [178, 276] on select "Signature Cleaning - Studio Signature Cleaning - 1 Bed 1 Bath Signature Cleanin…" at bounding box center [278, 289] width 201 height 26
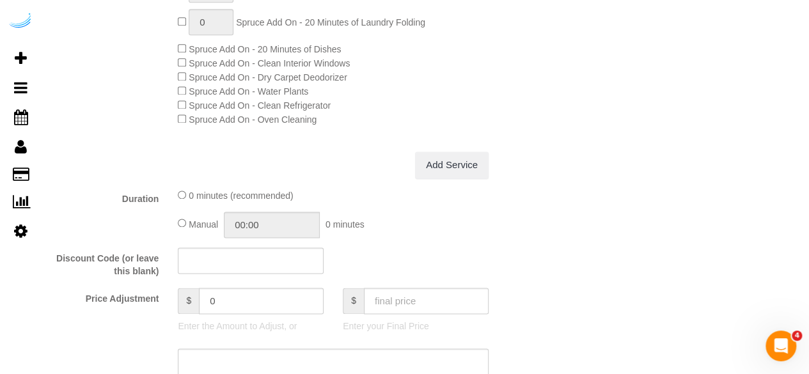
scroll to position [1151, 0]
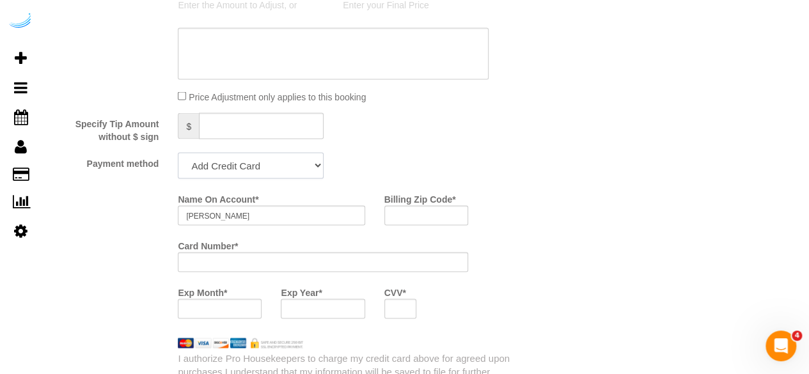
click at [267, 173] on select "Add Credit Card Cash Check Paypal" at bounding box center [251, 165] width 146 height 26
select select "string:check"
click at [178, 153] on select "Add Credit Card Cash Check Paypal" at bounding box center [251, 165] width 146 height 26
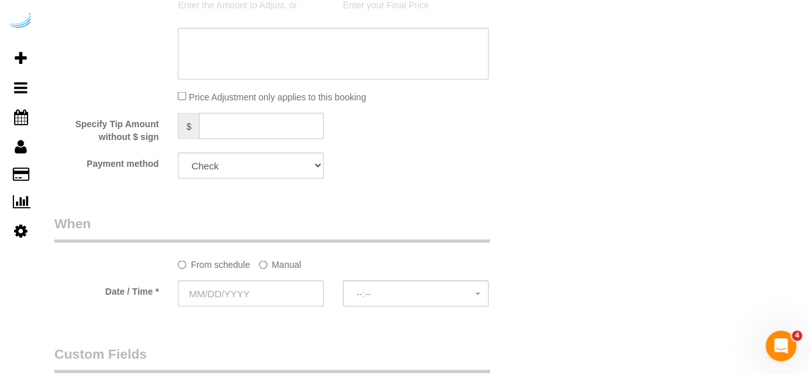
click at [269, 270] on label "Manual" at bounding box center [280, 261] width 42 height 17
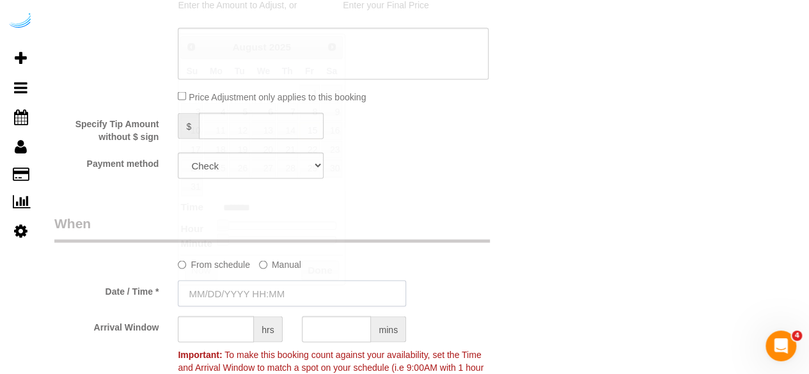
click at [253, 293] on input "text" at bounding box center [292, 293] width 228 height 26
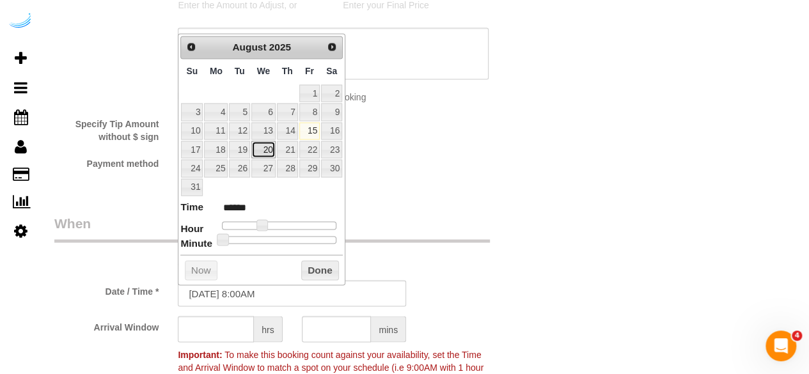
click at [266, 146] on link "20" at bounding box center [263, 149] width 24 height 17
type input "[DATE] 9:00AM"
type input "******"
click at [267, 223] on span at bounding box center [267, 225] width 12 height 12
click at [225, 331] on input "text" at bounding box center [216, 329] width 76 height 26
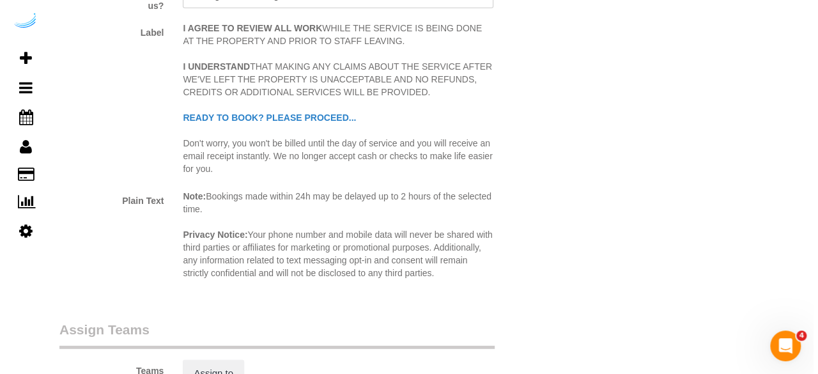
scroll to position [1790, 0]
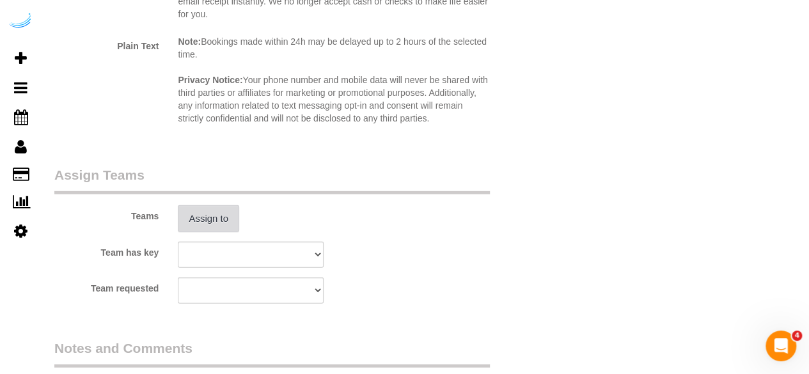
type input "4"
click at [210, 222] on button "Assign to" at bounding box center [208, 218] width 61 height 27
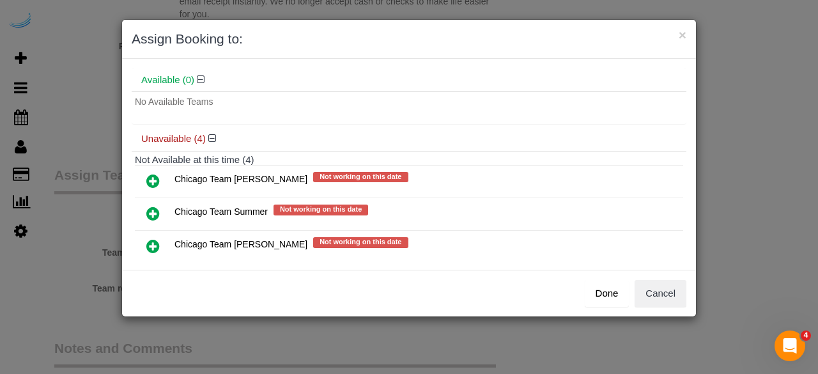
scroll to position [101, 0]
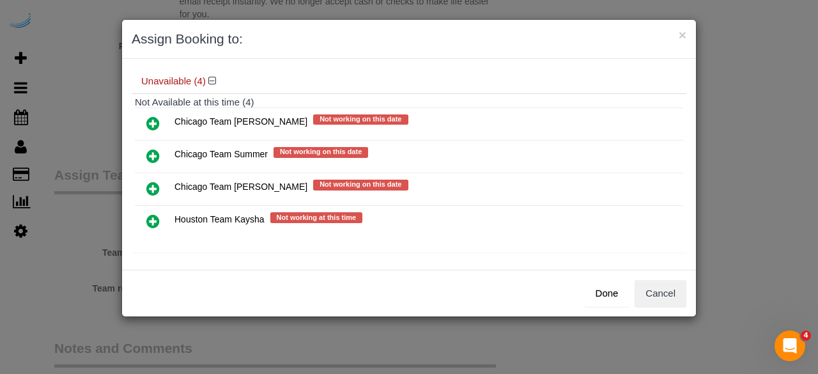
click at [155, 184] on icon at bounding box center [152, 188] width 13 height 15
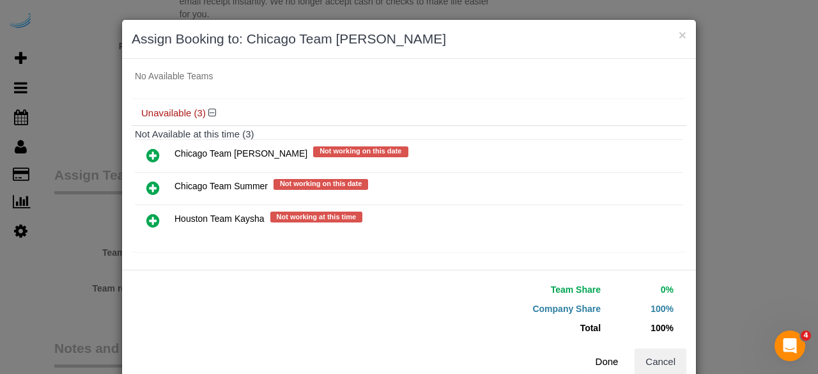
click at [616, 364] on button "Done" at bounding box center [607, 361] width 45 height 27
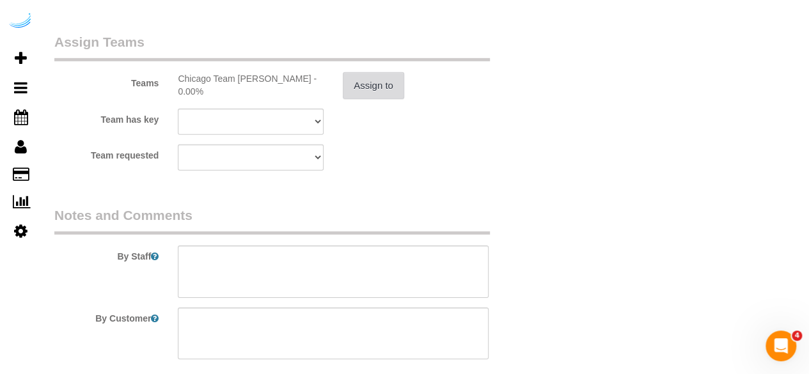
scroll to position [2027, 0]
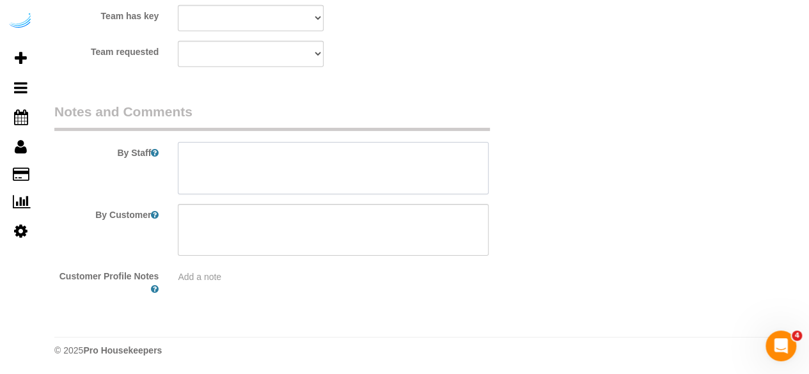
click at [325, 163] on textarea at bounding box center [333, 168] width 311 height 52
paste textarea "Permanent Notes:No notes from this customer.Today's Notes:No notes from this se…"
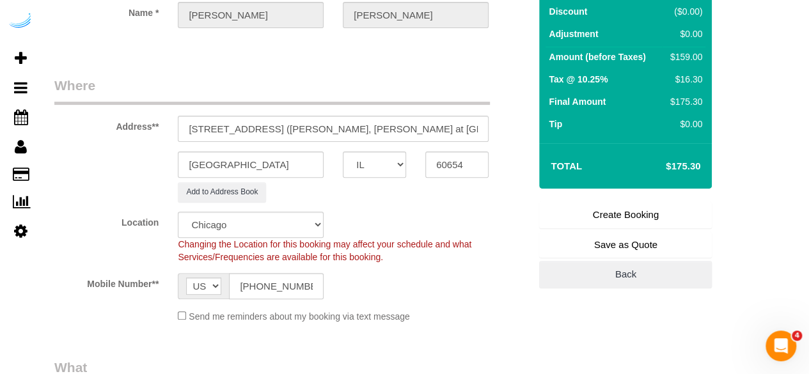
scroll to position [45, 0]
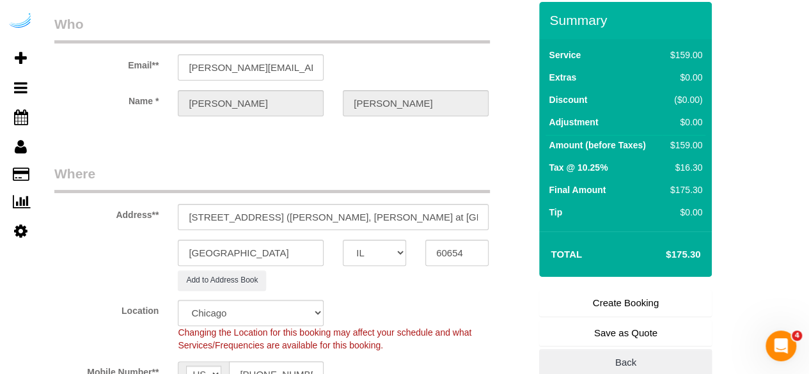
type textarea "Recurrency: One time service Permanent Notes:No notes from this customer.Today'…"
click at [611, 302] on link "Create Booking" at bounding box center [625, 303] width 173 height 27
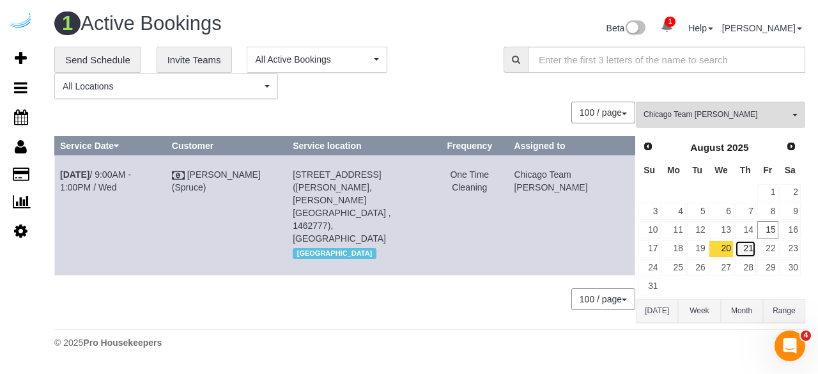
click at [752, 249] on link "21" at bounding box center [745, 248] width 21 height 17
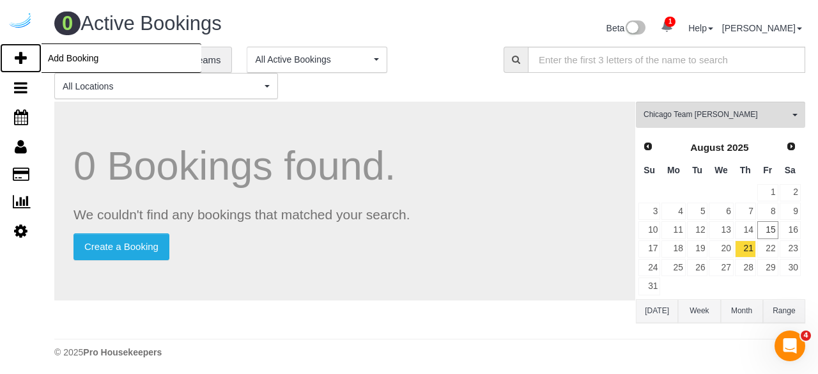
click at [14, 56] on link "Add Booking" at bounding box center [21, 57] width 42 height 29
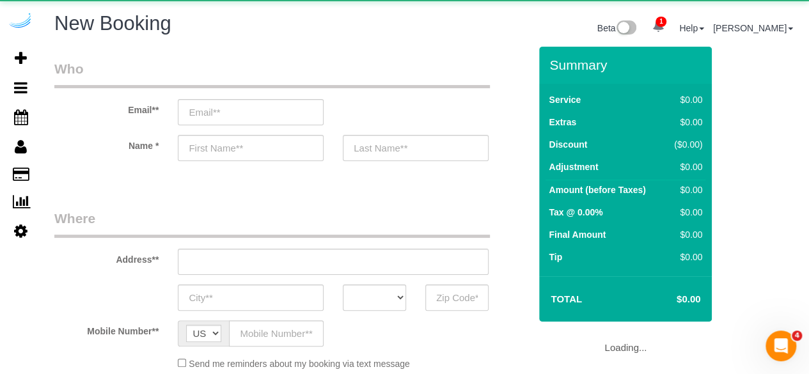
select select "object:27181"
select select "4"
select select "number:9"
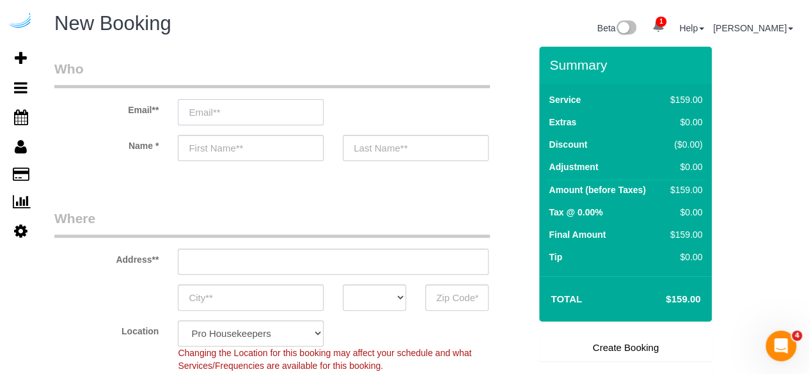
click at [263, 112] on input "email" at bounding box center [251, 112] width 146 height 26
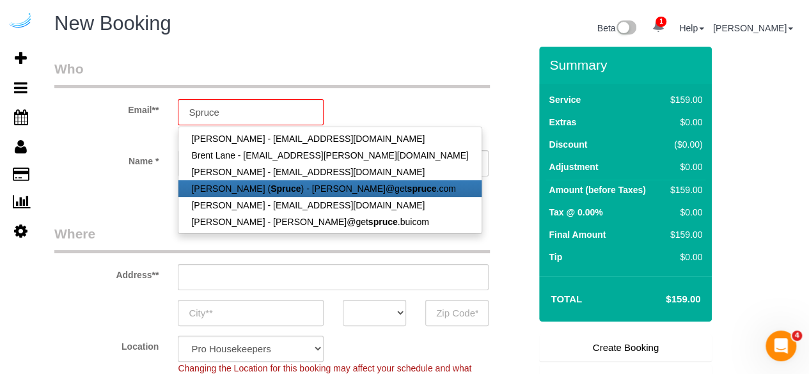
click at [247, 185] on link "[PERSON_NAME] ( Spruce ) - [PERSON_NAME]@get spruce .com" at bounding box center [329, 188] width 302 height 17
type input "[PERSON_NAME][EMAIL_ADDRESS][DOMAIN_NAME]"
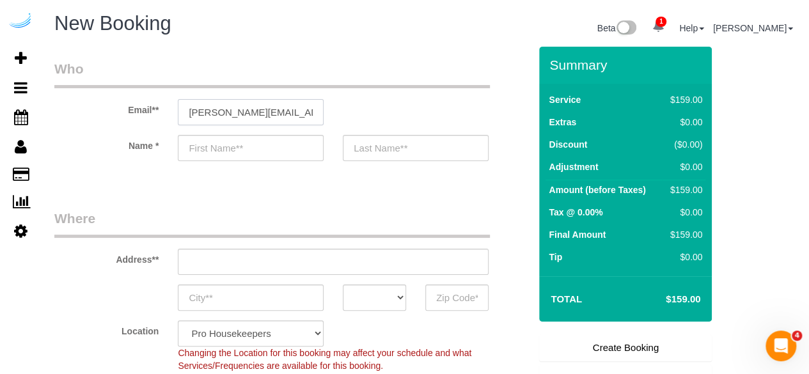
type input "[PERSON_NAME]"
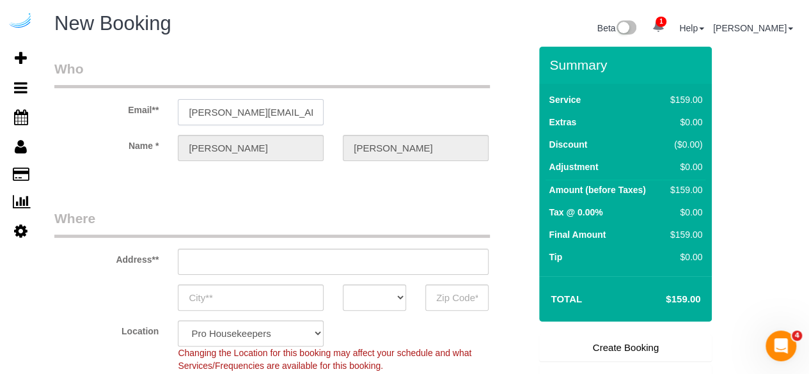
type input "[STREET_ADDRESS][PERSON_NAME]"
type input "Austin"
select select "[GEOGRAPHIC_DATA]"
type input "78704"
click at [359, 262] on input "[STREET_ADDRESS][PERSON_NAME]" at bounding box center [333, 262] width 311 height 26
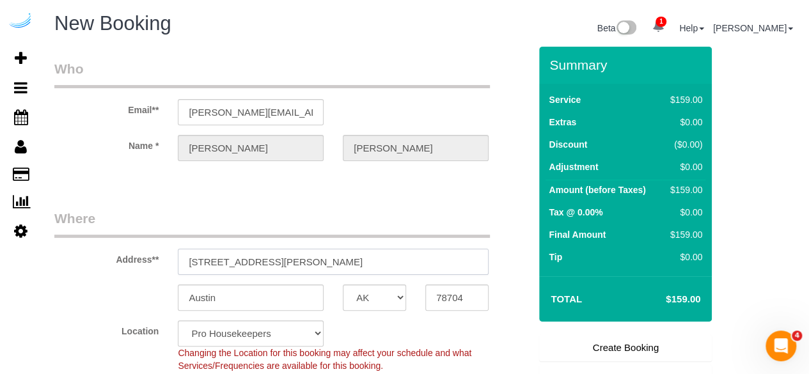
paste input "4500 W Touhy Ave, Lincolnwood, IL 60712"
type input "4500 W Touhy Ave, Lincolnwood, IL 60712"
select select "9"
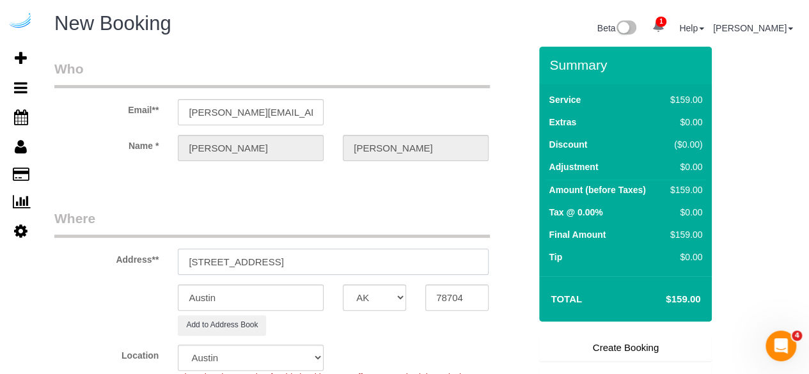
select select "object:27225"
drag, startPoint x: 340, startPoint y: 265, endPoint x: 391, endPoint y: 268, distance: 51.3
click at [391, 268] on input "4500 W Touhy Ave, Lincolnwood, IL 60712" at bounding box center [333, 262] width 311 height 26
type input "4500 W Touhy Ave, Lincolnwood, IL 60712"
click at [465, 298] on input "78704" at bounding box center [456, 298] width 63 height 26
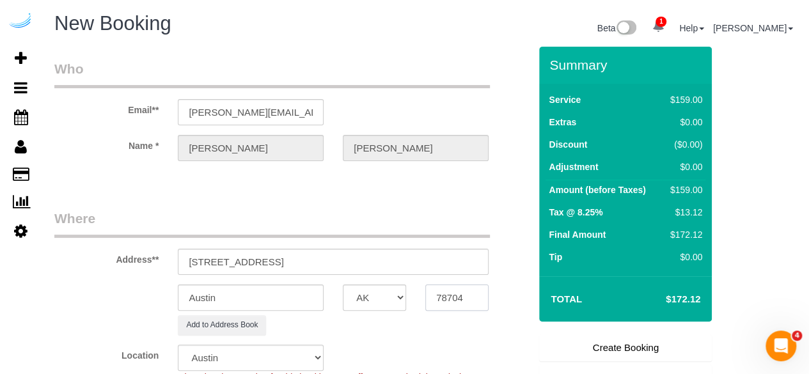
paste input "60712"
type input "60712"
click at [366, 293] on select "AK AL AR AZ CA CO CT DC DE FL GA HI IA ID IL IN KS KY LA MA MD ME MI MN MO MS M…" at bounding box center [374, 298] width 63 height 26
select select "11"
select select "object:27272"
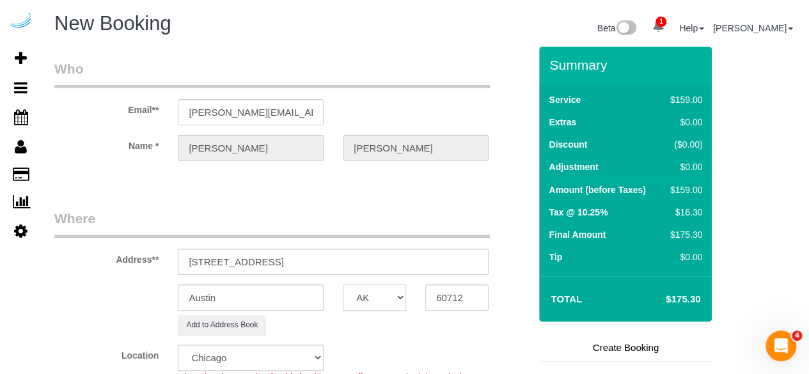
select select "IL"
click at [263, 299] on input "Austin" at bounding box center [251, 298] width 146 height 26
drag, startPoint x: 326, startPoint y: 262, endPoint x: 294, endPoint y: 262, distance: 32.0
click at [294, 262] on input "4500 W Touhy Ave, Lincolnwood, IL 60712" at bounding box center [333, 262] width 311 height 26
click at [309, 240] on div "Address** 4500 W Touhy Ave, Lincolnwood, IL 60712" at bounding box center [292, 242] width 494 height 66
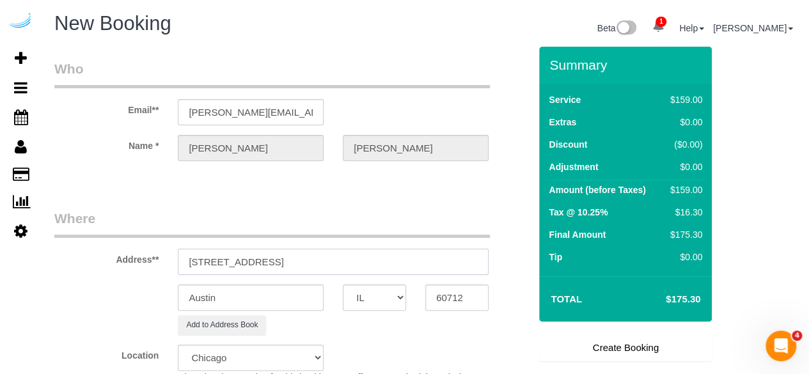
click at [322, 264] on input "4500 W Touhy Ave, Lincolnwood, IL 60712" at bounding box center [333, 262] width 311 height 26
drag, startPoint x: 327, startPoint y: 254, endPoint x: 270, endPoint y: 268, distance: 58.6
click at [270, 268] on input "4500 W Touhy Ave, Lincolnwood, IL 60712" at bounding box center [333, 262] width 311 height 26
drag, startPoint x: 250, startPoint y: 318, endPoint x: 262, endPoint y: 287, distance: 32.8
click at [252, 318] on button "Add to Address Book" at bounding box center [222, 325] width 88 height 20
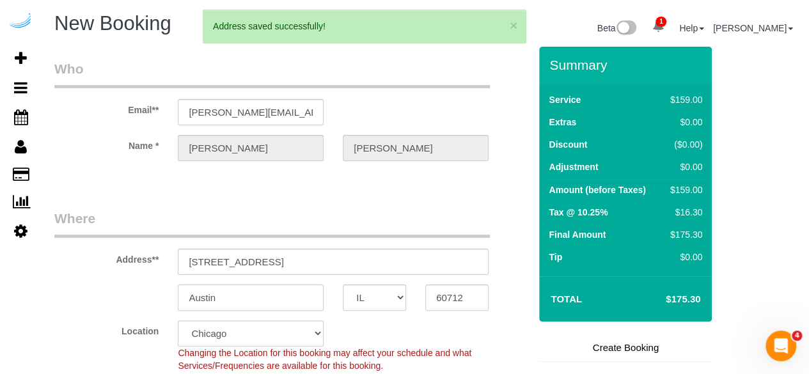
click at [298, 304] on input "Austin" at bounding box center [251, 298] width 146 height 26
paste input "Lincolnwood"
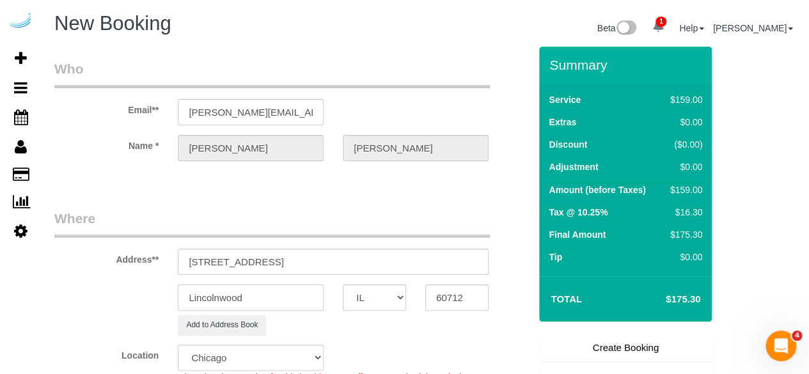
type input "Lincolnwood"
drag, startPoint x: 272, startPoint y: 261, endPoint x: 568, endPoint y: 262, distance: 295.4
click at [568, 47] on form "Who Email** brandie@getspruce.com Name * Brandie Louck Where Address** 4500 W T…" at bounding box center [425, 47] width 742 height 0
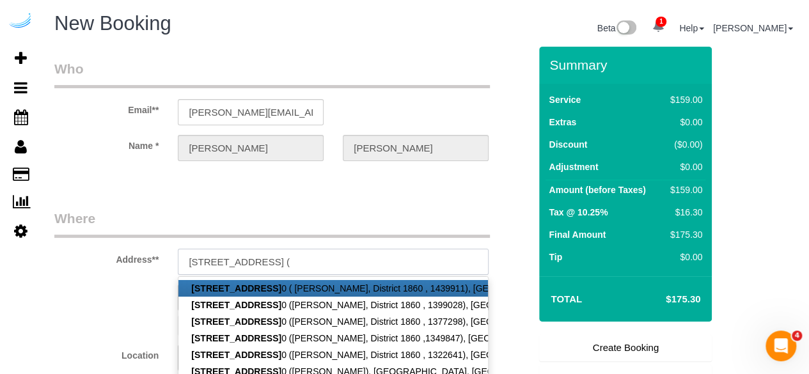
paste input "Nancy White"
paste input "District 1860"
paste input "1460496"
type input "4500 W Touhy Ave, Building 660, Unit 660 (Nancy White, District 1860 , 1460496)"
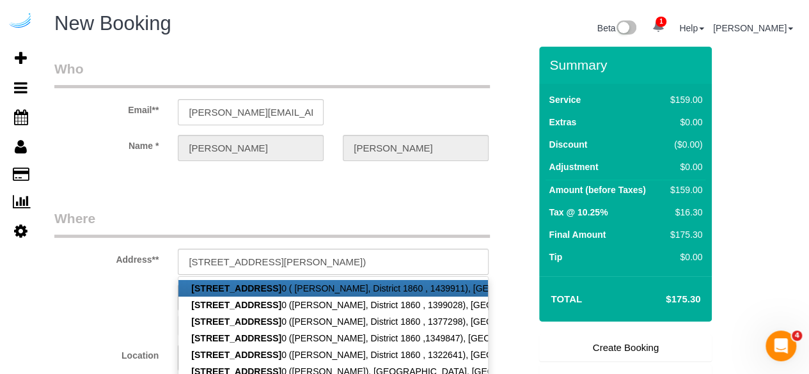
scroll to position [0, 0]
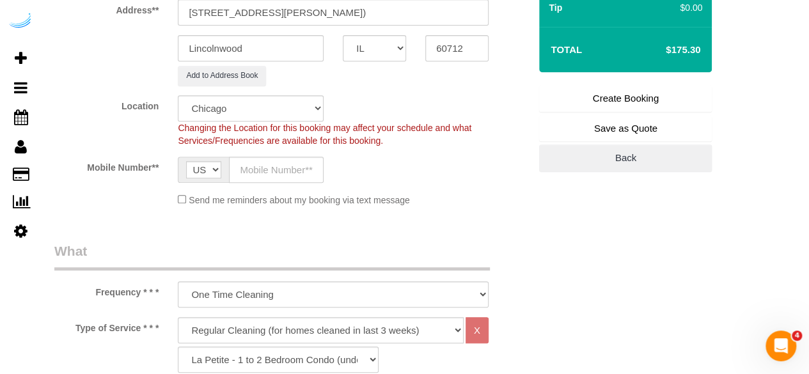
scroll to position [256, 0]
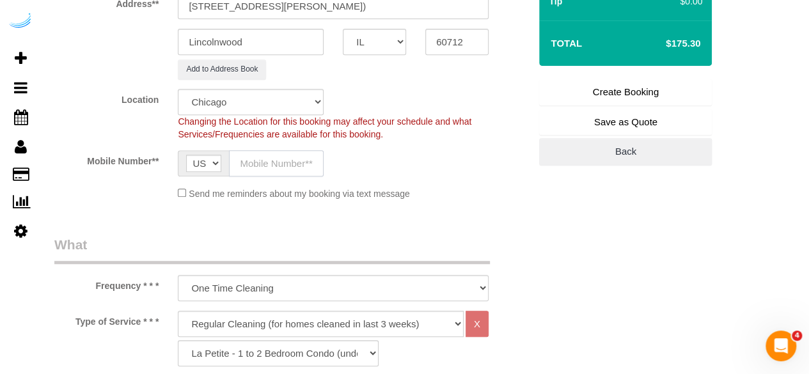
click at [290, 158] on input "text" at bounding box center [276, 163] width 95 height 26
type input "[PHONE_NUMBER]"
type input "Brandie Louck"
type input "[PHONE_NUMBER]"
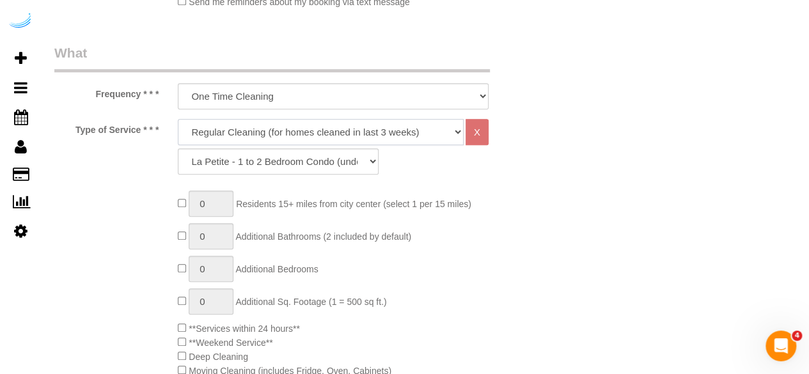
click at [323, 133] on select "Deep Cleaning (for homes that have not been cleaned in 3+ weeks) Spruce Regular…" at bounding box center [321, 132] width 286 height 26
select select "282"
click at [178, 119] on select "Deep Cleaning (for homes that have not been cleaned in 3+ weeks) Spruce Regular…" at bounding box center [321, 132] width 286 height 26
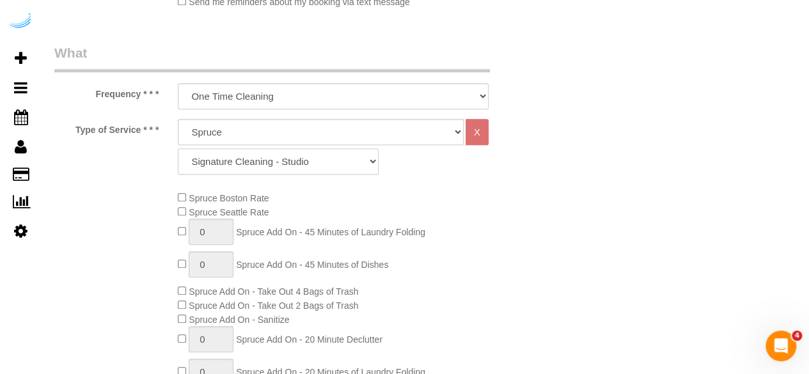
click at [358, 173] on select "Signature Cleaning - Studio Signature Cleaning - 1 Bed 1 Bath Signature Cleanin…" at bounding box center [278, 161] width 201 height 26
select select "325"
click at [178, 148] on select "Signature Cleaning - Studio Signature Cleaning - 1 Bed 1 Bath Signature Cleanin…" at bounding box center [278, 161] width 201 height 26
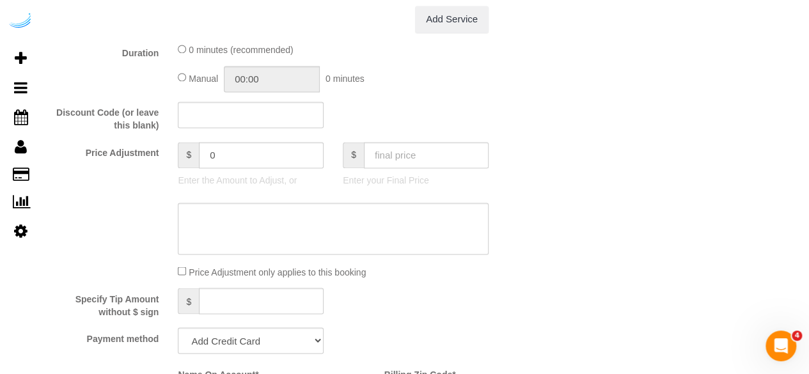
scroll to position [1087, 0]
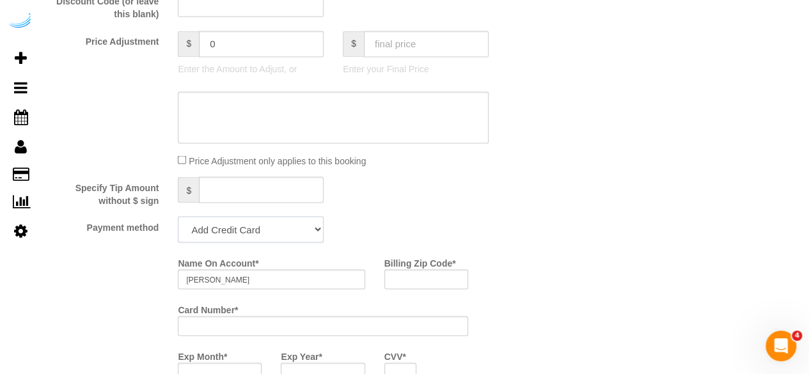
click at [230, 219] on select "Add Credit Card Cash Check Paypal" at bounding box center [251, 229] width 146 height 26
select select "string:check"
click at [178, 217] on select "Add Credit Card Cash Check Paypal" at bounding box center [251, 229] width 146 height 26
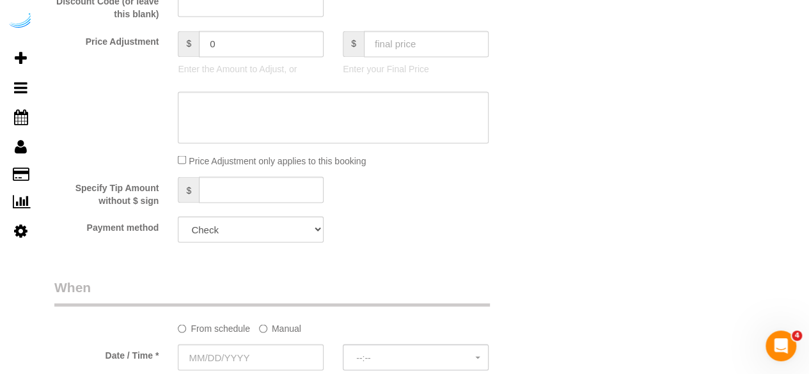
click at [276, 337] on sui-booking-spot "From schedule Manual Date / Time * --:-- --:--" at bounding box center [291, 325] width 475 height 95
click at [274, 321] on label "Manual" at bounding box center [280, 325] width 42 height 17
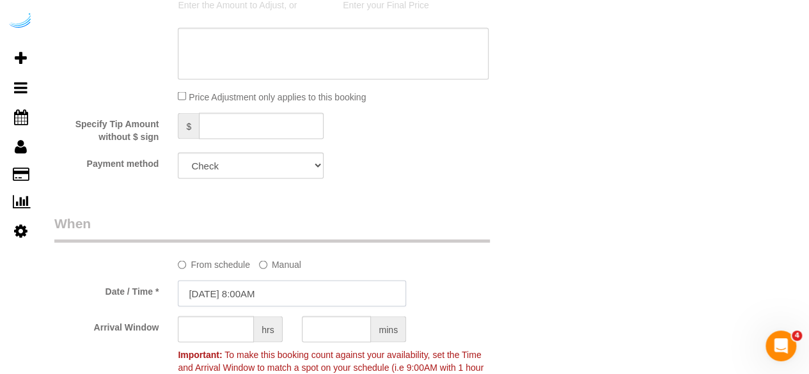
click at [274, 288] on input "[DATE] 8:00AM" at bounding box center [292, 293] width 228 height 26
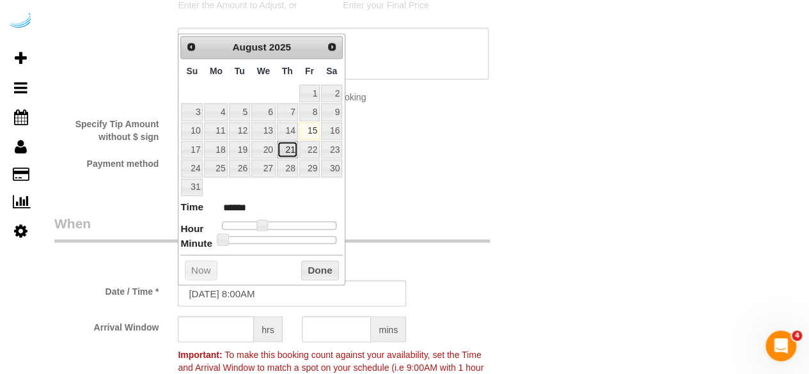
click at [291, 147] on link "21" at bounding box center [287, 149] width 21 height 17
type input "[DATE] 9:00AM"
type input "******"
type input "[DATE] 10:00AM"
type input "*******"
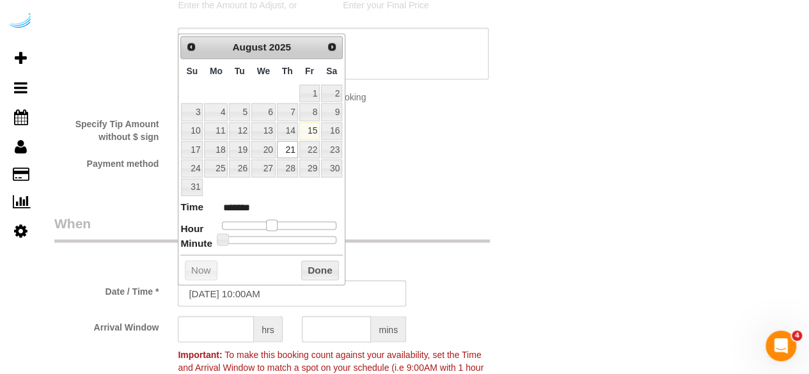
drag, startPoint x: 262, startPoint y: 223, endPoint x: 271, endPoint y: 223, distance: 9.6
click at [271, 223] on span at bounding box center [272, 225] width 12 height 12
click at [228, 331] on input "text" at bounding box center [216, 329] width 76 height 26
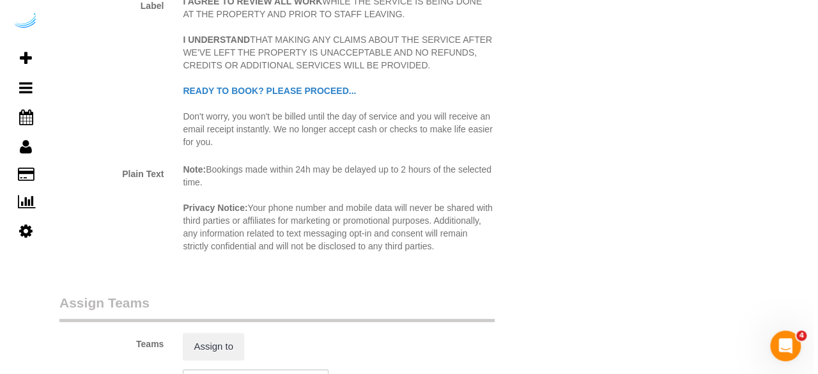
scroll to position [1790, 0]
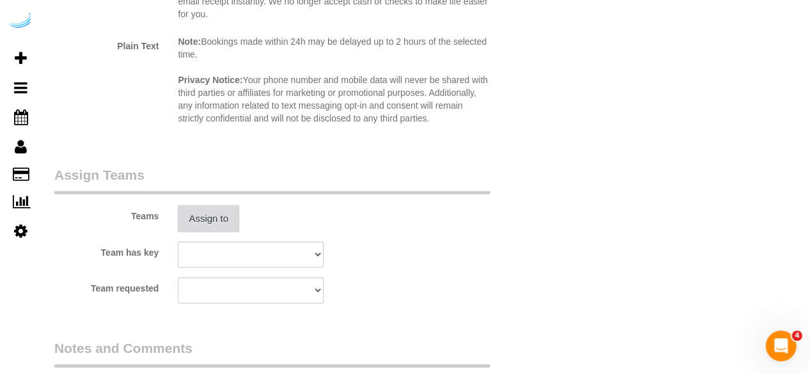
type input "7"
click at [198, 219] on button "Assign to" at bounding box center [208, 218] width 61 height 27
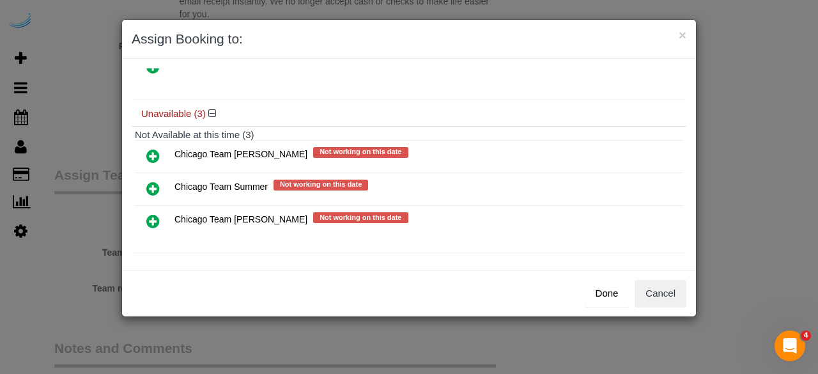
click at [151, 215] on icon at bounding box center [152, 221] width 13 height 15
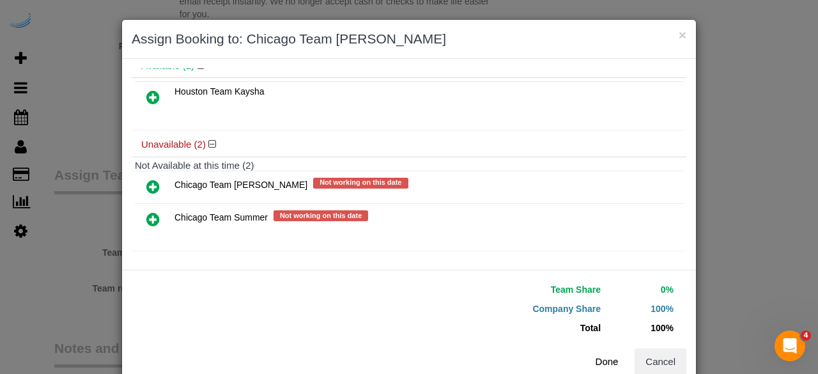
scroll to position [87, 0]
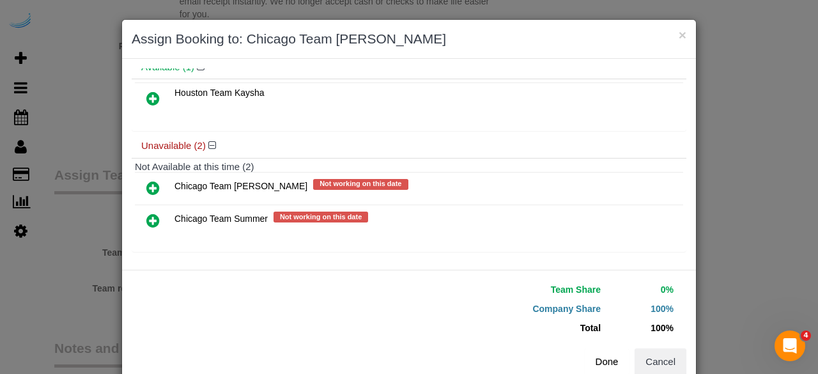
click at [602, 363] on button "Done" at bounding box center [607, 361] width 45 height 27
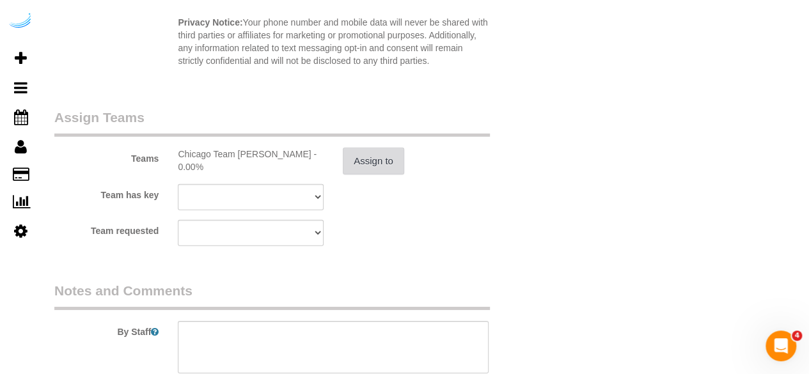
scroll to position [2027, 0]
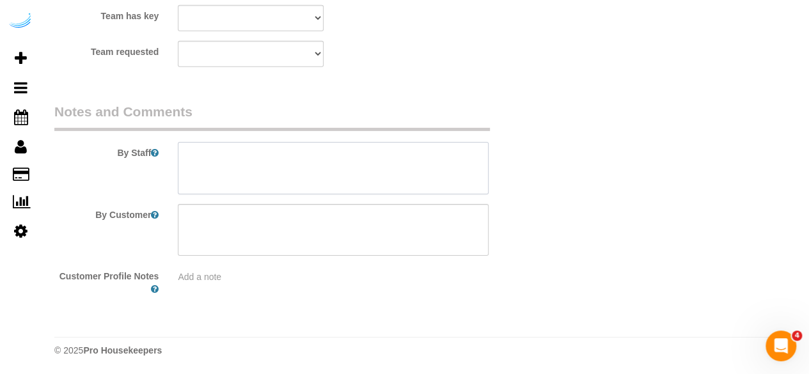
click at [372, 180] on textarea at bounding box center [333, 168] width 311 height 52
click at [370, 165] on textarea at bounding box center [333, 168] width 311 height 52
paste textarea "Permanent Notes:No notes from this customer.Today's Notes:The main bathroom in …"
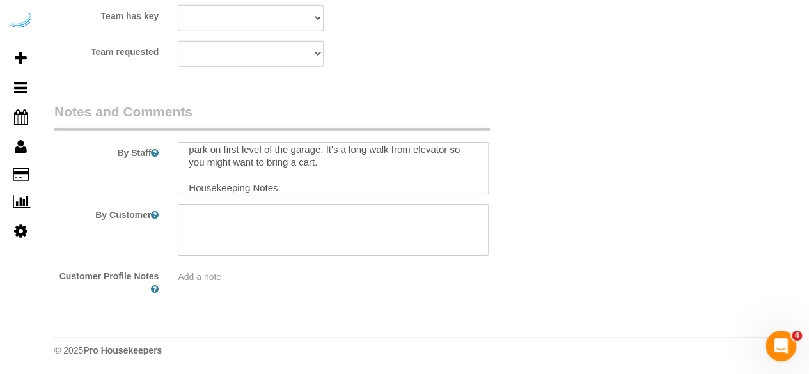
scroll to position [120, 0]
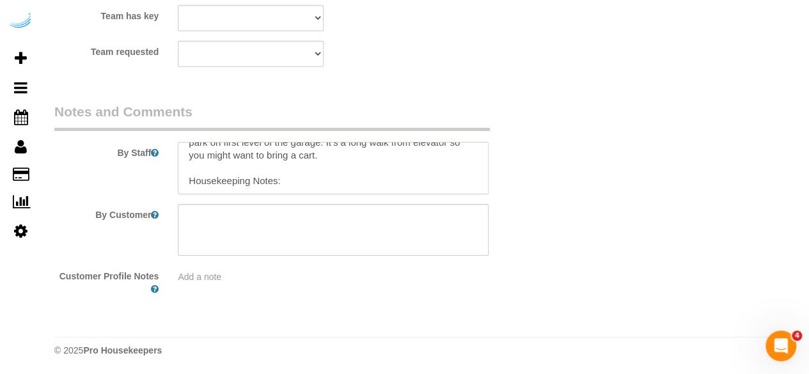
paste textarea "OK when you leave, can you ask the front desk to please lock my door because it…"
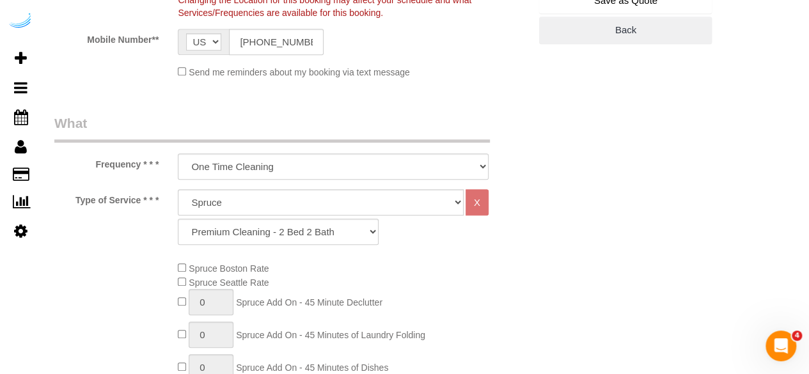
scroll to position [237, 0]
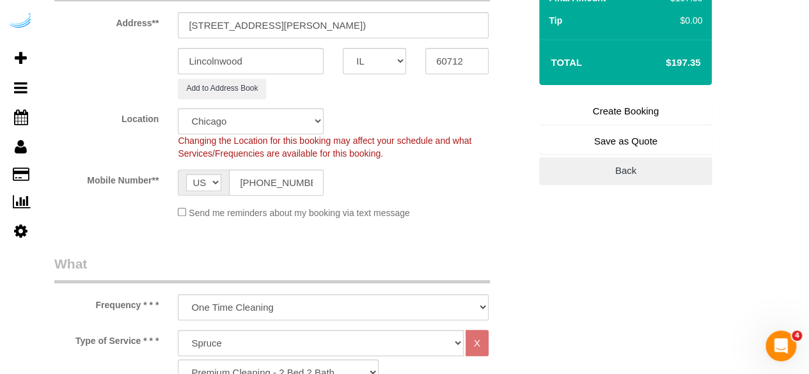
type textarea "Recurrency: Every 1 week Permanent Notes:No notes from this customer.Today's No…"
click at [620, 106] on link "Create Booking" at bounding box center [625, 111] width 173 height 27
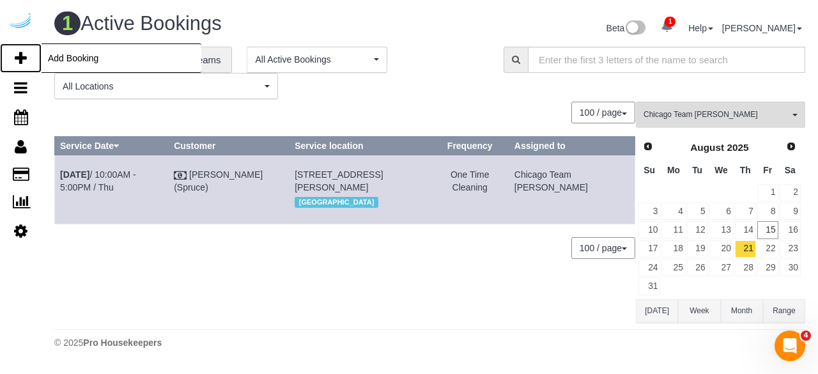
click at [28, 61] on link "Add Booking" at bounding box center [21, 57] width 42 height 29
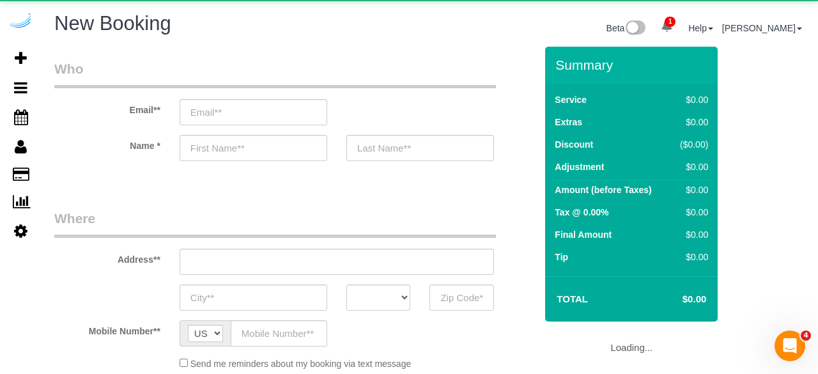
select select "object:28211"
select select "4"
select select "number:9"
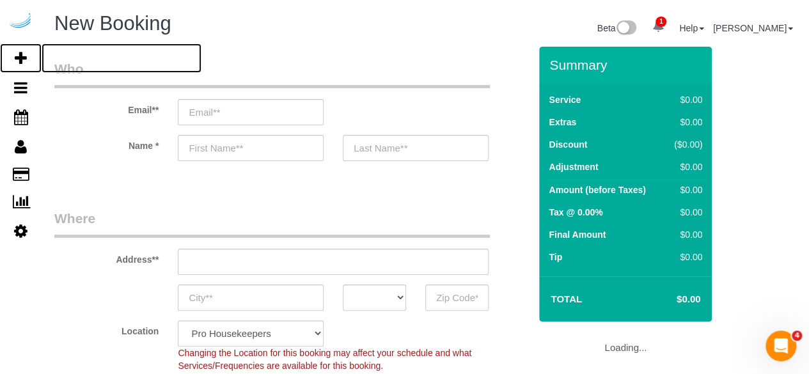
select select "object:28856"
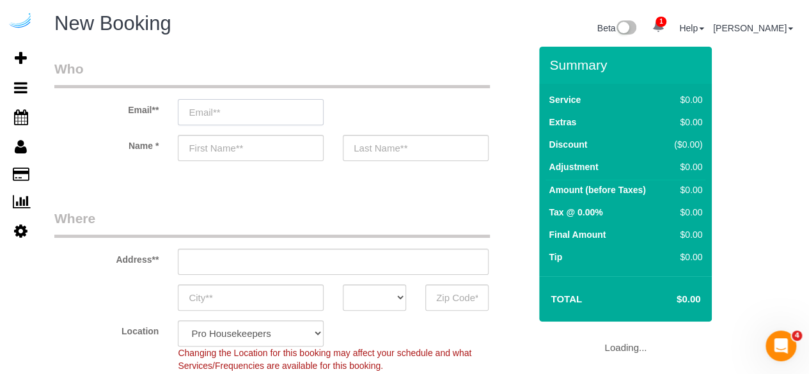
click at [246, 109] on input "email" at bounding box center [251, 112] width 146 height 26
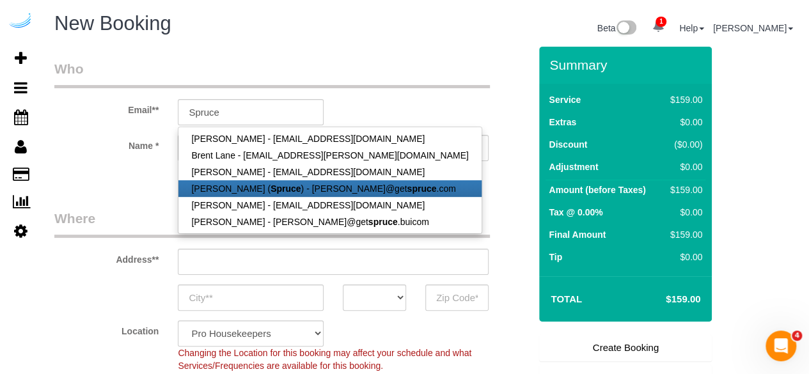
click at [254, 195] on link "[PERSON_NAME] ( Spruce ) - [PERSON_NAME]@get spruce .com" at bounding box center [329, 188] width 302 height 17
type input "[PERSON_NAME][EMAIL_ADDRESS][DOMAIN_NAME]"
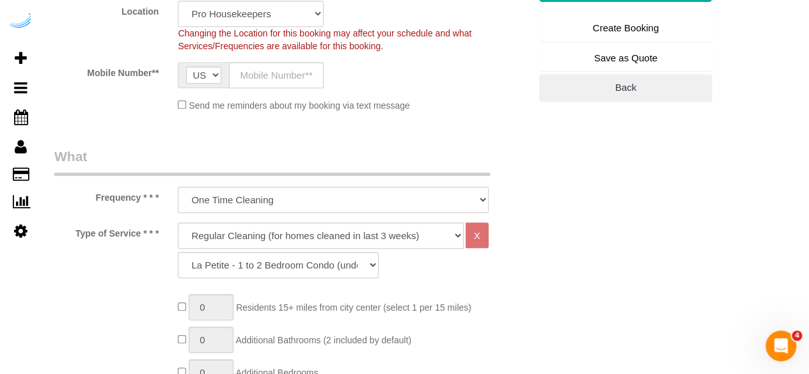
type input "[PERSON_NAME]"
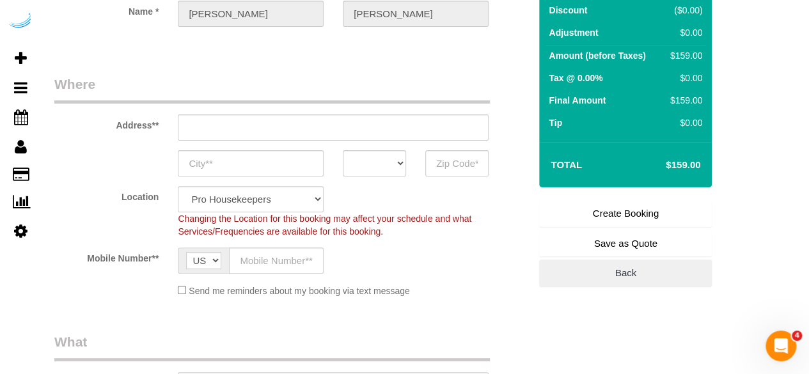
scroll to position [64, 0]
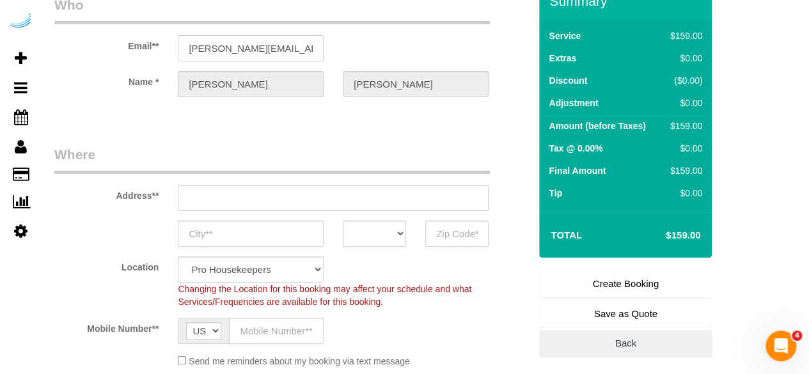
type input "[STREET_ADDRESS][PERSON_NAME]"
type input "Austin"
select select "[GEOGRAPHIC_DATA]"
type input "78704"
click at [292, 203] on input "[STREET_ADDRESS][PERSON_NAME]" at bounding box center [333, 198] width 311 height 26
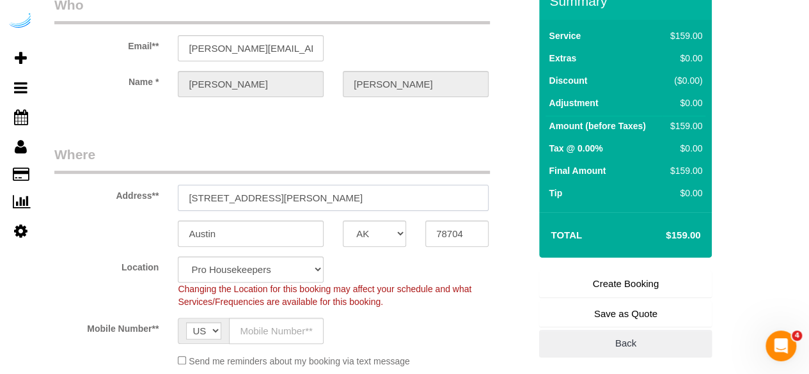
paste input "4500 W Touhy Ave, Lincolnwood, IL 60712"
type input "4500 W Touhy Ave, Lincolnwood, IL 60712"
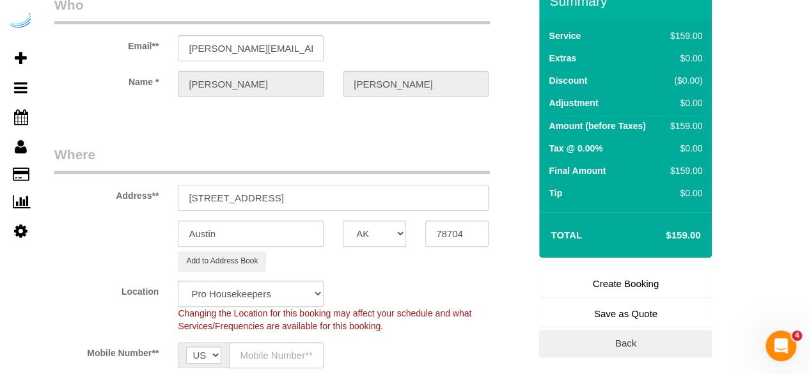
select select "9"
select select "object:28900"
drag, startPoint x: 340, startPoint y: 194, endPoint x: 459, endPoint y: 195, distance: 118.9
click at [459, 195] on input "4500 W Touhy Ave, Lincolnwood, IL 60712" at bounding box center [333, 198] width 311 height 26
type input "4500 W Touhy Ave, Lincolnwood, IL 60712"
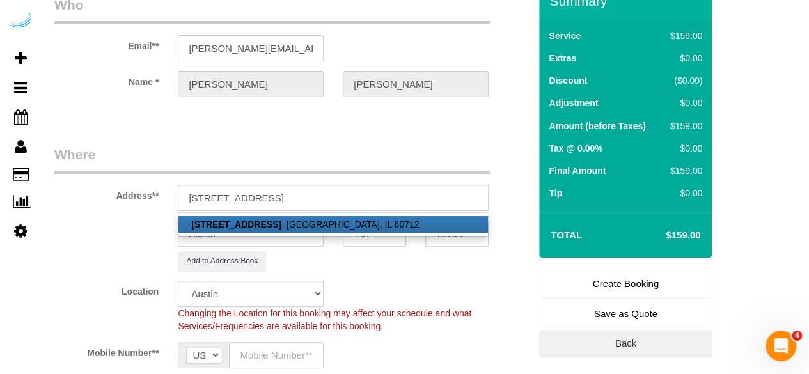
click at [444, 222] on link "4500 W Touhy Ave, Lincolnwood, IL 60712 , Austin, IL 60712" at bounding box center [332, 224] width 309 height 17
select select "IL"
type input "60712"
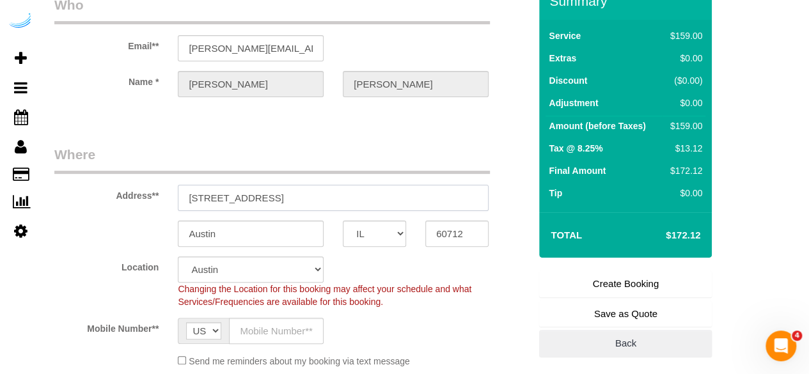
select select "11"
paste input "text"
type input "60712"
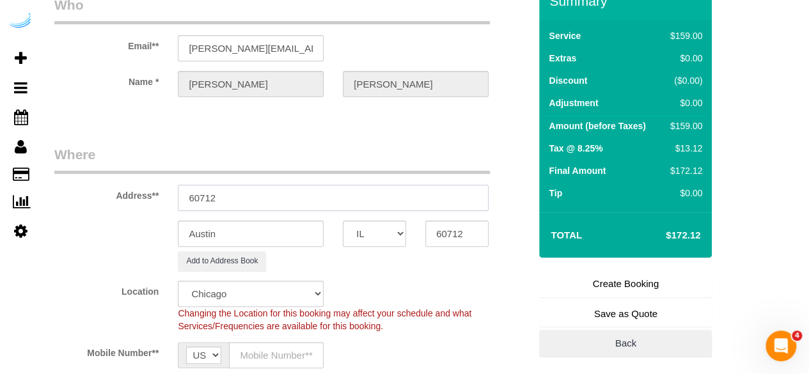
select select "object:28955"
paste input "text"
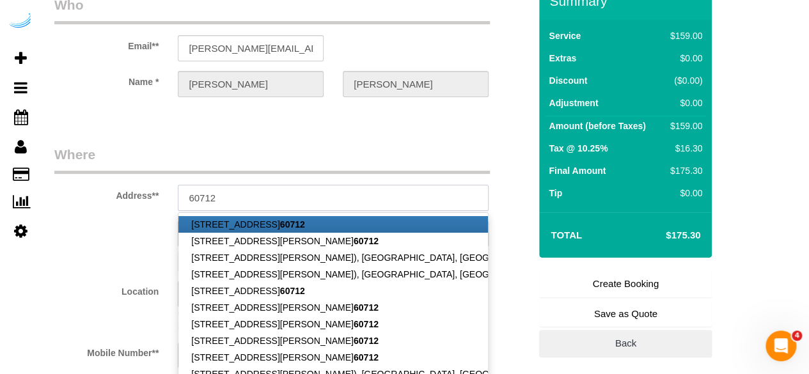
click at [293, 198] on input "60712" at bounding box center [333, 198] width 311 height 26
paste input "4500 W Touhy Ave, Lincolnwood, IL"
click at [441, 199] on input "4500 W Touhy Ave, Lincolnwood, IL 60712" at bounding box center [333, 198] width 311 height 26
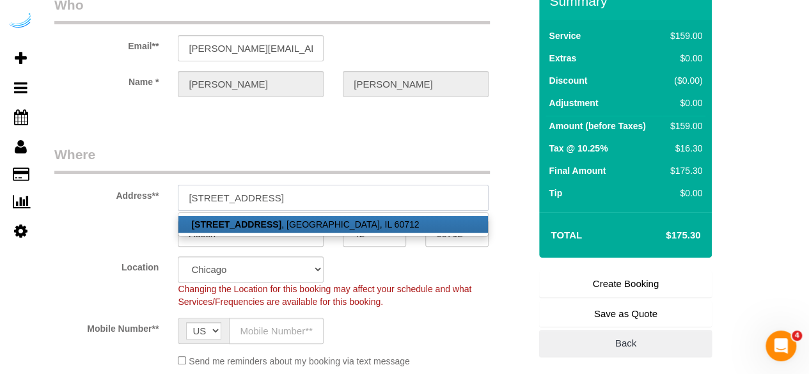
type input "4500 W Touhy Ave, Lincolnwood, IL 60712"
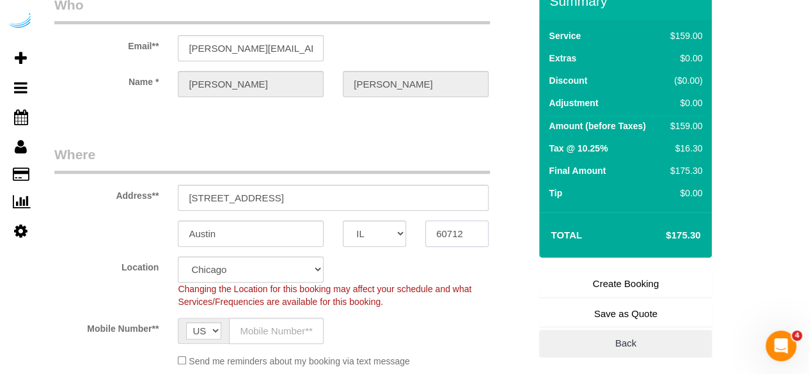
click at [454, 224] on input "60712" at bounding box center [456, 234] width 63 height 26
paste input "text"
type input "60712"
drag, startPoint x: 326, startPoint y: 194, endPoint x: 274, endPoint y: 199, distance: 52.7
click at [274, 199] on input "4500 W Touhy Ave, Lincolnwood, IL 60712" at bounding box center [333, 198] width 311 height 26
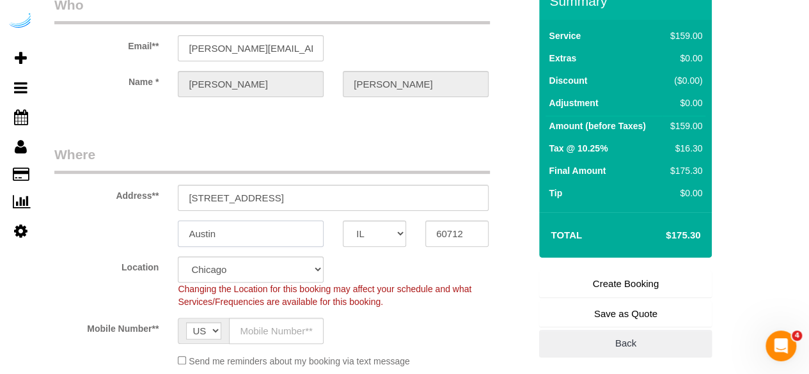
click at [261, 231] on input "Austin" at bounding box center [251, 234] width 146 height 26
paste input "Lincolnwood"
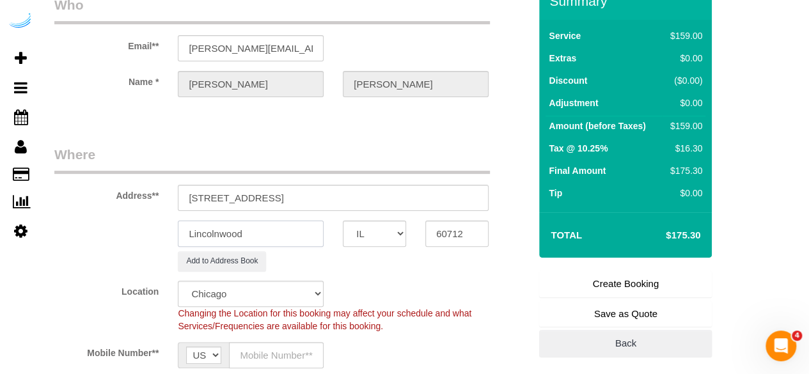
type input "Lincolnwood"
drag, startPoint x: 412, startPoint y: 207, endPoint x: 454, endPoint y: 214, distance: 42.7
click at [454, 214] on sui-booking-address "Address** 4500 W Touhy Ave, Lincolnwood, IL 60712 Lincolnwood AK AL AR AZ CA CO…" at bounding box center [291, 208] width 475 height 126
paste input "Scott Ablin"
paste input "District 1860"
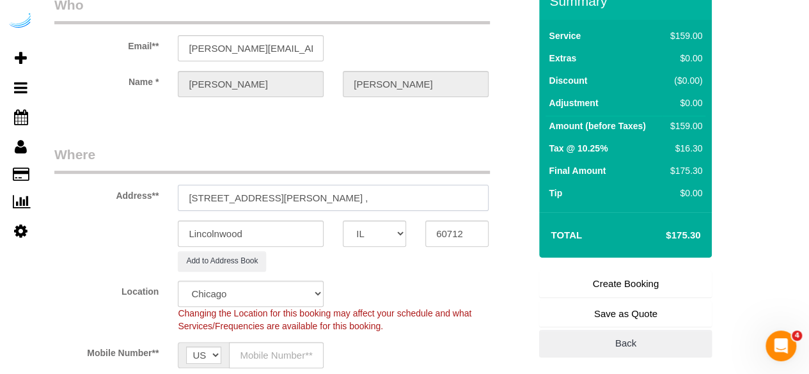
paste input "1406044"
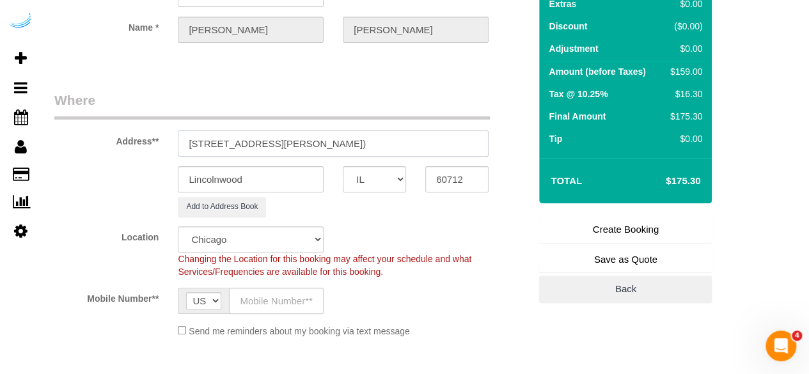
scroll to position [192, 0]
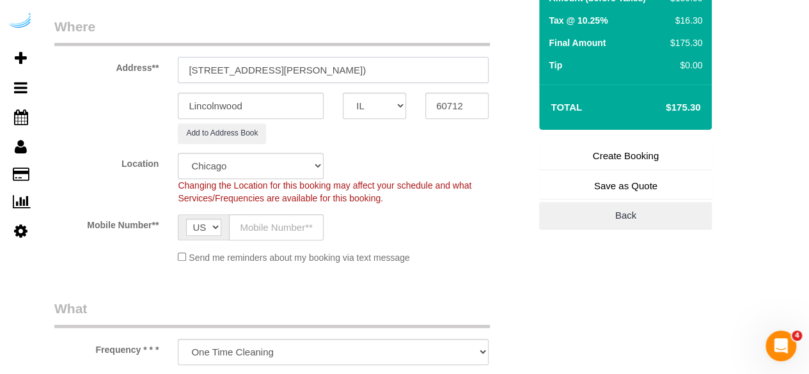
type input "4500 W Touhy Ave, Unit 546 ( Scott Ablin, District 1860 , 1406044)"
click at [270, 220] on input "text" at bounding box center [276, 227] width 95 height 26
type input "[PHONE_NUMBER]"
type input "Brandie Louck"
type input "[PHONE_NUMBER]"
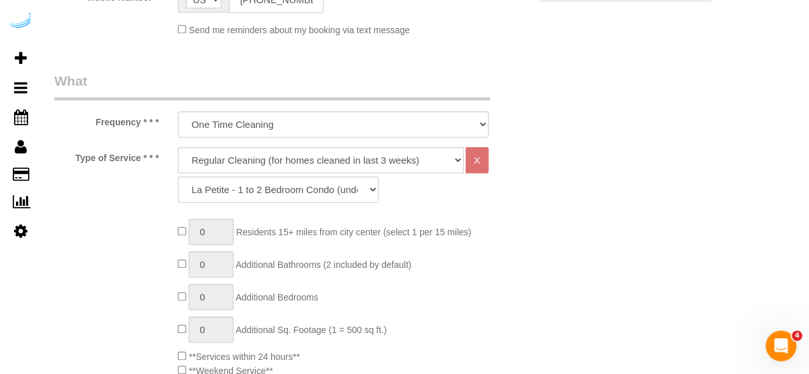
scroll to position [448, 0]
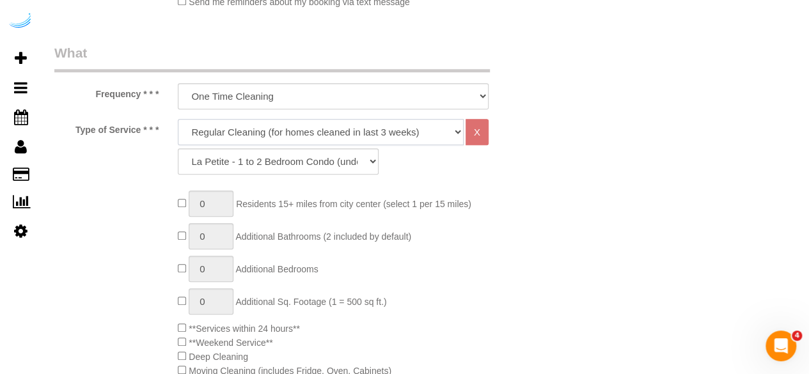
click at [318, 132] on select "Deep Cleaning (for homes that have not been cleaned in 3+ weeks) Spruce Regular…" at bounding box center [321, 132] width 286 height 26
select select "282"
click at [178, 119] on select "Deep Cleaning (for homes that have not been cleaned in 3+ weeks) Spruce Regular…" at bounding box center [321, 132] width 286 height 26
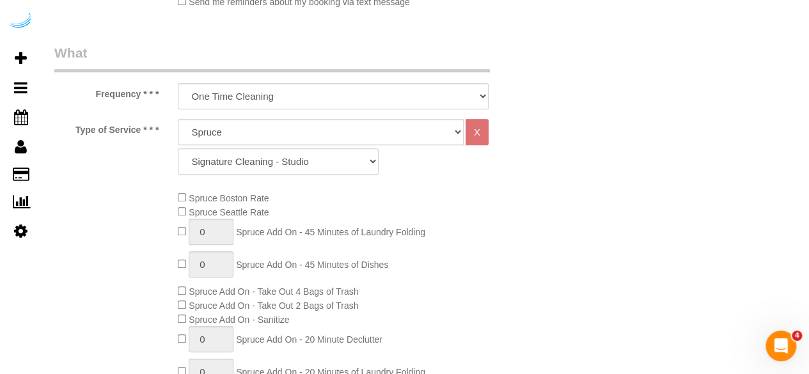
click at [304, 159] on select "Signature Cleaning - Studio Signature Cleaning - 1 Bed 1 Bath Signature Cleanin…" at bounding box center [278, 161] width 201 height 26
select select "309"
click at [178, 148] on select "Signature Cleaning - Studio Signature Cleaning - 1 Bed 1 Bath Signature Cleanin…" at bounding box center [278, 161] width 201 height 26
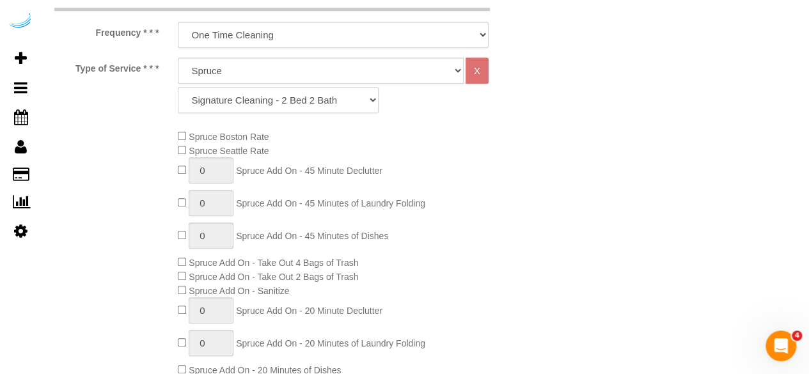
scroll to position [575, 0]
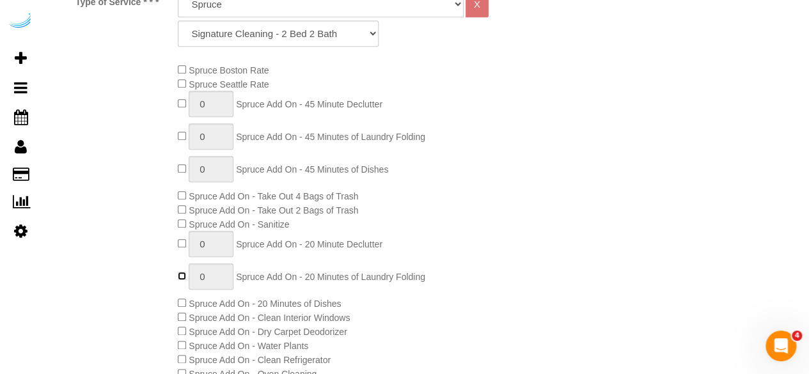
type input "1"
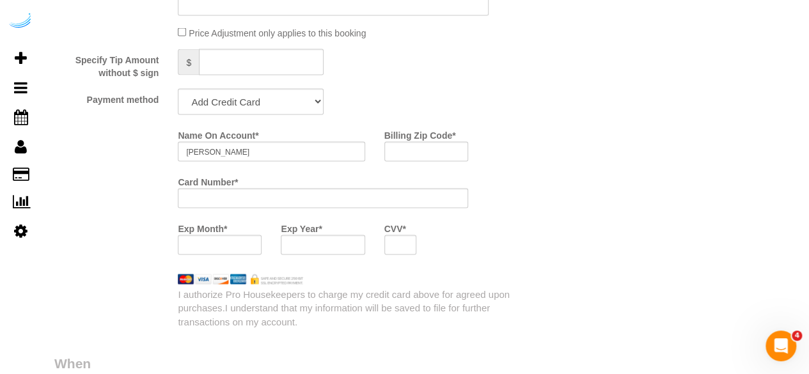
scroll to position [1215, 0]
click at [283, 94] on select "Add Credit Card Cash Check Paypal" at bounding box center [251, 101] width 146 height 26
select select "string:check"
click at [178, 90] on select "Add Credit Card Cash Check Paypal" at bounding box center [251, 101] width 146 height 26
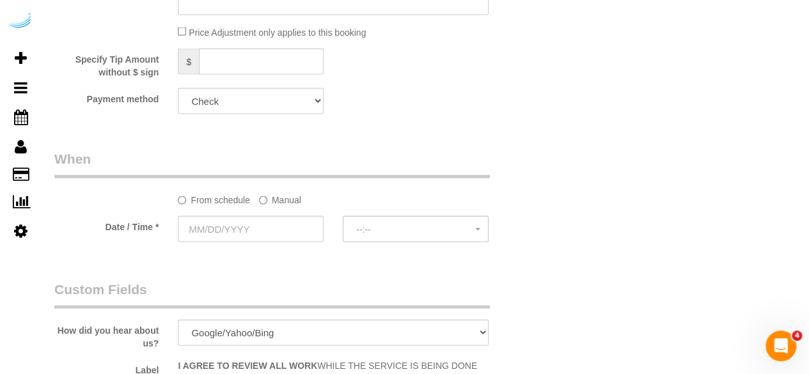
click at [277, 202] on label "Manual" at bounding box center [280, 197] width 42 height 17
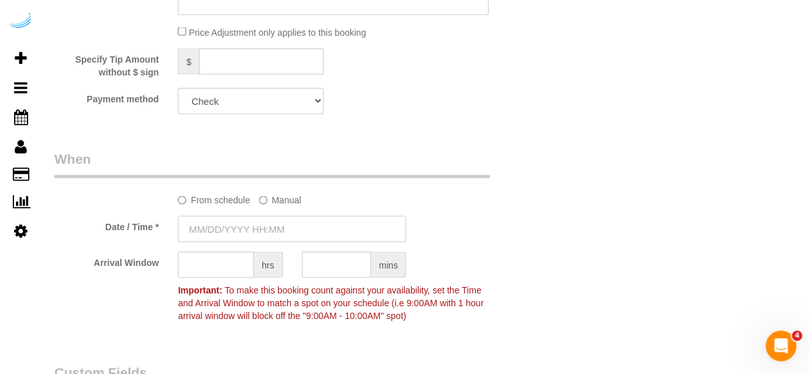
click at [247, 228] on input "text" at bounding box center [292, 229] width 228 height 26
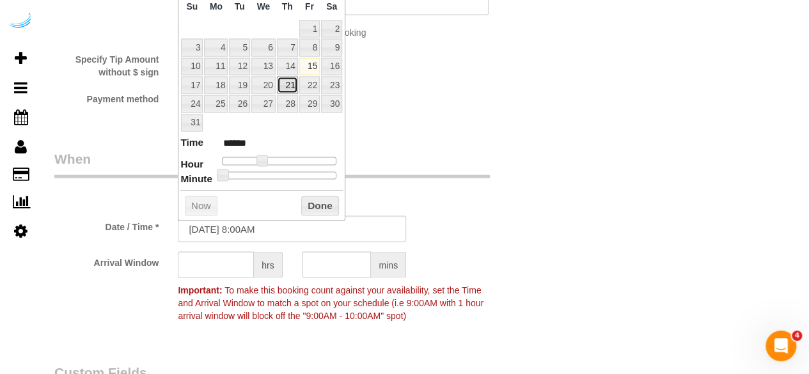
click at [292, 84] on link "21" at bounding box center [287, 85] width 21 height 17
type input "[DATE] 9:00AM"
type input "******"
type input "[DATE] 10:00AM"
type input "*******"
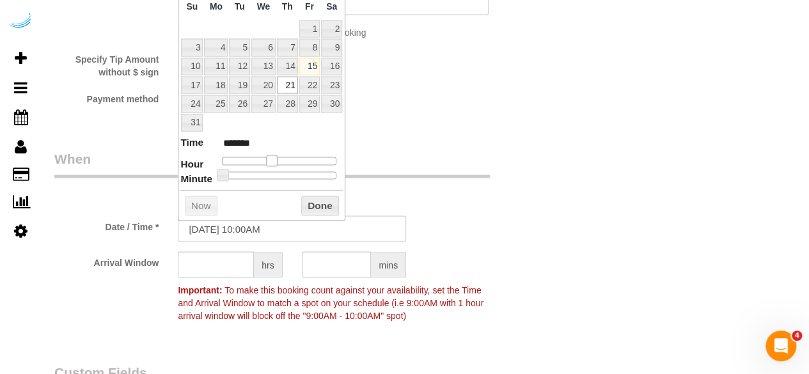
drag, startPoint x: 263, startPoint y: 158, endPoint x: 273, endPoint y: 159, distance: 10.3
click at [273, 159] on span at bounding box center [272, 161] width 12 height 12
click at [233, 265] on input "text" at bounding box center [216, 265] width 76 height 26
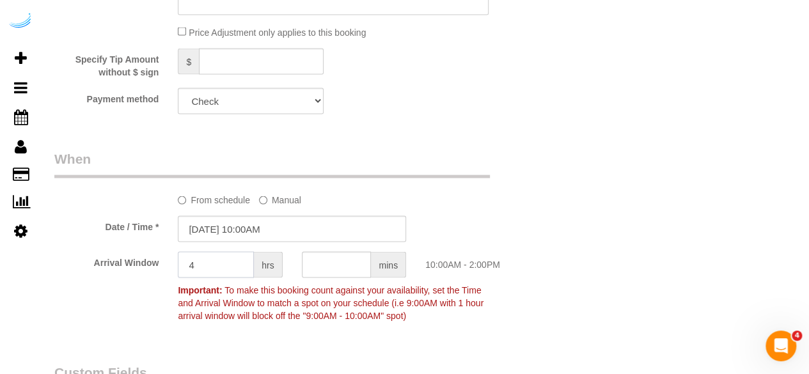
type input "4"
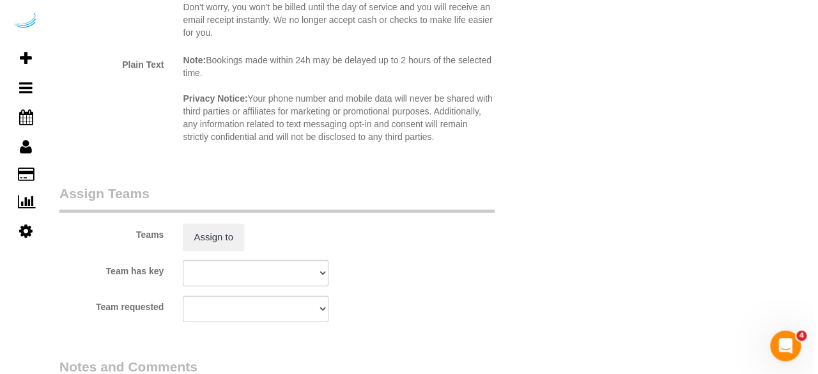
scroll to position [1790, 0]
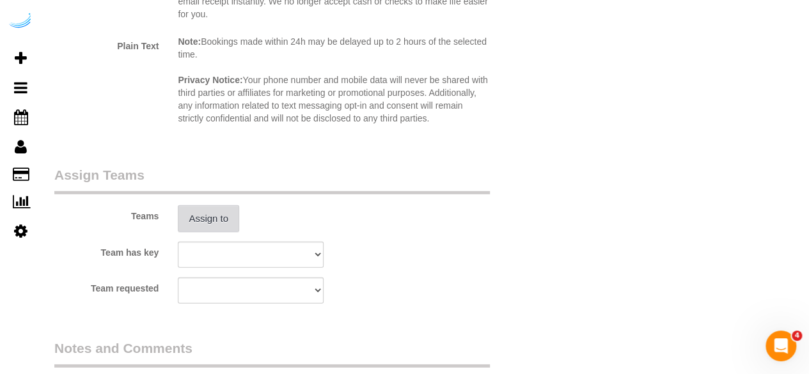
click at [225, 212] on button "Assign to" at bounding box center [208, 218] width 61 height 27
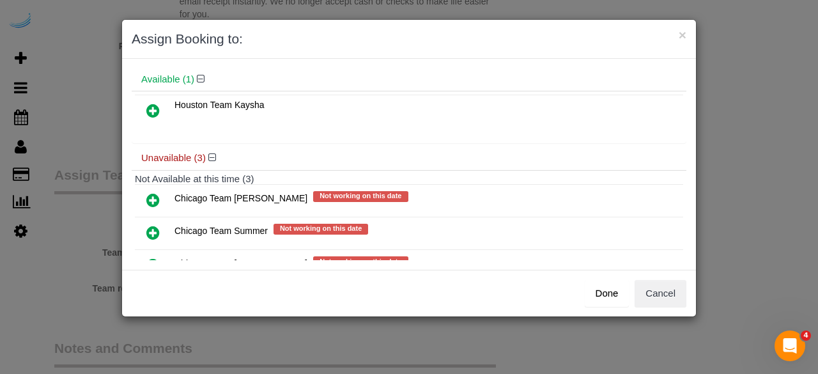
scroll to position [88, 0]
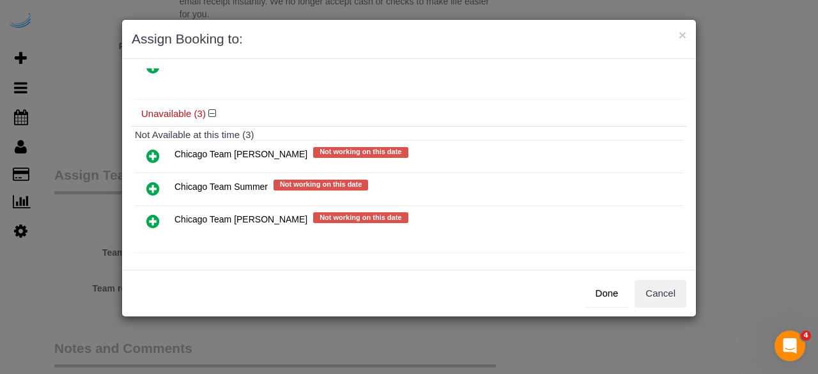
drag, startPoint x: 155, startPoint y: 215, endPoint x: 214, endPoint y: 213, distance: 58.9
click at [155, 215] on icon at bounding box center [152, 221] width 13 height 15
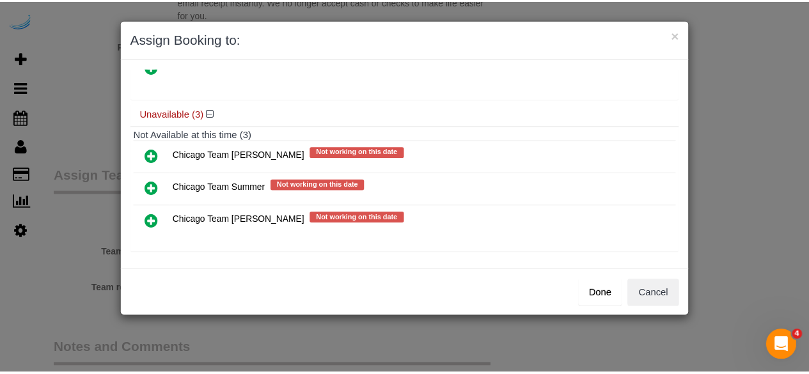
scroll to position [87, 0]
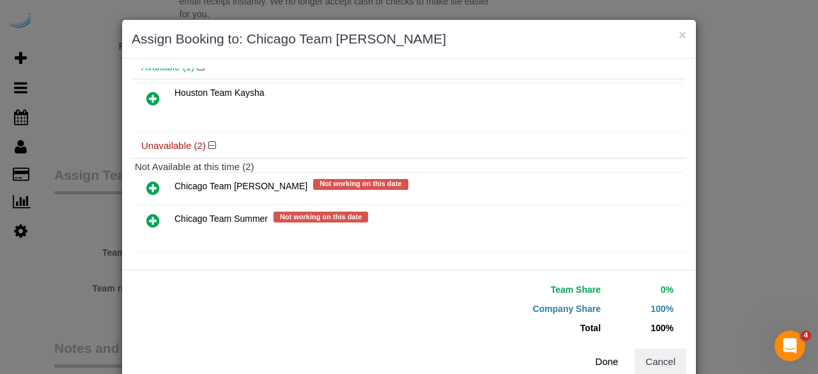
click at [590, 350] on button "Done" at bounding box center [607, 361] width 45 height 27
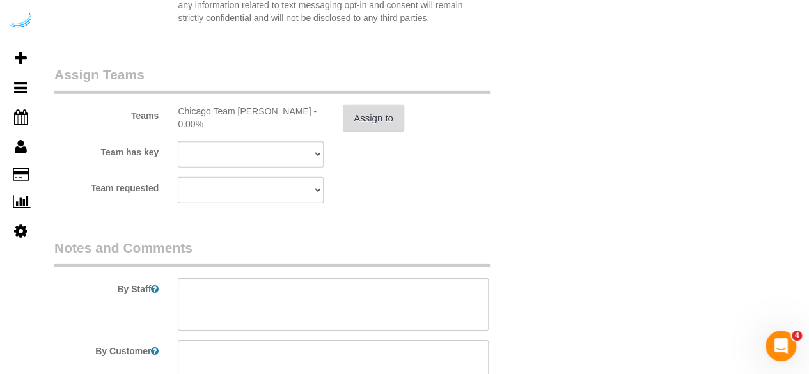
scroll to position [1982, 0]
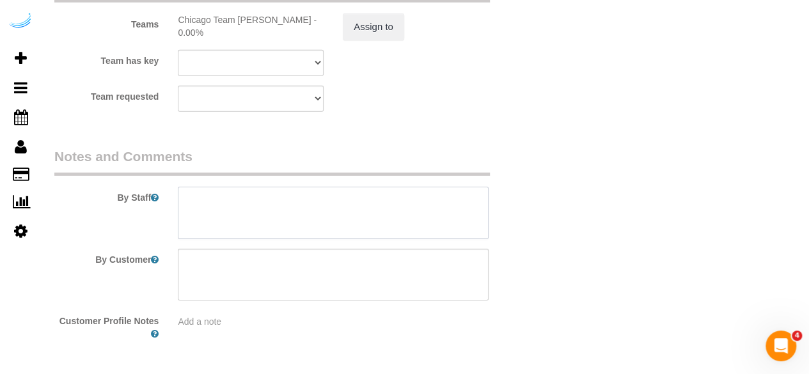
click at [266, 214] on textarea at bounding box center [333, 213] width 311 height 52
paste textarea "Permanent Notes:No notes from this customer.Today's Notes:No notes from this se…"
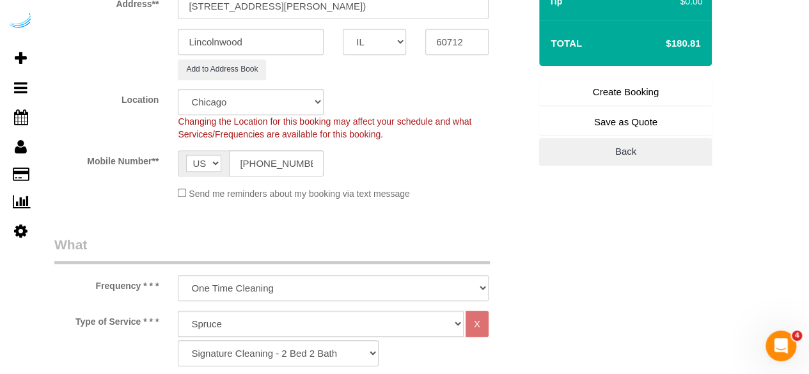
scroll to position [64, 0]
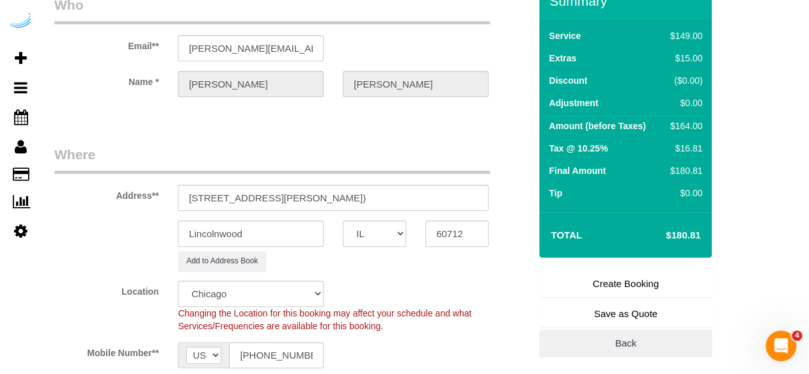
type textarea "Recurrency: Every 4 weeks Permanent Notes:No notes from this customer.Today's N…"
click at [628, 291] on link "Create Booking" at bounding box center [625, 283] width 173 height 27
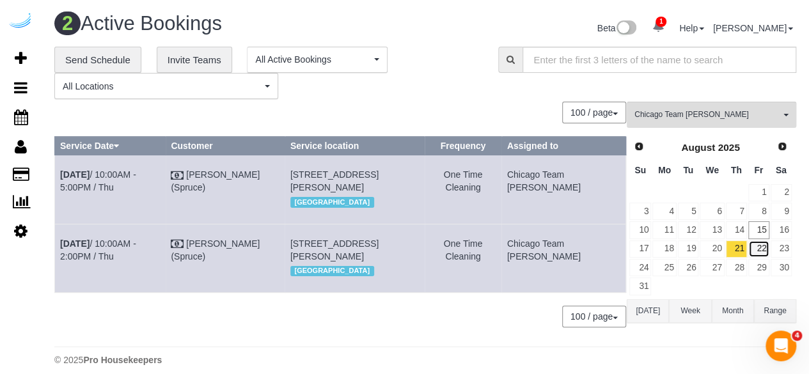
drag, startPoint x: 761, startPoint y: 247, endPoint x: 552, endPoint y: 134, distance: 237.8
click at [761, 247] on link "22" at bounding box center [758, 248] width 21 height 17
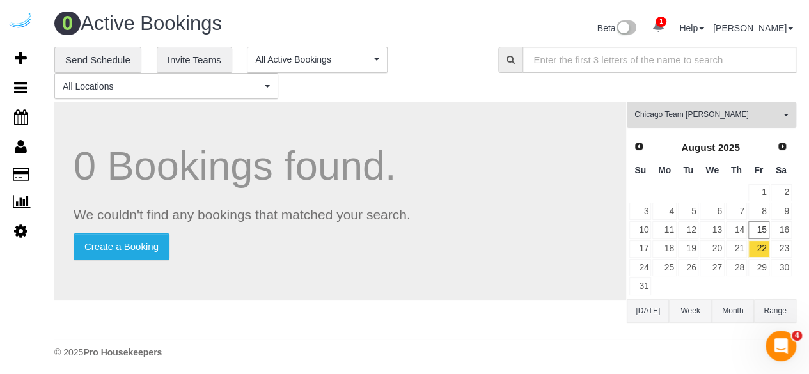
click at [662, 118] on span "Chicago Team [PERSON_NAME]" at bounding box center [707, 114] width 146 height 11
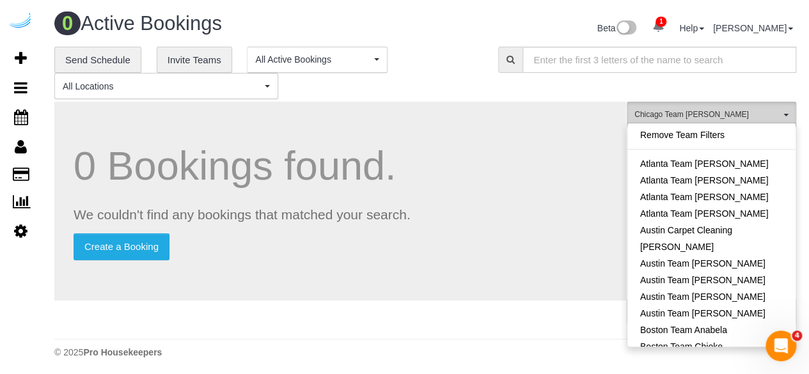
scroll to position [240, 0]
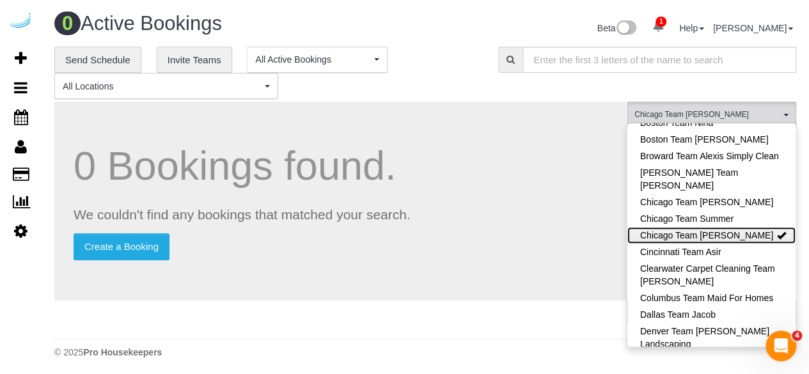
click at [708, 239] on link "Chicago Team [PERSON_NAME]" at bounding box center [711, 235] width 168 height 17
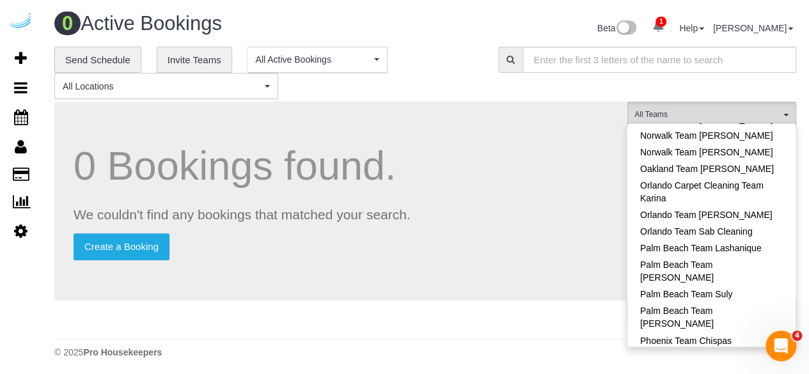
scroll to position [1263, 0]
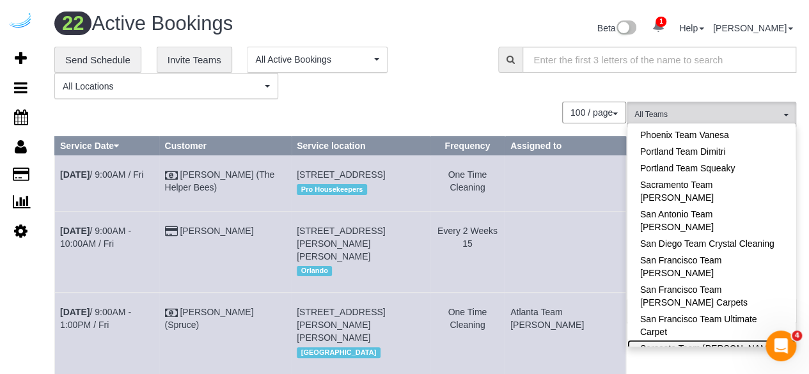
click at [712, 340] on link "Sarasota Team [PERSON_NAME]" at bounding box center [711, 348] width 168 height 17
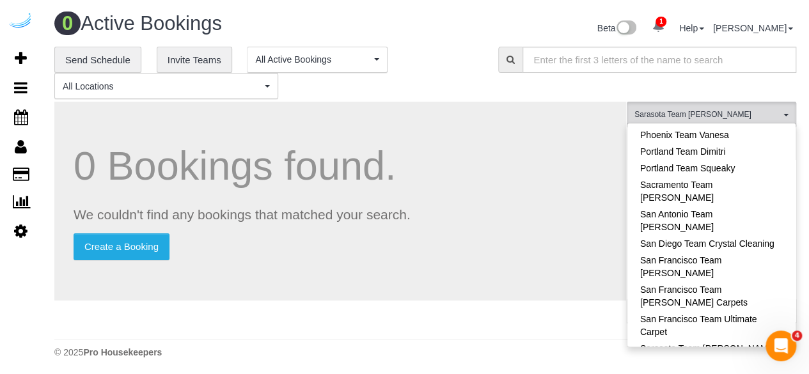
click at [538, 98] on div "**********" at bounding box center [425, 73] width 761 height 53
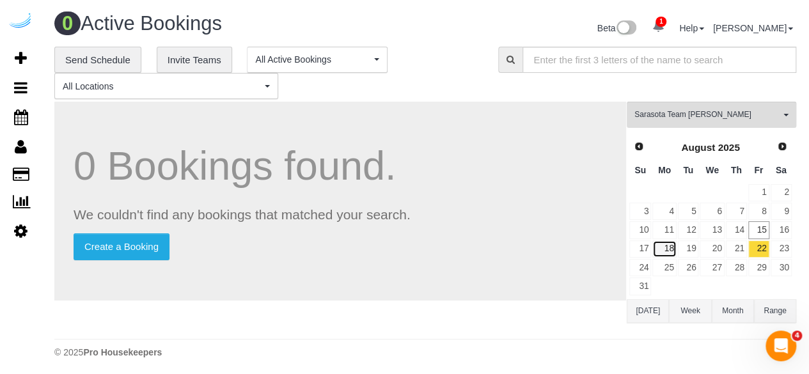
click at [664, 242] on link "18" at bounding box center [664, 248] width 24 height 17
click at [685, 242] on link "19" at bounding box center [688, 248] width 21 height 17
click at [720, 251] on link "20" at bounding box center [712, 248] width 24 height 17
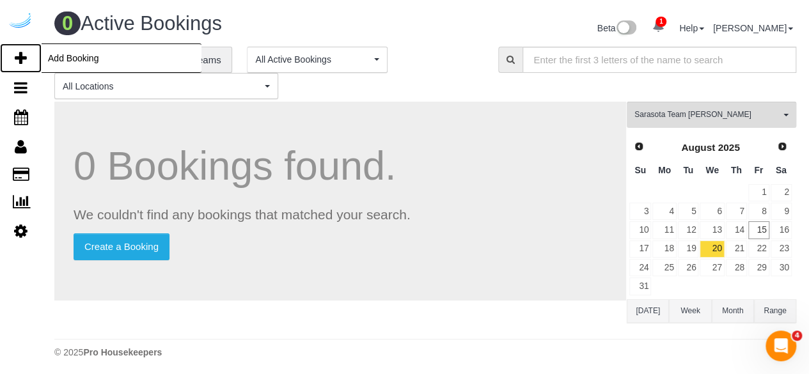
click at [17, 57] on icon at bounding box center [21, 58] width 12 height 15
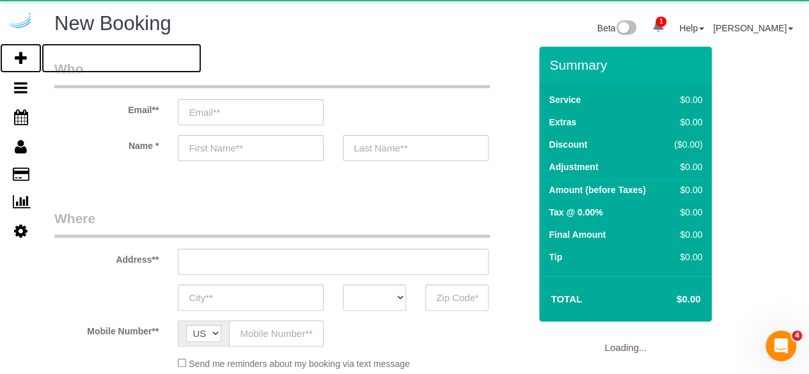
select select "number:9"
select select "object:30318"
select select "4"
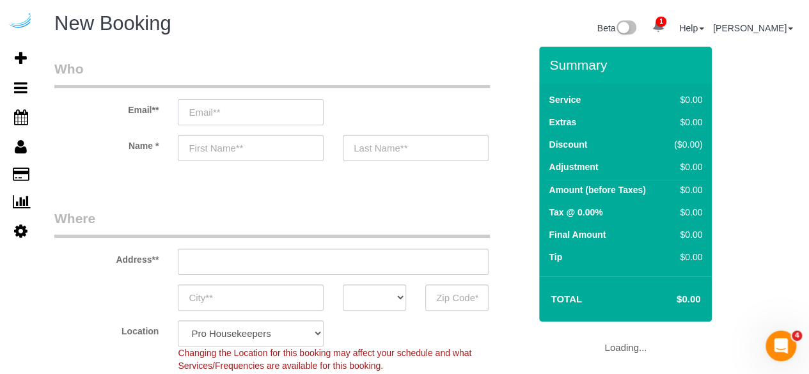
click at [224, 120] on input "email" at bounding box center [251, 112] width 146 height 26
select select "object:30917"
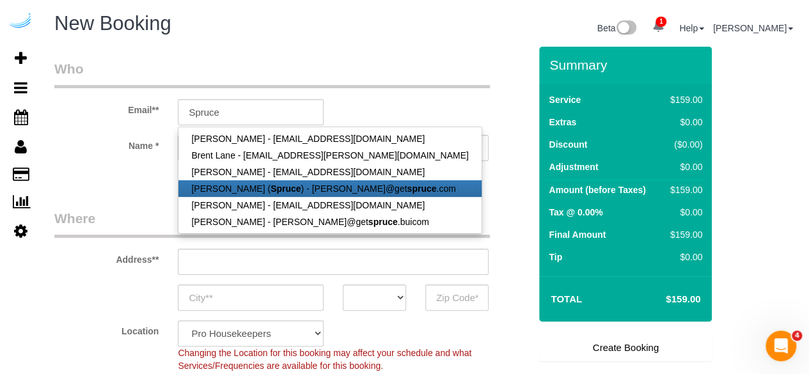
click at [246, 194] on link "[PERSON_NAME] ( Spruce ) - [PERSON_NAME]@get spruce .com" at bounding box center [329, 188] width 302 height 17
type input "[PERSON_NAME][EMAIL_ADDRESS][DOMAIN_NAME]"
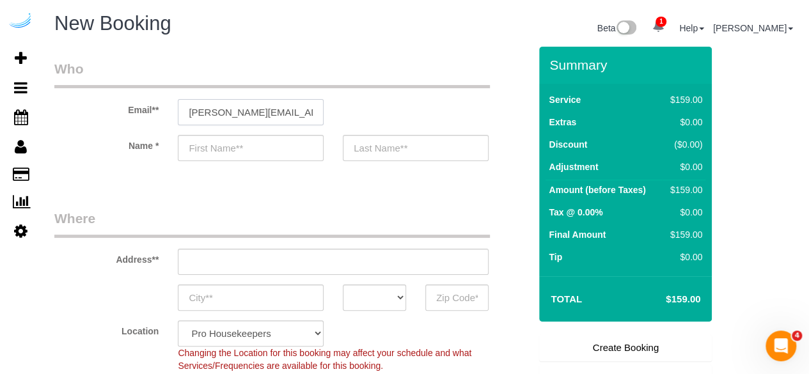
type input "[PERSON_NAME]"
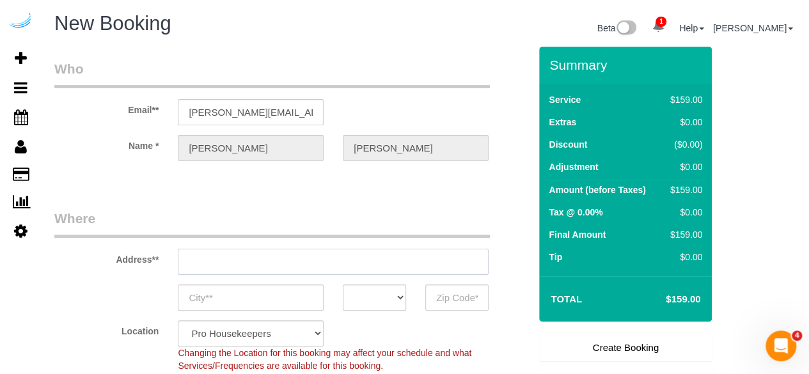
click at [332, 264] on input "text" at bounding box center [333, 262] width 311 height 26
type input "[STREET_ADDRESS][PERSON_NAME]"
type input "Austin"
select select "[GEOGRAPHIC_DATA]"
type input "78704"
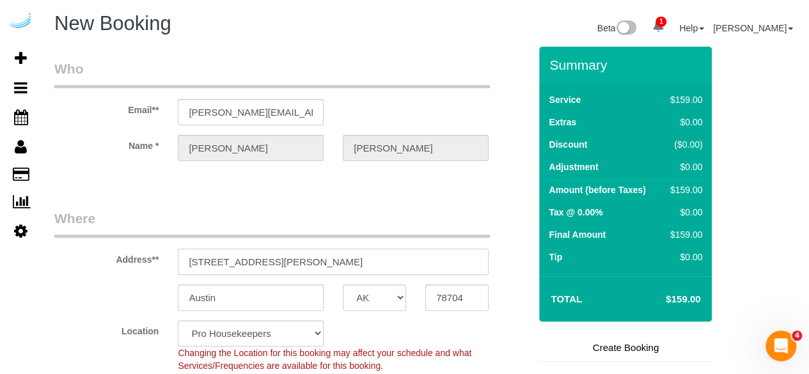
paste input "2300 Laurel Rd E, Nokomis, FL 34275"
type input "2300 Laurel Rd E, Nokomis, FL 34275"
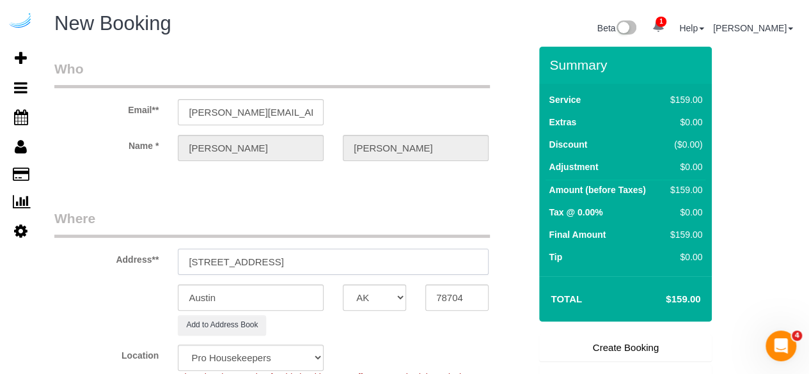
select select "9"
click at [330, 265] on input "2300 Laurel Rd E, Nokomis, FL 34275" at bounding box center [333, 262] width 311 height 26
select select "object:30961"
paste input "text"
drag, startPoint x: 325, startPoint y: 258, endPoint x: 414, endPoint y: 260, distance: 88.9
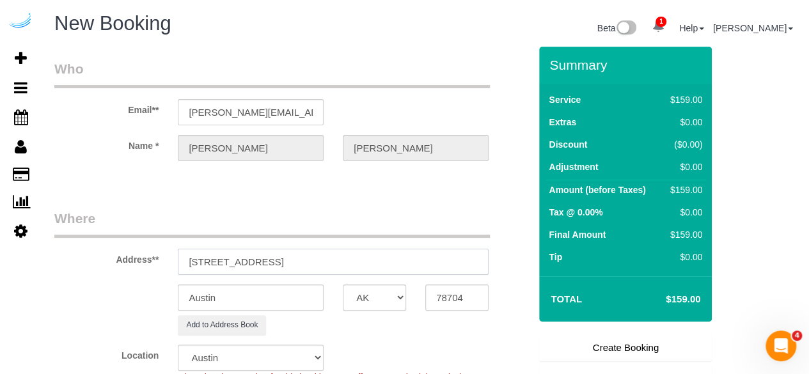
click at [421, 258] on input "2300 Laurel Rd E, Nokomis, FL 34275" at bounding box center [333, 262] width 311 height 26
type input "2300 Laurel Rd E, Nokomis, FL 34275"
click at [445, 284] on sui-booking-address "Address** 2300 Laurel Rd E, Nokomis, FL 34275 Austin AK AL AR AZ CA CO CT DC DE…" at bounding box center [291, 272] width 475 height 126
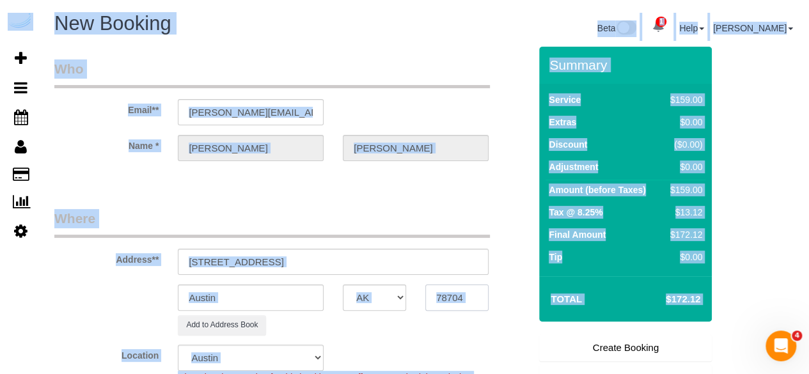
click at [444, 301] on input "78704" at bounding box center [456, 298] width 63 height 26
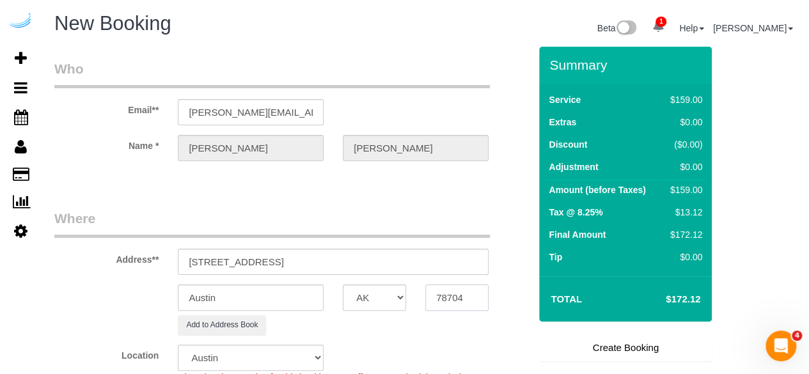
click at [446, 299] on input "78704" at bounding box center [456, 298] width 63 height 26
paste input "34275"
type input "34275"
click at [387, 297] on select "AK AL AR AZ CA CO CT DC DE FL GA HI IA ID IL IN KS KY LA MA MD ME MI MN MO MS M…" at bounding box center [374, 298] width 63 height 26
select select "FL"
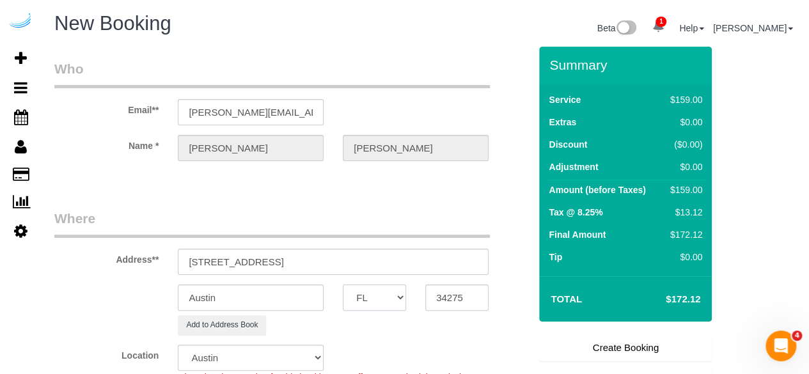
click at [343, 285] on select "AK AL AR AZ CA CO CT DC DE FL GA HI IA ID IL IN KS KY LA MA MD ME MI MN MO MS M…" at bounding box center [374, 298] width 63 height 26
select select "24"
select select "object:31008"
click at [260, 295] on input "Austin" at bounding box center [251, 298] width 146 height 26
type input "Nokomis"
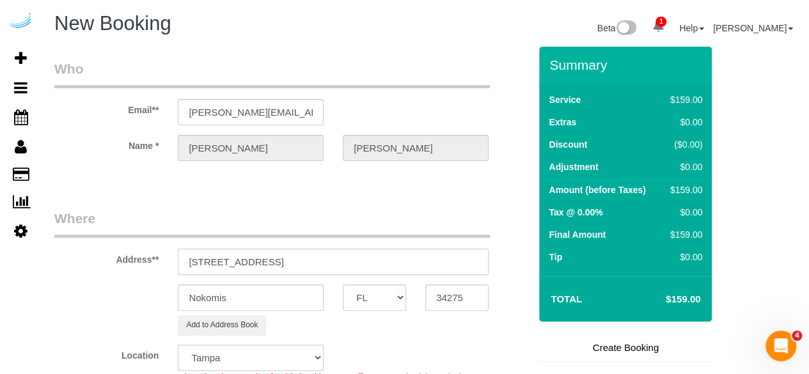
drag, startPoint x: 269, startPoint y: 256, endPoint x: 388, endPoint y: 257, distance: 118.9
click at [387, 257] on input "2300 Laurel Rd E, Nokomis, FL 34275" at bounding box center [333, 262] width 311 height 26
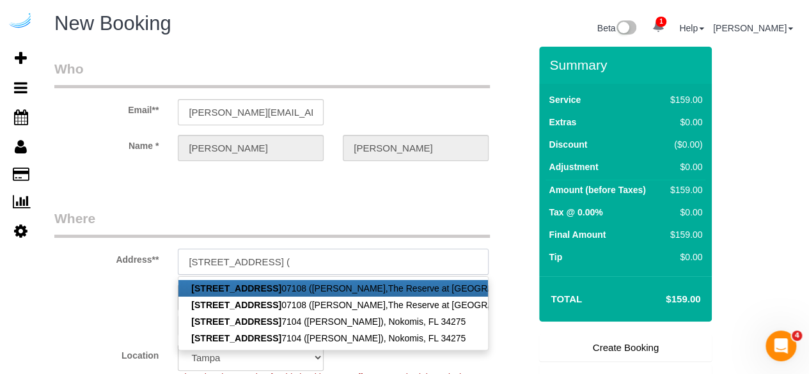
paste input "Scott Grosse"
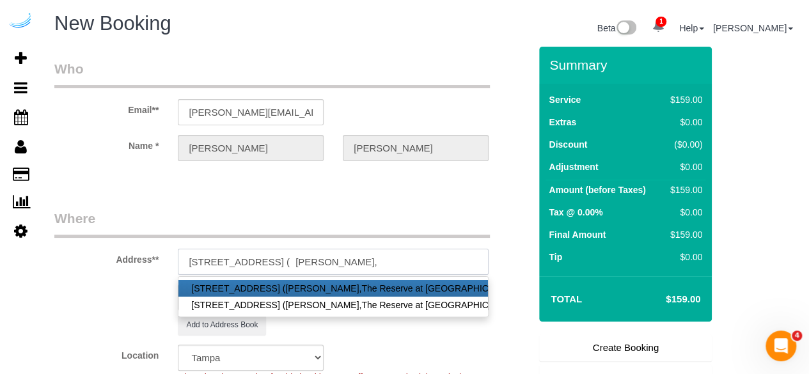
paste input "The Reserve at Venice"
paste input "1411061"
type input "2300 Laurel Rd E, Building 7, Unit 07108 ( Scott Grosse, The Reserve at Venice …"
click at [244, 219] on legend "Where" at bounding box center [271, 223] width 435 height 29
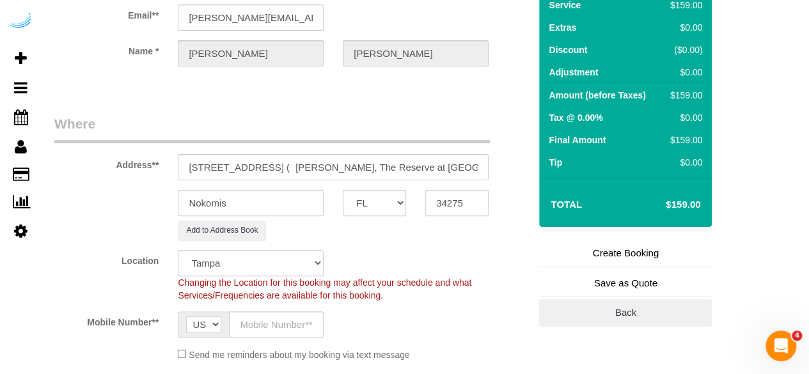
scroll to position [192, 0]
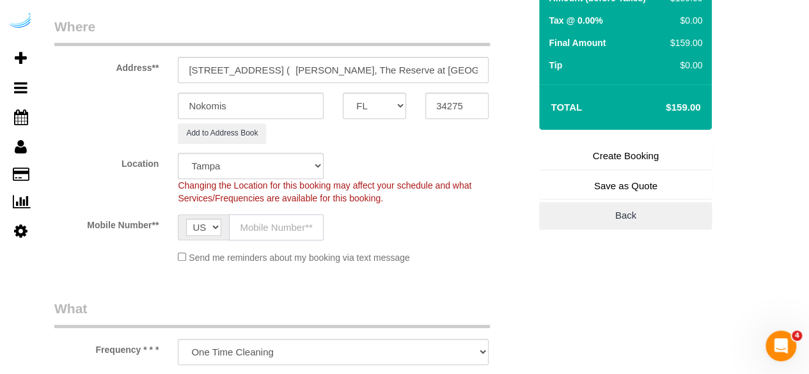
click at [262, 218] on input "text" at bounding box center [276, 227] width 95 height 26
type input "[PHONE_NUMBER]"
type input "Brandie Louck"
type input "[PHONE_NUMBER]"
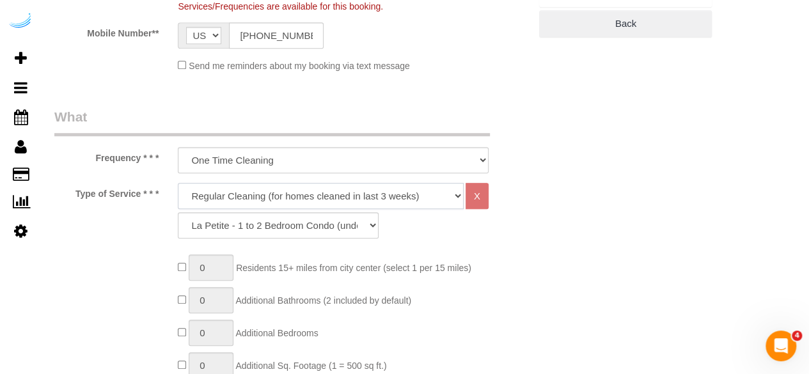
click at [302, 193] on select "Deep Cleaning (for homes that have not been cleaned in 3+ weeks) Spruce Regular…" at bounding box center [321, 196] width 286 height 26
select select "282"
click at [178, 183] on select "Deep Cleaning (for homes that have not been cleaned in 3+ weeks) Spruce Regular…" at bounding box center [321, 196] width 286 height 26
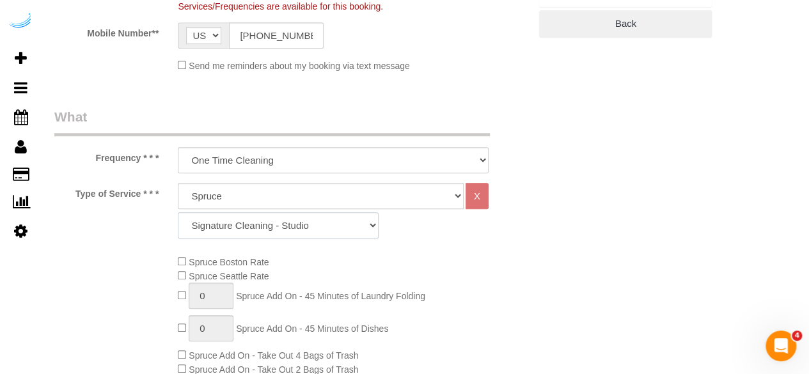
click at [277, 224] on select "Signature Cleaning - Studio Signature Cleaning - 1 Bed 1 Bath Signature Cleanin…" at bounding box center [278, 225] width 201 height 26
select select "309"
click at [178, 212] on select "Signature Cleaning - Studio Signature Cleaning - 1 Bed 1 Bath Signature Cleanin…" at bounding box center [278, 225] width 201 height 26
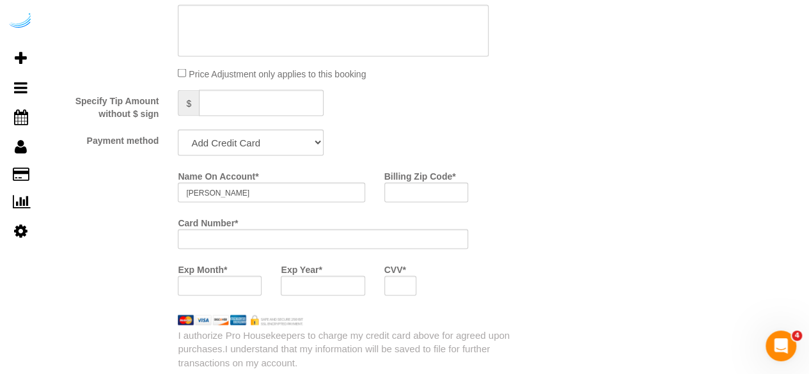
scroll to position [1215, 0]
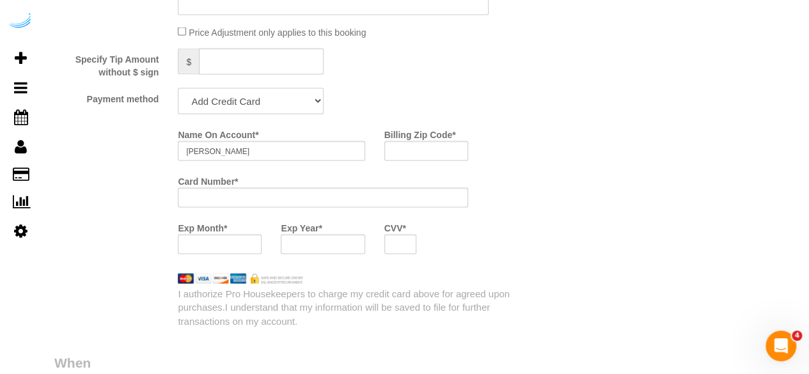
click at [252, 104] on select "Add Credit Card Cash Check Paypal" at bounding box center [251, 101] width 146 height 26
select select "string:check"
click at [178, 90] on select "Add Credit Card Cash Check Paypal" at bounding box center [251, 101] width 146 height 26
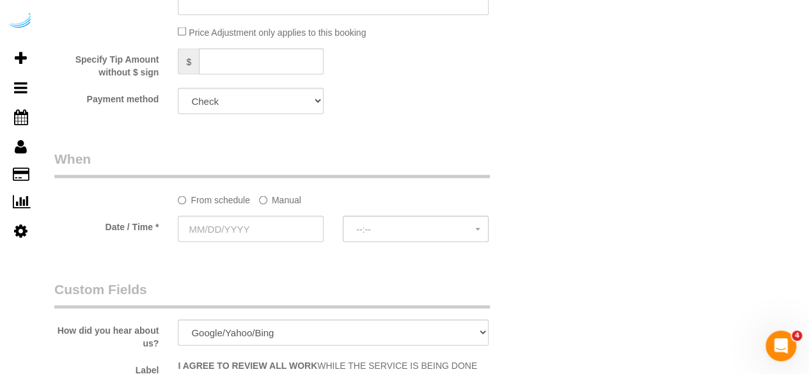
click at [267, 204] on label "Manual" at bounding box center [280, 197] width 42 height 17
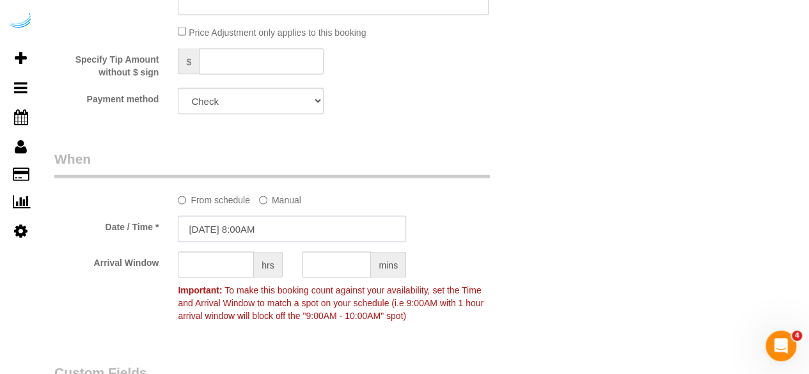
click at [234, 222] on input "[DATE] 8:00AM" at bounding box center [292, 229] width 228 height 26
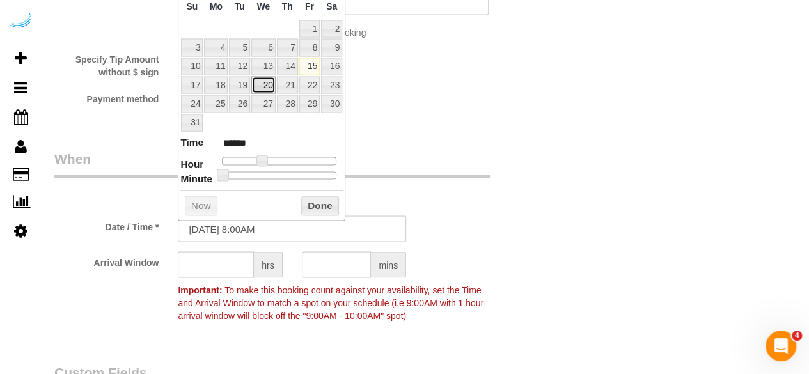
click at [262, 80] on link "20" at bounding box center [263, 85] width 24 height 17
type input "[DATE] 9:00AM"
type input "******"
type input "[DATE] 10:00AM"
type input "*******"
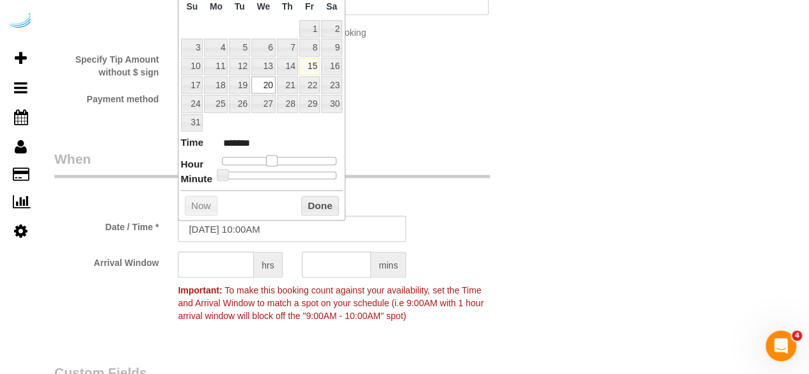
type input "[DATE] 11:00AM"
type input "*******"
type input "[DATE] 12:00PM"
type input "*******"
type input "[DATE] 1:00PM"
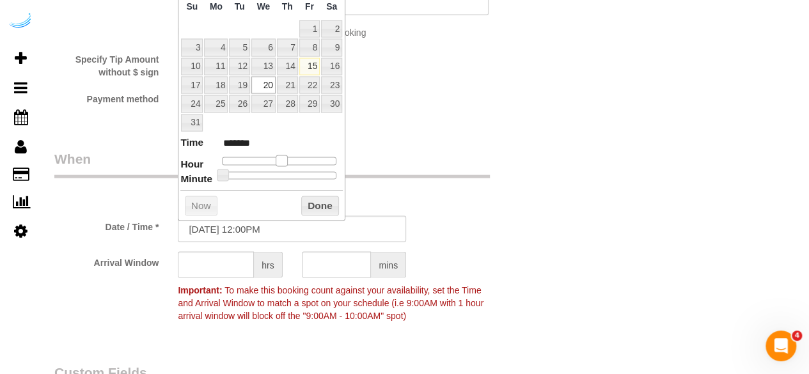
type input "******"
type input "08/20/2025 2:00PM"
type input "******"
drag, startPoint x: 262, startPoint y: 158, endPoint x: 291, endPoint y: 160, distance: 28.9
click at [291, 160] on span at bounding box center [292, 161] width 12 height 12
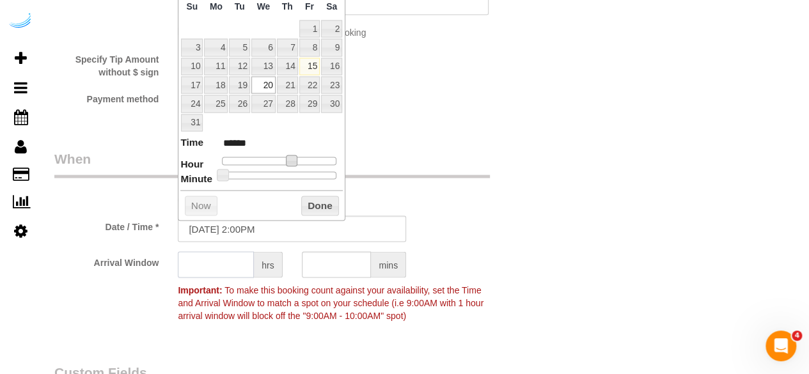
click at [215, 263] on input "text" at bounding box center [216, 265] width 76 height 26
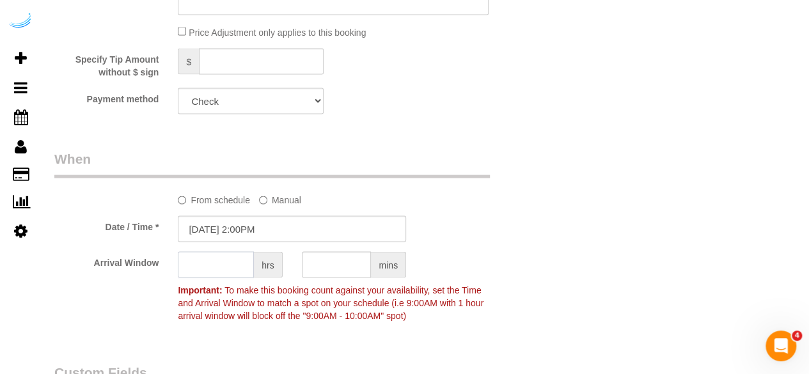
type input "4"
click at [246, 232] on input "08/20/2025 2:00PM" at bounding box center [292, 229] width 228 height 26
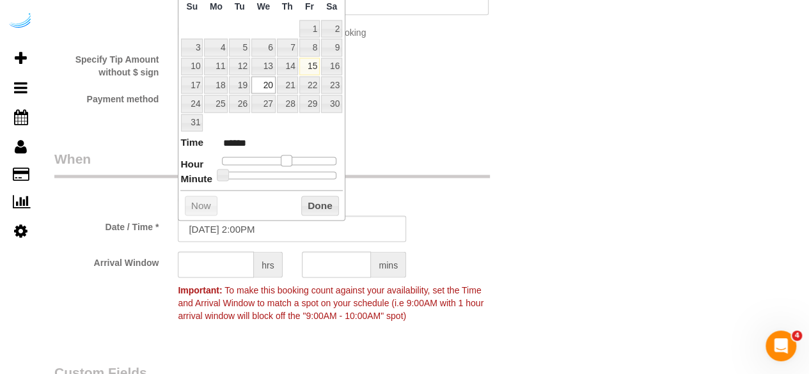
type input "[DATE] 1:00PM"
type input "******"
type input "[DATE] 12:00PM"
type input "*******"
type input "[DATE] 11:00AM"
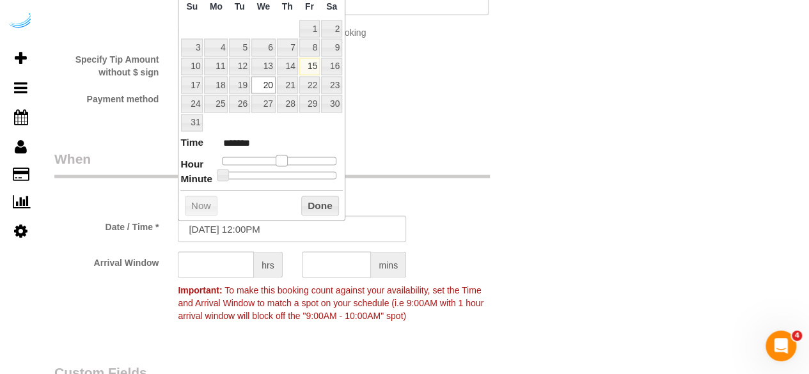
type input "*******"
type input "[DATE] 10:00AM"
type input "*******"
type input "[DATE] 9:00AM"
type input "******"
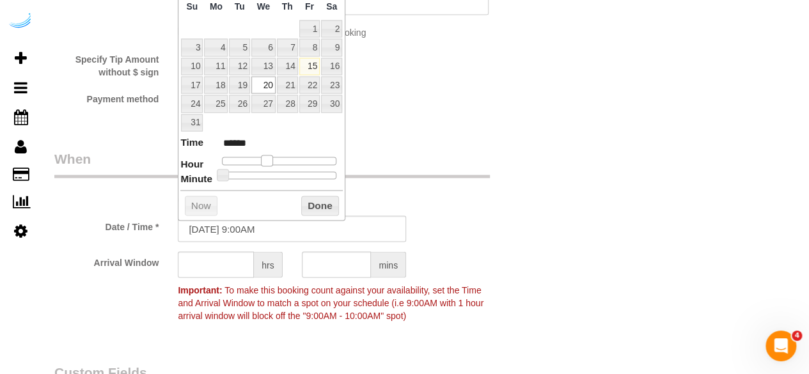
drag, startPoint x: 291, startPoint y: 160, endPoint x: 267, endPoint y: 162, distance: 23.7
click at [267, 162] on span at bounding box center [267, 161] width 12 height 12
click at [241, 262] on input "text" at bounding box center [216, 265] width 76 height 26
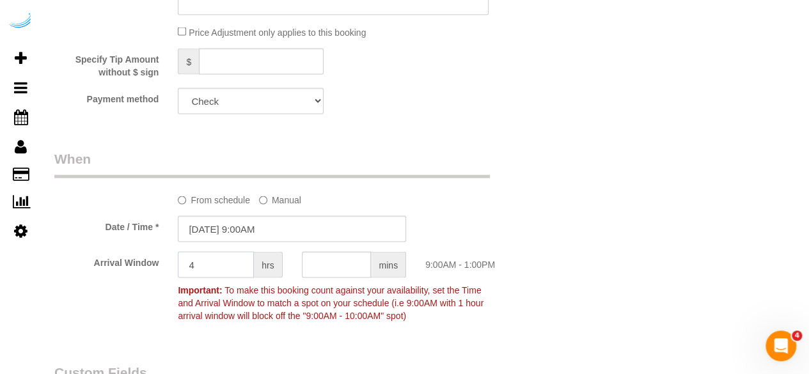
type input "4"
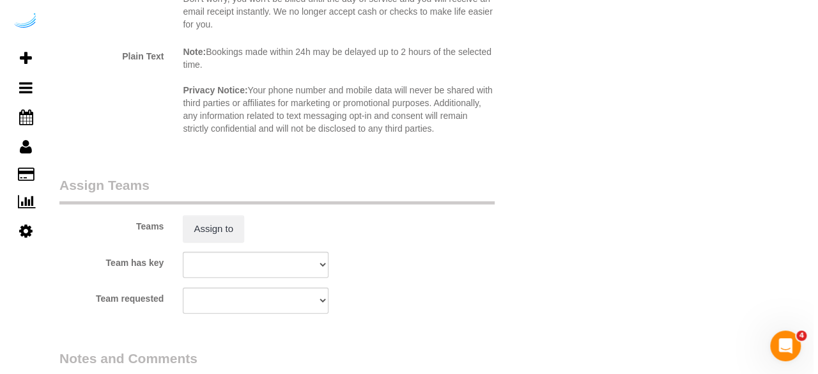
scroll to position [1854, 0]
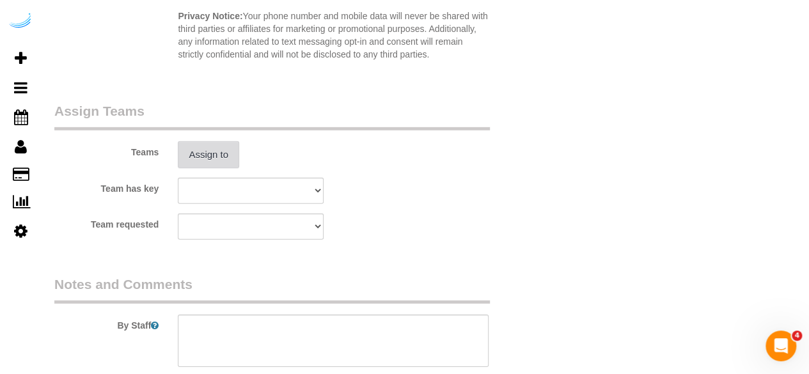
click at [219, 155] on button "Assign to" at bounding box center [208, 154] width 61 height 27
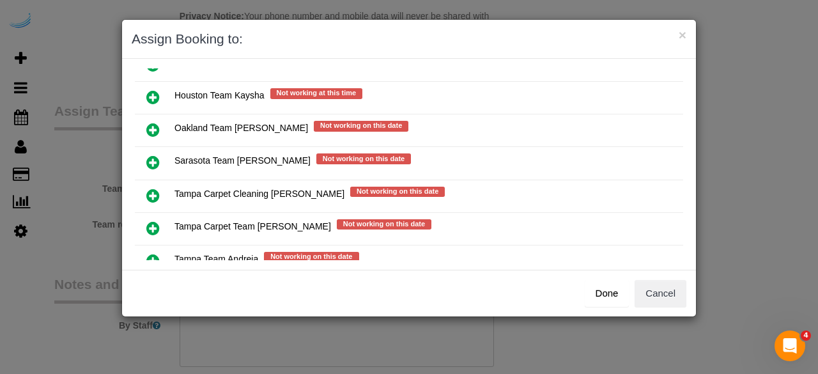
scroll to position [101, 0]
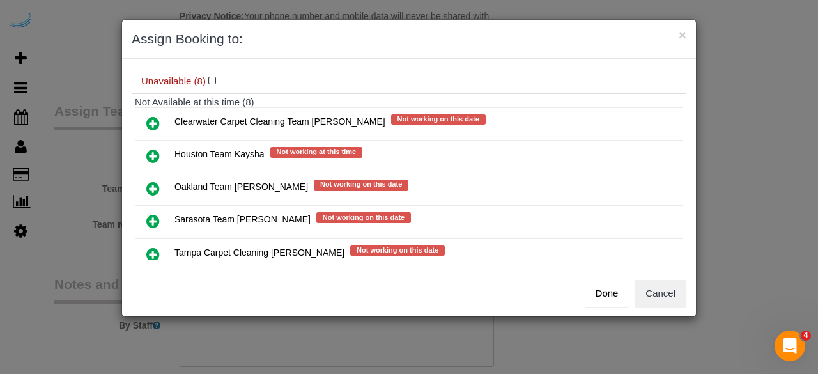
click at [150, 217] on icon at bounding box center [152, 221] width 13 height 15
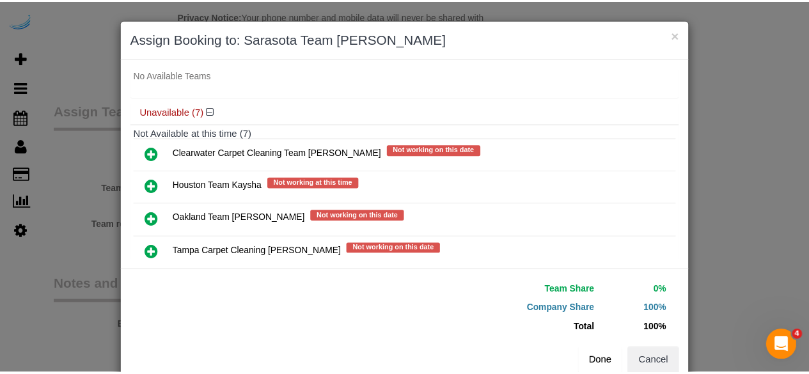
scroll to position [130, 0]
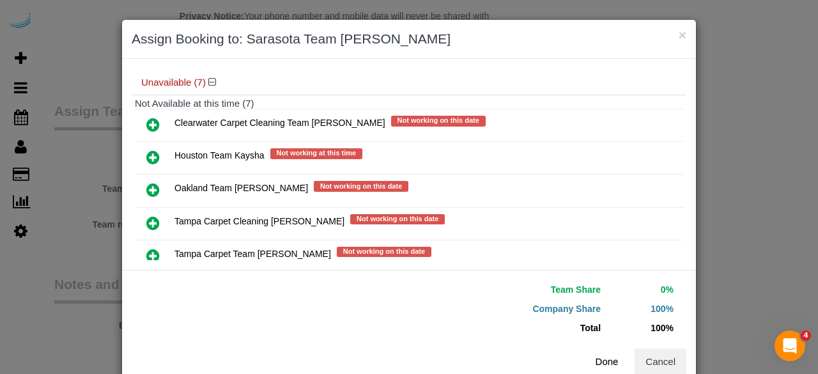
click at [608, 359] on button "Done" at bounding box center [607, 361] width 45 height 27
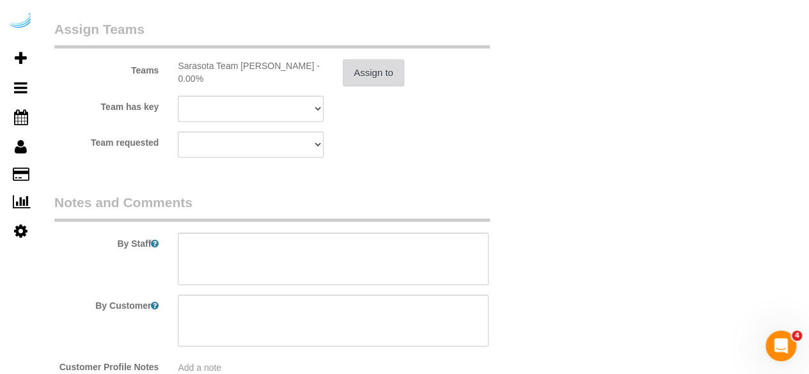
scroll to position [2027, 0]
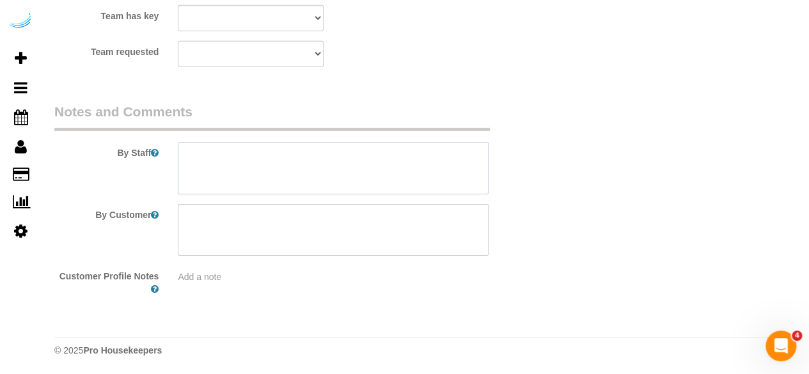
drag, startPoint x: 299, startPoint y: 178, endPoint x: 227, endPoint y: 3, distance: 189.5
click at [299, 177] on textarea at bounding box center [333, 168] width 311 height 52
paste textarea "Permanent Notes:No notes from this customer.Today's Notes:No notes from this se…"
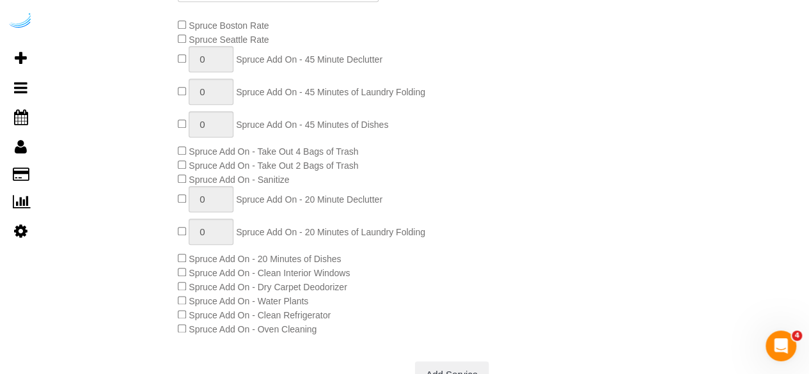
scroll to position [173, 0]
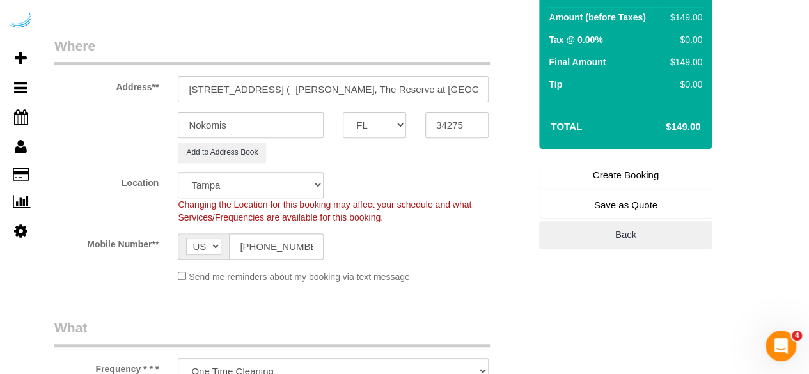
type textarea "Recurrency: Every 2 weeks Permanent Notes:No notes from this customer.Today's N…"
drag, startPoint x: 625, startPoint y: 168, endPoint x: 591, endPoint y: 159, distance: 35.5
click at [625, 168] on link "Create Booking" at bounding box center [625, 175] width 173 height 27
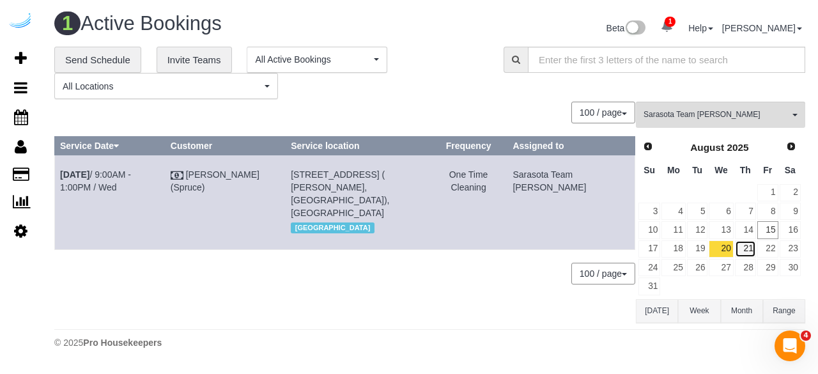
click at [744, 247] on link "21" at bounding box center [745, 248] width 21 height 17
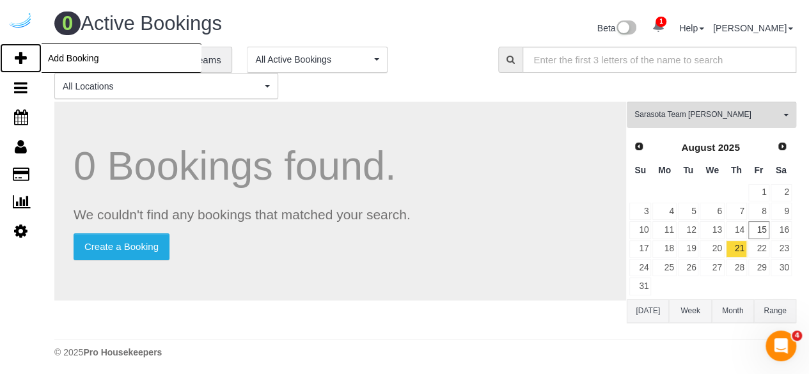
click at [26, 52] on icon at bounding box center [21, 58] width 12 height 15
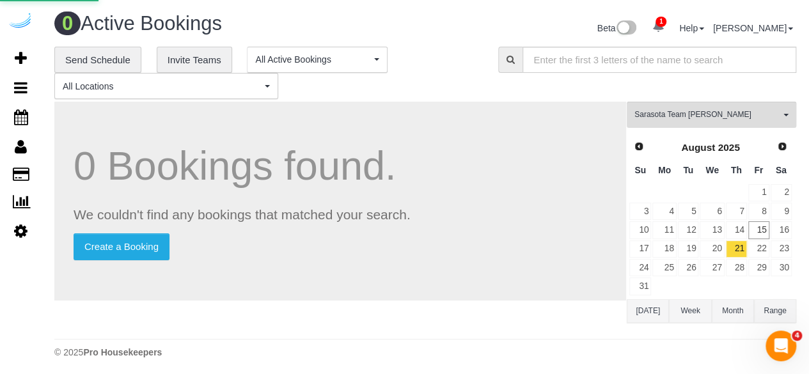
select select "4"
select select "number:9"
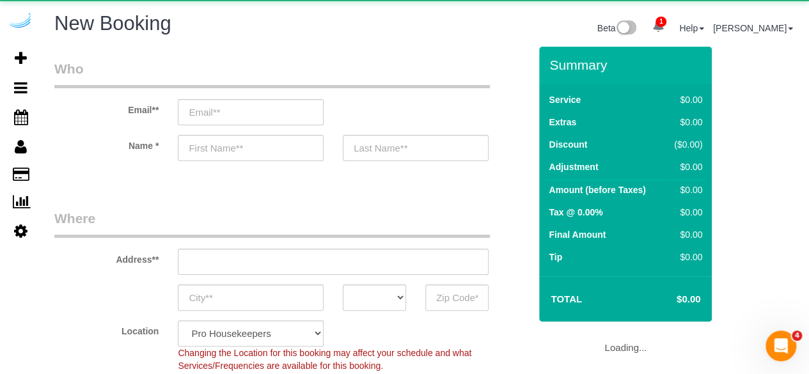
select select "object:32929"
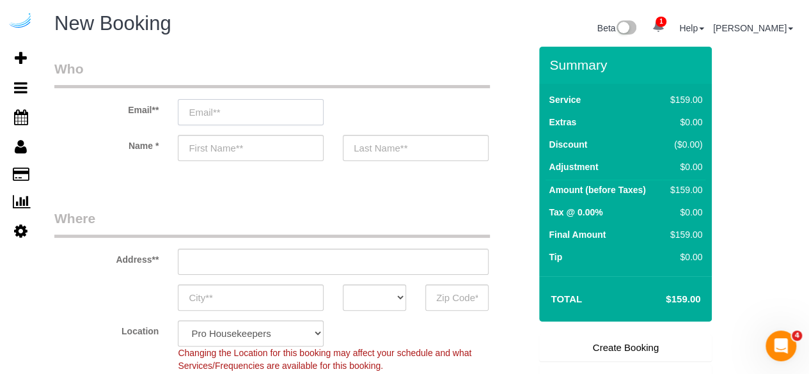
click at [217, 118] on input "email" at bounding box center [251, 112] width 146 height 26
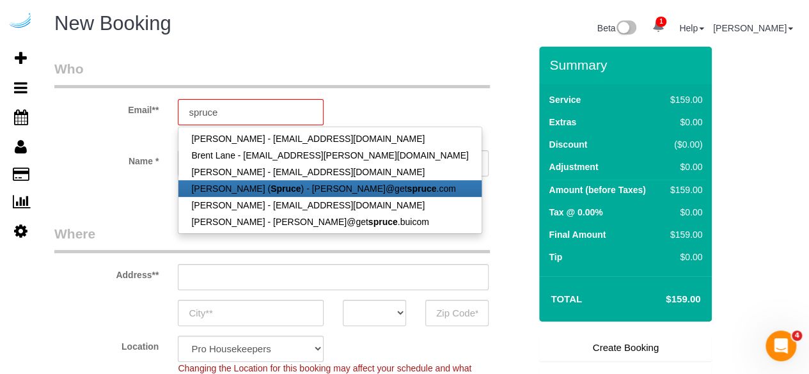
click at [235, 181] on link "[PERSON_NAME] ( Spruce ) - [PERSON_NAME]@get spruce .com" at bounding box center [329, 188] width 302 height 17
type input "[PERSON_NAME][EMAIL_ADDRESS][DOMAIN_NAME]"
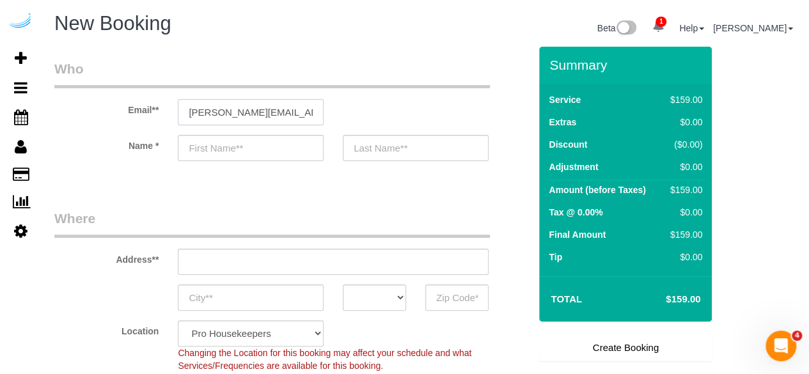
type input "[PERSON_NAME]"
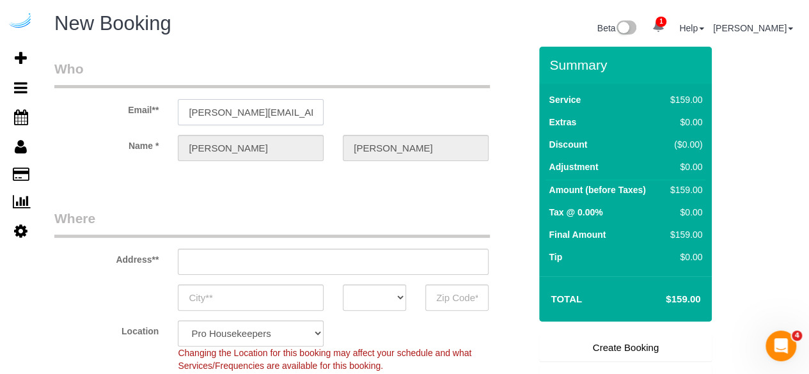
type input "[STREET_ADDRESS][PERSON_NAME]"
type input "Austin"
click at [329, 254] on input "[STREET_ADDRESS][PERSON_NAME]" at bounding box center [333, 262] width 311 height 26
paste input "9720 Beaming Rd, Venice, FL 34292"
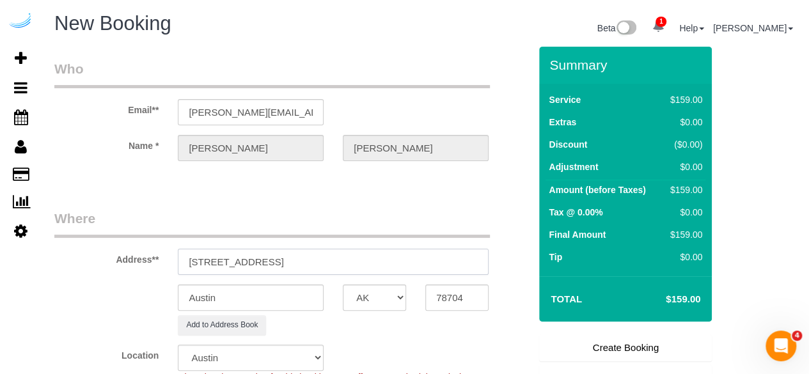
drag, startPoint x: 318, startPoint y: 260, endPoint x: 420, endPoint y: 260, distance: 101.7
click at [420, 260] on input "9720 Beaming Rd, Venice, FL 34292" at bounding box center [333, 262] width 311 height 26
click at [434, 285] on sui-booking-address "Address** 9720 Beaming Rd, Venice, FL 34292 Austin AK AL AR AZ CA CO CT DC DE F…" at bounding box center [291, 272] width 475 height 126
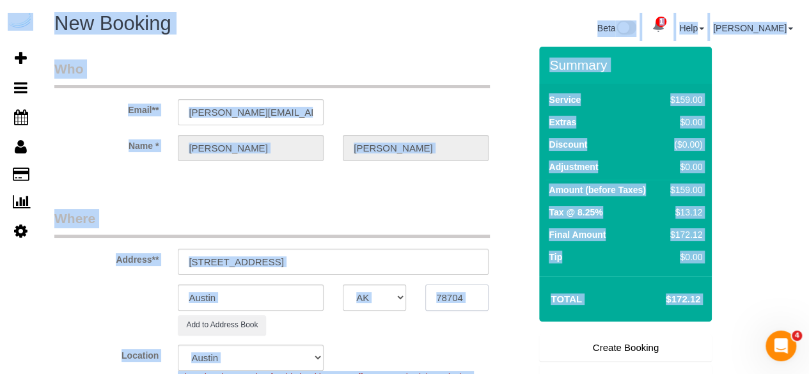
click at [443, 297] on input "78704" at bounding box center [456, 298] width 63 height 26
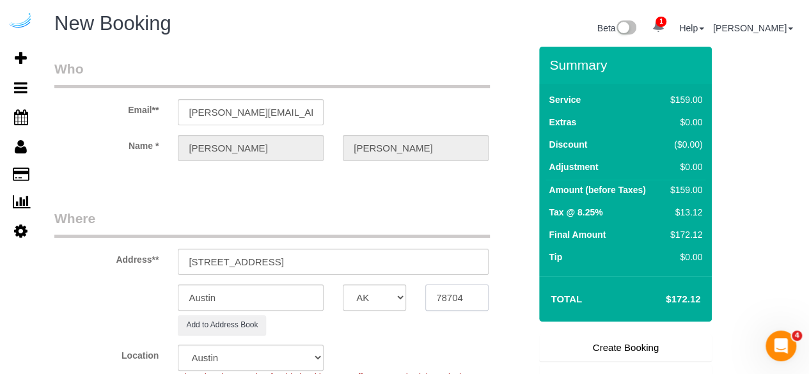
click at [448, 295] on input "78704" at bounding box center [456, 298] width 63 height 26
paste input "34292"
click at [387, 291] on select "AK AL AR AZ CA CO CT DC DE FL GA HI IA ID IL IN KS KY LA MA MD ME MI MN MO MS M…" at bounding box center [374, 298] width 63 height 26
click at [343, 285] on select "AK AL AR AZ CA CO CT DC DE FL GA HI IA ID IL IN KS KY LA MA MD ME MI MN MO MS M…" at bounding box center [374, 298] width 63 height 26
click at [289, 304] on input "Austin" at bounding box center [251, 298] width 146 height 26
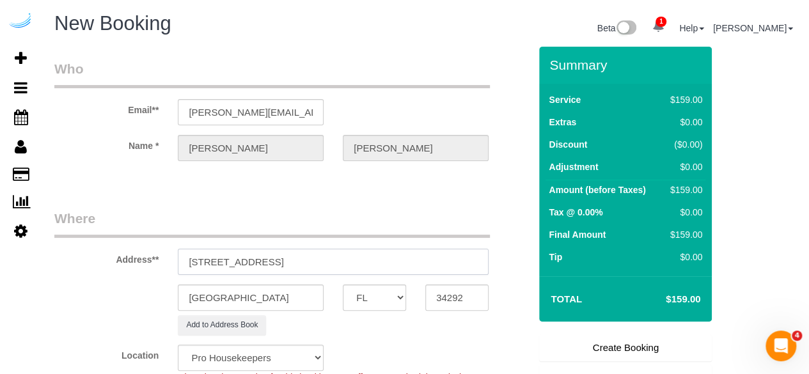
drag, startPoint x: 270, startPoint y: 259, endPoint x: 464, endPoint y: 245, distance: 194.9
click at [464, 245] on div "Address** 9720 Beaming Rd, Venice, FL 34292" at bounding box center [292, 242] width 494 height 66
paste input "Ashli Wagaman"
paste input "Marlowe Jacaranda"
paste input "1450033"
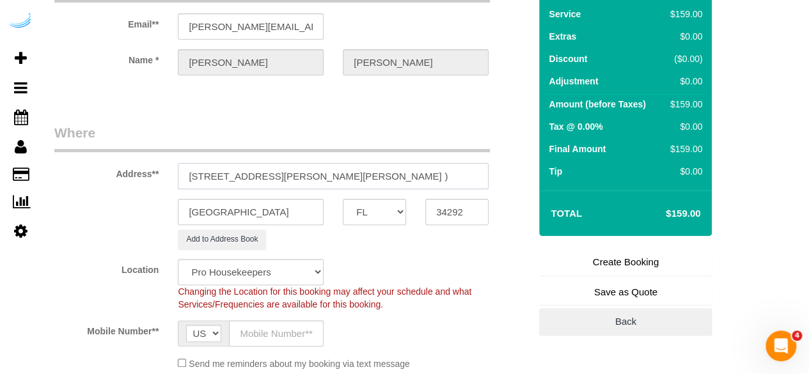
scroll to position [192, 0]
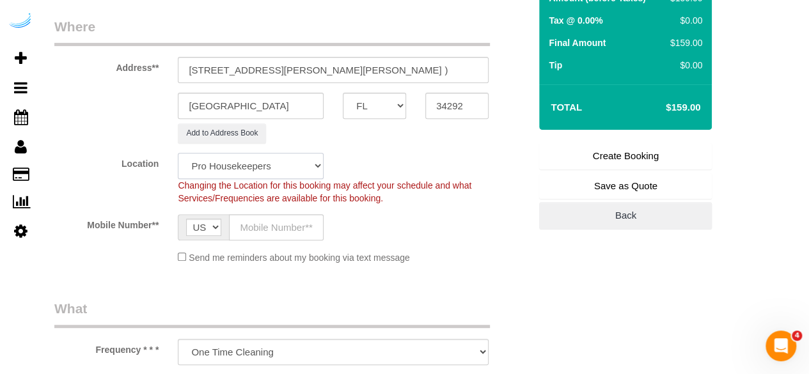
click at [248, 163] on select "Pro Housekeepers Atlanta Austin Boston Chicago Cincinnati Clearwater Denver Ft …" at bounding box center [251, 166] width 146 height 26
click at [178, 153] on select "Pro Housekeepers Atlanta Austin Boston Chicago Cincinnati Clearwater Denver Ft …" at bounding box center [251, 166] width 146 height 26
click at [260, 231] on input "text" at bounding box center [276, 227] width 95 height 26
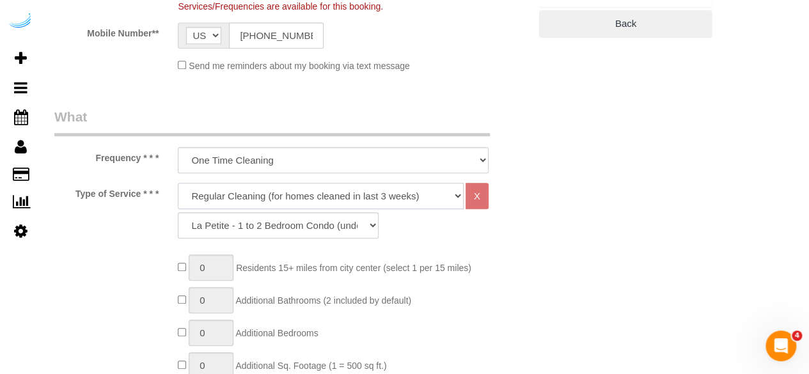
click at [322, 200] on select "Deep Cleaning (for homes that have not been cleaned in 3+ weeks) Spruce Regular…" at bounding box center [321, 196] width 286 height 26
click at [178, 183] on select "Deep Cleaning (for homes that have not been cleaned in 3+ weeks) Spruce Regular…" at bounding box center [321, 196] width 286 height 26
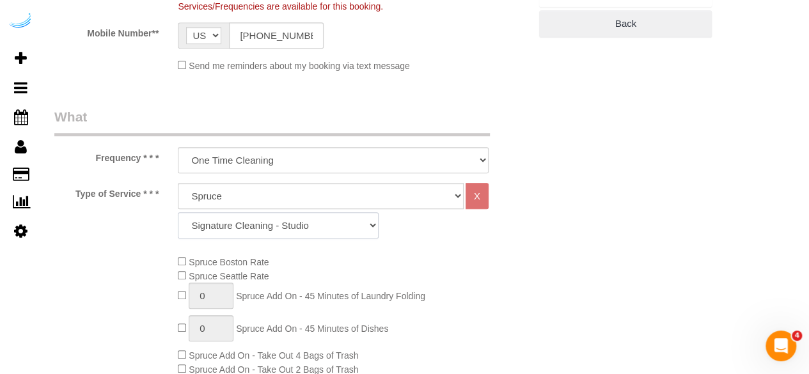
click at [249, 222] on select "Signature Cleaning - Studio Signature Cleaning - 1 Bed 1 Bath Signature Cleanin…" at bounding box center [278, 225] width 201 height 26
click at [178, 212] on select "Signature Cleaning - Studio Signature Cleaning - 1 Bed 1 Bath Signature Cleanin…" at bounding box center [278, 225] width 201 height 26
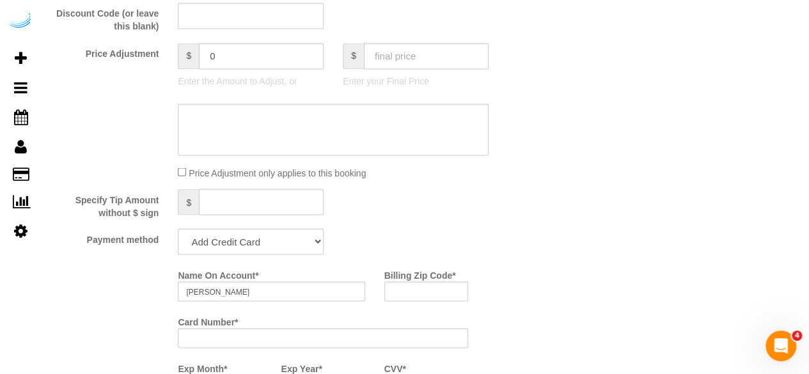
scroll to position [1215, 0]
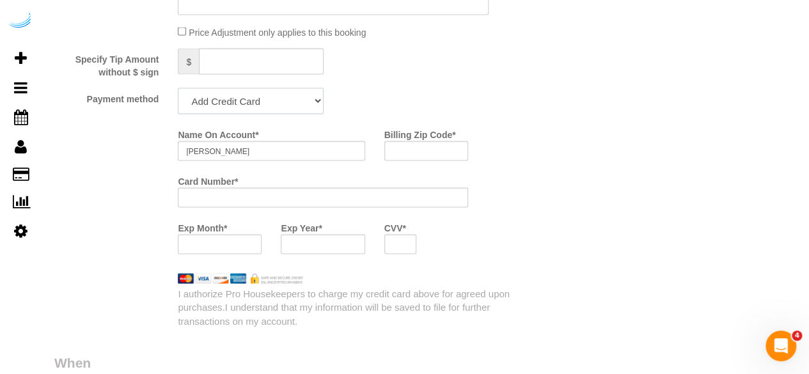
drag, startPoint x: 265, startPoint y: 101, endPoint x: 262, endPoint y: 114, distance: 13.8
click at [265, 101] on select "Add Credit Card Cash Check Paypal" at bounding box center [251, 101] width 146 height 26
click at [178, 90] on select "Add Credit Card Cash Check Paypal" at bounding box center [251, 101] width 146 height 26
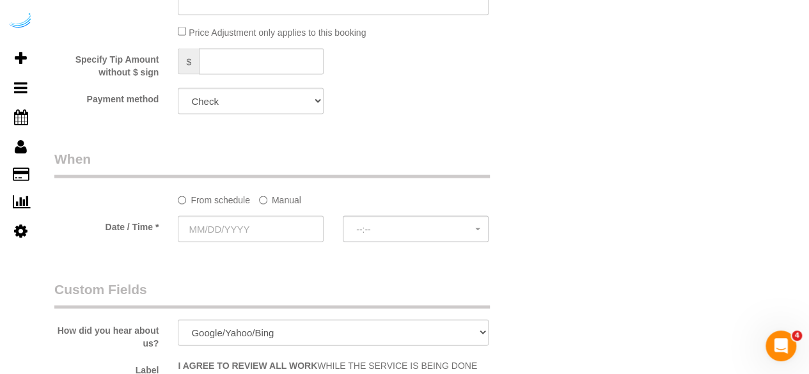
click at [266, 208] on sui-booking-spot "From schedule Manual Date / Time * --:-- --:--" at bounding box center [291, 197] width 475 height 95
click at [272, 195] on label "Manual" at bounding box center [280, 197] width 42 height 17
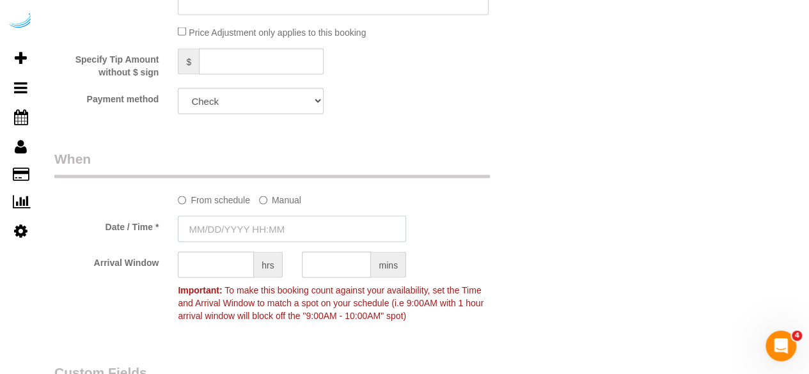
click at [259, 220] on input "text" at bounding box center [292, 229] width 228 height 26
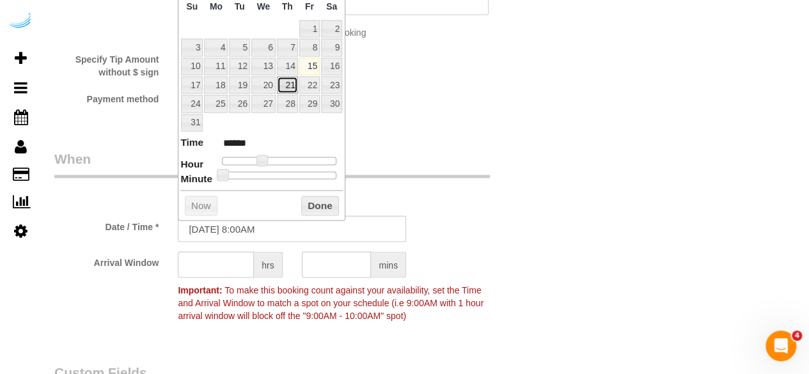
click at [287, 79] on link "21" at bounding box center [287, 85] width 21 height 17
drag, startPoint x: 261, startPoint y: 154, endPoint x: 269, endPoint y: 155, distance: 8.3
click at [269, 155] on span at bounding box center [272, 161] width 12 height 12
click at [265, 163] on span at bounding box center [267, 161] width 12 height 12
click at [217, 265] on input "text" at bounding box center [216, 265] width 76 height 26
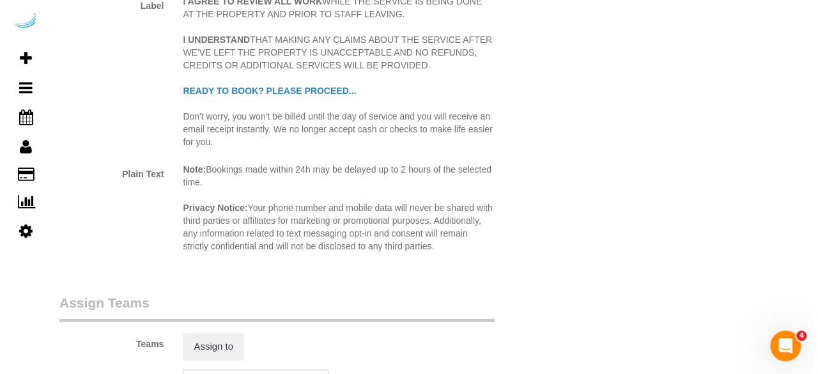
scroll to position [1726, 0]
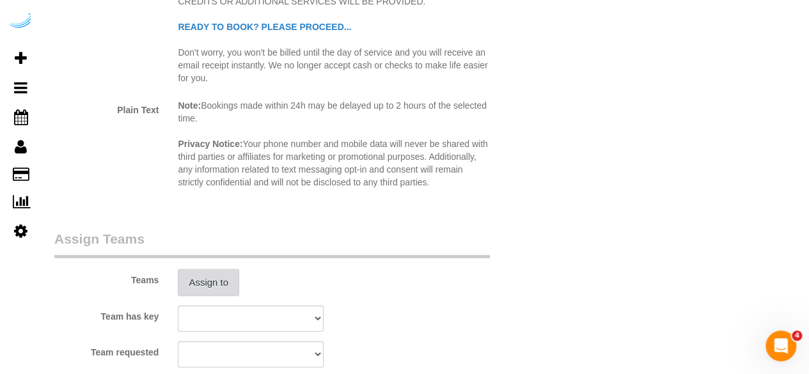
click at [218, 274] on button "Assign to" at bounding box center [208, 282] width 61 height 27
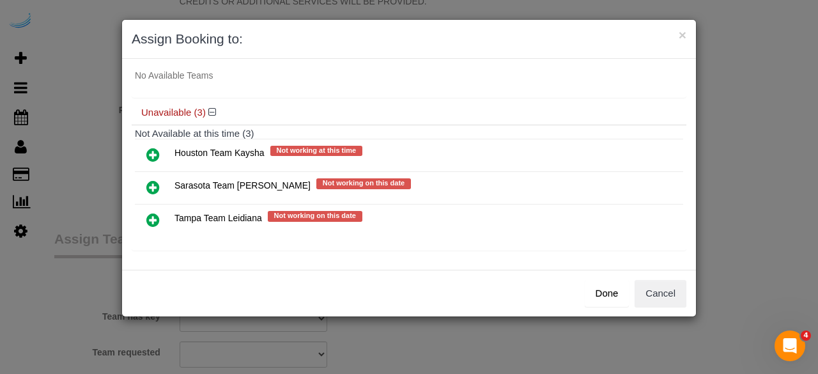
click at [154, 182] on icon at bounding box center [152, 187] width 13 height 15
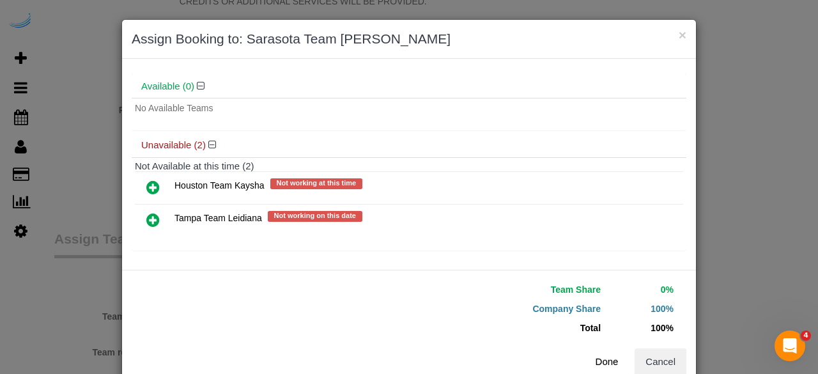
click at [596, 359] on button "Done" at bounding box center [607, 361] width 45 height 27
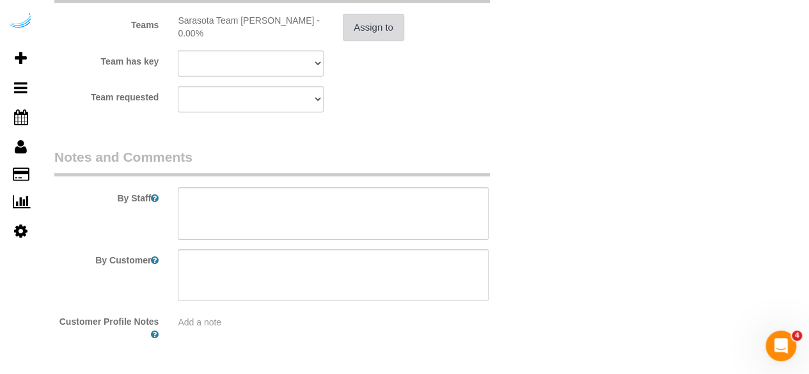
scroll to position [1982, 0]
click at [260, 205] on textarea at bounding box center [333, 213] width 311 height 52
paste textarea "Permanent Notes:No notes from this customer.Today's Notes:No notes from this se…"
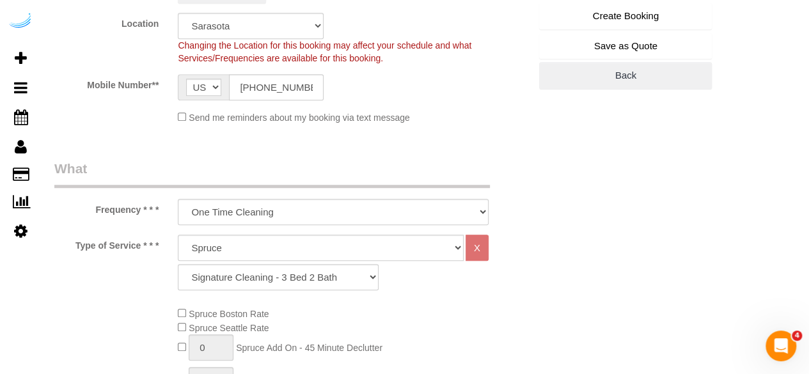
scroll to position [256, 0]
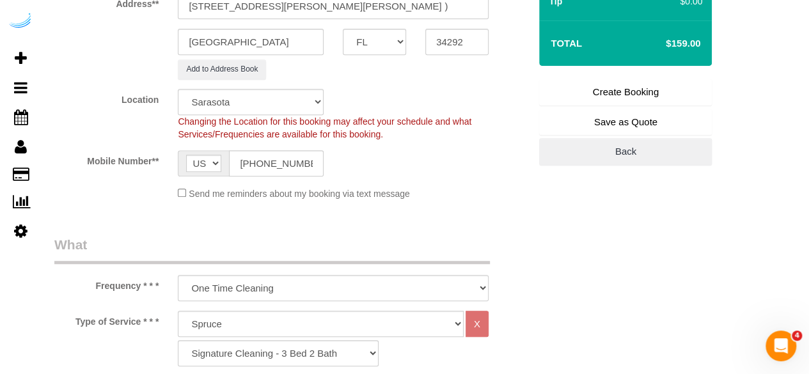
click at [652, 100] on link "Create Booking" at bounding box center [625, 92] width 173 height 27
